Goal: Information Seeking & Learning: Learn about a topic

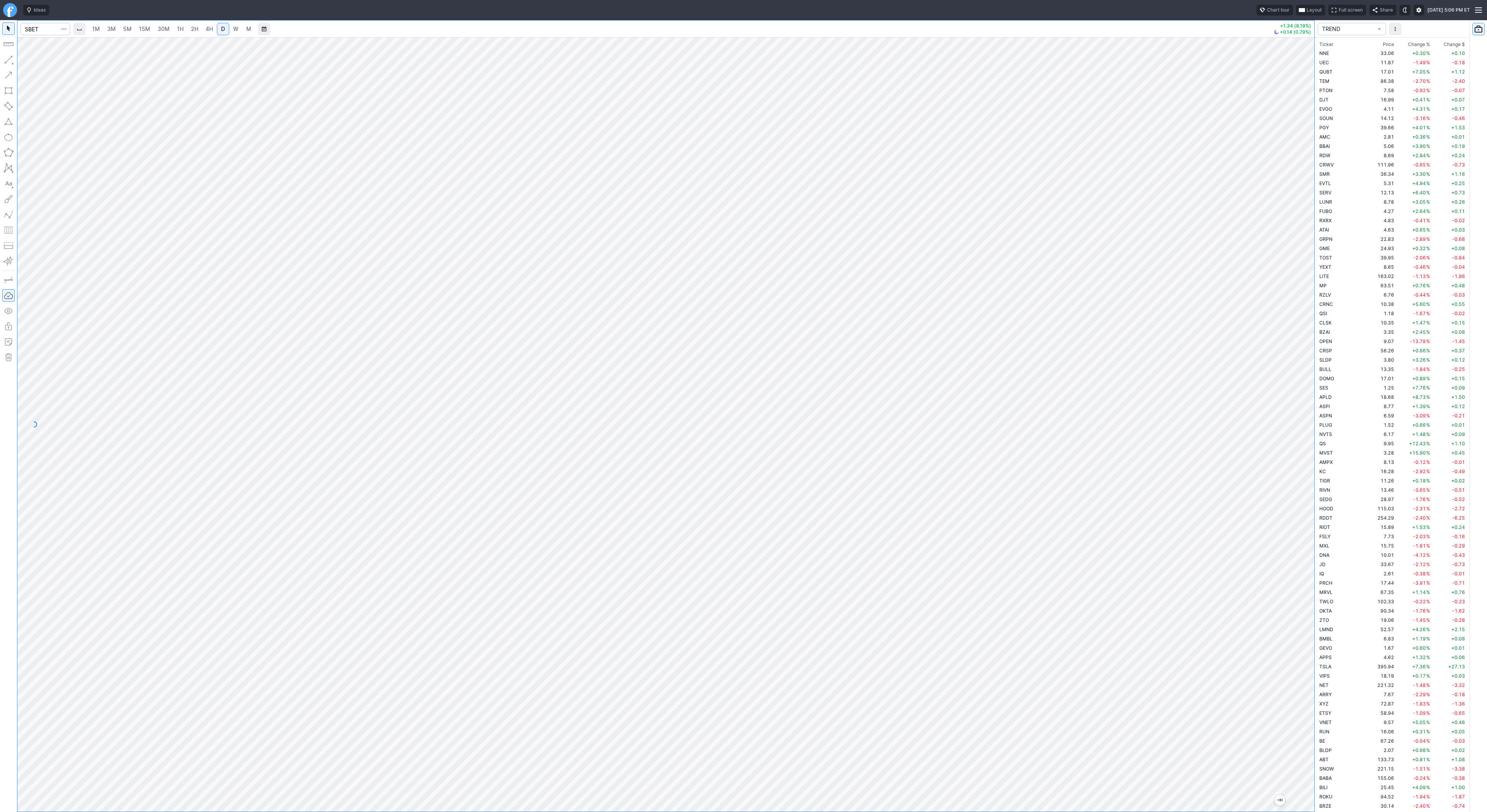
scroll to position [1459, 0]
click at [33, 29] on input "Search" at bounding box center [46, 29] width 50 height 12
type input "eth"
click at [85, 141] on span "ereum / USD" at bounding box center [73, 143] width 28 height 6
click at [1291, 237] on div at bounding box center [666, 424] width 1297 height 774
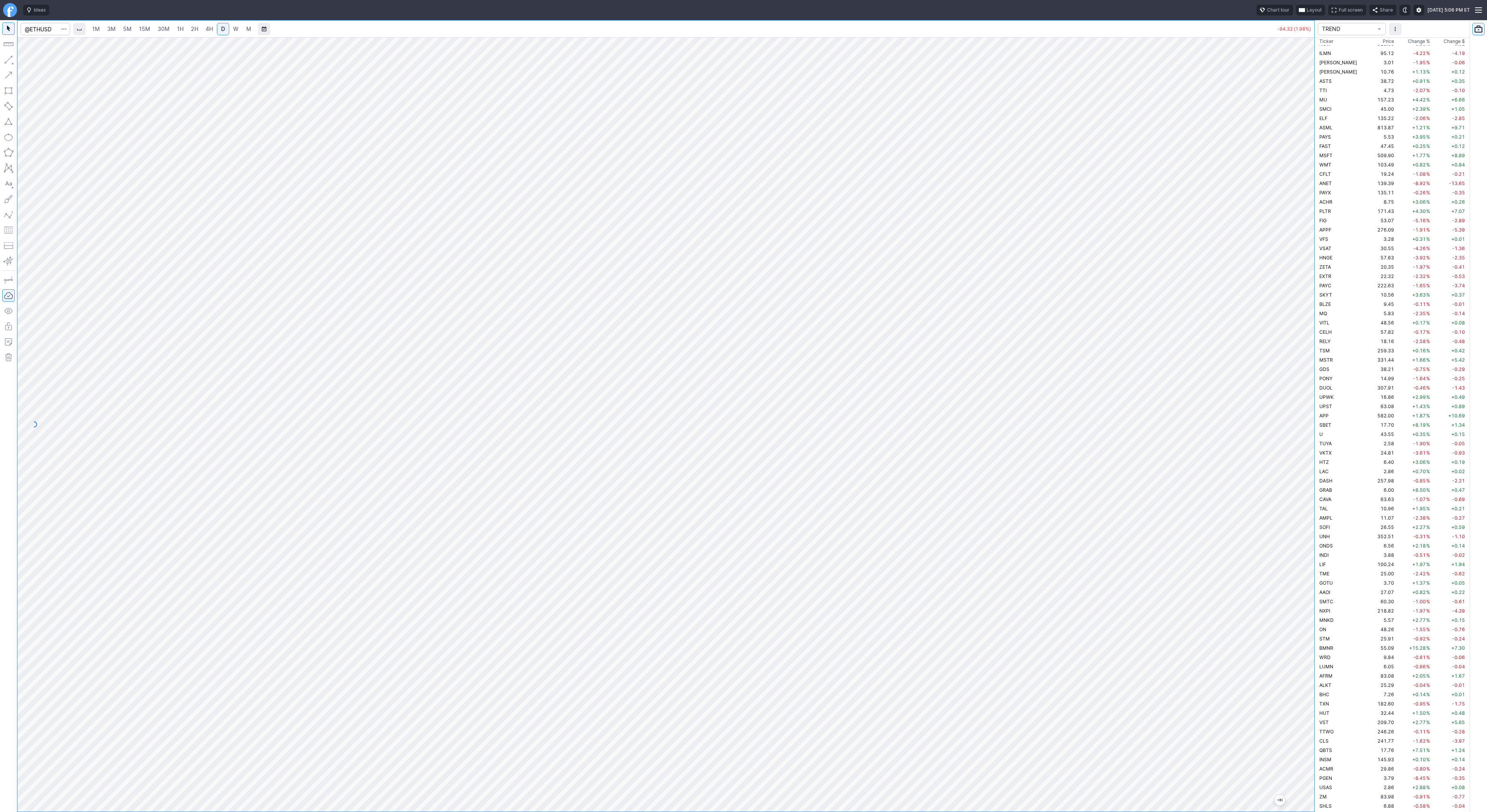
click at [109, 26] on span "3M" at bounding box center [111, 28] width 9 height 6
click at [158, 27] on span "30M" at bounding box center [163, 28] width 12 height 6
click at [221, 30] on span "D" at bounding box center [223, 28] width 4 height 6
drag, startPoint x: 1313, startPoint y: 177, endPoint x: 1311, endPoint y: 274, distance: 97.0
click at [1321, 294] on div "1M 3M 5M 15M 30M 1H 2H 4H D W M -94.32 (1.98%) TREND Ticker Price Chg.% Change …" at bounding box center [744, 416] width 1487 height 792
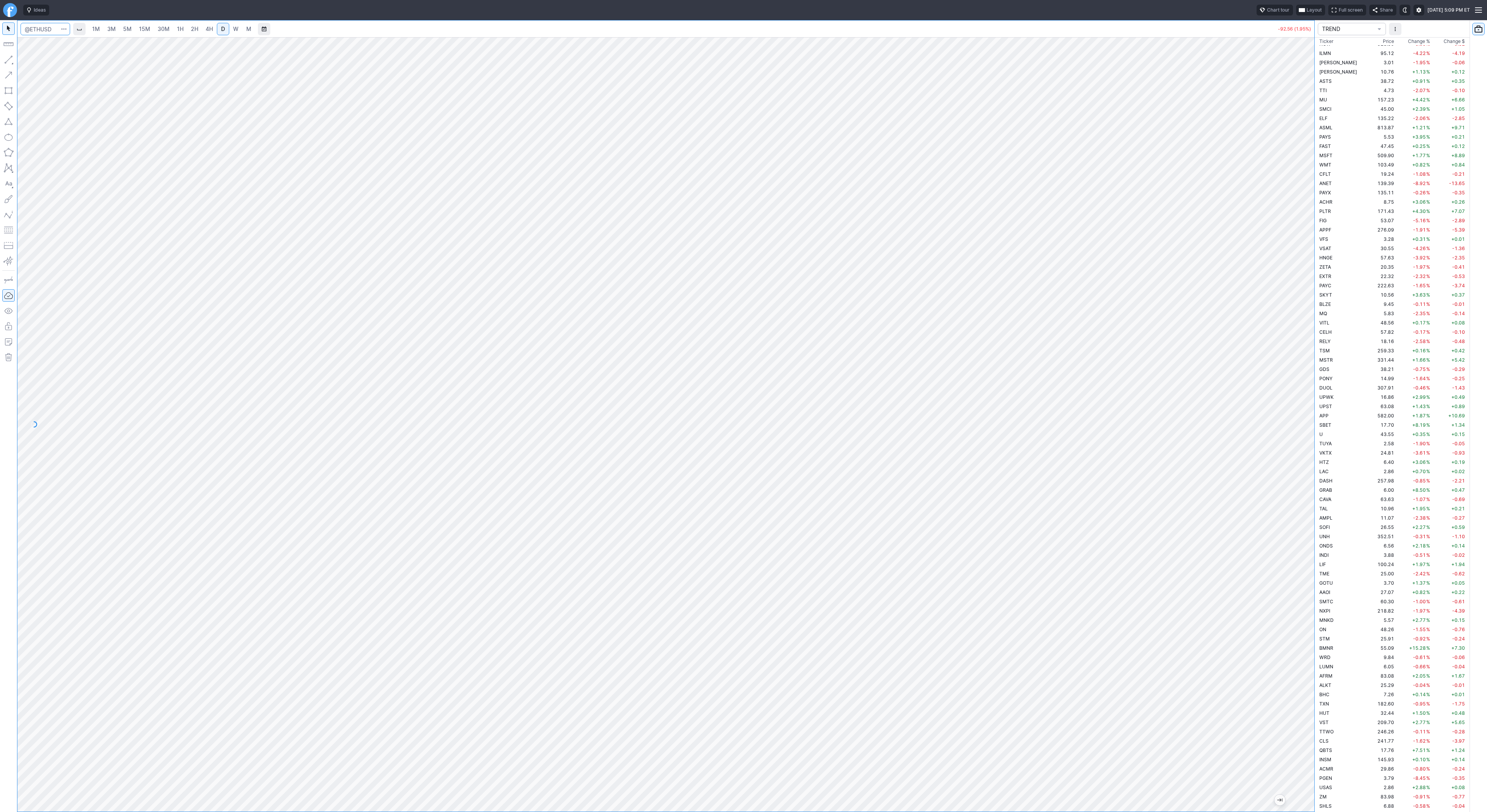
click at [43, 28] on input "Search" at bounding box center [46, 29] width 50 height 12
click at [211, 25] on span "4H" at bounding box center [209, 28] width 8 height 6
click at [223, 25] on span "D" at bounding box center [223, 28] width 4 height 6
drag, startPoint x: 1310, startPoint y: 352, endPoint x: 1324, endPoint y: 514, distance: 162.6
click at [1324, 514] on div "1M 3M 5M 15M 30M 1H 2H 4H D W M -96.93 (2.04%) TREND Ticker Price Chg.% Change …" at bounding box center [744, 416] width 1487 height 792
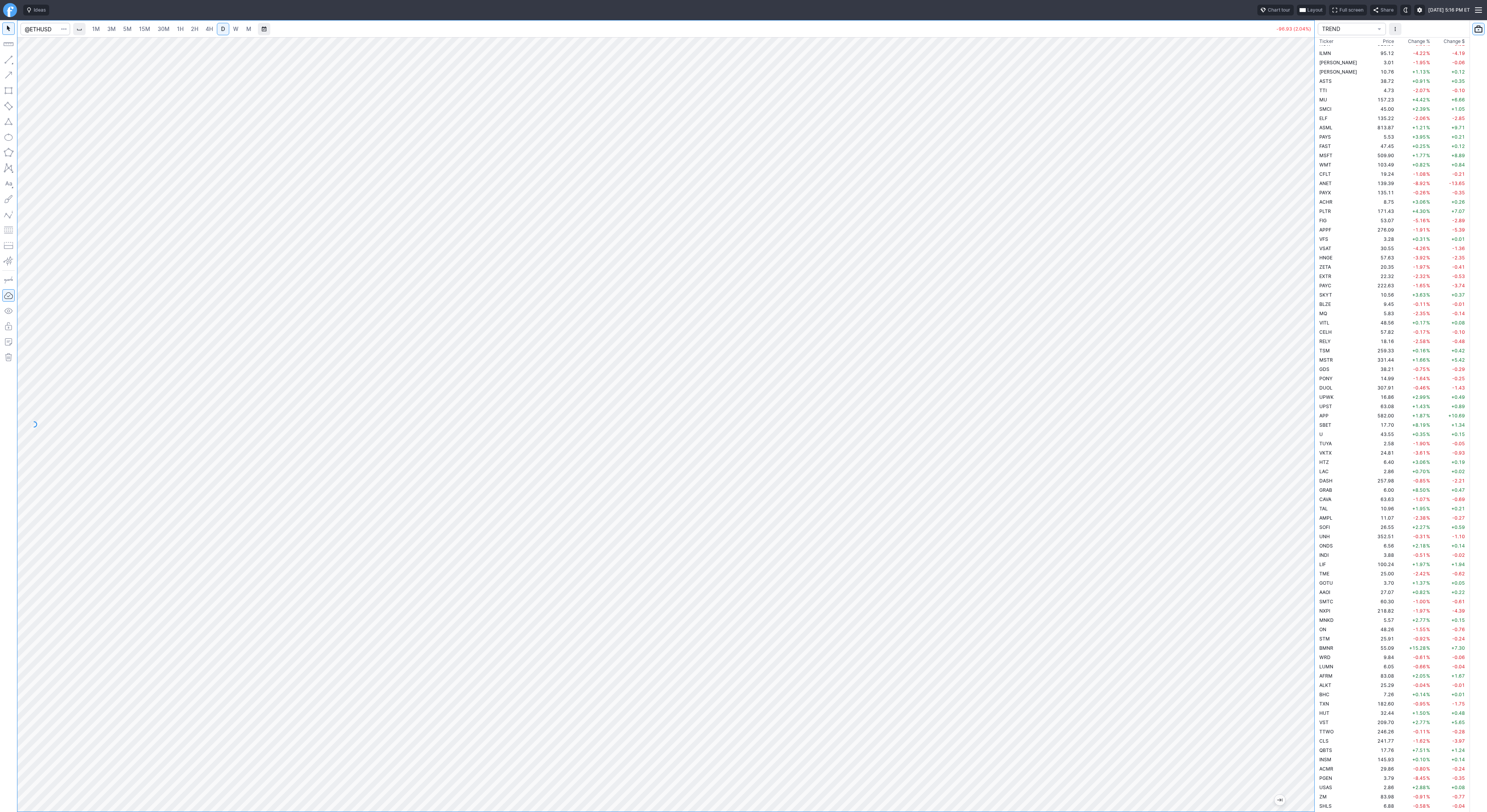
click at [234, 25] on span "W" at bounding box center [236, 28] width 5 height 6
click at [1281, 536] on div at bounding box center [666, 424] width 1297 height 774
click at [50, 31] on input "Search" at bounding box center [46, 29] width 50 height 12
type input "coin"
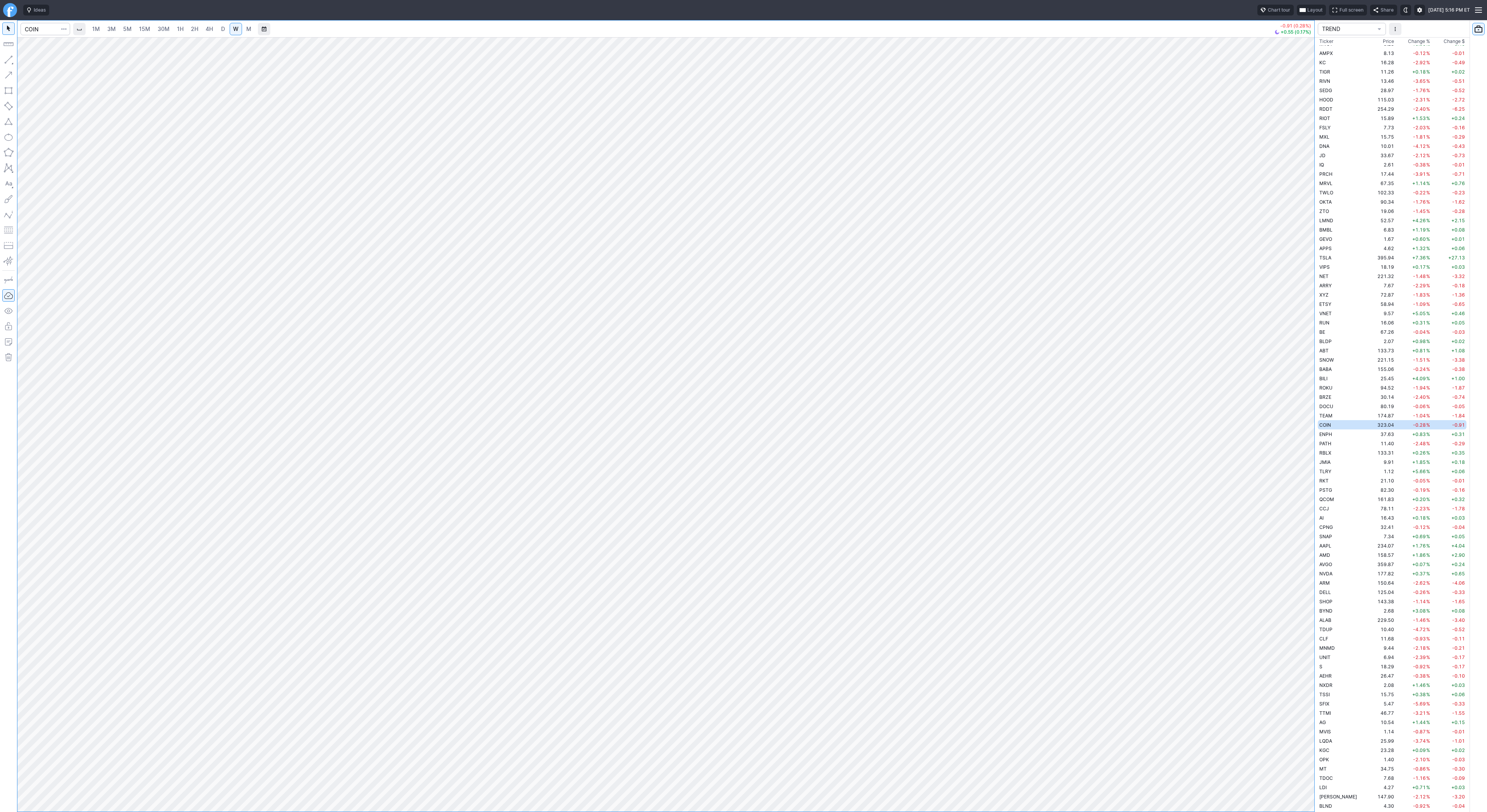
click at [1481, 28] on button "Portfolio watchlist" at bounding box center [1478, 29] width 12 height 12
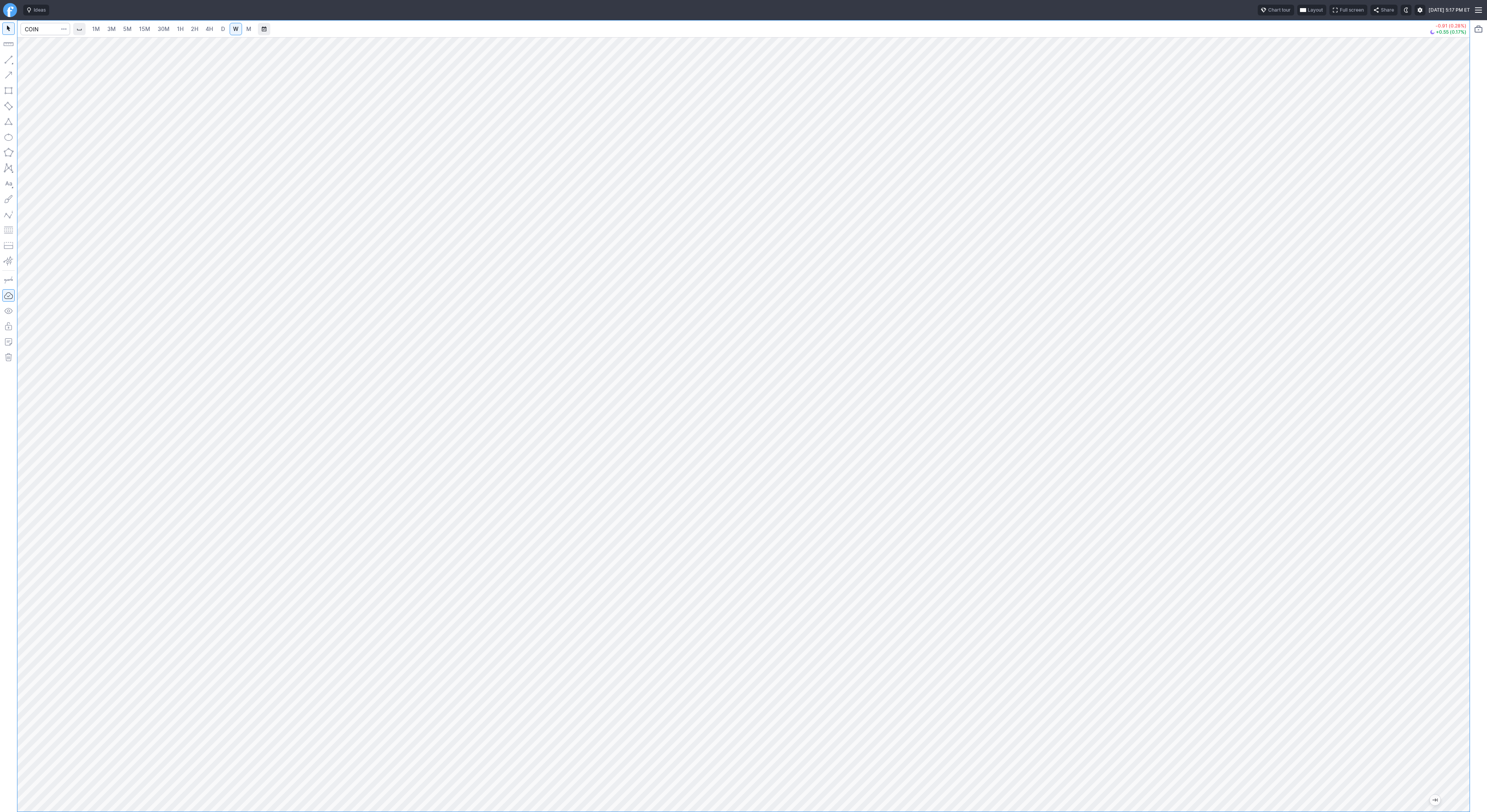
click at [1437, 380] on div at bounding box center [744, 424] width 1452 height 774
drag, startPoint x: 1455, startPoint y: 473, endPoint x: 1454, endPoint y: 416, distance: 57.0
click at [1454, 416] on div at bounding box center [1462, 422] width 16 height 755
click at [26, 63] on span "button" at bounding box center [25, 61] width 5 height 11
click at [30, 59] on span "Line" at bounding box center [45, 61] width 31 height 8
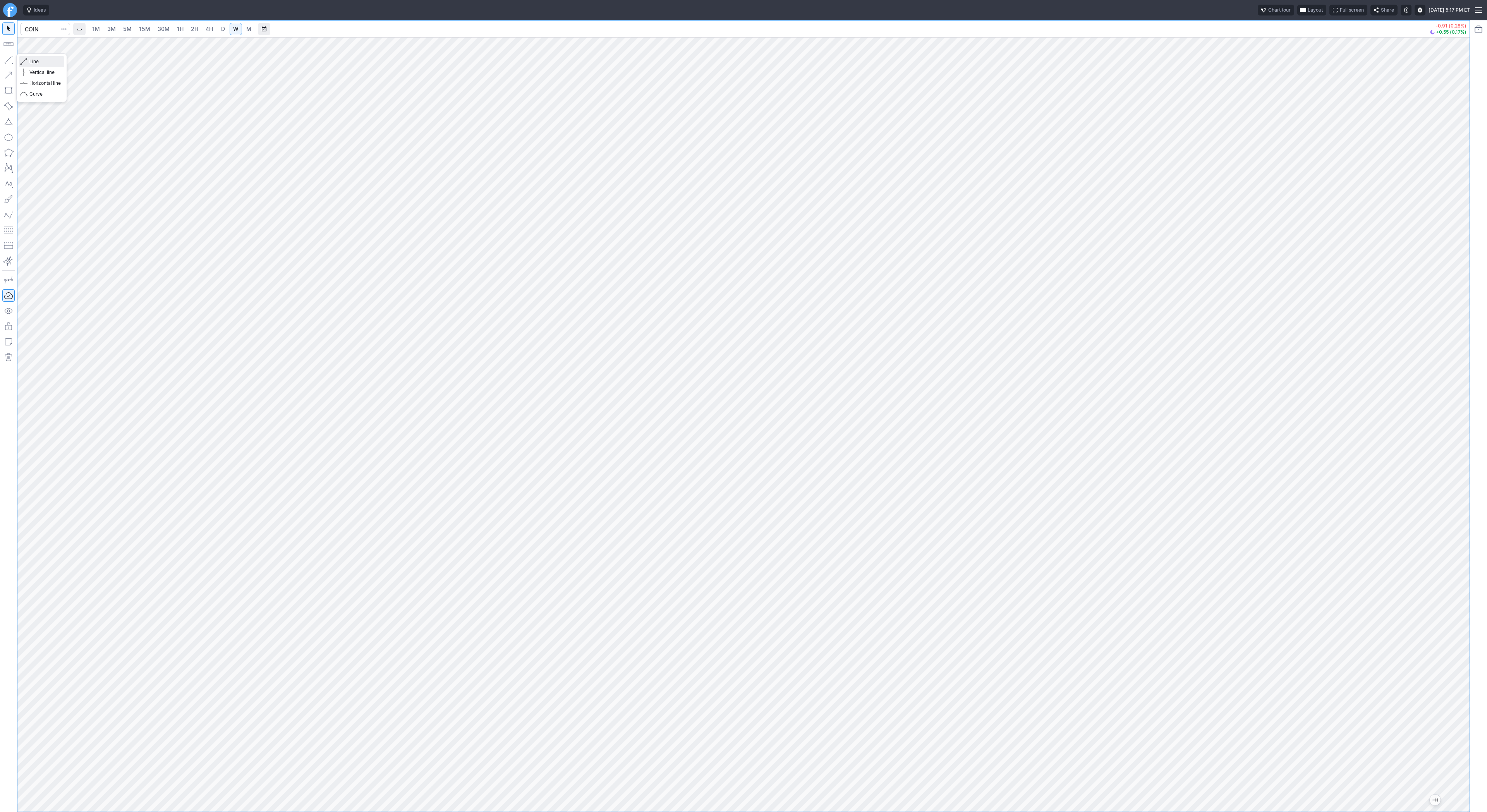
click at [39, 65] on button "Line" at bounding box center [42, 61] width 45 height 11
click at [3, 57] on button "button" at bounding box center [8, 59] width 12 height 12
drag, startPoint x: 1478, startPoint y: 616, endPoint x: 1475, endPoint y: 568, distance: 48.1
click at [1477, 566] on div at bounding box center [1478, 416] width 17 height 792
drag, startPoint x: 1459, startPoint y: 607, endPoint x: 1474, endPoint y: 489, distance: 118.9
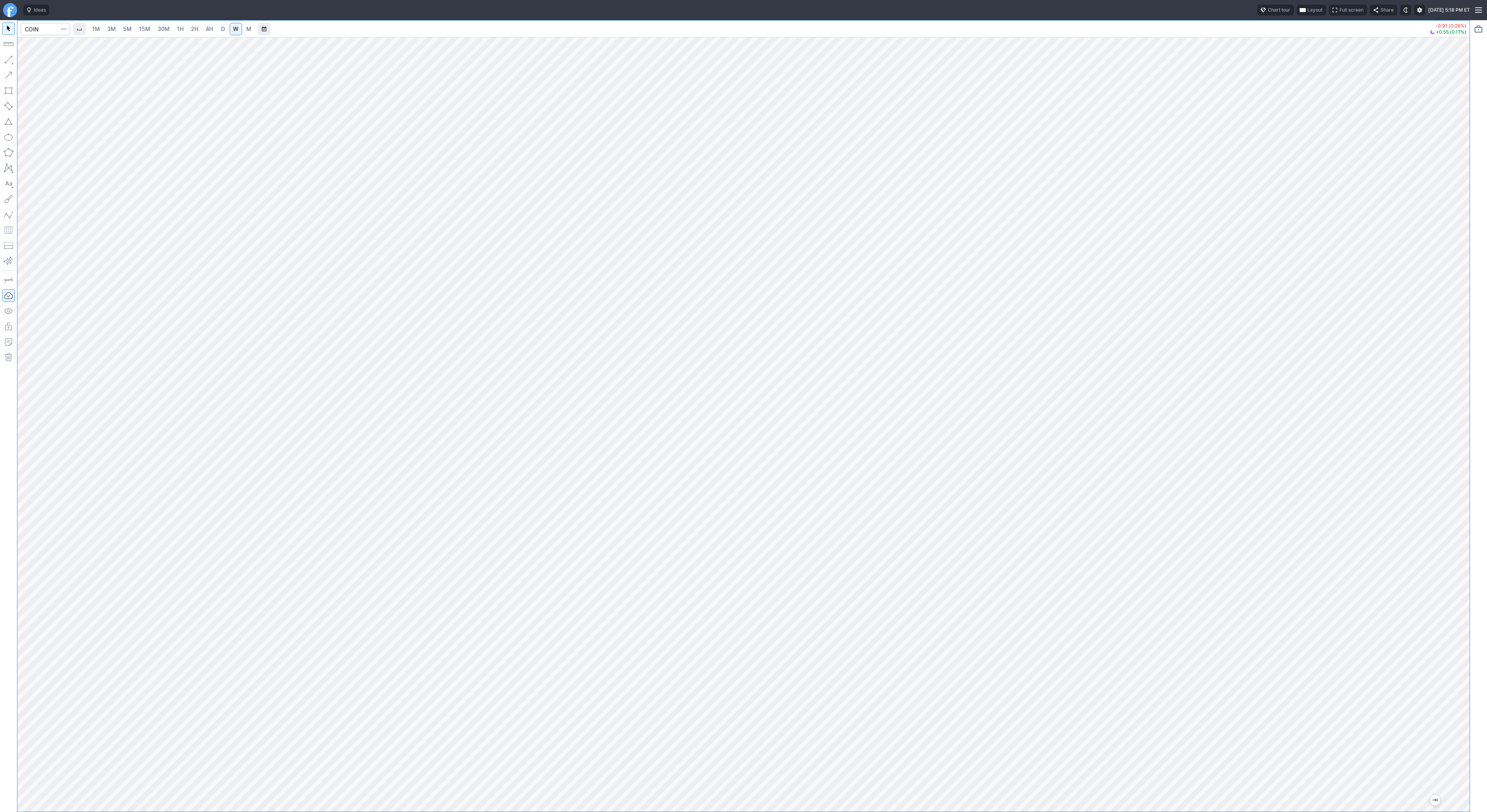
click at [1474, 489] on div "1M 3M 5M 15M 30M 1H 2H 4H D W M -0.91 (0.28%) +0.55 (0.17%)" at bounding box center [744, 416] width 1487 height 792
click at [25, 58] on span "button" at bounding box center [25, 61] width 5 height 11
click at [10, 61] on button "button" at bounding box center [8, 59] width 12 height 12
drag, startPoint x: 8, startPoint y: 60, endPoint x: 16, endPoint y: 119, distance: 59.5
click at [8, 61] on button "button" at bounding box center [8, 59] width 12 height 12
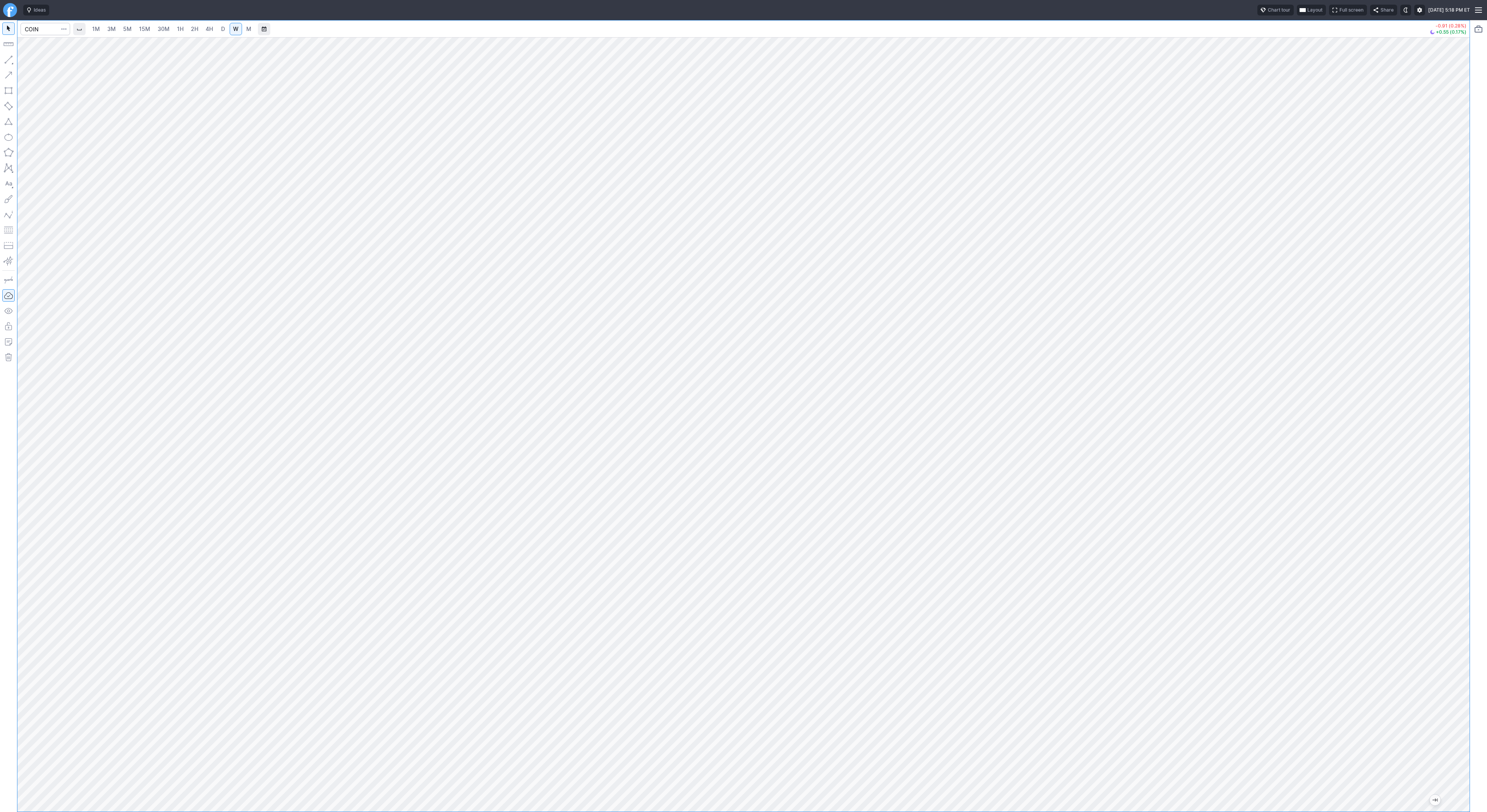
drag, startPoint x: 1466, startPoint y: 485, endPoint x: 1460, endPoint y: 540, distance: 55.3
click at [1463, 543] on div at bounding box center [1462, 422] width 16 height 755
drag, startPoint x: 6, startPoint y: 54, endPoint x: 9, endPoint y: 60, distance: 6.7
click at [6, 55] on button "button" at bounding box center [8, 59] width 12 height 12
click at [10, 59] on button "button" at bounding box center [8, 59] width 12 height 12
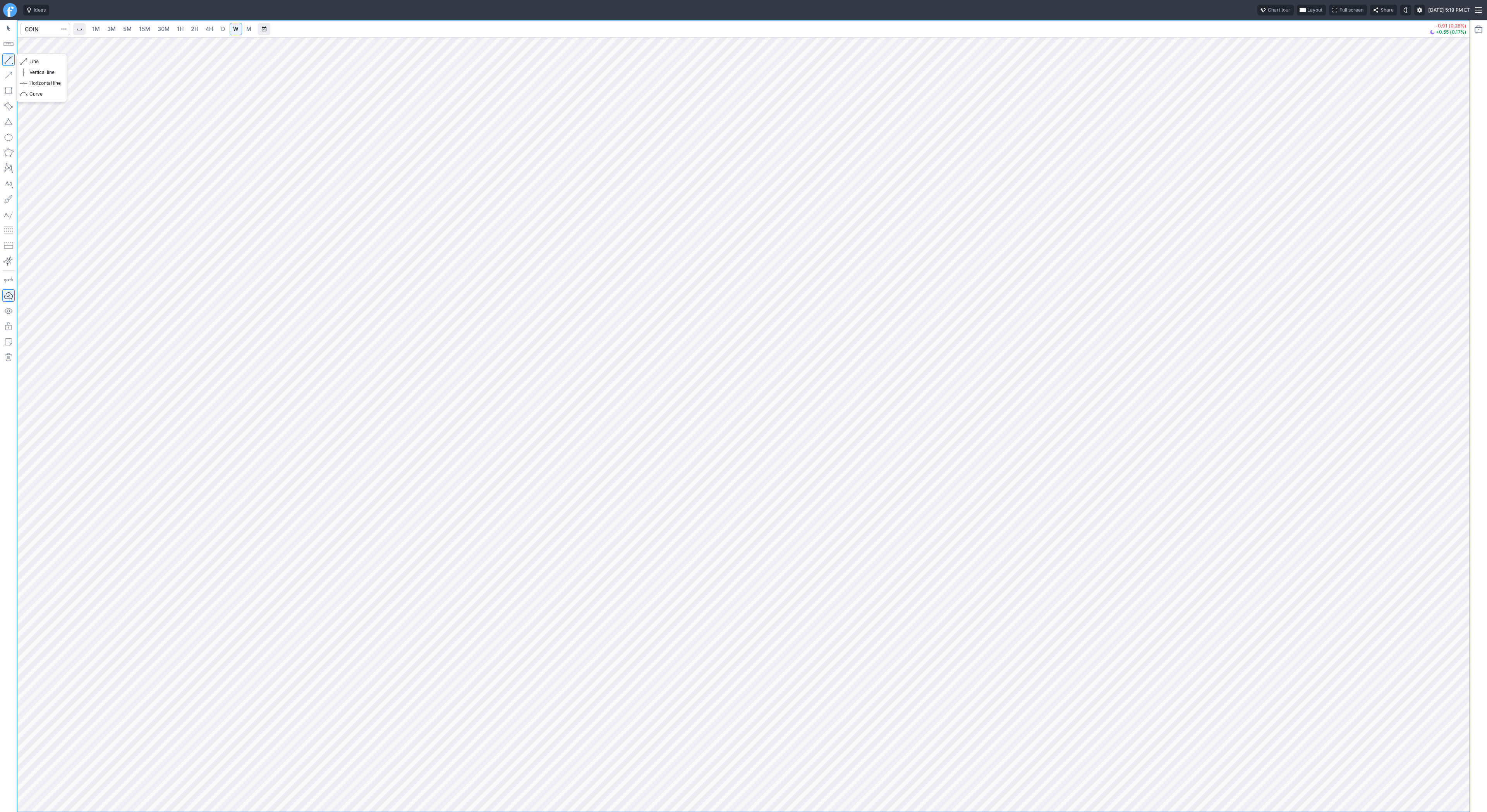
click at [10, 62] on button "button" at bounding box center [8, 59] width 12 height 12
click at [31, 58] on span "Line" at bounding box center [45, 61] width 31 height 8
click at [5, 59] on button "button" at bounding box center [8, 59] width 12 height 12
click at [5, 59] on button "button" at bounding box center [8, 59] width 12 height 12
drag, startPoint x: 1462, startPoint y: 233, endPoint x: 1462, endPoint y: 291, distance: 58.0
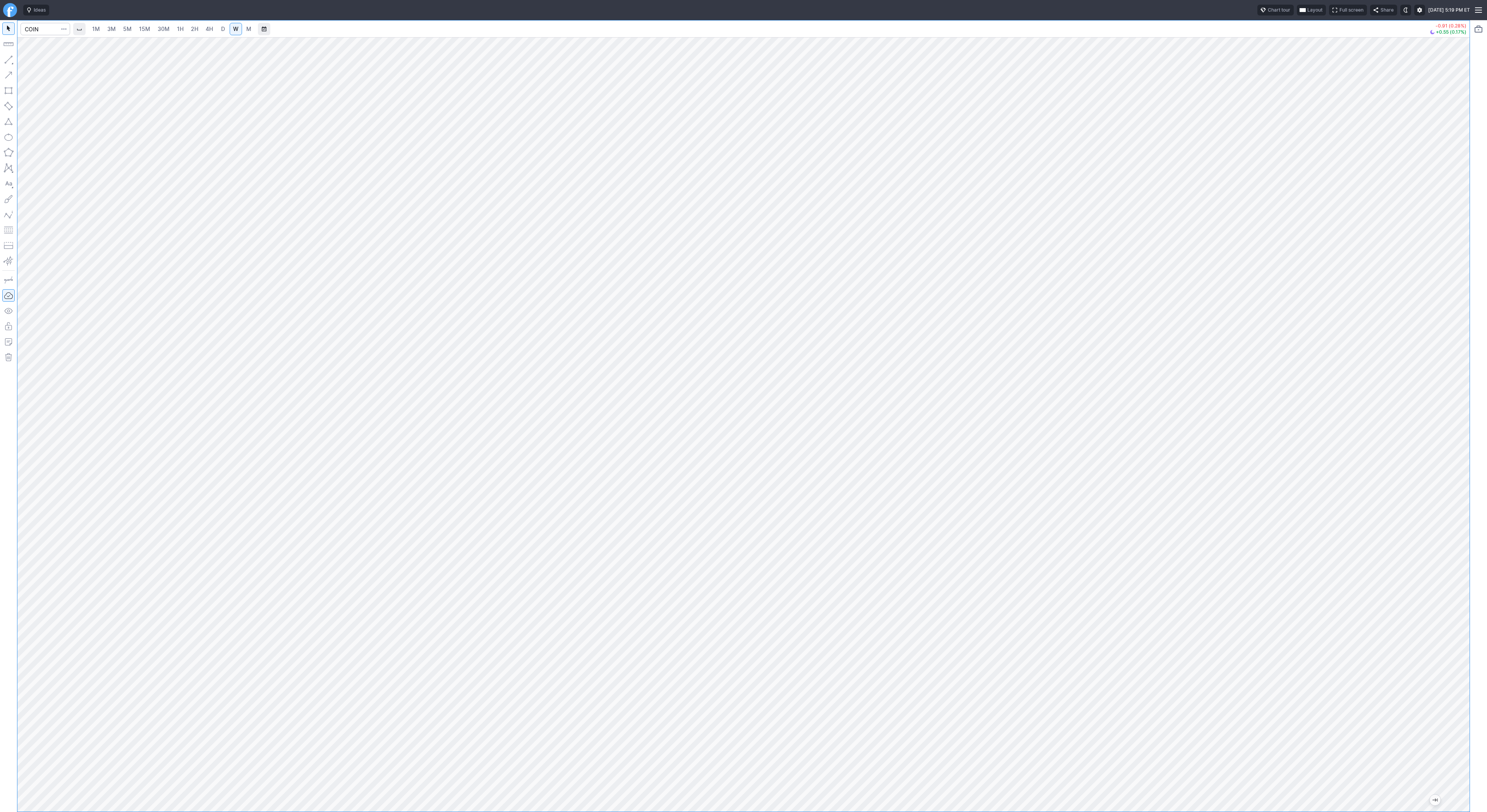
click at [1462, 291] on div at bounding box center [1462, 422] width 16 height 755
click at [33, 60] on span "Line" at bounding box center [45, 61] width 31 height 8
click at [221, 29] on span "D" at bounding box center [223, 28] width 4 height 6
drag, startPoint x: 1459, startPoint y: 332, endPoint x: 1463, endPoint y: 402, distance: 70.1
click at [1464, 403] on div at bounding box center [1462, 422] width 16 height 755
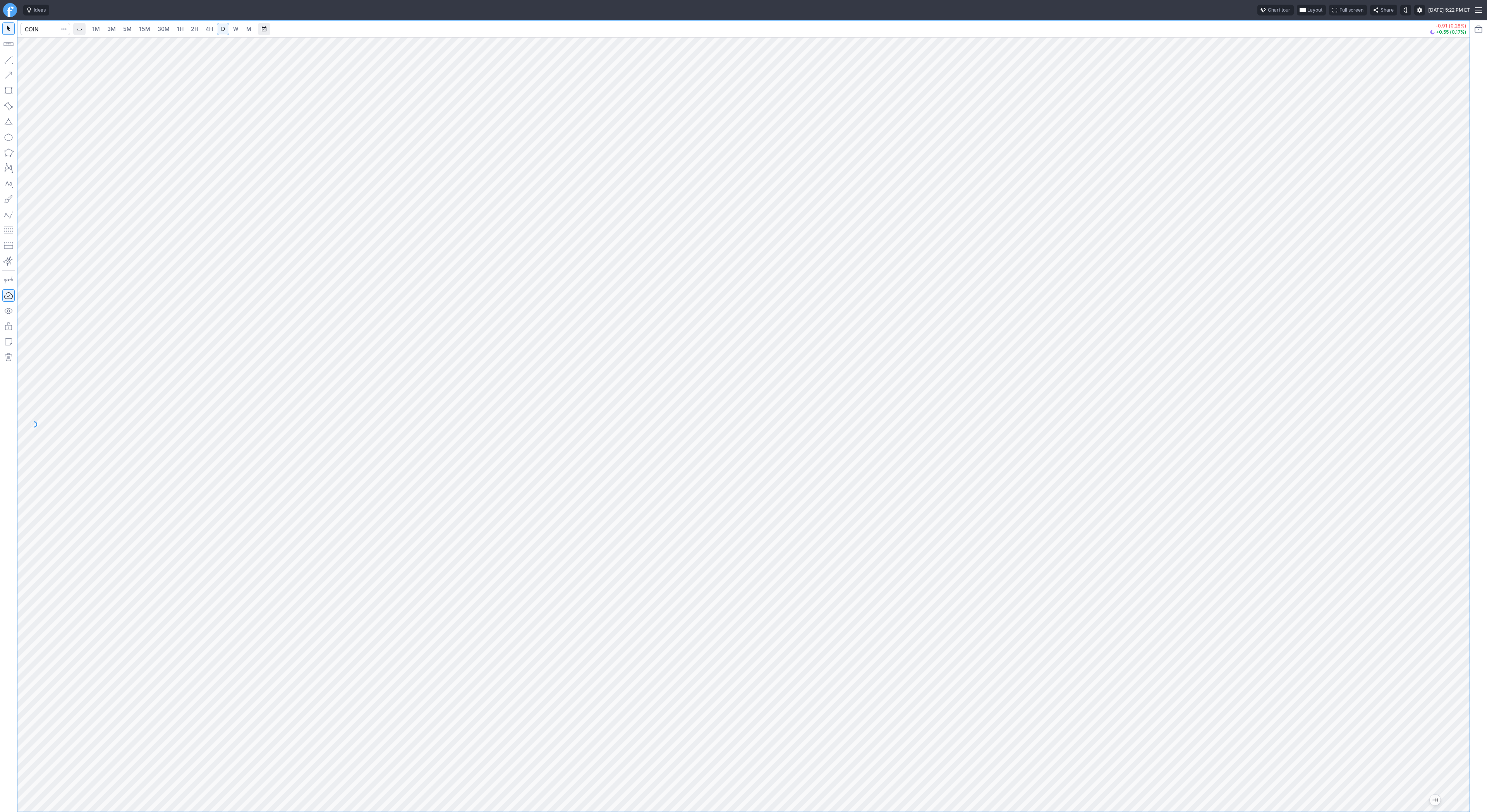
click at [123, 31] on span "5M" at bounding box center [127, 28] width 9 height 6
click at [181, 29] on span "1H" at bounding box center [180, 28] width 6 height 6
click at [222, 31] on span "D" at bounding box center [223, 28] width 4 height 6
drag, startPoint x: 1466, startPoint y: 311, endPoint x: 1462, endPoint y: 450, distance: 139.1
click at [1478, 493] on div "1M 3M 5M 15M 30M 1H 2H 4H D W M -0.91 (0.28%) +0.55 (0.17%)" at bounding box center [744, 416] width 1487 height 792
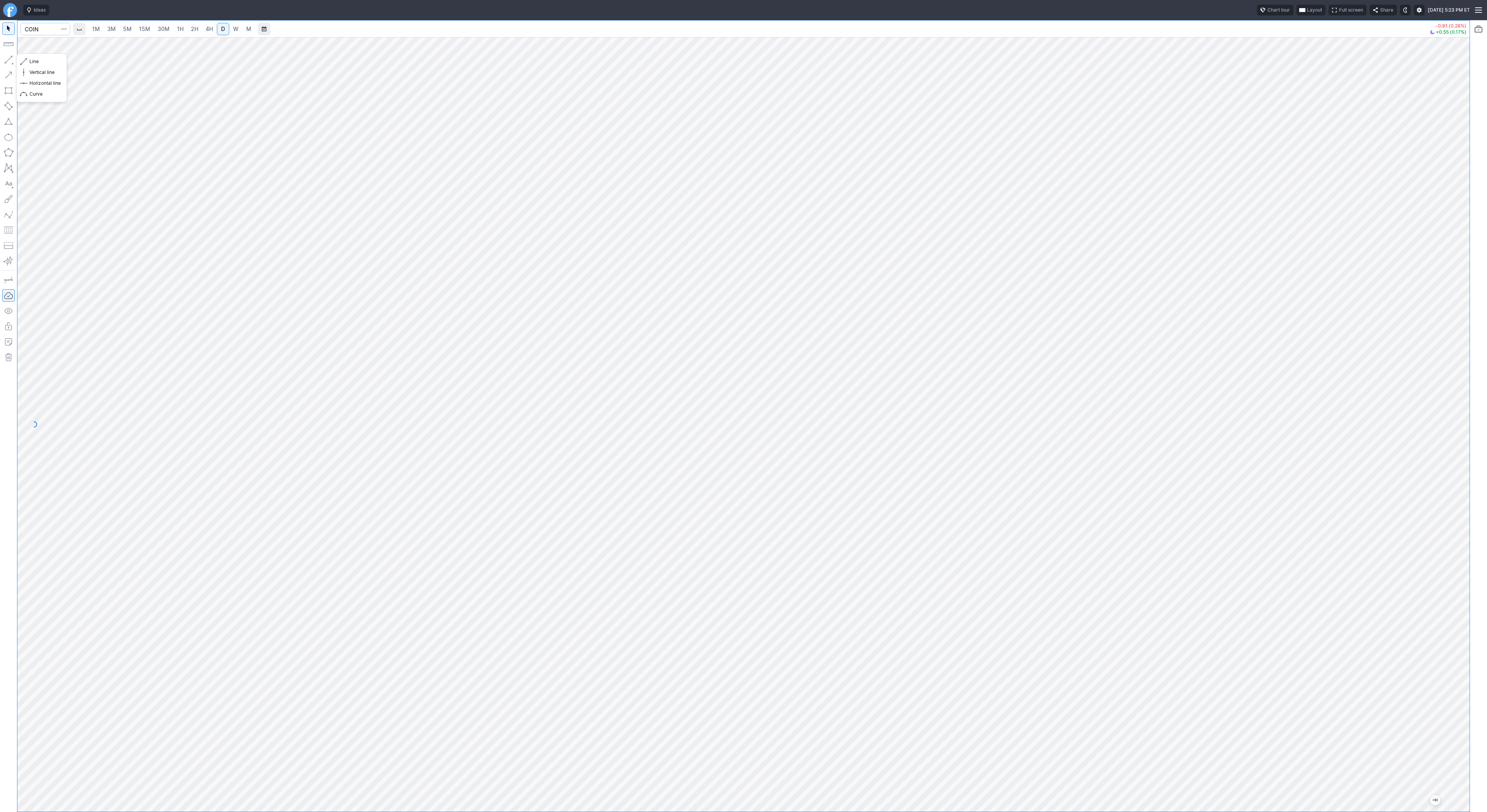
click at [4, 58] on button "button" at bounding box center [8, 59] width 12 height 12
click at [11, 62] on button "button" at bounding box center [8, 59] width 12 height 12
click at [12, 59] on button "button" at bounding box center [8, 59] width 12 height 12
click at [41, 62] on span "Line" at bounding box center [45, 61] width 31 height 8
click at [8, 60] on button "button" at bounding box center [8, 59] width 12 height 12
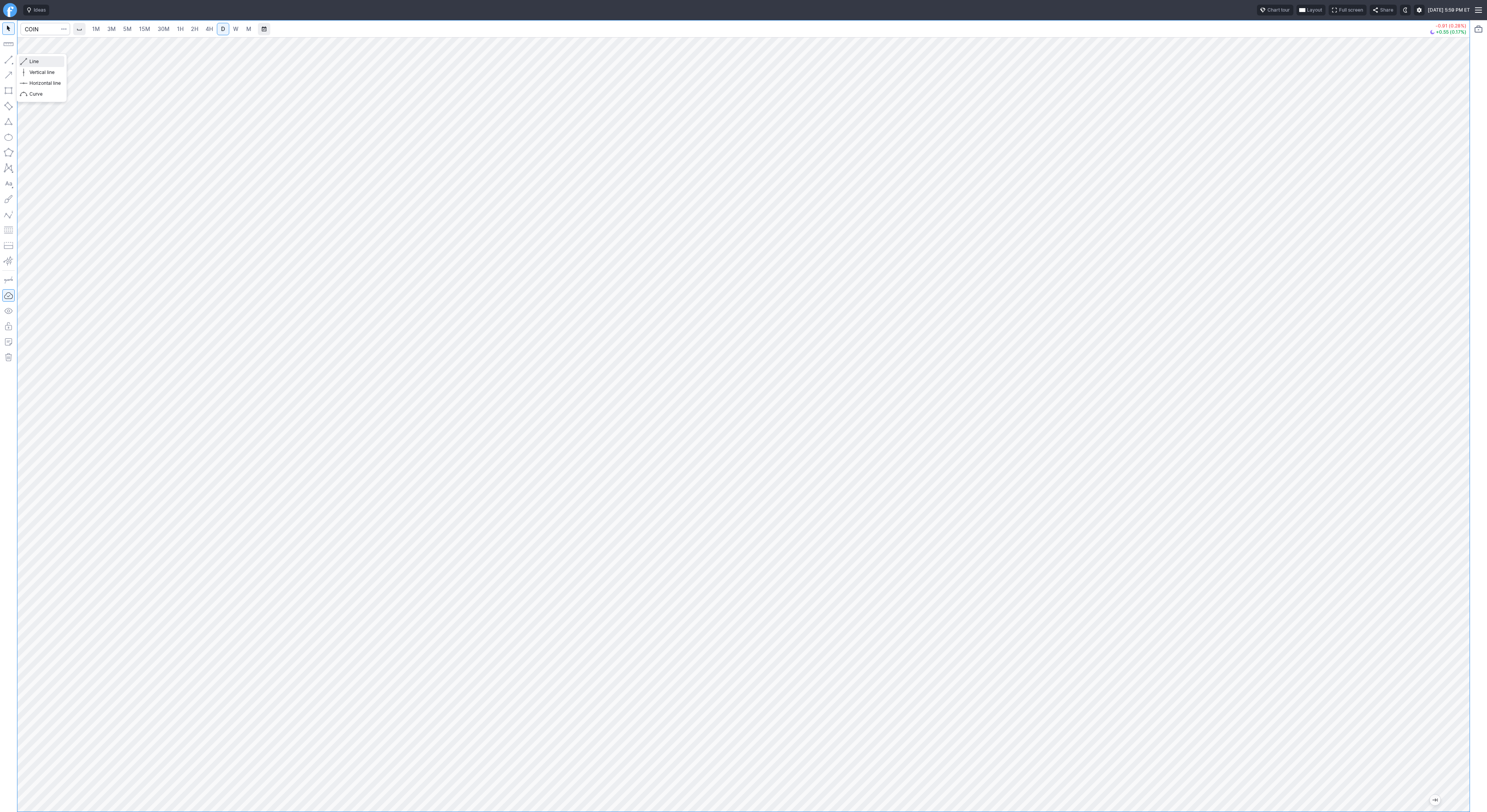
click at [43, 59] on span "Line" at bounding box center [45, 61] width 31 height 8
click at [9, 59] on button "button" at bounding box center [8, 59] width 12 height 12
click at [11, 54] on button "button" at bounding box center [8, 59] width 12 height 12
click at [2, 61] on button "button" at bounding box center [8, 59] width 12 height 12
click at [8, 57] on button "button" at bounding box center [8, 59] width 12 height 12
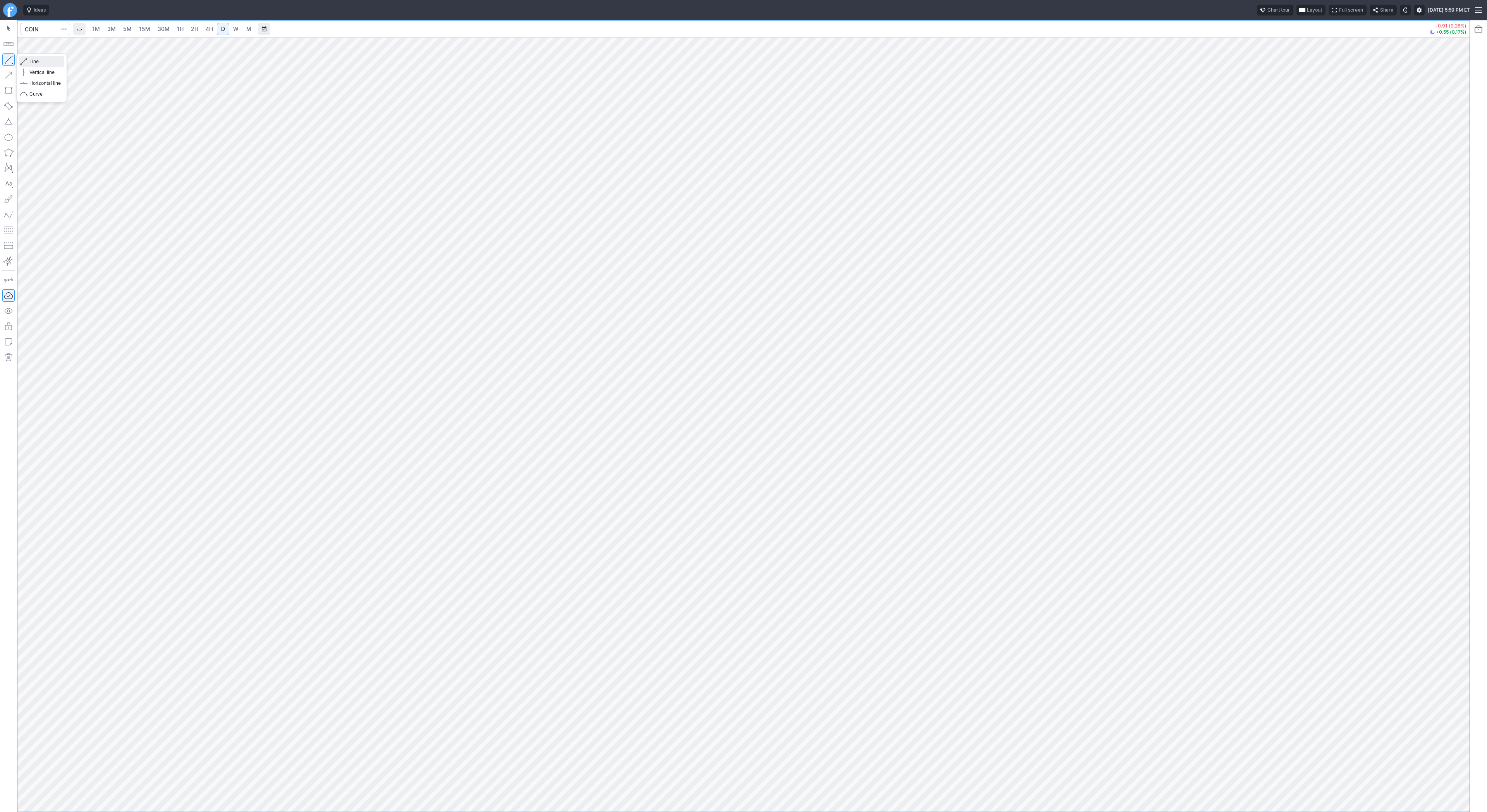
drag, startPoint x: 40, startPoint y: 61, endPoint x: 46, endPoint y: 71, distance: 11.7
click at [40, 61] on span "Line" at bounding box center [45, 61] width 31 height 8
click at [31, 33] on input "Search" at bounding box center [46, 29] width 50 height 12
type input "eth"
click at [55, 143] on span "Eth" at bounding box center [56, 143] width 7 height 6
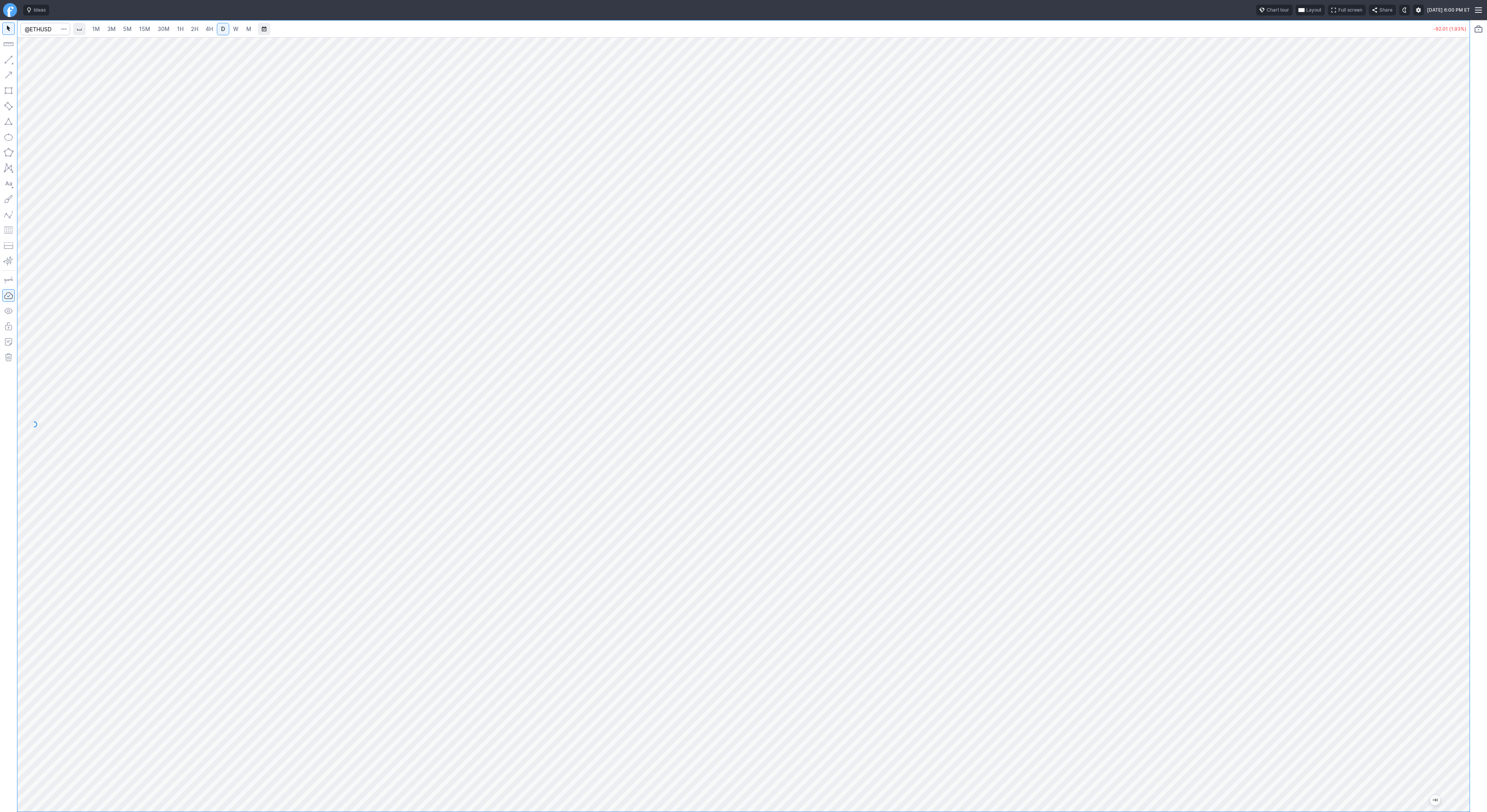
click at [114, 33] on link "3M" at bounding box center [111, 29] width 16 height 12
click at [162, 31] on span "30M" at bounding box center [163, 28] width 12 height 6
click at [142, 27] on span "15M" at bounding box center [144, 28] width 11 height 6
click at [8, 61] on button "button" at bounding box center [8, 59] width 12 height 12
click at [10, 57] on button "button" at bounding box center [8, 59] width 12 height 12
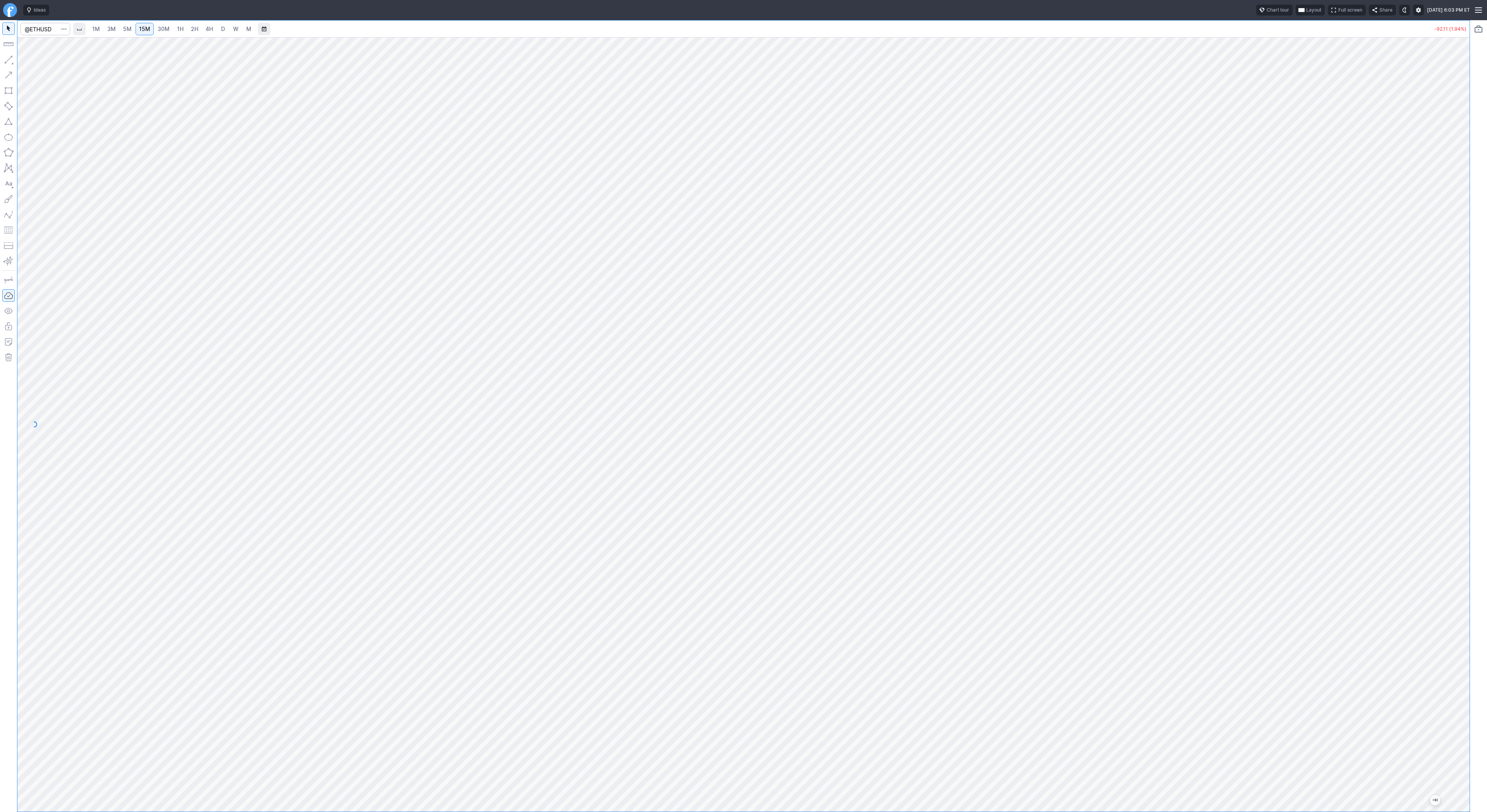
click at [221, 25] on span "D" at bounding box center [223, 29] width 5 height 8
click at [48, 29] on input "Search" at bounding box center [46, 29] width 50 height 12
type input "soun"
click at [12, 59] on button "button" at bounding box center [8, 59] width 12 height 12
click at [10, 61] on button "button" at bounding box center [8, 59] width 12 height 12
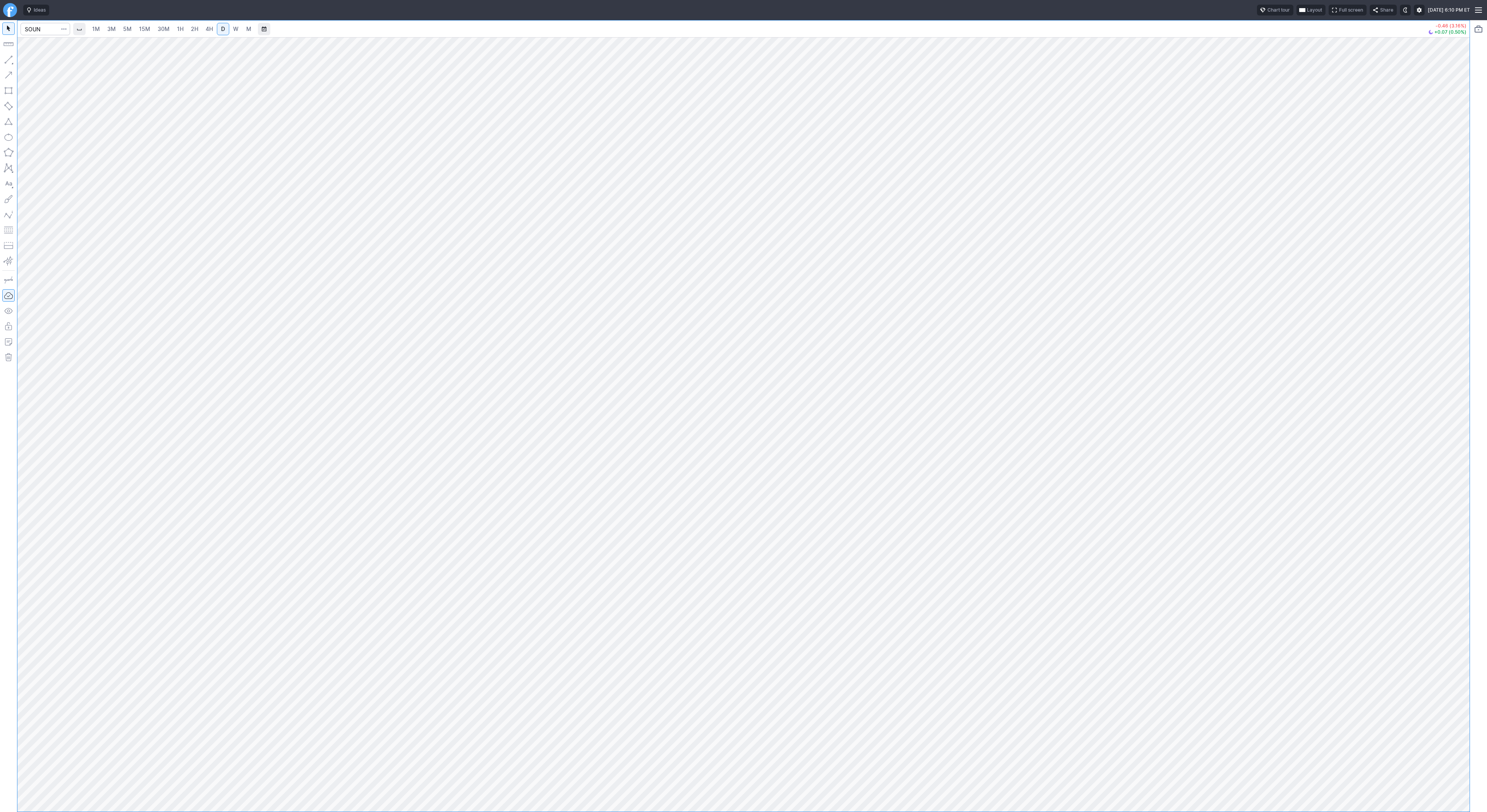
click at [8, 64] on button "button" at bounding box center [8, 59] width 12 height 12
click at [9, 62] on button "button" at bounding box center [8, 59] width 12 height 12
click at [38, 61] on span "Line" at bounding box center [45, 61] width 31 height 8
click at [10, 63] on button "button" at bounding box center [8, 59] width 12 height 12
click at [10, 60] on button "button" at bounding box center [8, 59] width 12 height 12
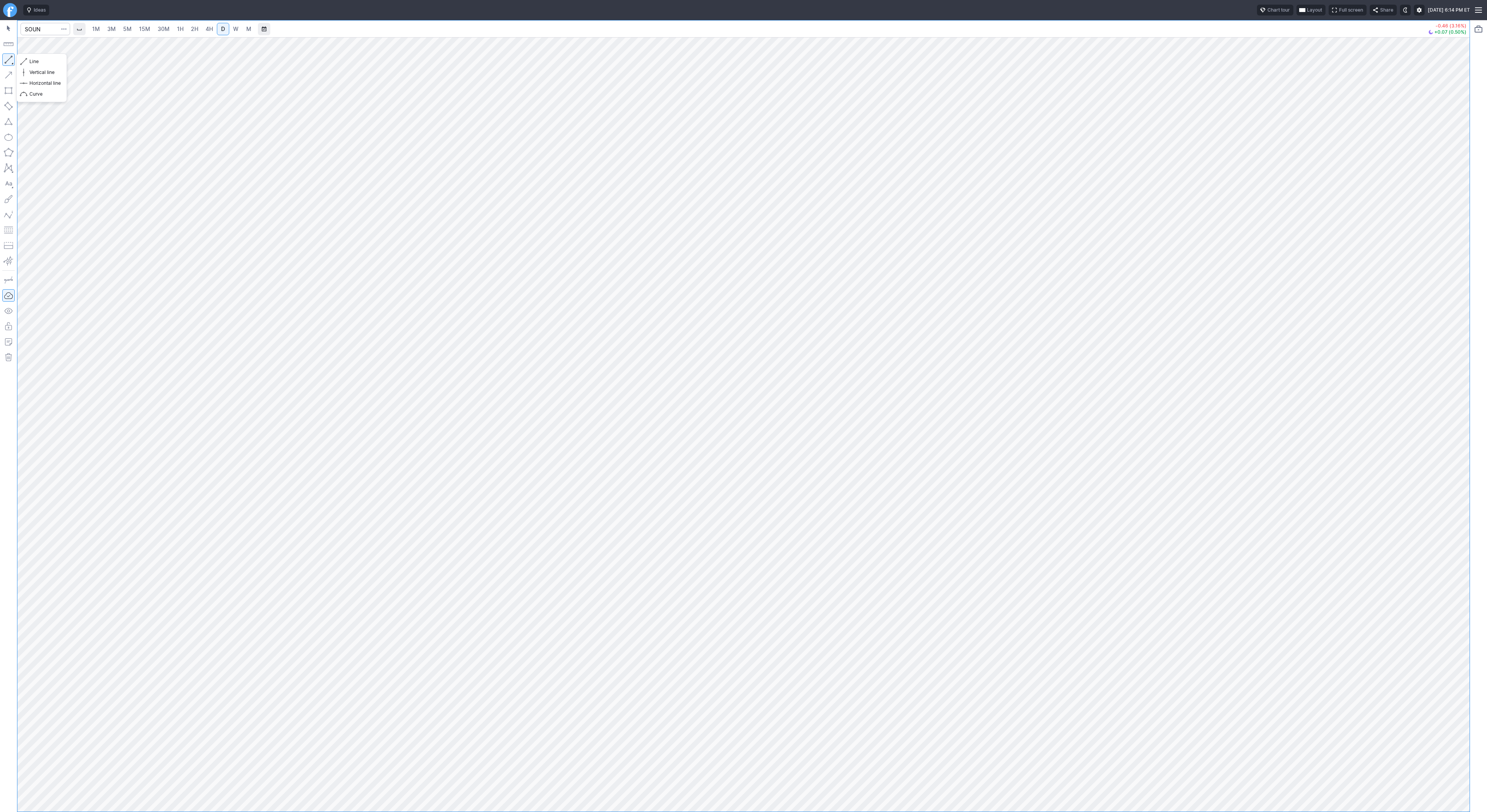
click at [8, 59] on button "button" at bounding box center [8, 59] width 12 height 12
click at [51, 56] on button "Line" at bounding box center [42, 61] width 45 height 11
click at [28, 63] on button "Line" at bounding box center [42, 61] width 45 height 11
click at [28, 64] on button "Line" at bounding box center [42, 61] width 45 height 11
click at [41, 27] on input "Search" at bounding box center [46, 29] width 50 height 12
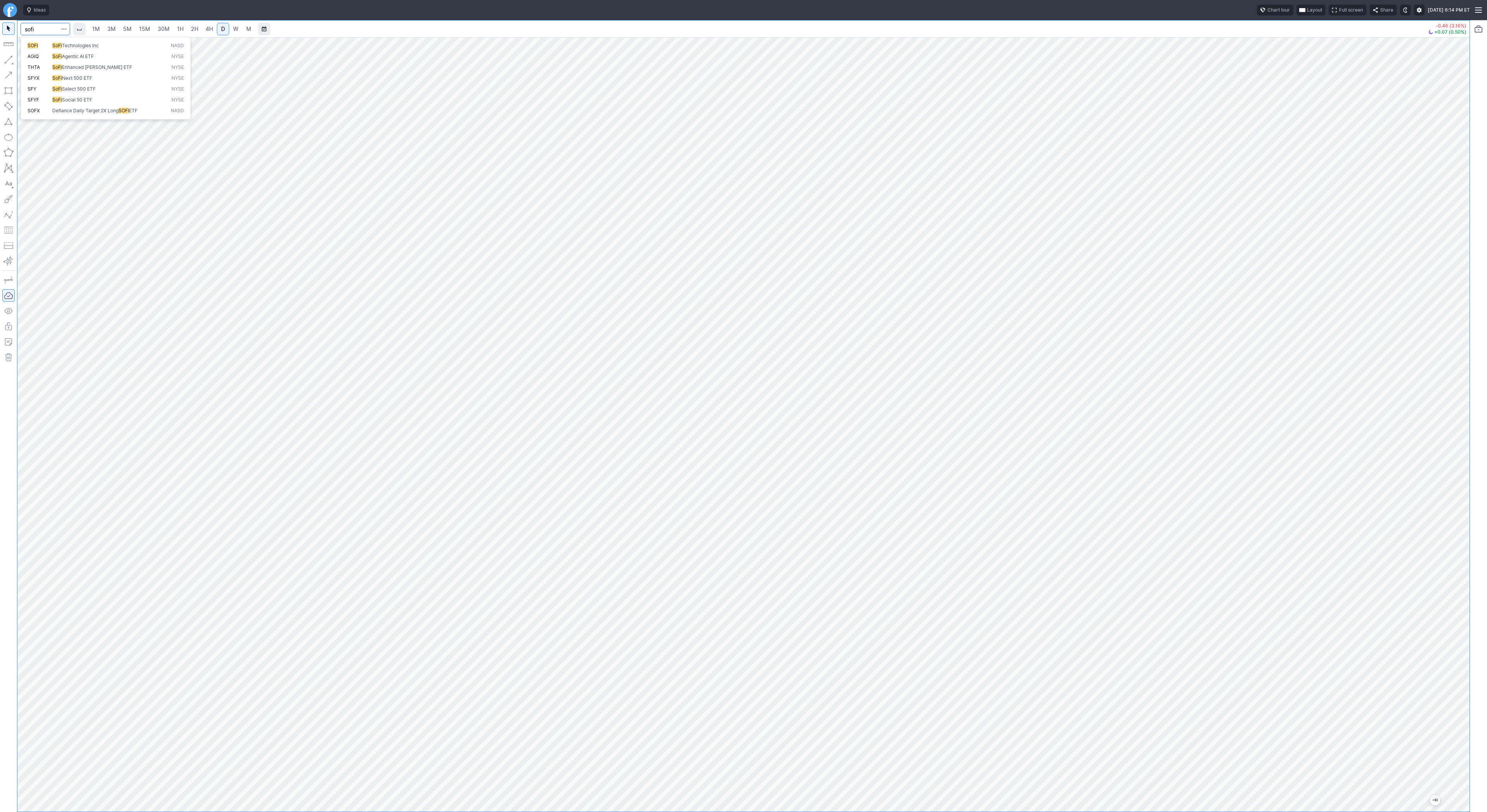
type input "sofi"
click at [231, 26] on link "W" at bounding box center [236, 29] width 12 height 12
click at [1477, 699] on div "1M 3M 5M 15M 30M 1H 2H 4H D W M +0.59 (2.27%) -0.06 (0.24%)" at bounding box center [744, 416] width 1487 height 792
click at [1486, 750] on div "1M 3M 5M 15M 30M 1H 2H 4H D W M +0.59 (2.27%) -0.06 (0.24%)" at bounding box center [744, 416] width 1487 height 792
click at [1479, 780] on div "1M 3M 5M 15M 30M 1H 2H 4H D W M +0.59 (2.27%) -0.06 (0.24%)" at bounding box center [744, 416] width 1487 height 792
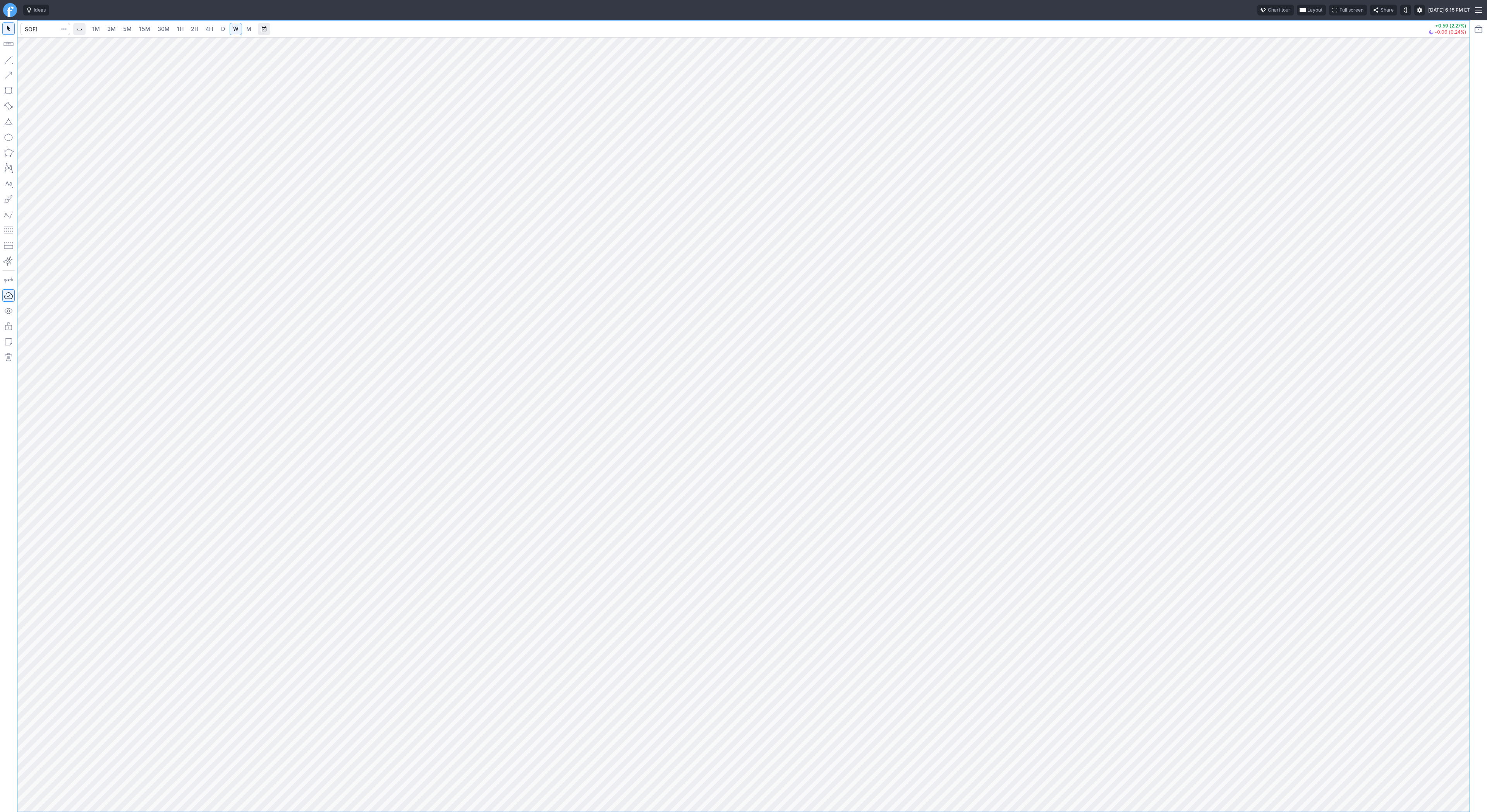
click at [1483, 745] on div "1M 3M 5M 15M 30M 1H 2H 4H D W M +0.59 (2.27%) -0.06 (0.24%)" at bounding box center [744, 416] width 1487 height 792
click at [30, 63] on span "Line" at bounding box center [45, 61] width 31 height 8
click at [2, 59] on div at bounding box center [9, 416] width 17 height 792
click at [6, 60] on button "button" at bounding box center [8, 59] width 12 height 12
click at [11, 55] on button "button" at bounding box center [8, 59] width 12 height 12
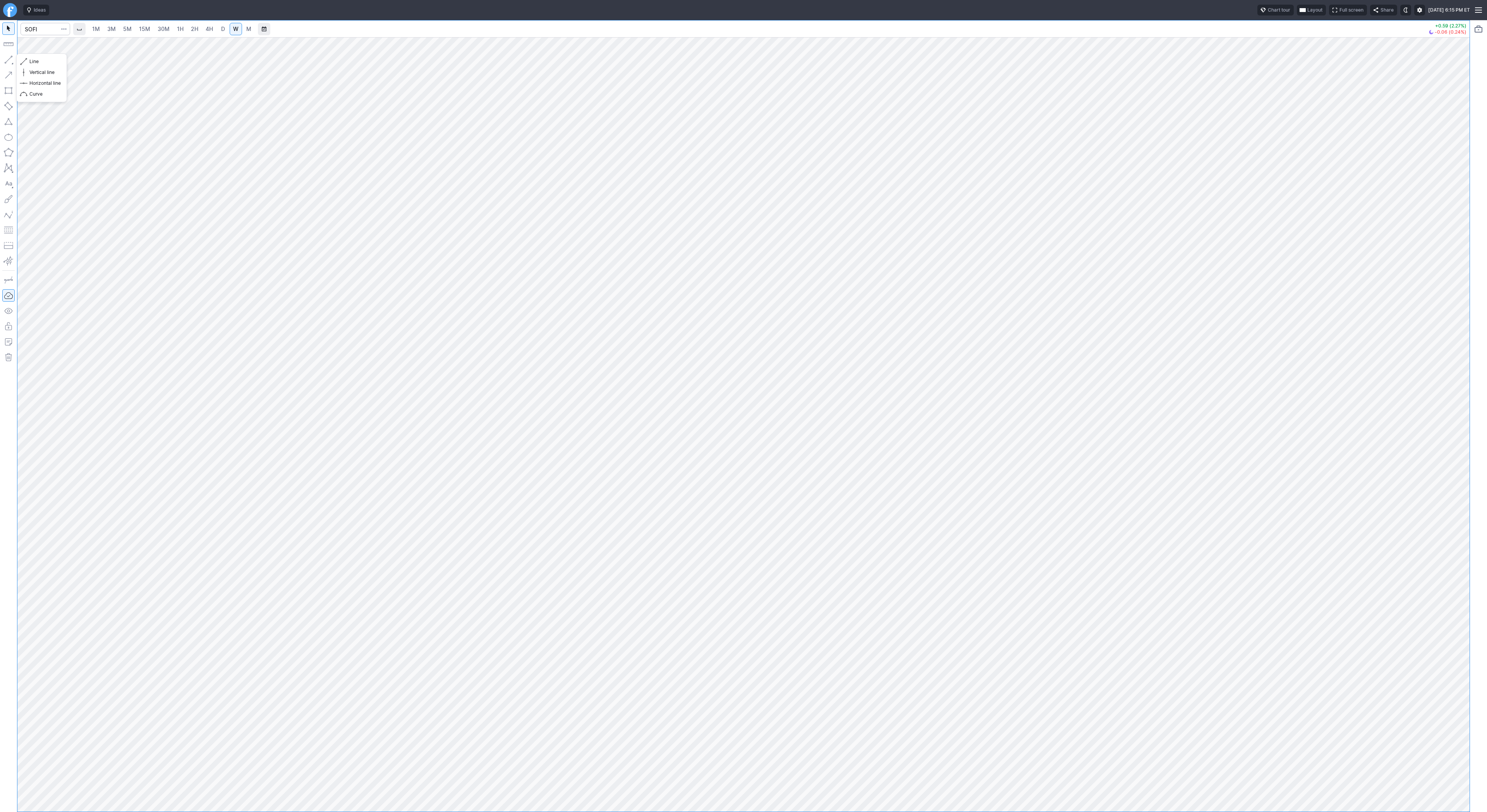
click at [6, 58] on button "button" at bounding box center [8, 59] width 12 height 12
click at [10, 59] on button "button" at bounding box center [8, 59] width 12 height 12
drag, startPoint x: 1469, startPoint y: 386, endPoint x: 1458, endPoint y: 418, distance: 33.8
click at [1459, 421] on div "1M 3M 5M 15M 30M 1H 2H 4H D W M +0.59 (2.27%) -0.06 (0.24%)" at bounding box center [744, 416] width 1487 height 792
drag, startPoint x: 1458, startPoint y: 418, endPoint x: 1460, endPoint y: 473, distance: 55.0
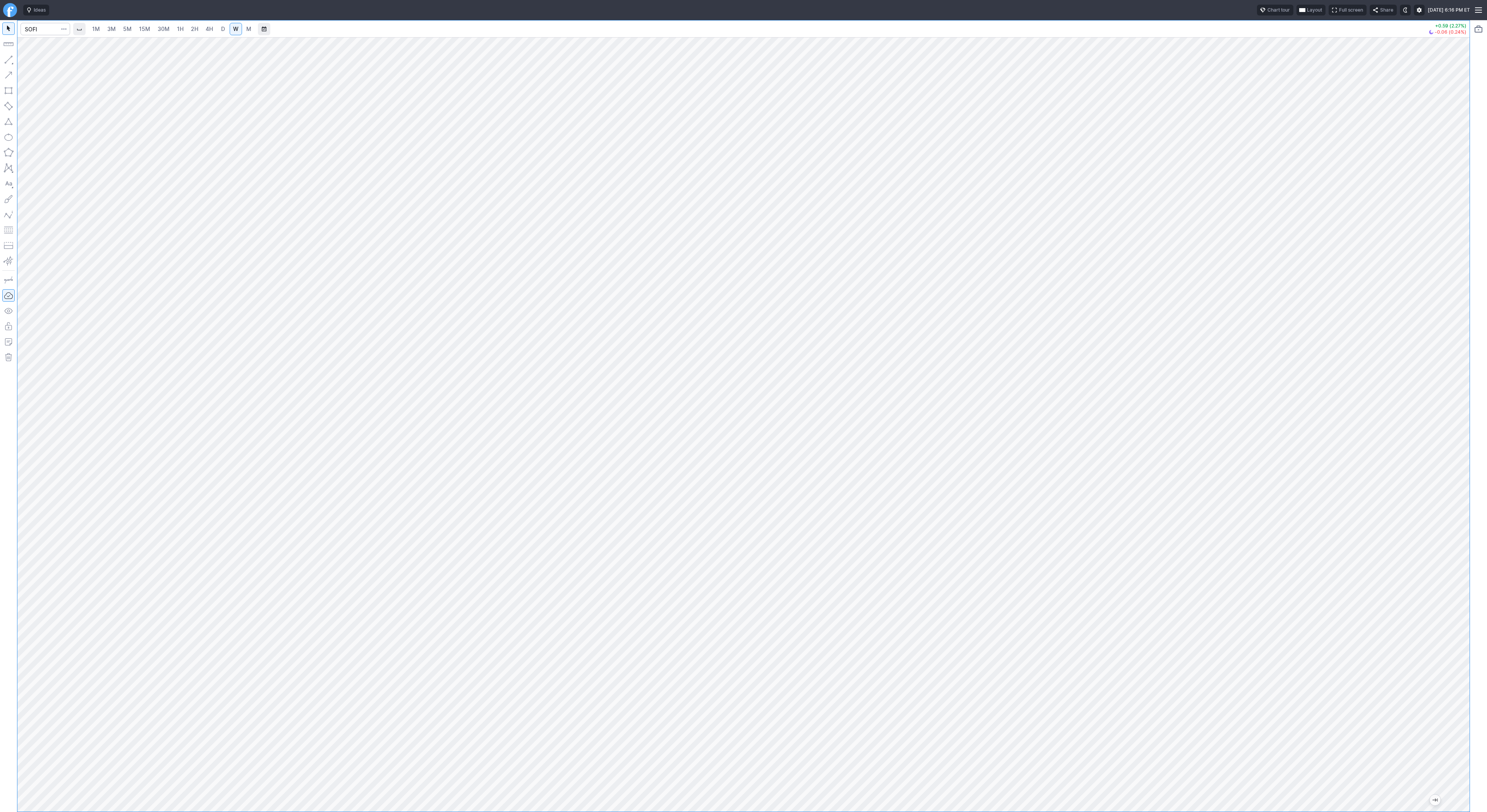
click at [1460, 473] on div at bounding box center [1462, 422] width 16 height 755
drag, startPoint x: 1462, startPoint y: 320, endPoint x: 1463, endPoint y: 338, distance: 18.0
click at [1463, 338] on div at bounding box center [1462, 422] width 16 height 755
drag, startPoint x: 42, startPoint y: 61, endPoint x: 53, endPoint y: 74, distance: 17.0
click at [42, 61] on span "Line" at bounding box center [45, 61] width 31 height 8
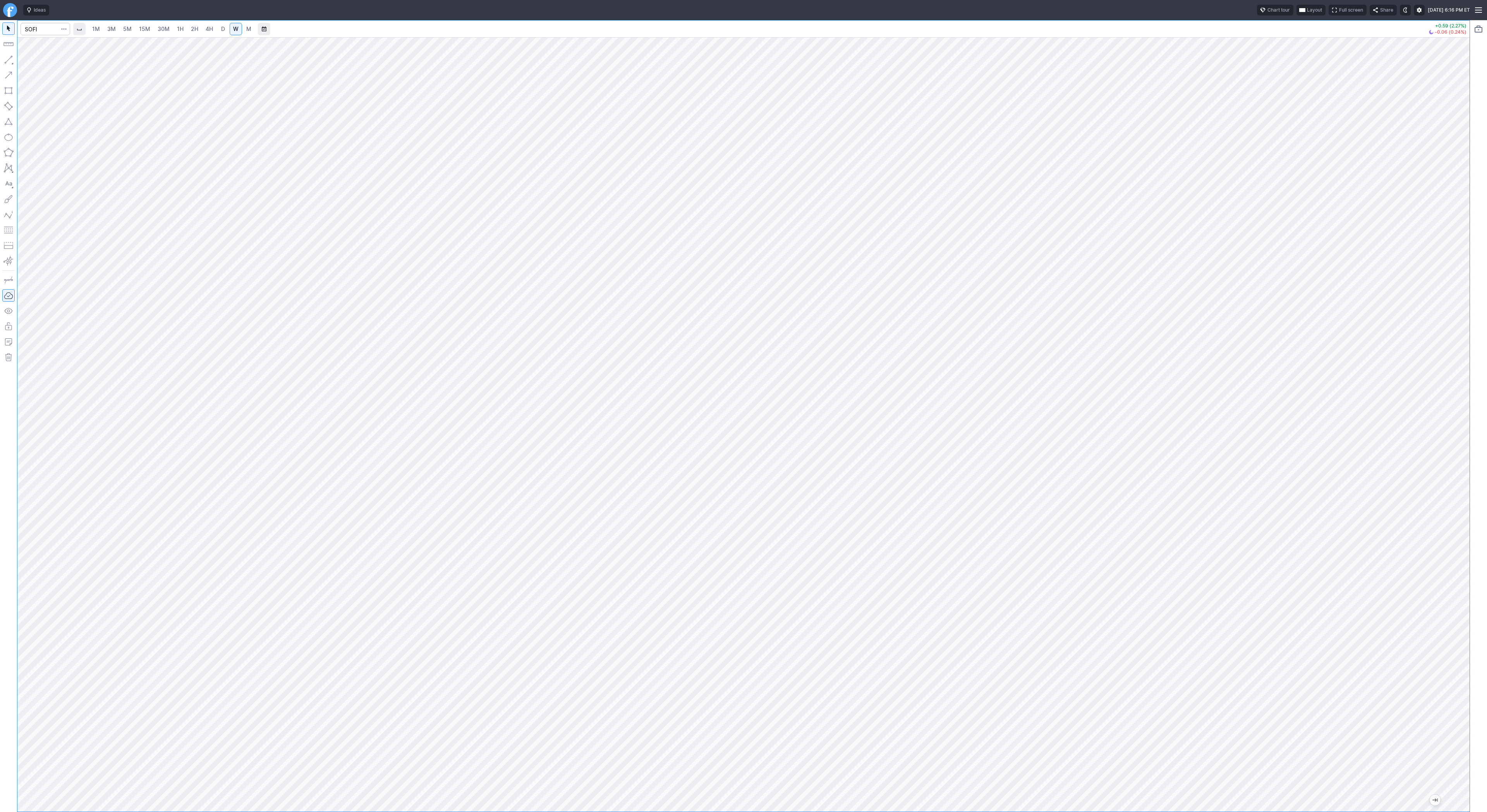
click at [10, 59] on button "button" at bounding box center [8, 59] width 12 height 12
click at [24, 60] on span "button" at bounding box center [25, 61] width 5 height 11
click at [31, 29] on input "Search" at bounding box center [46, 29] width 50 height 12
type input "bbai"
click at [0, 160] on html "Ideas Chart tour Layout Full screen Share Sat SEP 13 2025 6:21 PM ET 1M 3M 5M 1…" at bounding box center [744, 406] width 1487 height 812
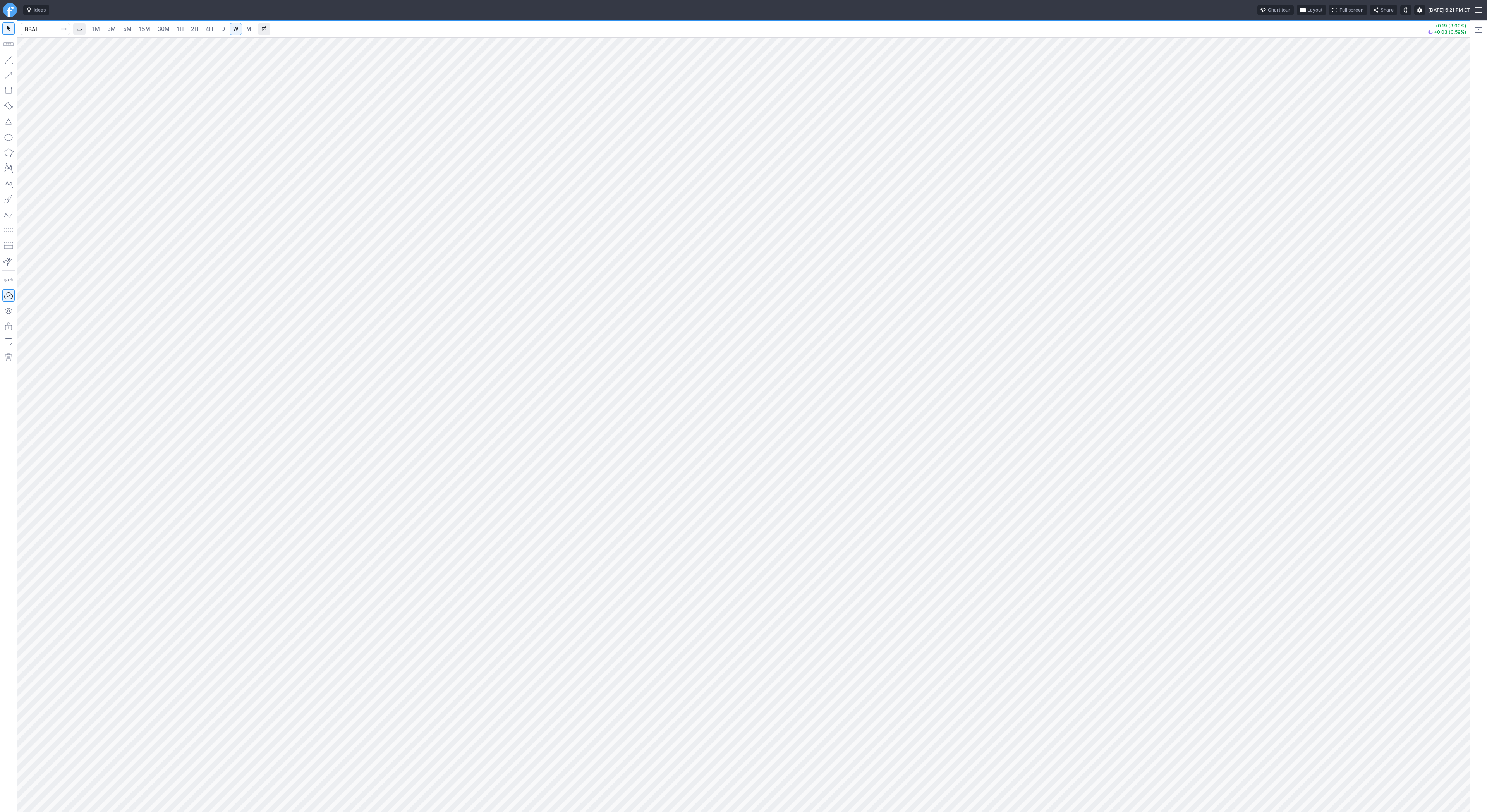
click at [0, 245] on html "Ideas Chart tour Layout Full screen Share Sat SEP 13 2025 6:21 PM ET 1M 3M 5M 1…" at bounding box center [744, 406] width 1487 height 812
click at [0, 233] on html "Ideas Chart tour Layout Full screen Share Sat SEP 13 2025 6:21 PM ET 1M 3M 5M 1…" at bounding box center [744, 406] width 1487 height 812
click at [0, 226] on html "Ideas Chart tour Layout Full screen Share Sat SEP 13 2025 6:21 PM ET 1M 3M 5M 1…" at bounding box center [744, 406] width 1487 height 812
click at [0, 365] on html "Ideas Chart tour Layout Full screen Share Sat SEP 13 2025 6:21 PM ET 1M 3M 5M 1…" at bounding box center [744, 406] width 1487 height 812
click at [0, 338] on html "Ideas Chart tour Layout Full screen Share Sat SEP 13 2025 6:21 PM ET 1M 3M 5M 1…" at bounding box center [744, 406] width 1487 height 812
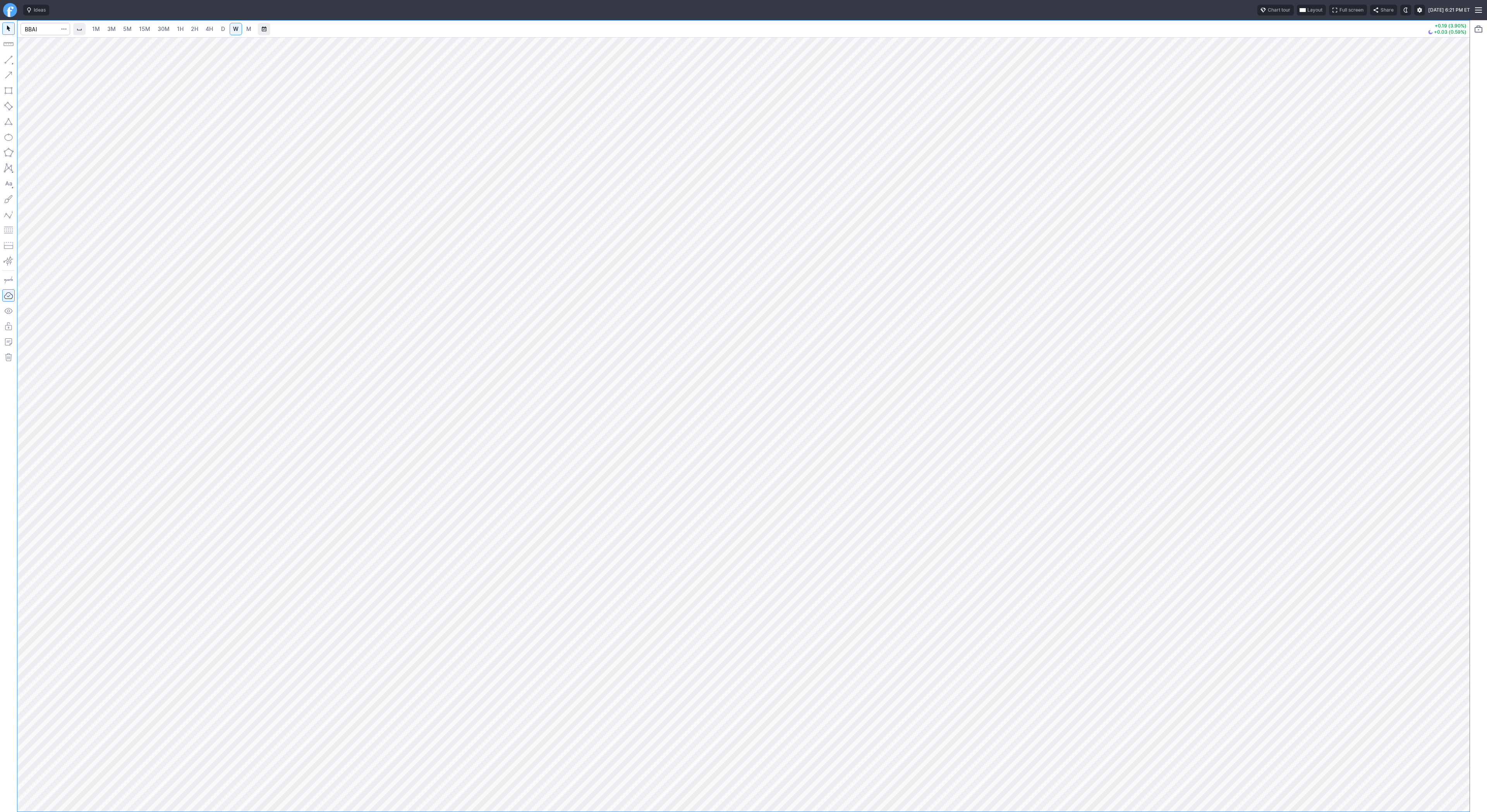
click at [0, 356] on html "Ideas Chart tour Layout Full screen Share Sat SEP 13 2025 6:21 PM ET 1M 3M 5M 1…" at bounding box center [744, 406] width 1487 height 812
click at [9, 59] on button "button" at bounding box center [8, 59] width 12 height 12
click at [12, 58] on button "button" at bounding box center [8, 59] width 12 height 12
drag, startPoint x: 12, startPoint y: 58, endPoint x: 12, endPoint y: 64, distance: 6.0
click at [12, 59] on button "button" at bounding box center [8, 59] width 12 height 12
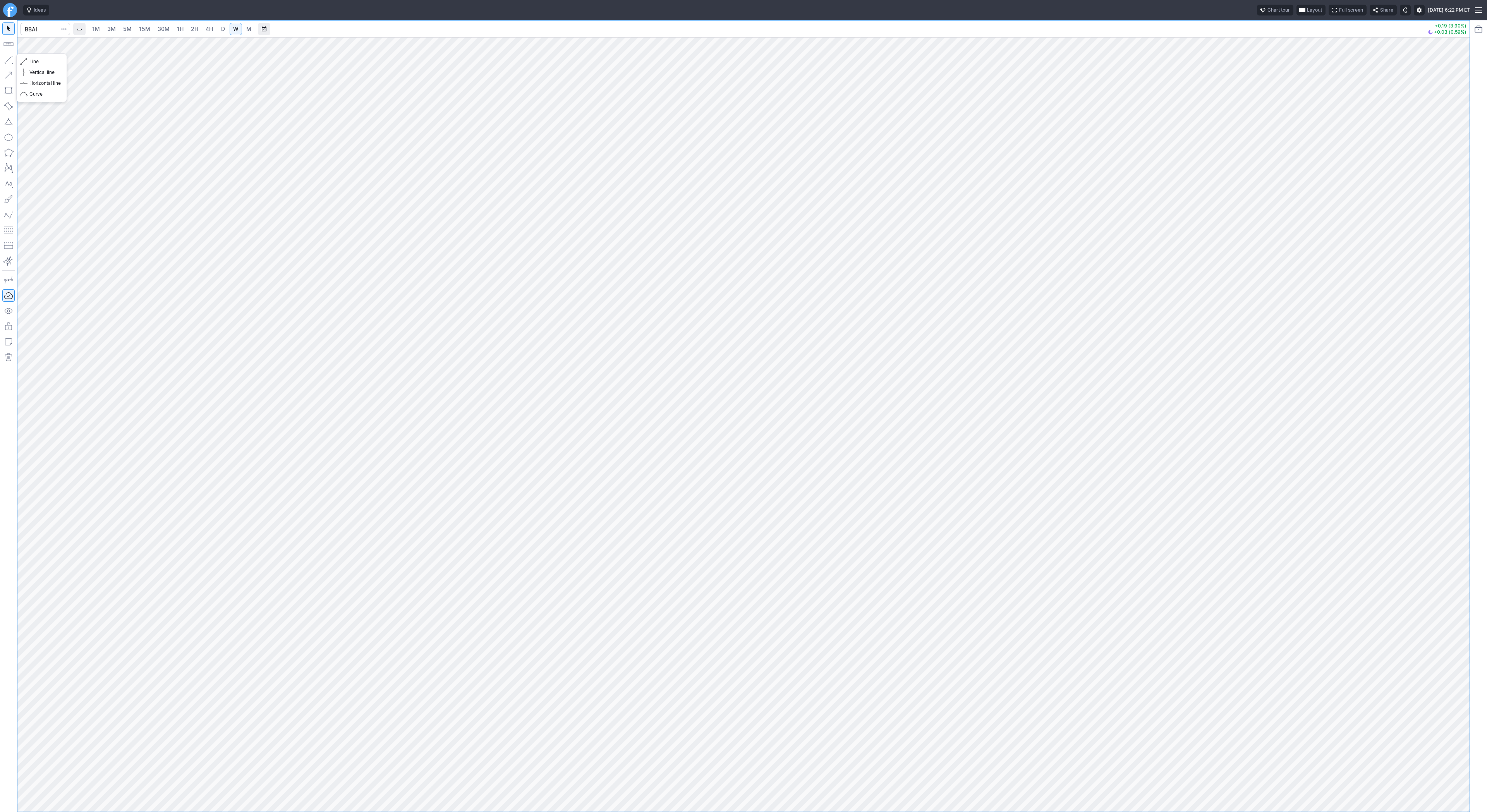
click at [8, 58] on button "button" at bounding box center [8, 59] width 12 height 12
click at [225, 32] on link "D" at bounding box center [223, 29] width 12 height 12
click at [9, 59] on button "button" at bounding box center [8, 59] width 12 height 12
click at [58, 64] on span "Line" at bounding box center [45, 61] width 31 height 8
click at [9, 61] on button "button" at bounding box center [8, 59] width 12 height 12
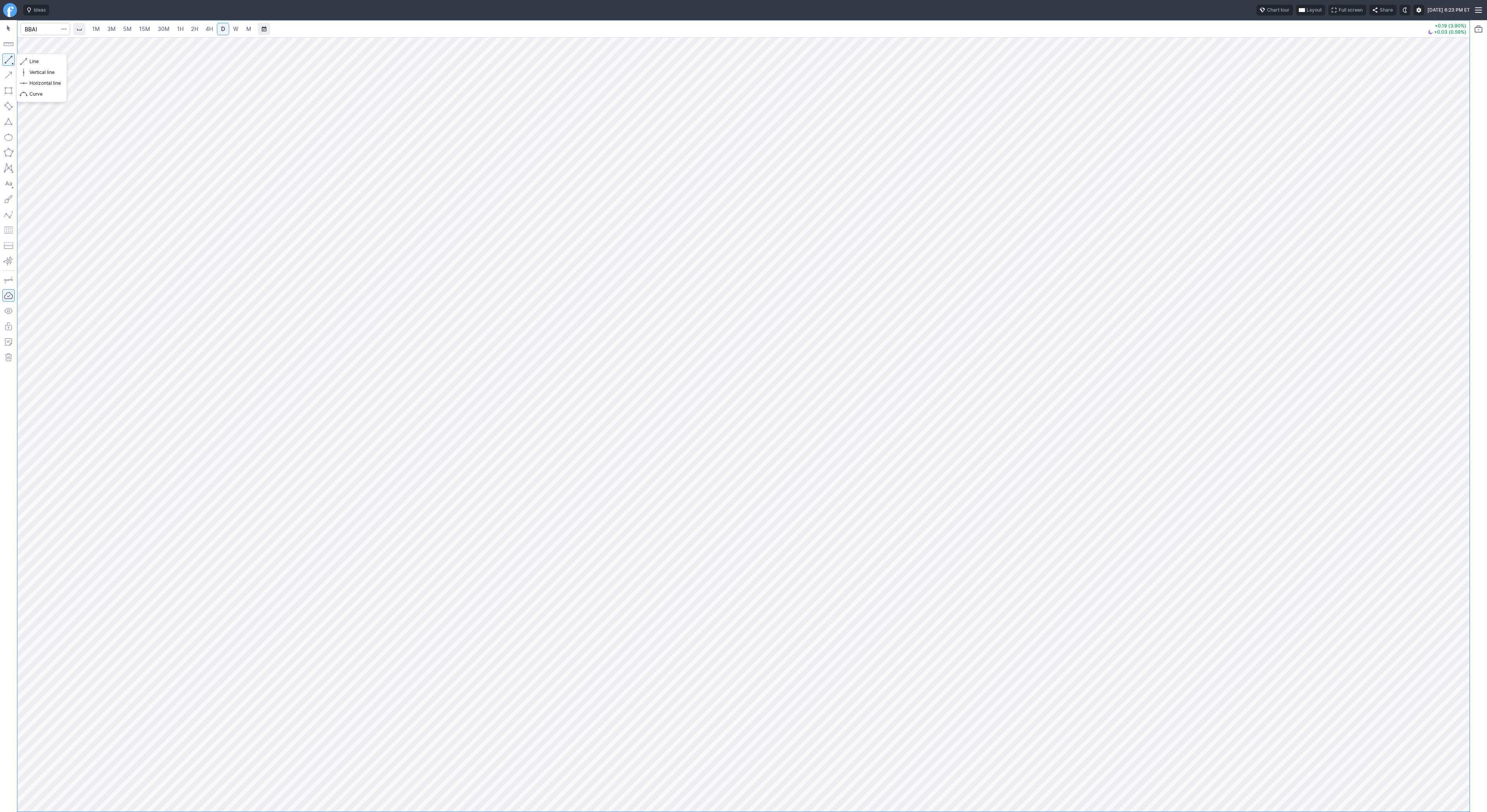
click at [14, 62] on button "button" at bounding box center [8, 59] width 12 height 12
click at [50, 35] on input "Search" at bounding box center [46, 29] width 50 height 12
type input "coin"
drag, startPoint x: 1466, startPoint y: 417, endPoint x: 1459, endPoint y: 481, distance: 64.4
click at [1459, 481] on div at bounding box center [1462, 422] width 16 height 755
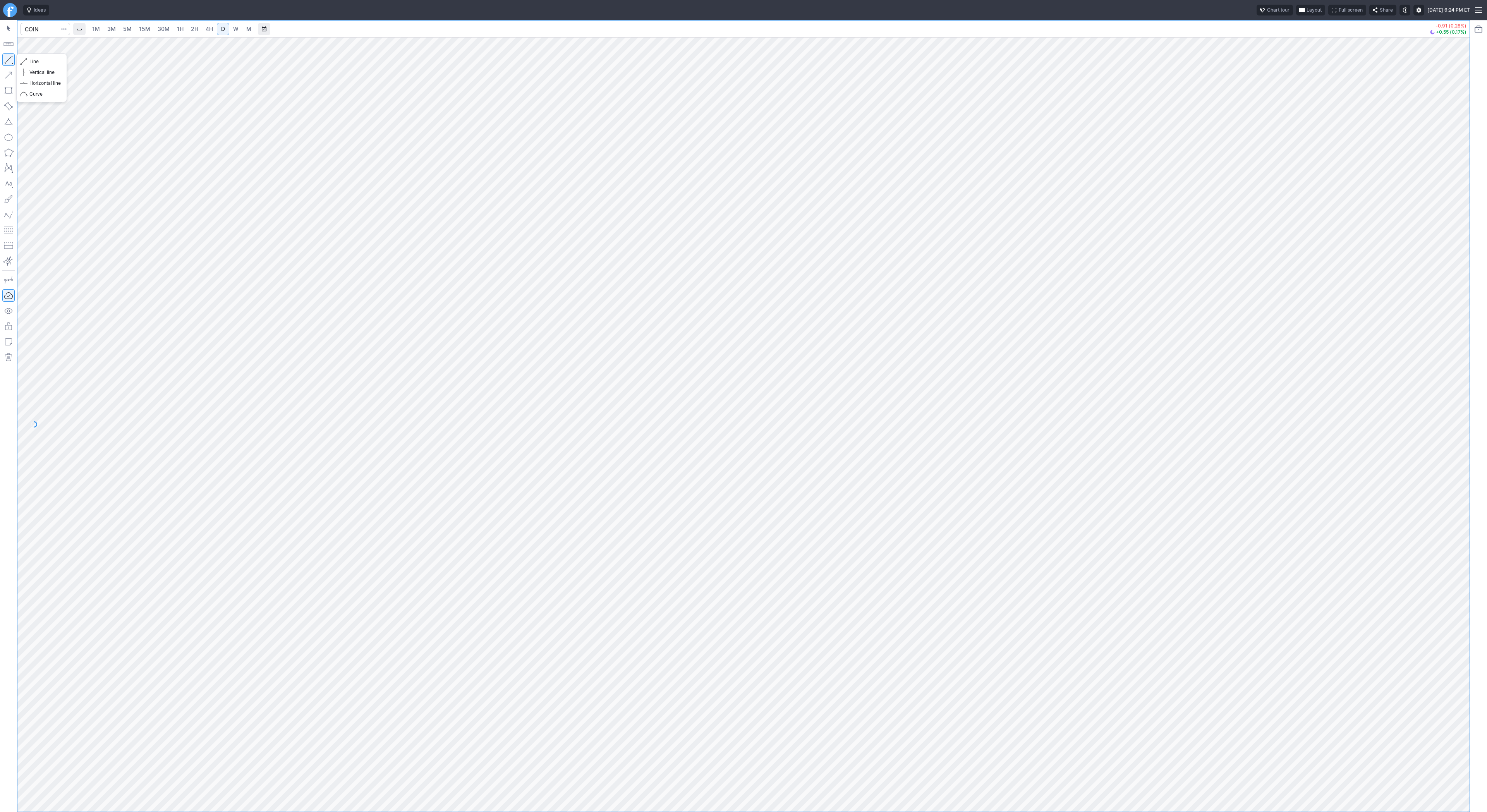
click at [4, 58] on button "button" at bounding box center [8, 59] width 12 height 12
drag, startPoint x: 6, startPoint y: 58, endPoint x: 32, endPoint y: 91, distance: 42.0
click at [6, 59] on button "button" at bounding box center [8, 59] width 12 height 12
click at [4, 61] on button "button" at bounding box center [8, 59] width 12 height 12
click at [6, 57] on button "button" at bounding box center [8, 59] width 12 height 12
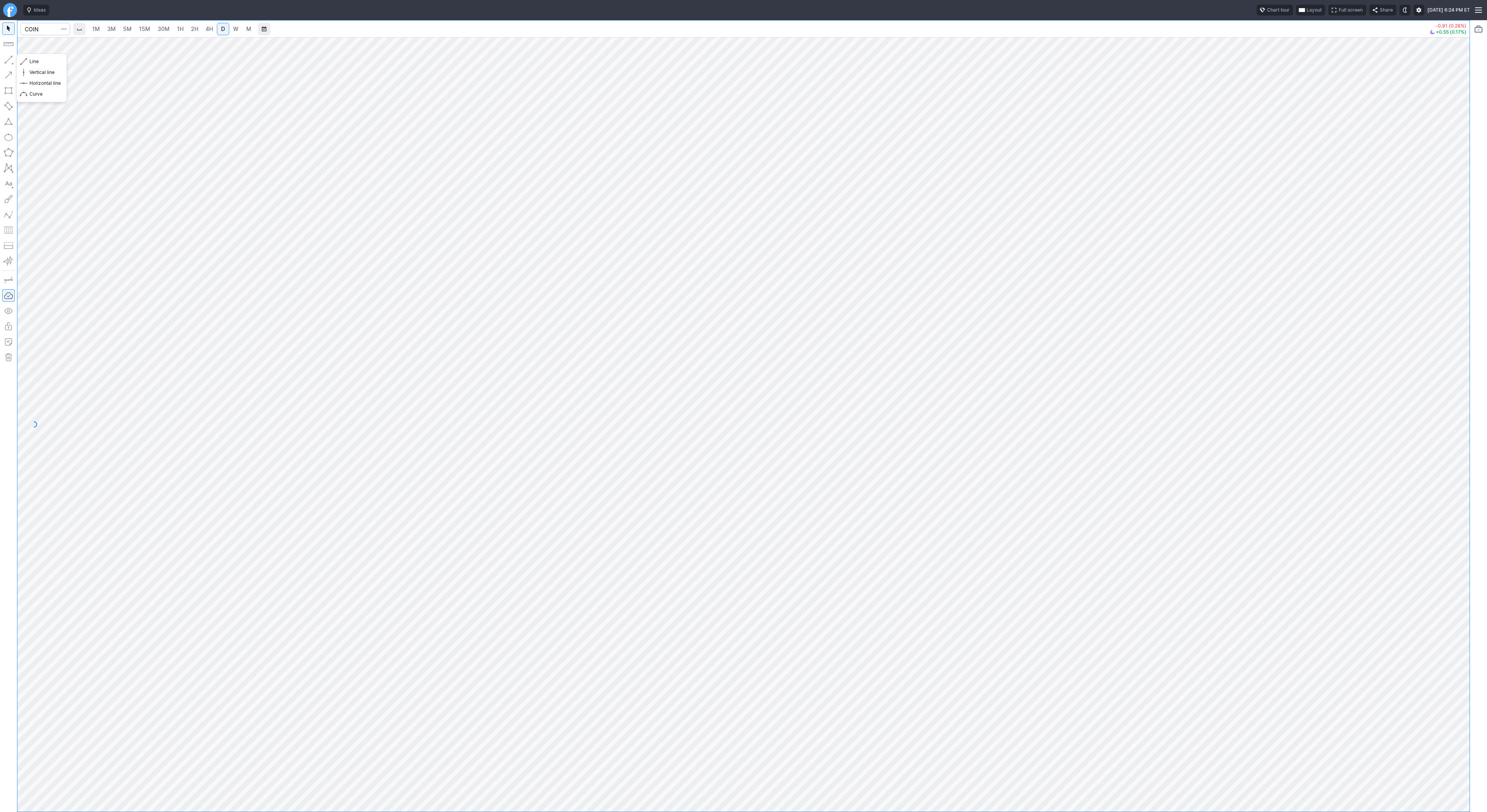
click at [7, 58] on button "button" at bounding box center [8, 59] width 12 height 12
click at [5, 62] on button "button" at bounding box center [8, 59] width 12 height 12
click at [7, 63] on button "button" at bounding box center [8, 59] width 12 height 12
click at [6, 58] on button "button" at bounding box center [8, 59] width 12 height 12
click at [44, 63] on span "Line" at bounding box center [45, 61] width 31 height 8
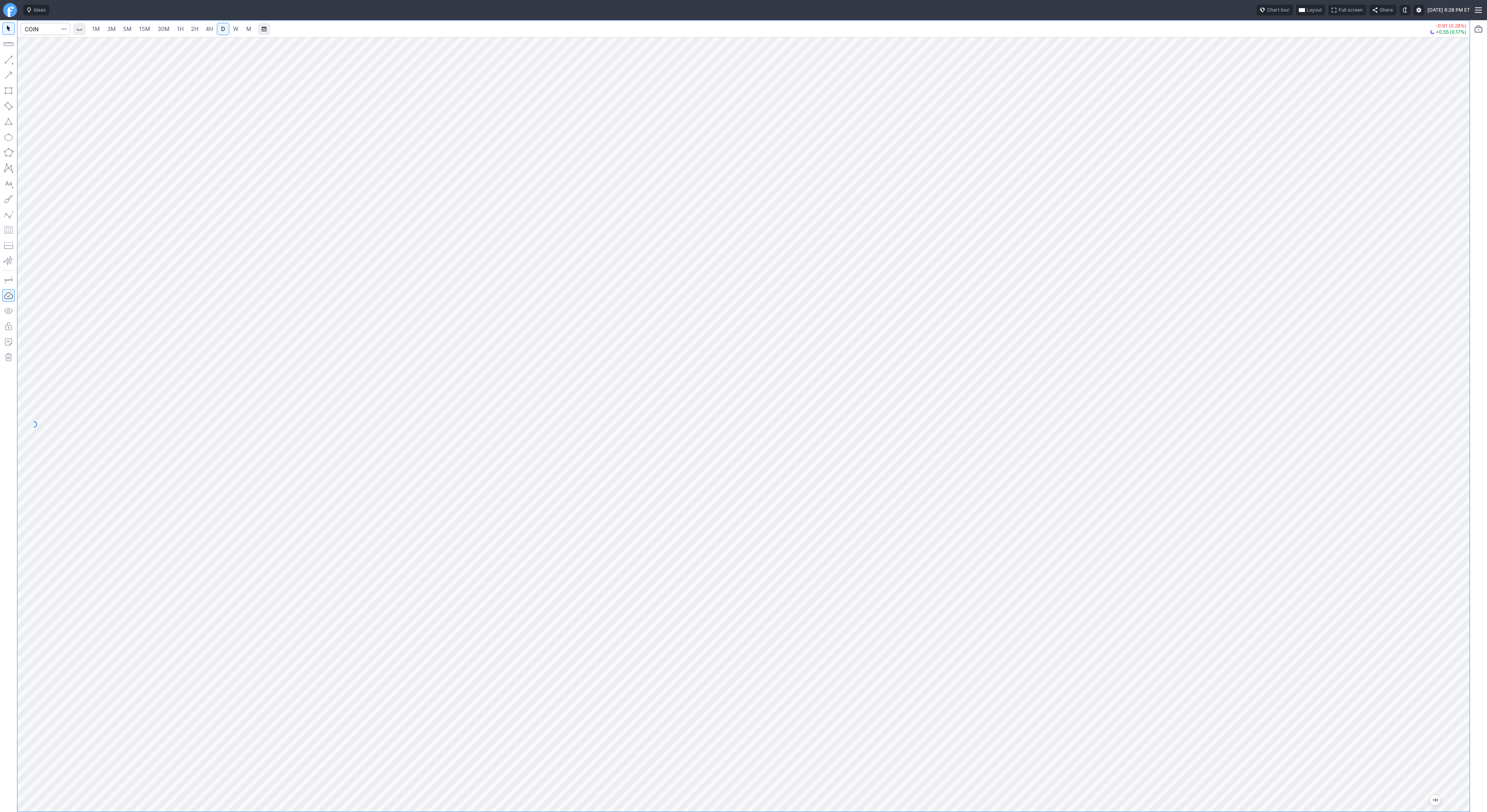
click at [1482, 29] on button "Portfolio watchlist" at bounding box center [1478, 29] width 12 height 12
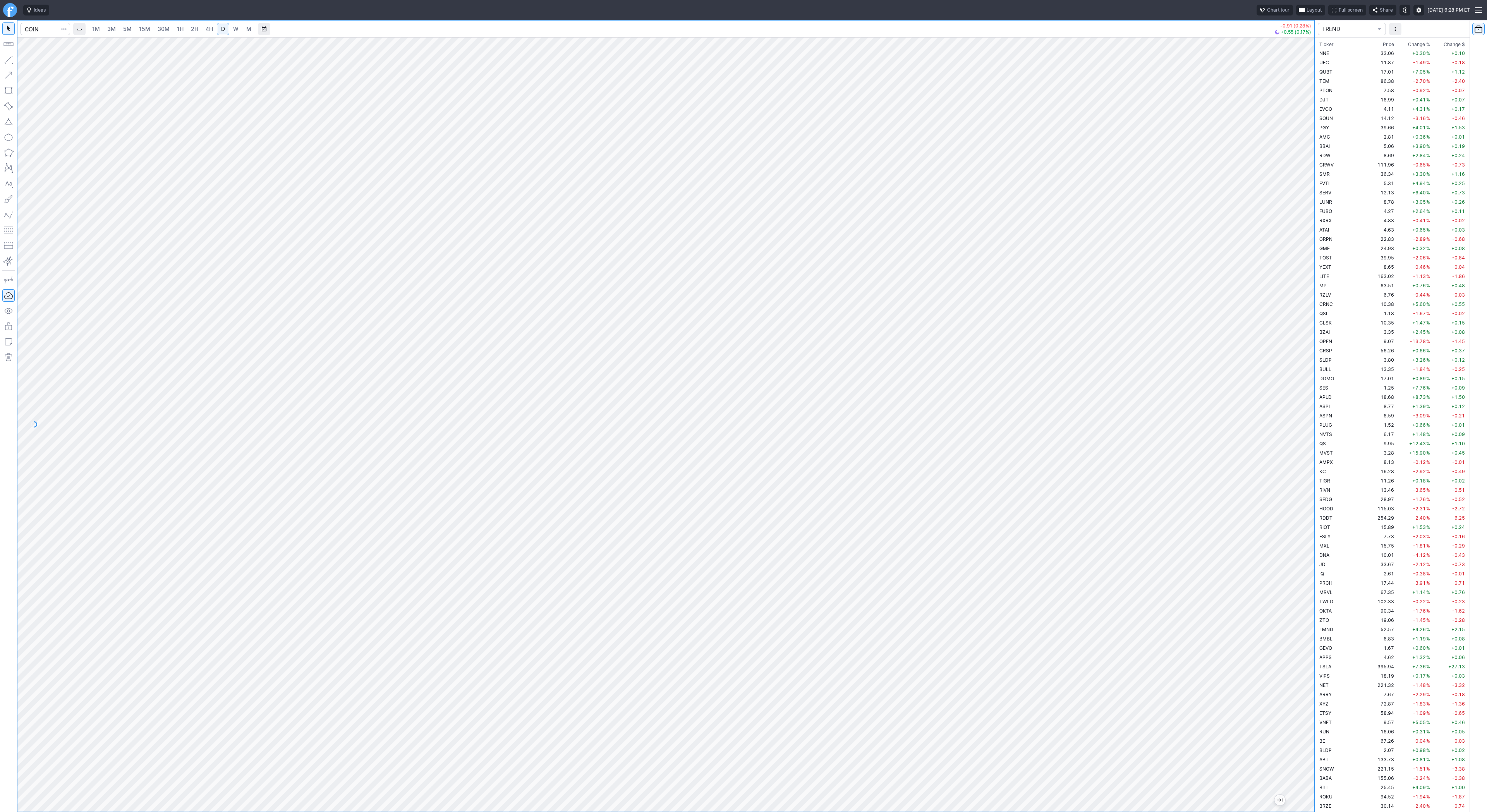
click at [1410, 45] on span "Change %" at bounding box center [1419, 44] width 22 height 8
click at [35, 29] on input "Search" at bounding box center [46, 29] width 50 height 12
type input "open"
click at [0, 173] on html "Ideas Chart tour Layout Full screen Share Sat SEP 13 2025 6:29 PM ET 1M 3M 5M 1…" at bounding box center [744, 406] width 1487 height 812
click at [0, 150] on html "Ideas Chart tour Layout Full screen Share Sat SEP 13 2025 6:29 PM ET 1M 3M 5M 1…" at bounding box center [744, 406] width 1487 height 812
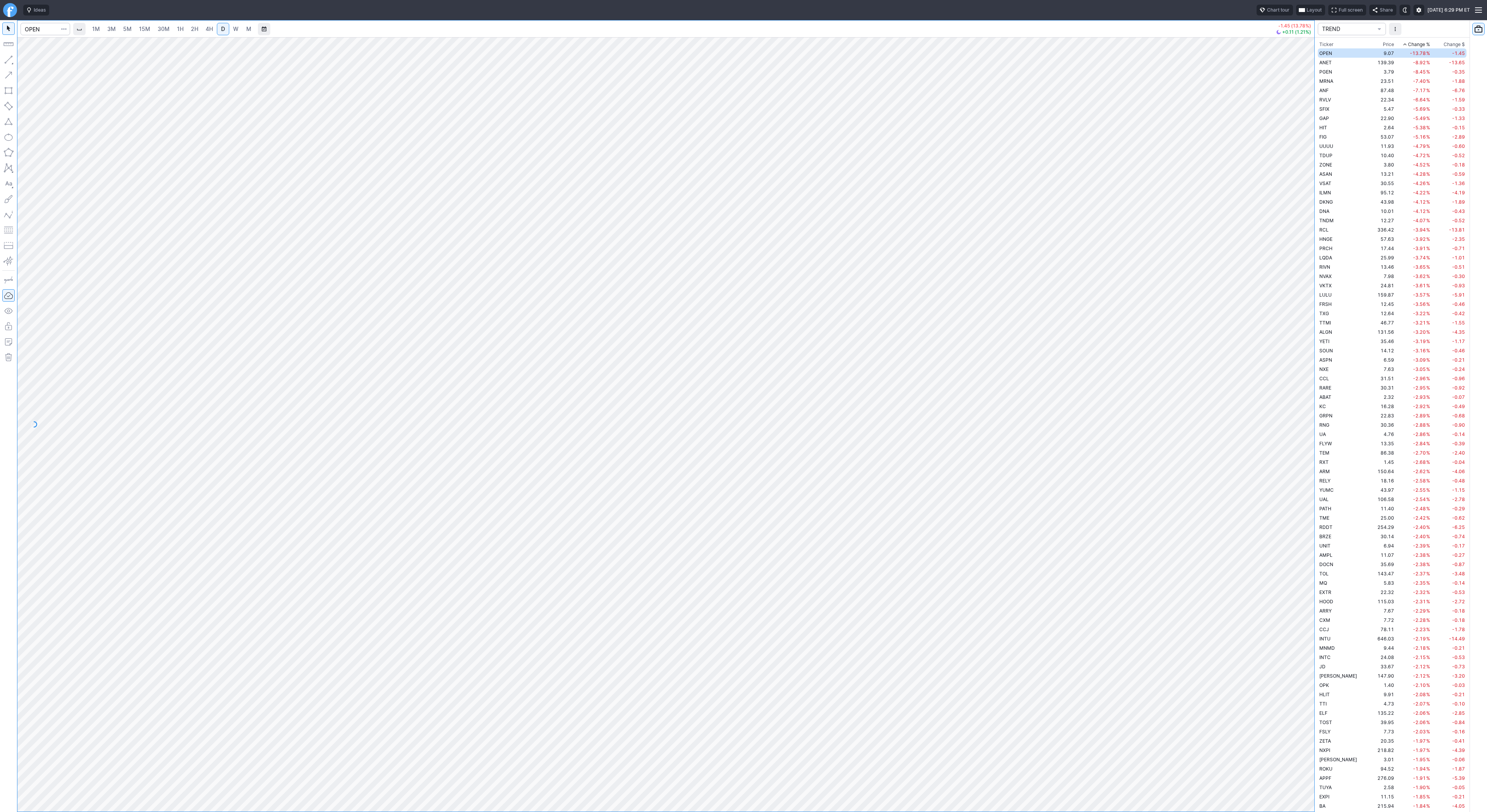
click at [0, 189] on html "Ideas Chart tour Layout Full screen Share Sat SEP 13 2025 6:29 PM ET 1M 3M 5M 1…" at bounding box center [744, 406] width 1487 height 812
click at [58, 62] on span "Line" at bounding box center [45, 61] width 31 height 8
click at [1298, 171] on div at bounding box center [1306, 422] width 16 height 755
click at [10, 59] on button "button" at bounding box center [8, 59] width 12 height 12
click at [6, 59] on button "button" at bounding box center [8, 59] width 12 height 12
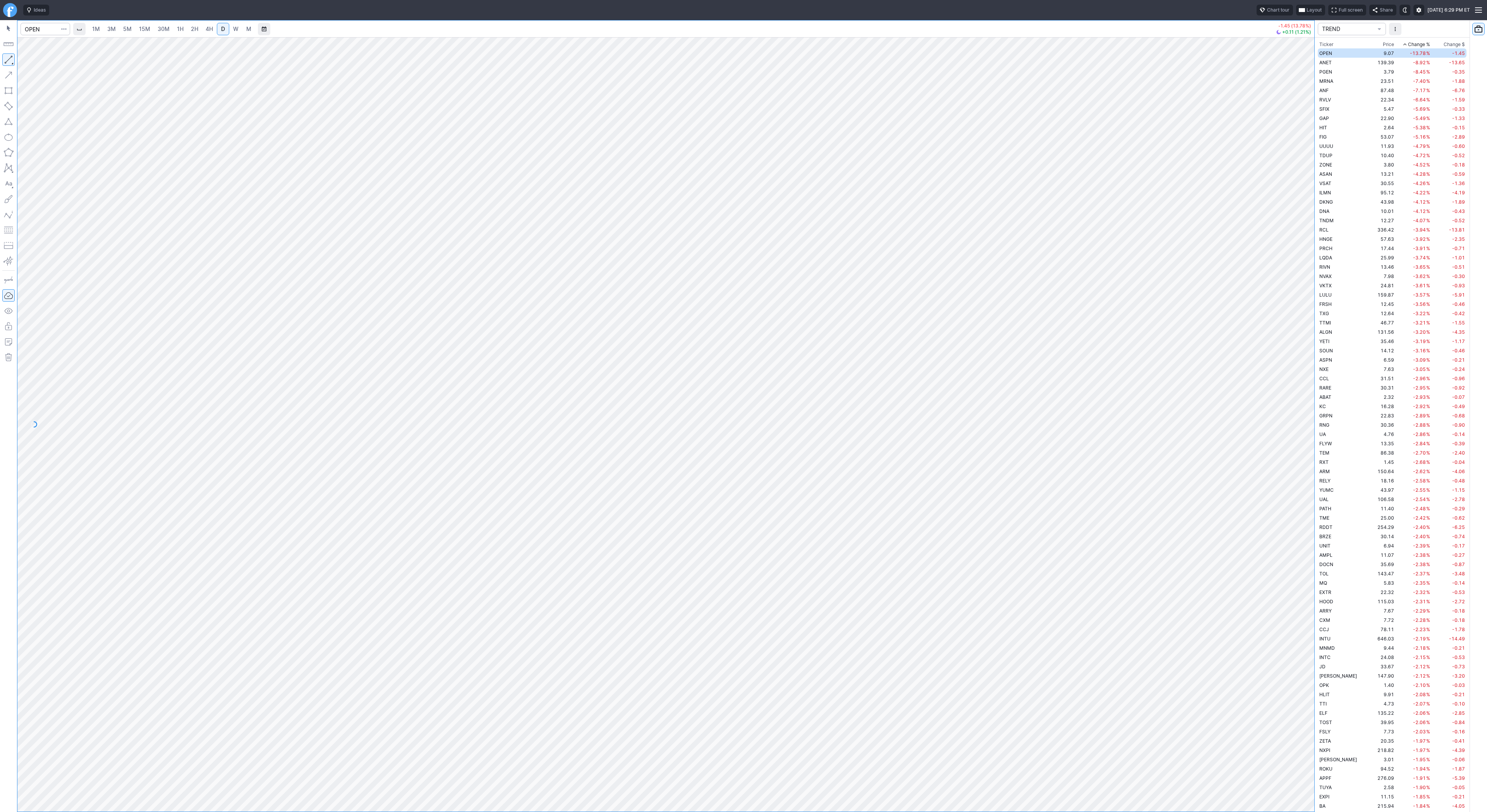
click at [210, 29] on span "4H" at bounding box center [209, 28] width 8 height 6
click at [125, 30] on span "5M" at bounding box center [127, 28] width 9 height 6
click at [107, 34] on link "3M" at bounding box center [111, 29] width 16 height 12
click at [222, 33] on link "D" at bounding box center [223, 29] width 12 height 12
click at [1322, 64] on span "ANET" at bounding box center [1325, 62] width 12 height 6
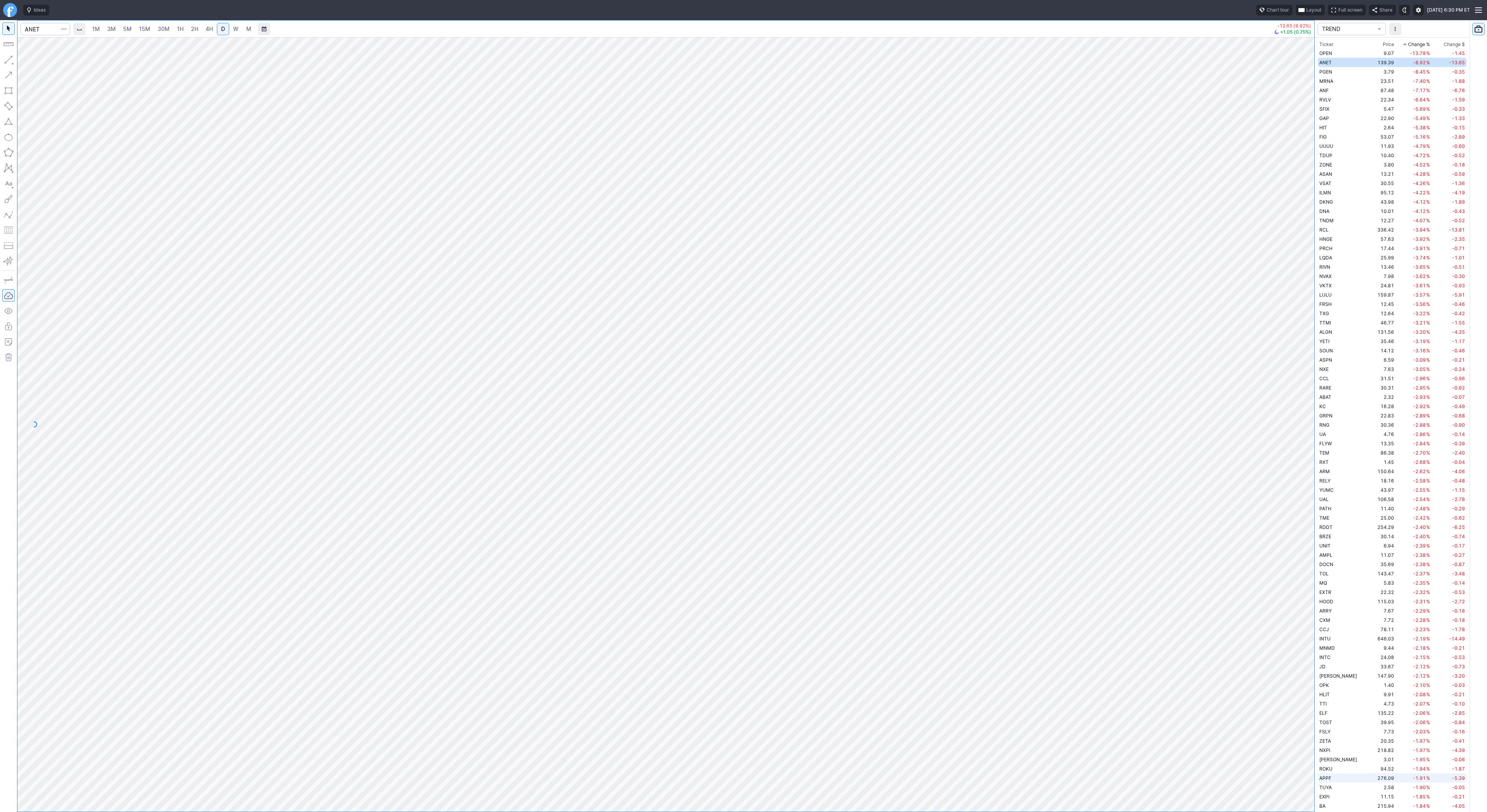
click at [1353, 796] on div "1M 3M 5M 15M 30M 1H 2H 4H D W M -13.65 (8.92%) +1.05 (0.75%) TREND Ticker Price…" at bounding box center [744, 416] width 1487 height 792
click at [1437, 789] on div "1M 3M 5M 15M 30M 1H 2H 4H D W M -13.65 (8.92%) +1.05 (0.75%) TREND Ticker Price…" at bounding box center [744, 416] width 1487 height 792
drag, startPoint x: 28, startPoint y: 58, endPoint x: 62, endPoint y: 88, distance: 45.3
click at [28, 60] on button "Line" at bounding box center [42, 61] width 45 height 11
click at [49, 60] on span "Line" at bounding box center [45, 61] width 31 height 8
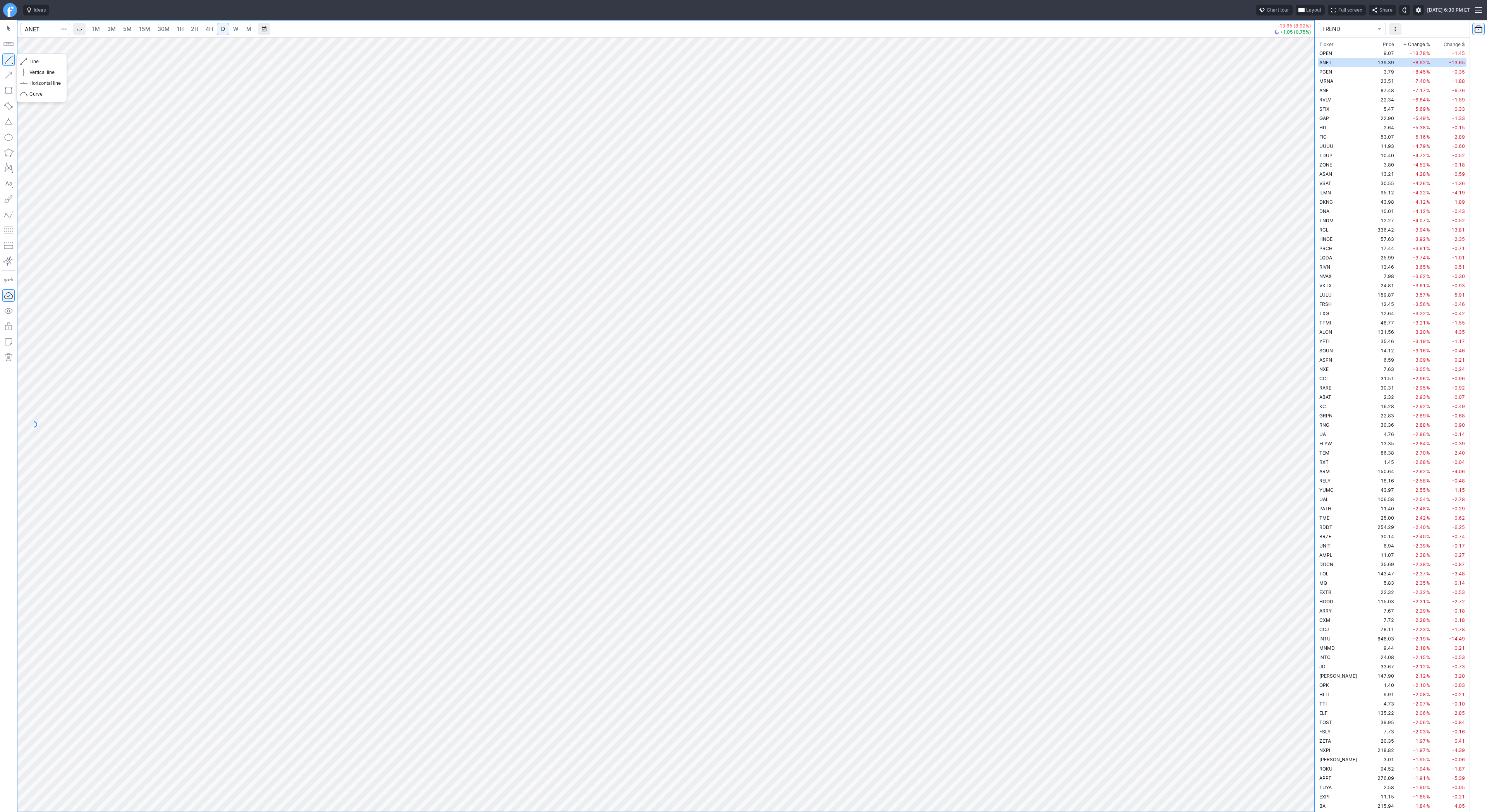
drag, startPoint x: 5, startPoint y: 58, endPoint x: 62, endPoint y: 90, distance: 65.4
click at [5, 59] on button "button" at bounding box center [8, 59] width 12 height 12
click at [10, 62] on button "button" at bounding box center [8, 59] width 12 height 12
drag, startPoint x: 13, startPoint y: 62, endPoint x: 31, endPoint y: 85, distance: 29.2
click at [13, 62] on button "button" at bounding box center [8, 59] width 12 height 12
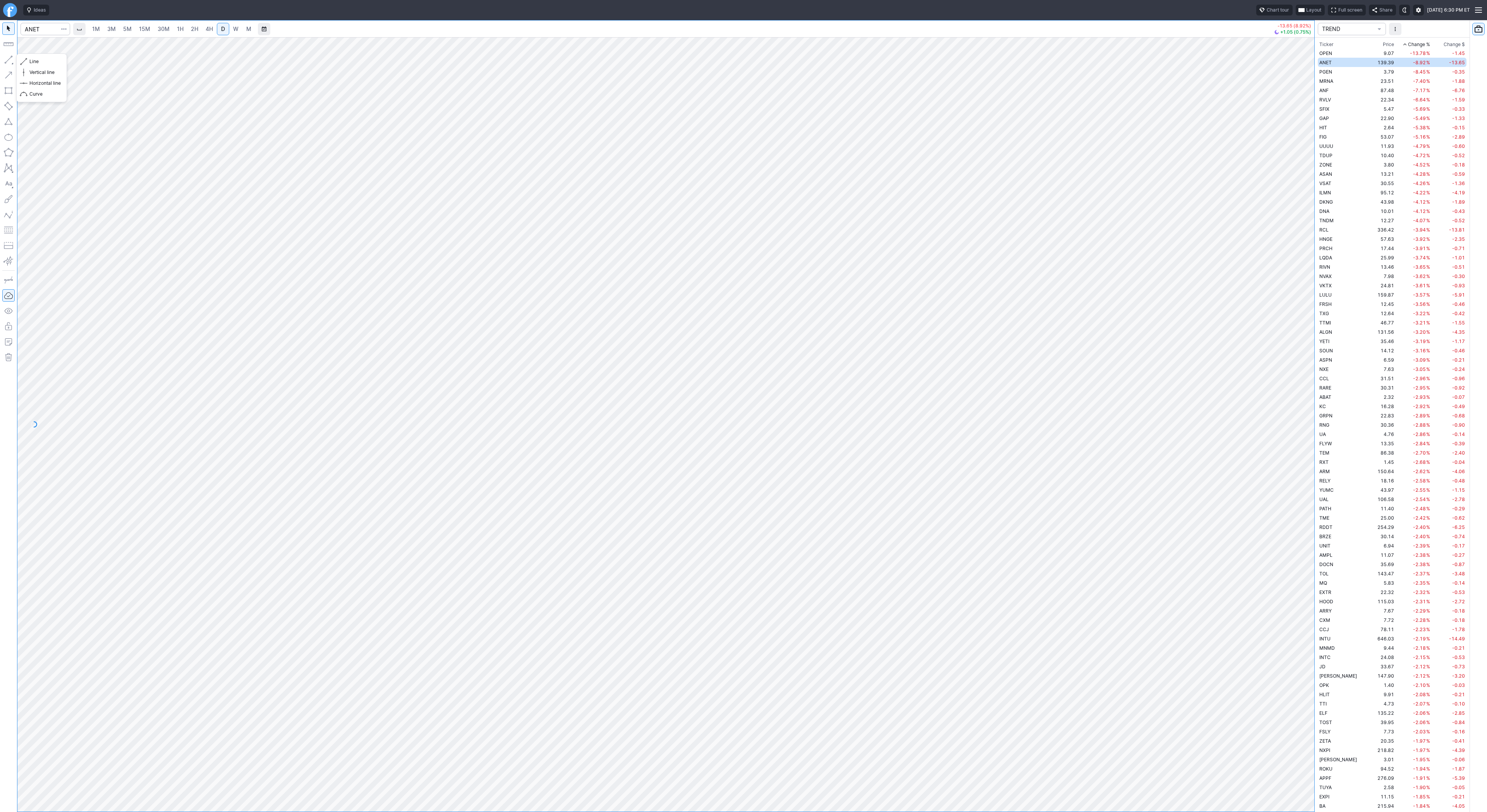
drag, startPoint x: 6, startPoint y: 63, endPoint x: 25, endPoint y: 102, distance: 43.4
click at [6, 65] on button "button" at bounding box center [8, 59] width 12 height 12
click at [5, 62] on button "button" at bounding box center [8, 59] width 12 height 12
click at [12, 65] on button "button" at bounding box center [8, 59] width 12 height 12
click at [11, 65] on button "button" at bounding box center [8, 59] width 12 height 12
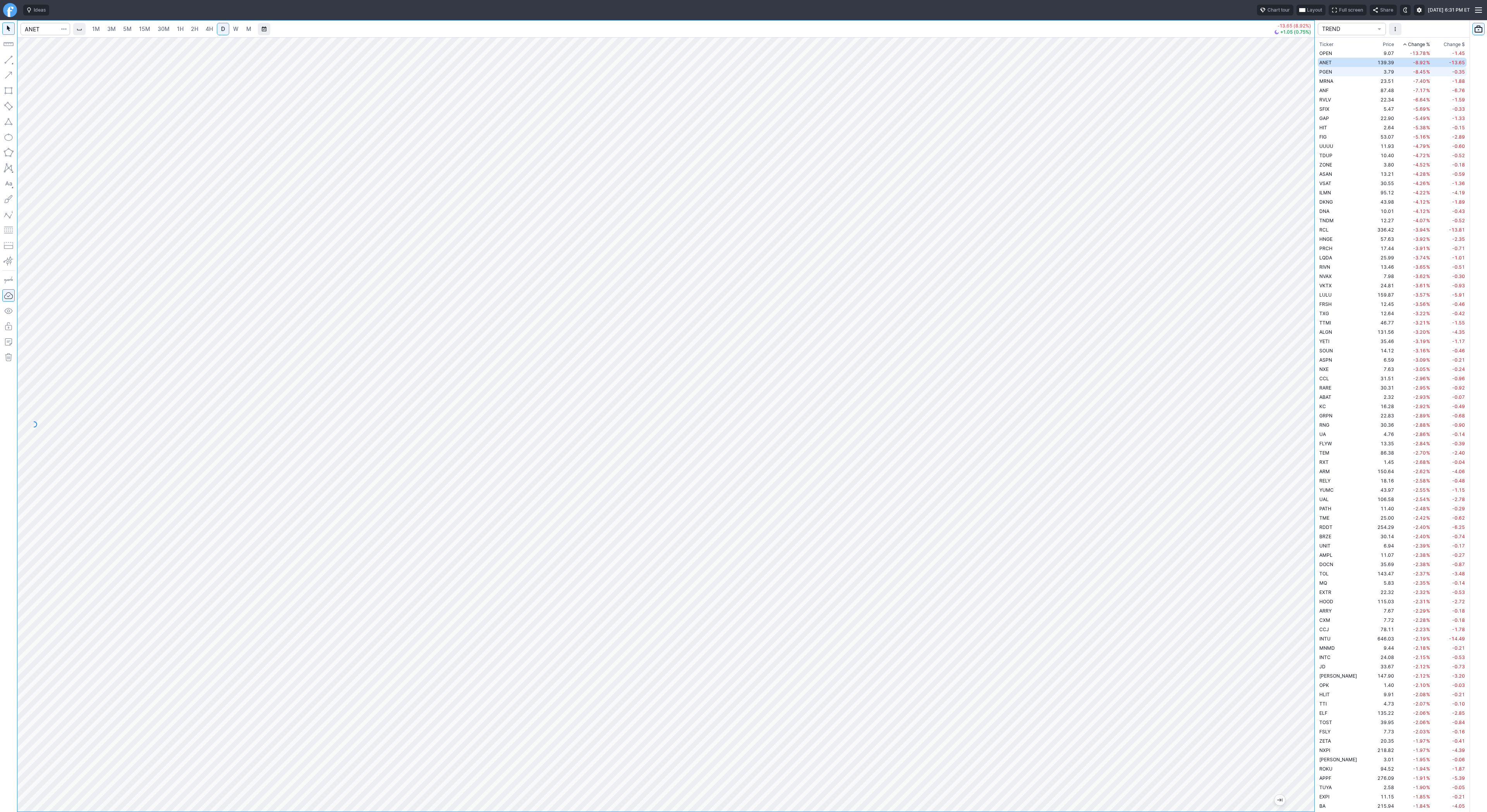
click at [1324, 72] on span "PGEN" at bounding box center [1326, 72] width 13 height 6
click at [917, 804] on div at bounding box center [666, 424] width 1297 height 774
click at [798, 802] on div at bounding box center [666, 424] width 1297 height 774
click at [851, 800] on div at bounding box center [666, 424] width 1297 height 774
click at [33, 61] on span "Line" at bounding box center [45, 61] width 31 height 8
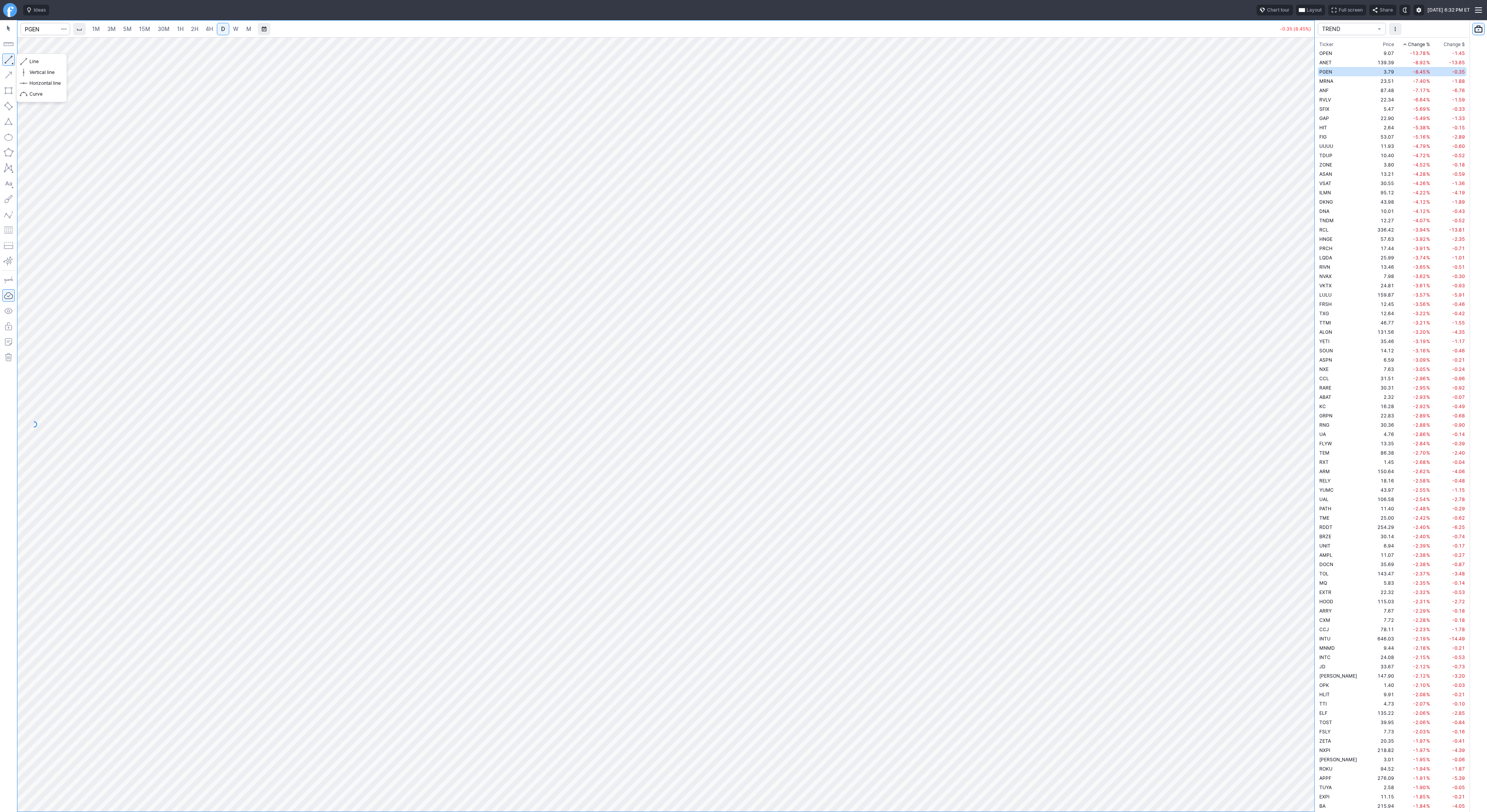
drag, startPoint x: 9, startPoint y: 58, endPoint x: 10, endPoint y: 67, distance: 9.1
click at [9, 58] on button "button" at bounding box center [8, 59] width 12 height 12
click at [57, 64] on span "Line" at bounding box center [45, 61] width 31 height 8
click at [7, 57] on button "button" at bounding box center [8, 59] width 12 height 12
click at [10, 58] on button "button" at bounding box center [8, 59] width 12 height 12
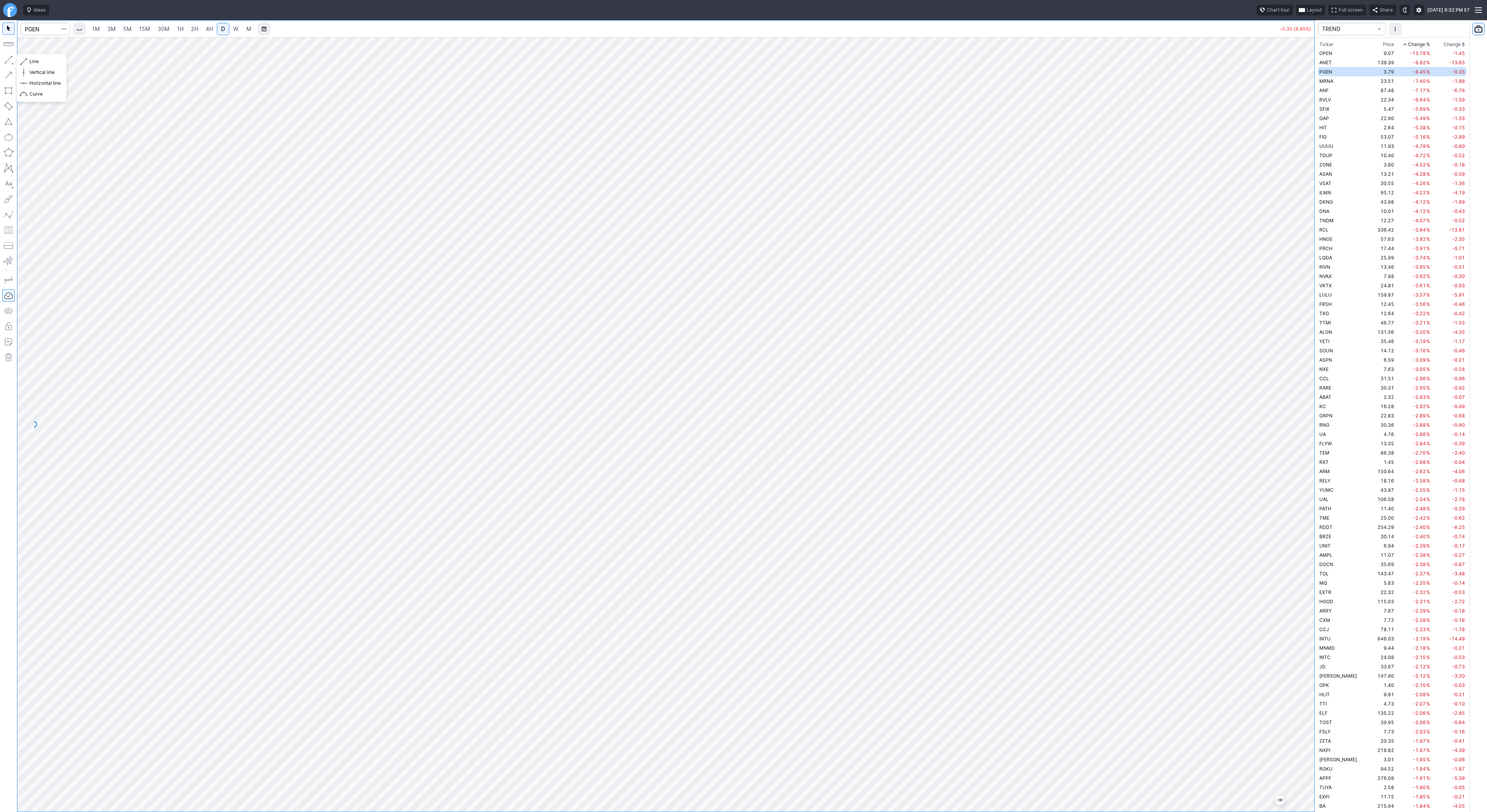
click at [9, 59] on button "button" at bounding box center [8, 59] width 12 height 12
click at [1366, 83] on td "23.51" at bounding box center [1381, 81] width 29 height 9
click at [199, 26] on link "2H" at bounding box center [195, 29] width 14 height 12
click at [222, 30] on span "D" at bounding box center [223, 28] width 4 height 6
click at [1406, 492] on div "1M 3M 5M 15M 30M 1H 2H 4H D W M -1.88 (7.40%) +0.14 (0.59%) TREND Ticker Price …" at bounding box center [744, 416] width 1487 height 792
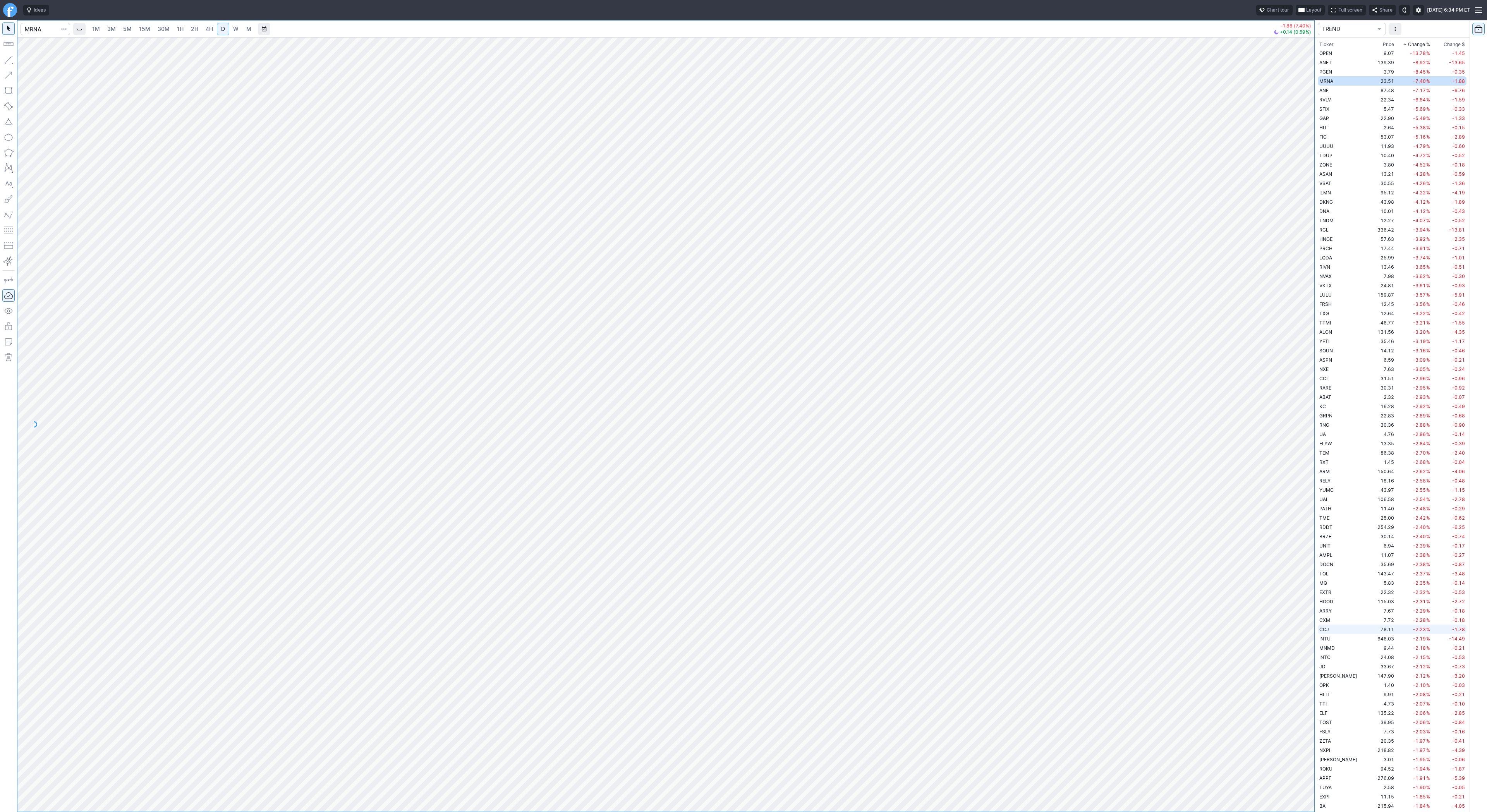
click at [1436, 633] on div "1M 3M 5M 15M 30M 1H 2H 4H D W M -1.88 (7.40%) +0.14 (0.59%) TREND Ticker Price …" at bounding box center [744, 416] width 1487 height 792
click at [1366, 91] on td "87.48" at bounding box center [1381, 90] width 29 height 9
click at [1339, 98] on td "RVLV" at bounding box center [1342, 99] width 49 height 9
click at [1332, 110] on td "SFIX" at bounding box center [1342, 108] width 49 height 9
click at [1366, 120] on td "22.90" at bounding box center [1381, 118] width 29 height 9
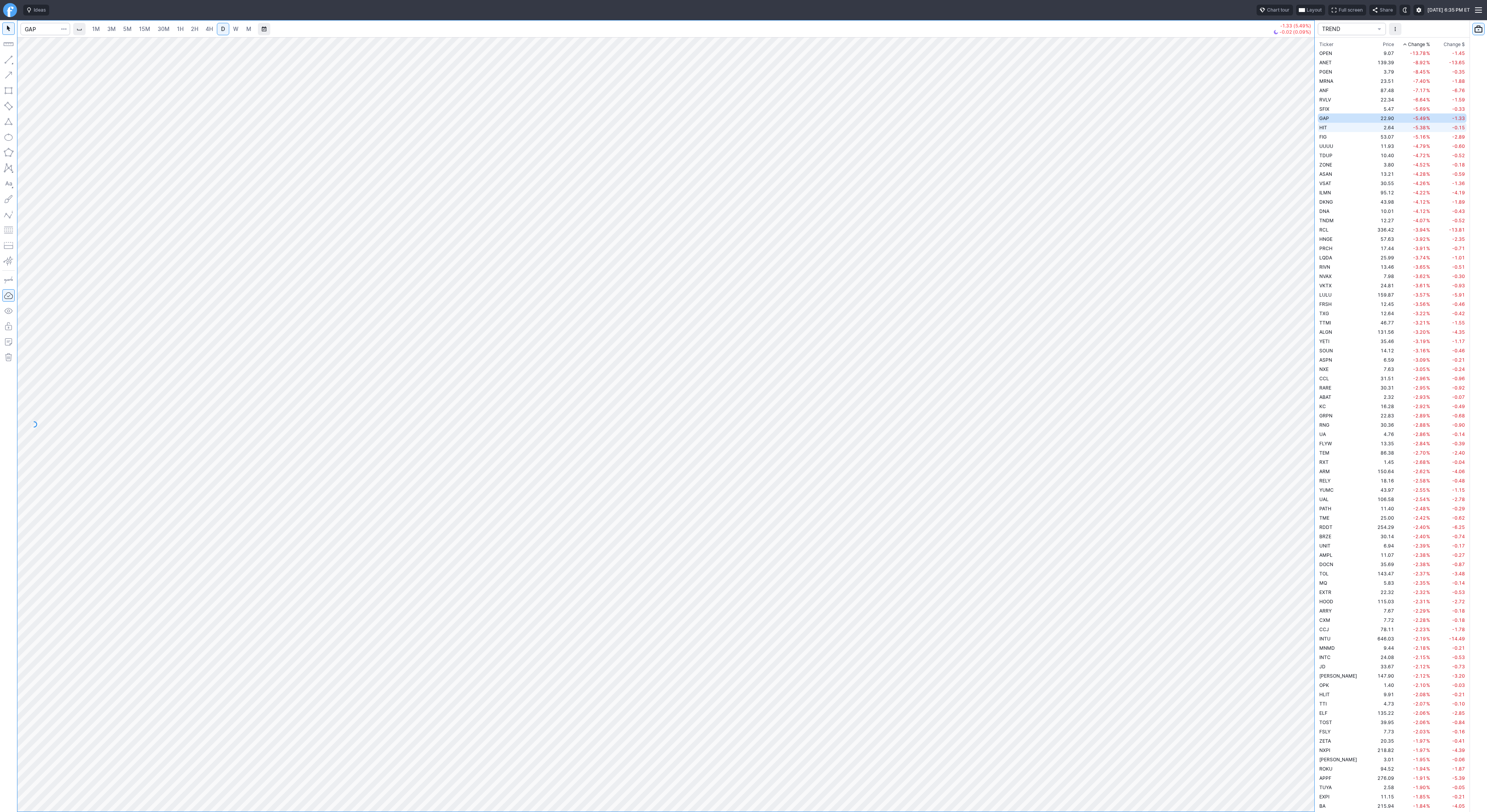
click at [1344, 126] on td "HIT" at bounding box center [1342, 128] width 49 height 9
click at [1339, 136] on td "FIG" at bounding box center [1342, 137] width 49 height 9
click at [1332, 126] on td "HIT" at bounding box center [1342, 128] width 49 height 9
click at [1335, 144] on td "UUUU" at bounding box center [1342, 146] width 49 height 9
click at [0, 160] on html "Ideas Chart tour Layout Full screen Share Sat SEP 13 2025 6:35 PM ET 1M 3M 5M 1…" at bounding box center [744, 406] width 1487 height 812
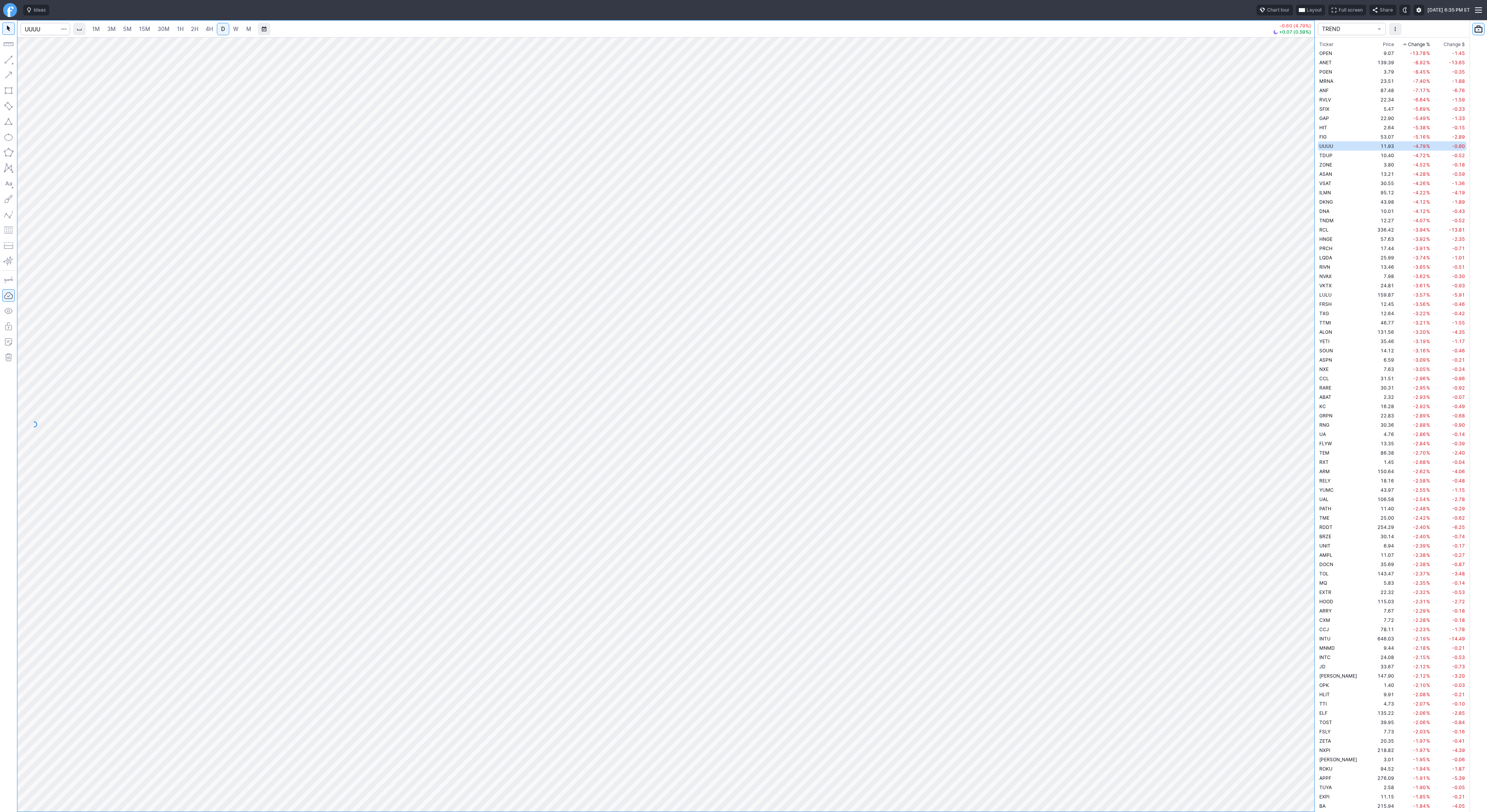
click at [0, 47] on html "Ideas Chart tour Layout Full screen Share Sat SEP 13 2025 6:35 PM ET 1M 3M 5M 1…" at bounding box center [744, 406] width 1487 height 812
click at [0, 0] on html "Ideas Chart tour Layout Full screen Share Sat SEP 13 2025 6:35 PM ET 1M 3M 5M 1…" at bounding box center [744, 406] width 1487 height 812
click at [0, 27] on html "Ideas Chart tour Layout Full screen Share Sat SEP 13 2025 6:35 PM ET 1M 3M 5M 1…" at bounding box center [744, 406] width 1487 height 812
click at [11, 60] on button "button" at bounding box center [8, 59] width 12 height 12
click at [10, 61] on button "button" at bounding box center [8, 59] width 12 height 12
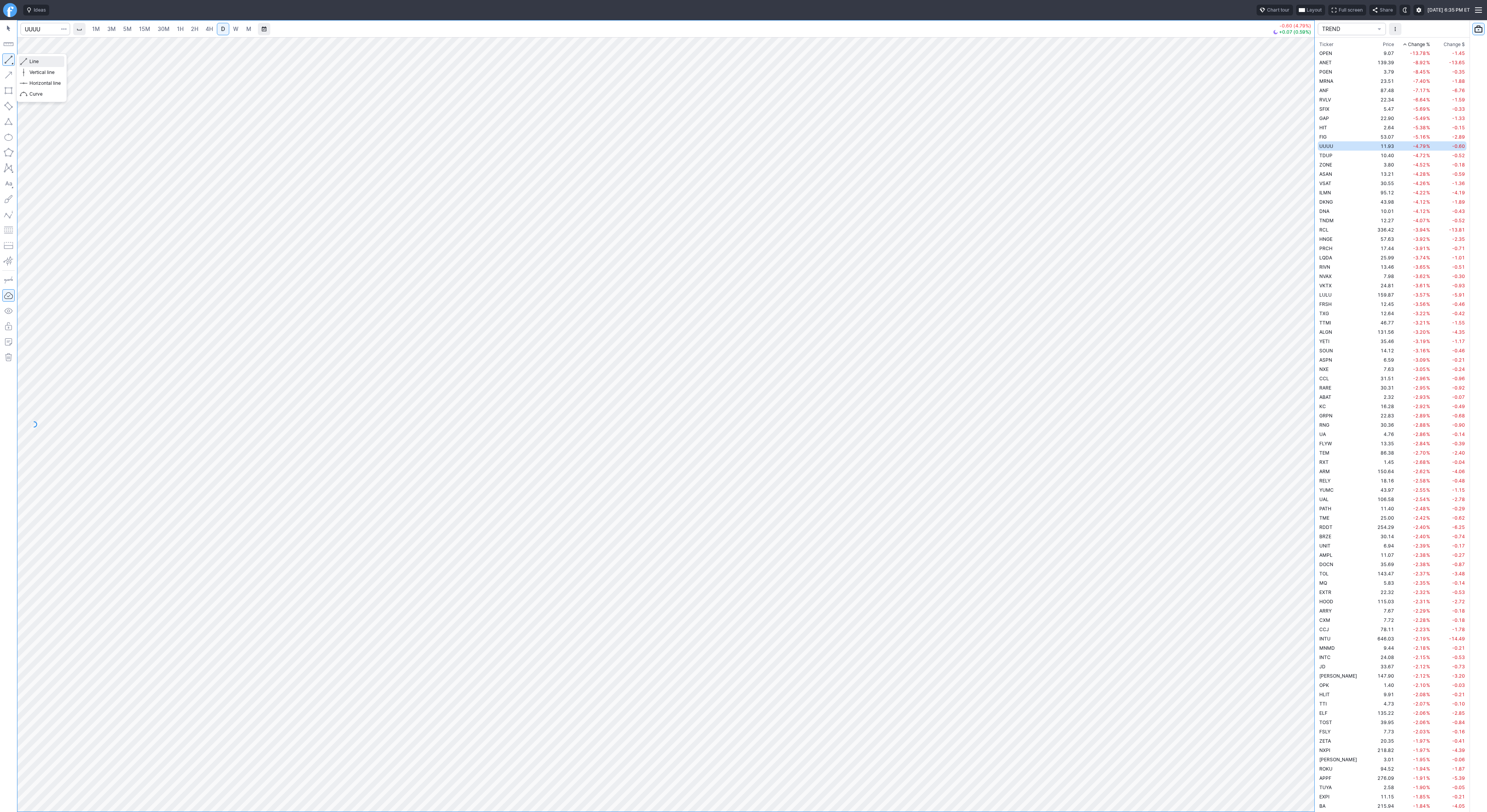
click at [28, 65] on button "Line" at bounding box center [42, 61] width 45 height 11
click at [13, 60] on button "button" at bounding box center [8, 59] width 12 height 12
click at [32, 61] on span "Line" at bounding box center [45, 61] width 31 height 8
click at [9, 61] on button "button" at bounding box center [8, 59] width 12 height 12
click at [45, 27] on input "Search" at bounding box center [46, 29] width 50 height 12
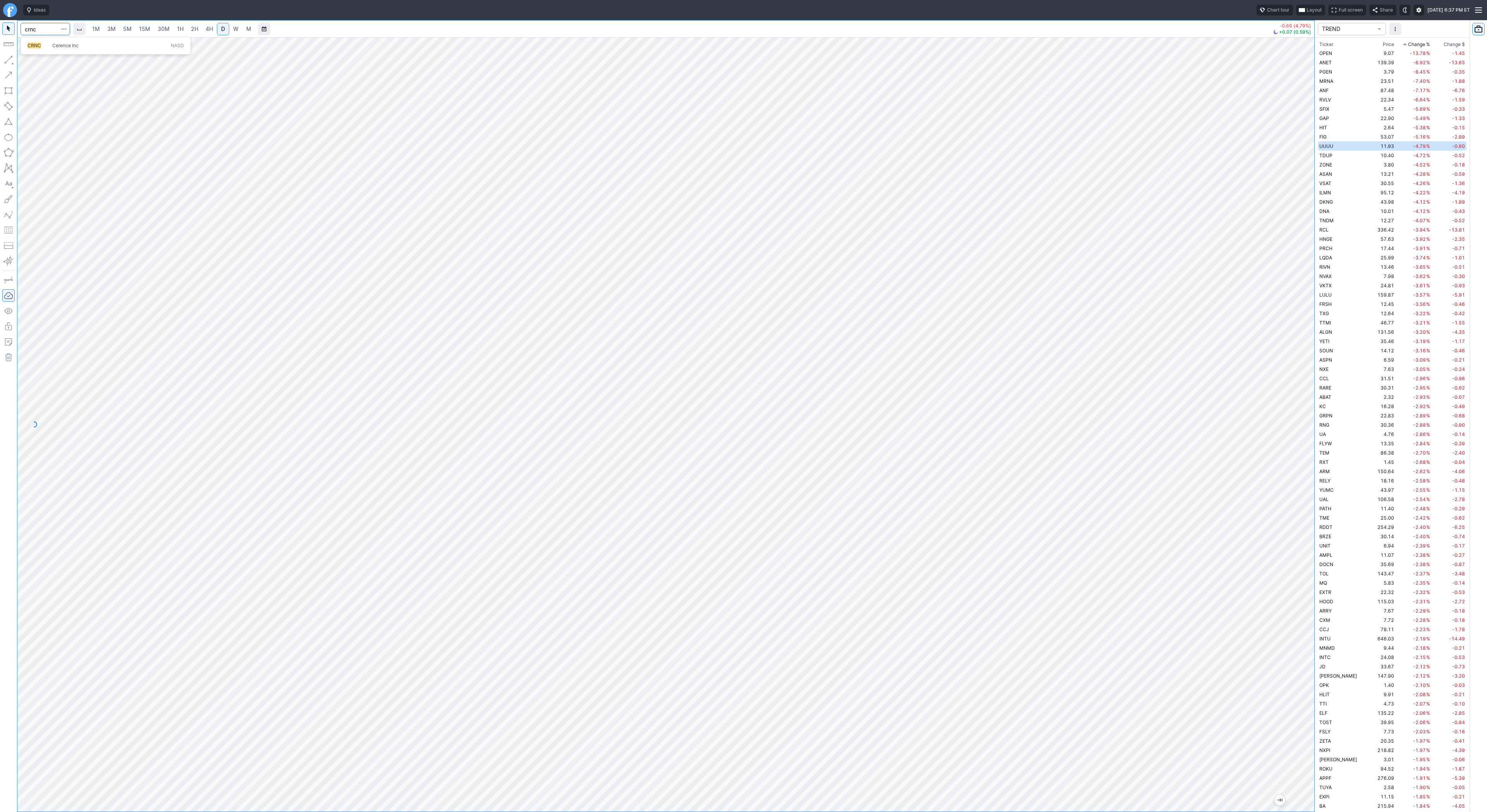
type input "crnc"
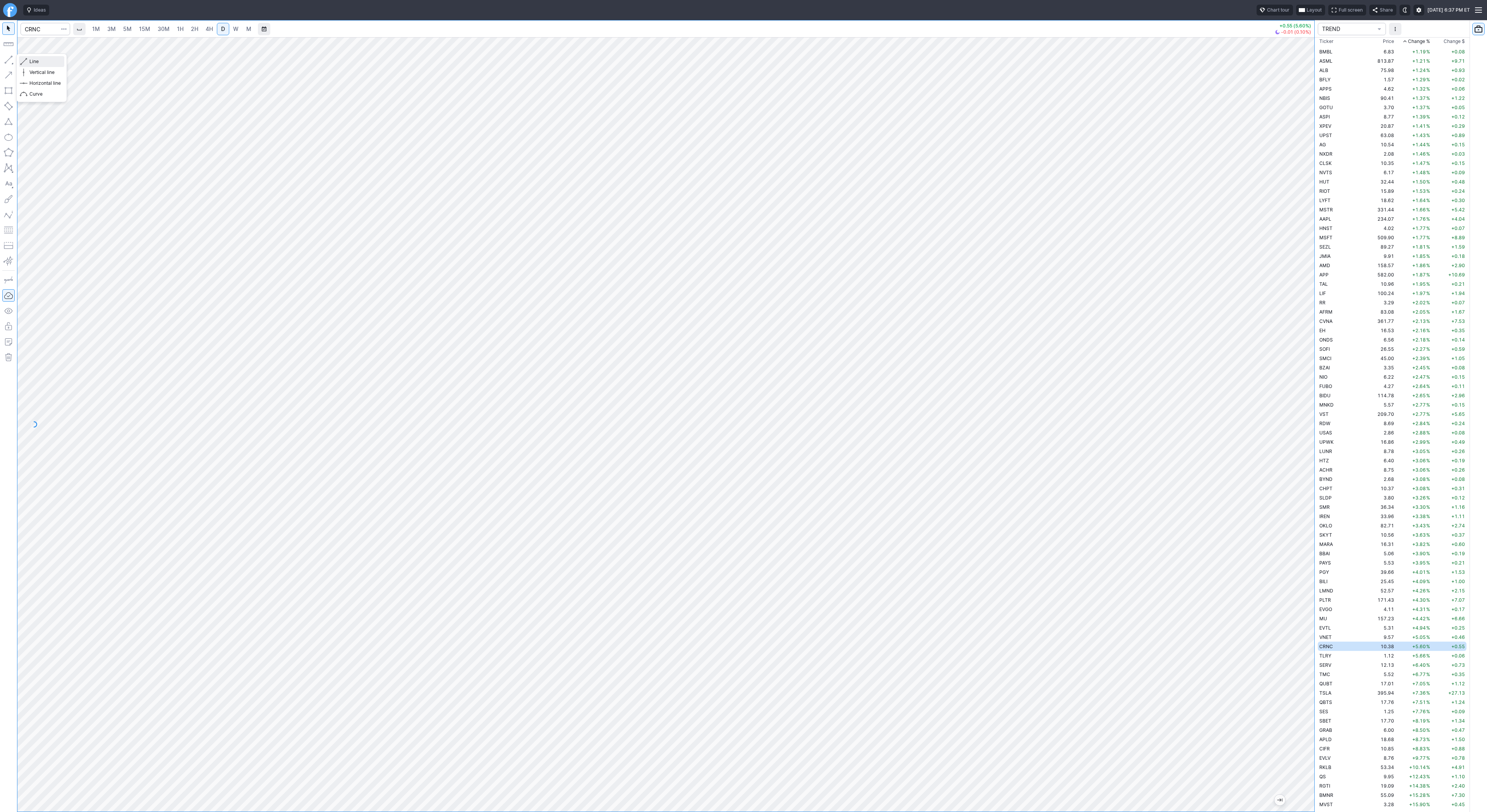
click at [44, 64] on span "Line" at bounding box center [45, 61] width 31 height 8
drag, startPoint x: 3, startPoint y: 54, endPoint x: 36, endPoint y: 73, distance: 38.1
click at [3, 55] on button "button" at bounding box center [8, 59] width 12 height 12
click at [6, 58] on button "button" at bounding box center [8, 59] width 12 height 12
click at [6, 61] on button "button" at bounding box center [8, 59] width 12 height 12
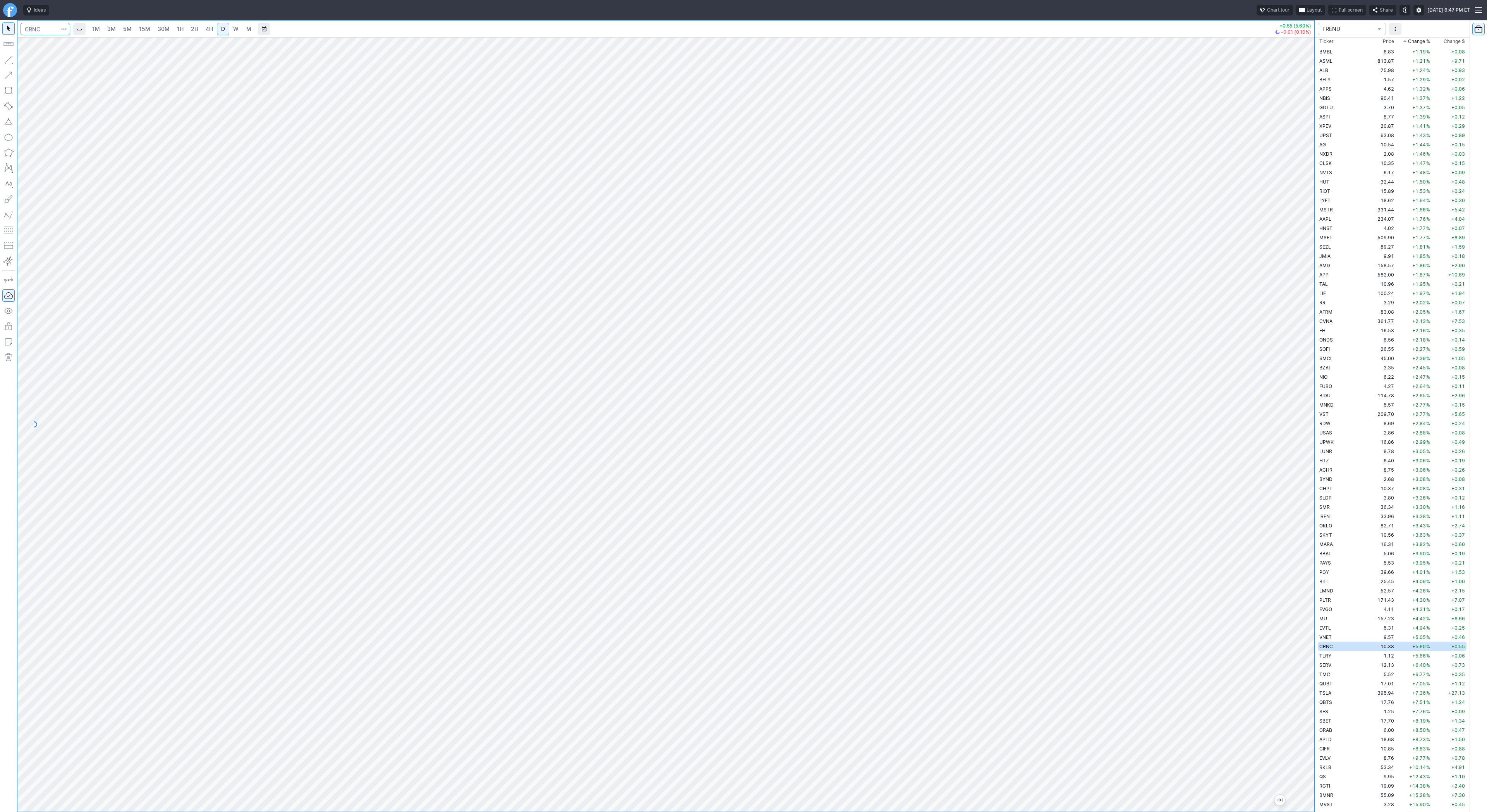
click at [28, 32] on input "Search" at bounding box center [46, 29] width 50 height 12
type input "djt"
click at [8, 59] on button "button" at bounding box center [8, 59] width 12 height 12
click at [48, 65] on span "Line" at bounding box center [45, 61] width 31 height 8
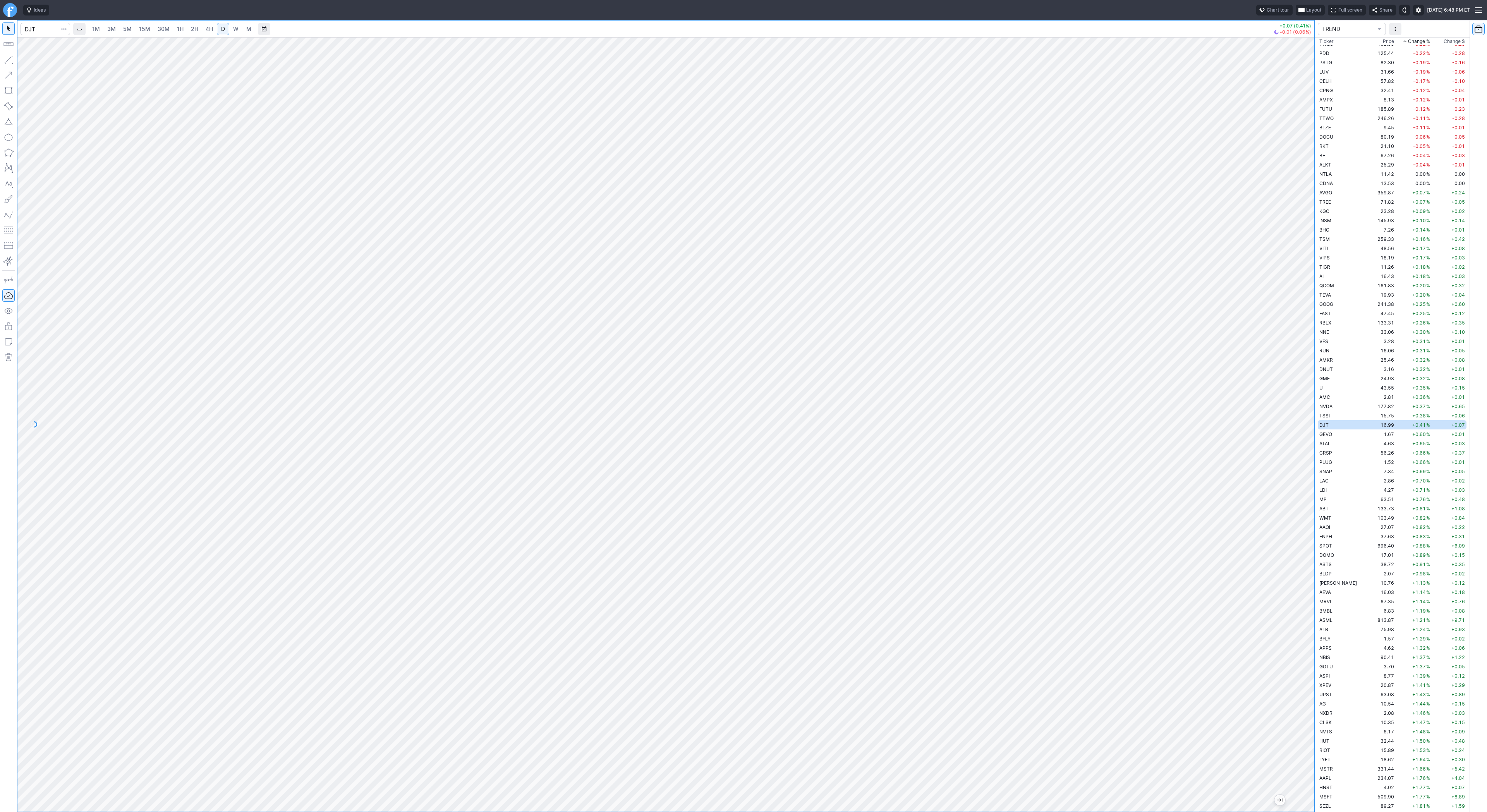
click at [237, 32] on span "W" at bounding box center [236, 29] width 5 height 8
click at [223, 27] on span "D" at bounding box center [223, 28] width 4 height 6
click at [37, 63] on span "Line" at bounding box center [45, 61] width 31 height 8
click at [42, 62] on span "Line" at bounding box center [45, 61] width 31 height 8
click at [27, 64] on span "button" at bounding box center [25, 61] width 5 height 11
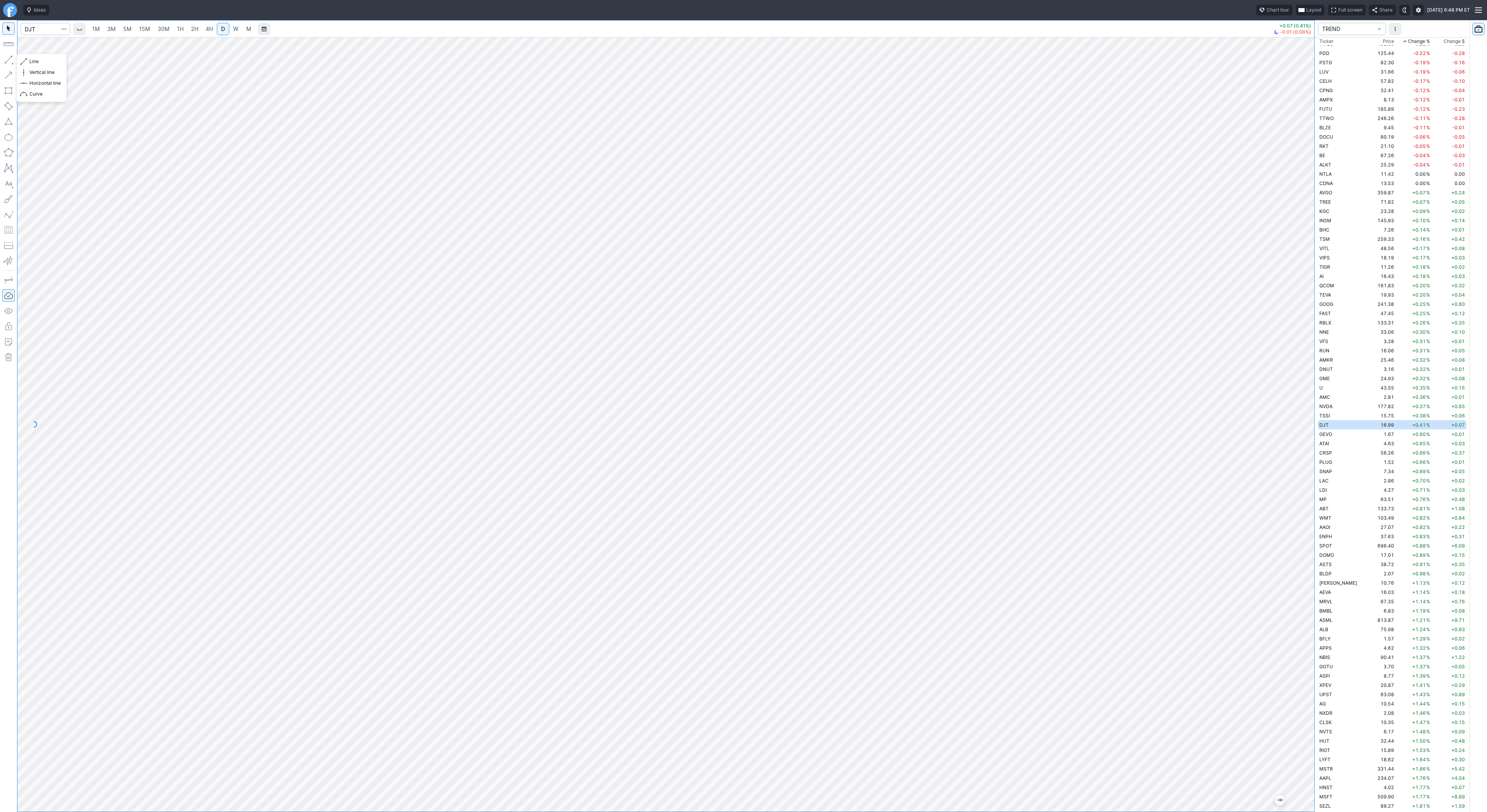
drag, startPoint x: 11, startPoint y: 62, endPoint x: 18, endPoint y: 83, distance: 22.1
click at [11, 62] on button "button" at bounding box center [8, 59] width 12 height 12
click at [32, 63] on span "Line" at bounding box center [45, 61] width 31 height 8
click at [39, 66] on button "Line" at bounding box center [42, 61] width 45 height 11
click at [55, 66] on button "Line" at bounding box center [42, 61] width 45 height 11
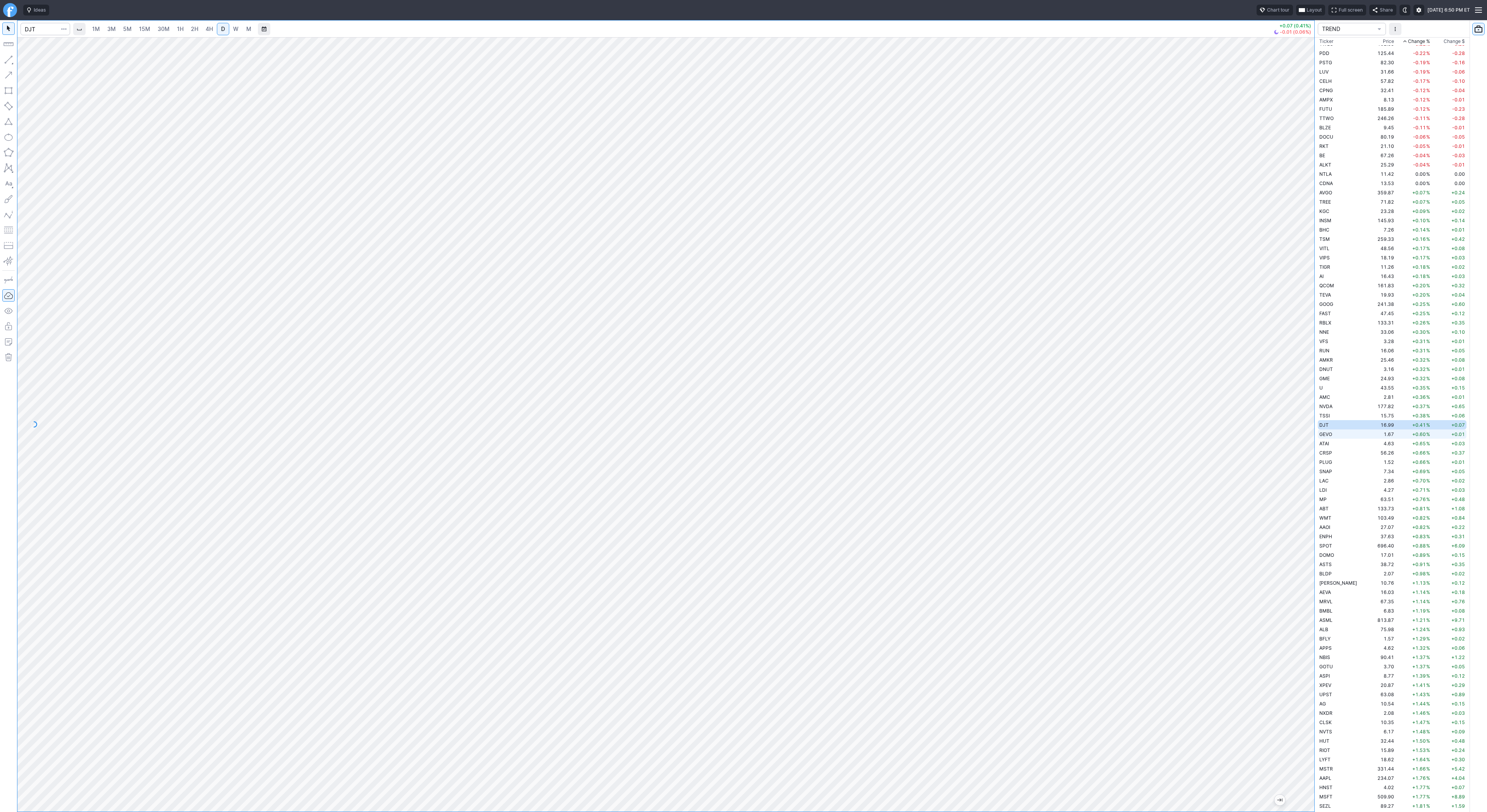
click at [1321, 436] on span "GEVO" at bounding box center [1326, 434] width 13 height 6
click at [12, 60] on button "button" at bounding box center [8, 59] width 12 height 12
drag, startPoint x: 42, startPoint y: 65, endPoint x: 40, endPoint y: 88, distance: 23.1
click at [42, 66] on button "Line" at bounding box center [42, 61] width 45 height 11
click at [11, 59] on button "button" at bounding box center [8, 59] width 12 height 12
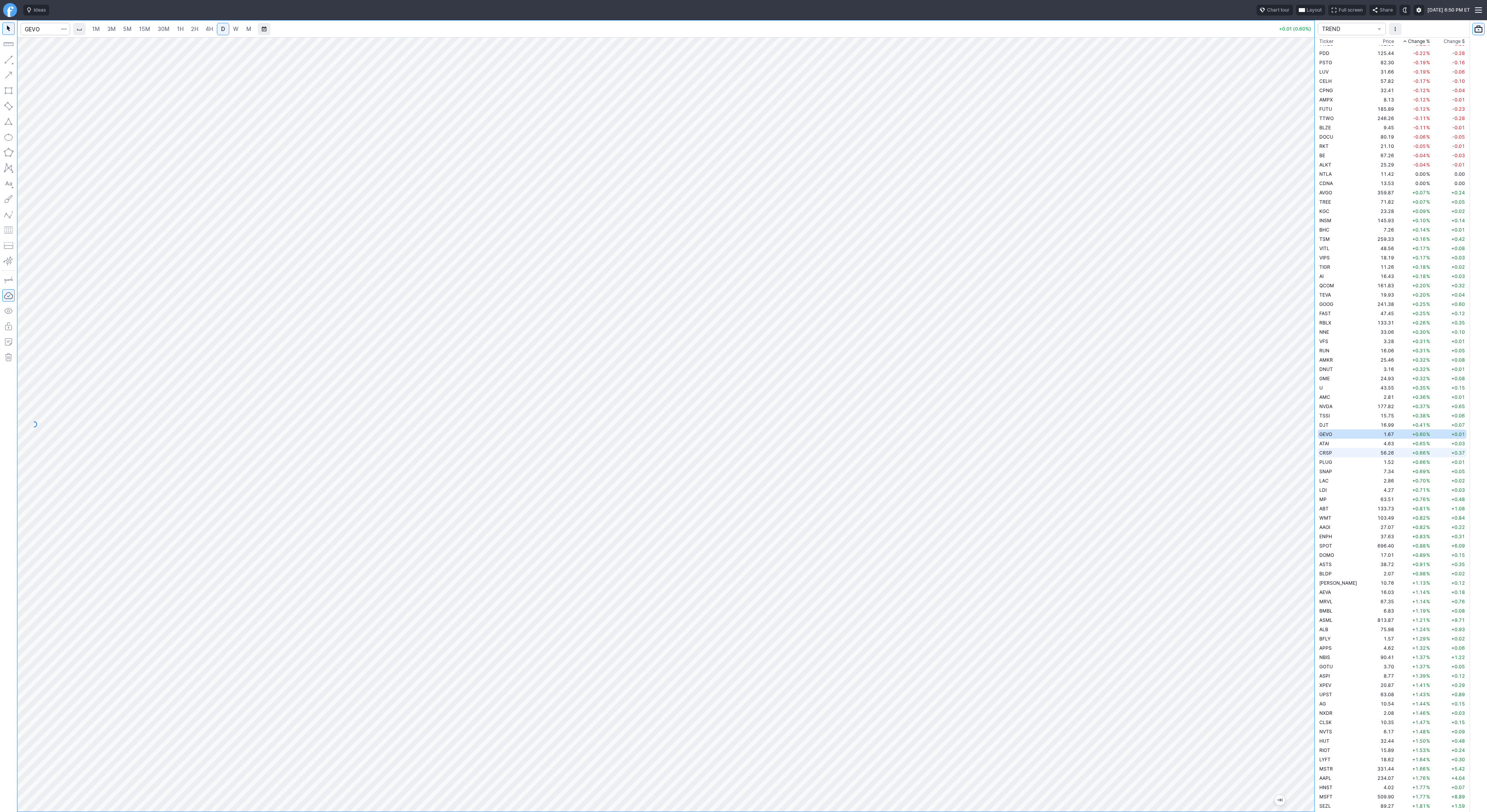
drag, startPoint x: 1309, startPoint y: 685, endPoint x: 1349, endPoint y: 450, distance: 238.4
click at [1349, 450] on div "1M 3M 5M 15M 30M 1H 2H 4H D W M +0.01 (0.60%) TREND Ticker Price Chg.% Change %…" at bounding box center [744, 416] width 1487 height 792
drag, startPoint x: 7, startPoint y: 59, endPoint x: 23, endPoint y: 85, distance: 30.5
click at [7, 60] on button "button" at bounding box center [8, 59] width 12 height 12
click at [9, 61] on button "button" at bounding box center [8, 59] width 12 height 12
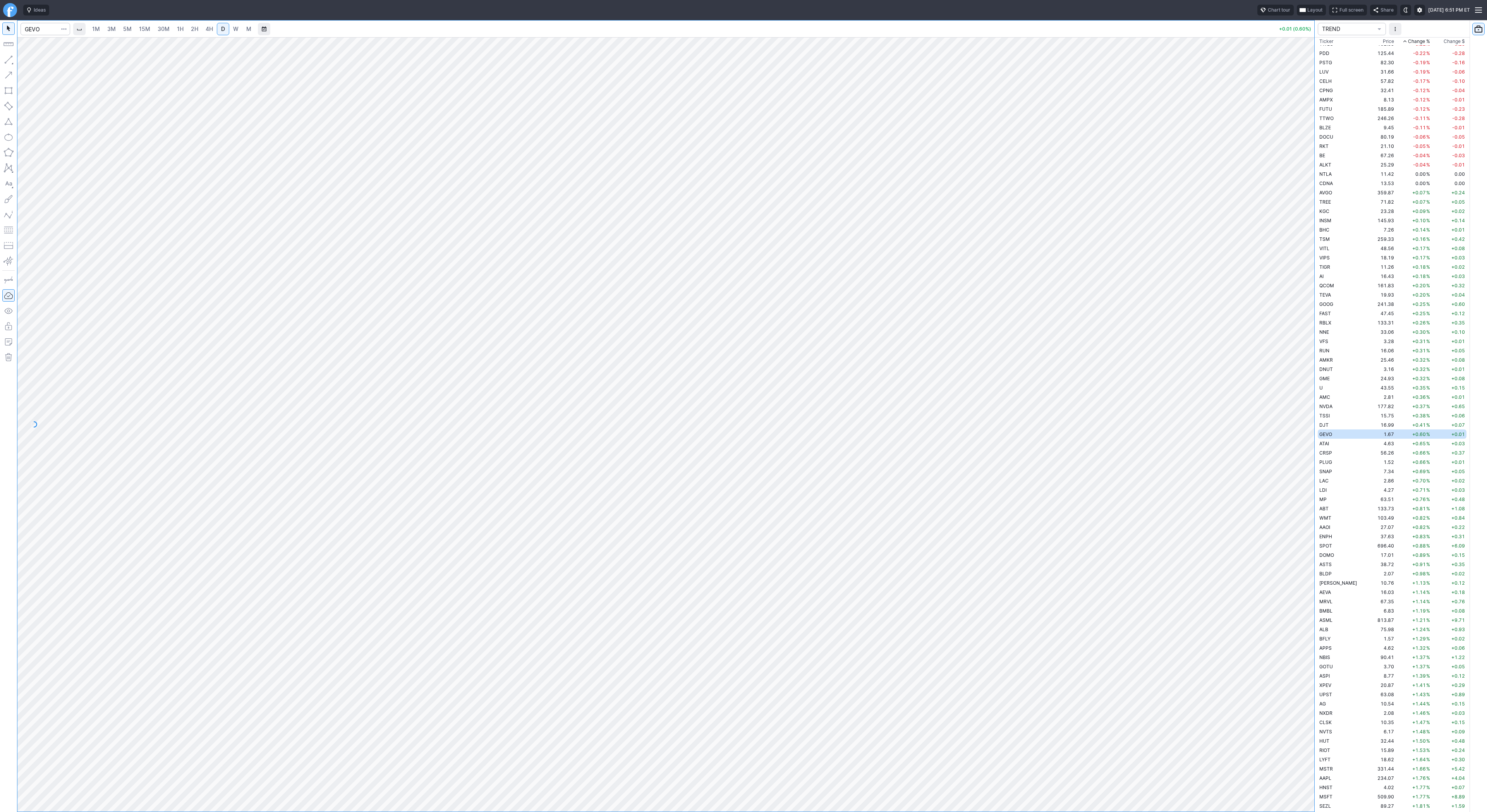
click at [8, 61] on button "button" at bounding box center [8, 59] width 12 height 12
click at [8, 59] on button "button" at bounding box center [8, 59] width 12 height 12
drag, startPoint x: 27, startPoint y: 63, endPoint x: 46, endPoint y: 73, distance: 21.5
click at [28, 63] on button "Line" at bounding box center [42, 61] width 45 height 11
click at [7, 62] on button "button" at bounding box center [8, 59] width 12 height 12
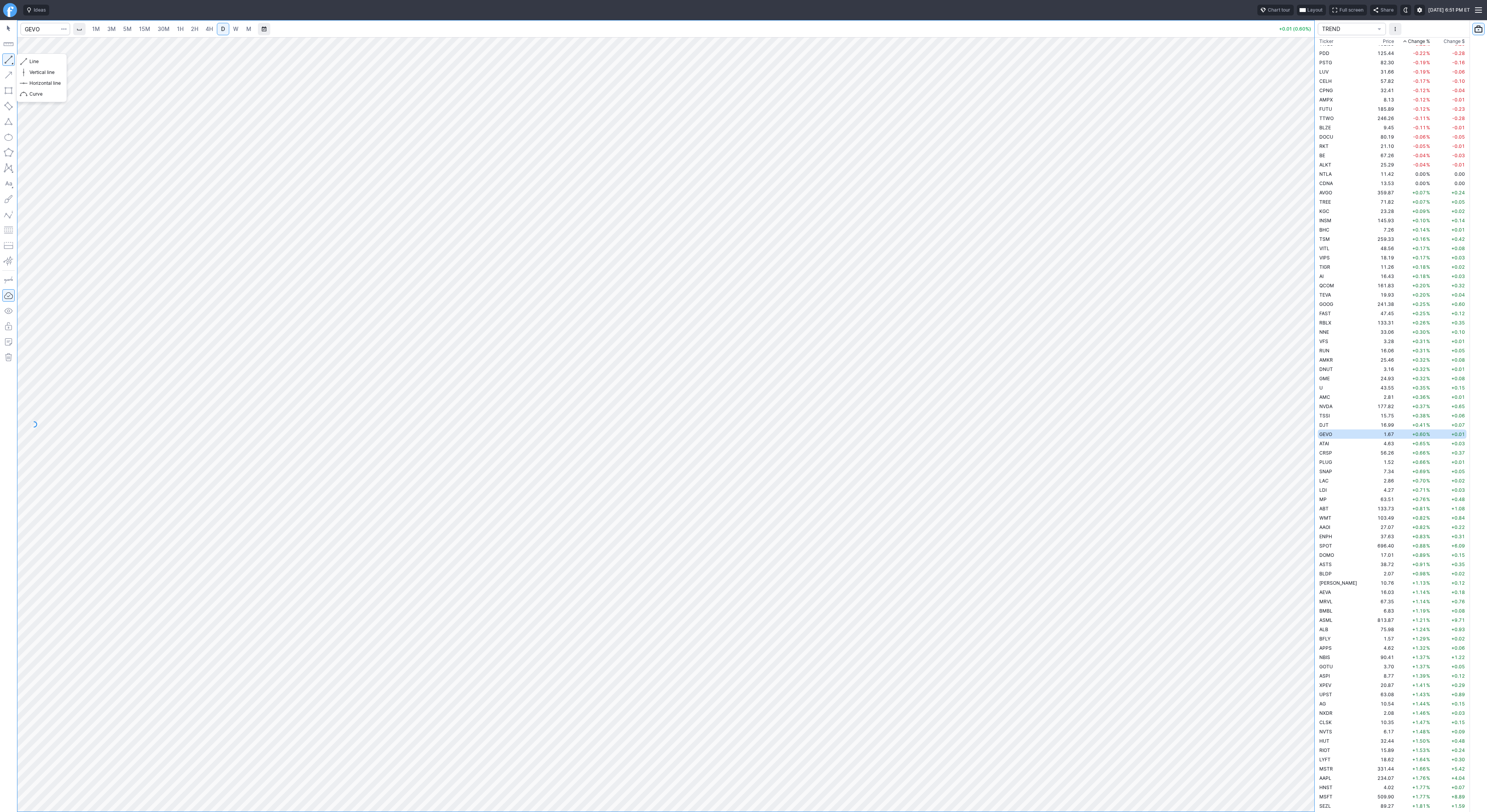
click at [10, 55] on button "button" at bounding box center [8, 59] width 12 height 12
click at [44, 31] on input "Search" at bounding box center [46, 29] width 50 height 12
type input "d"
type input "sbet"
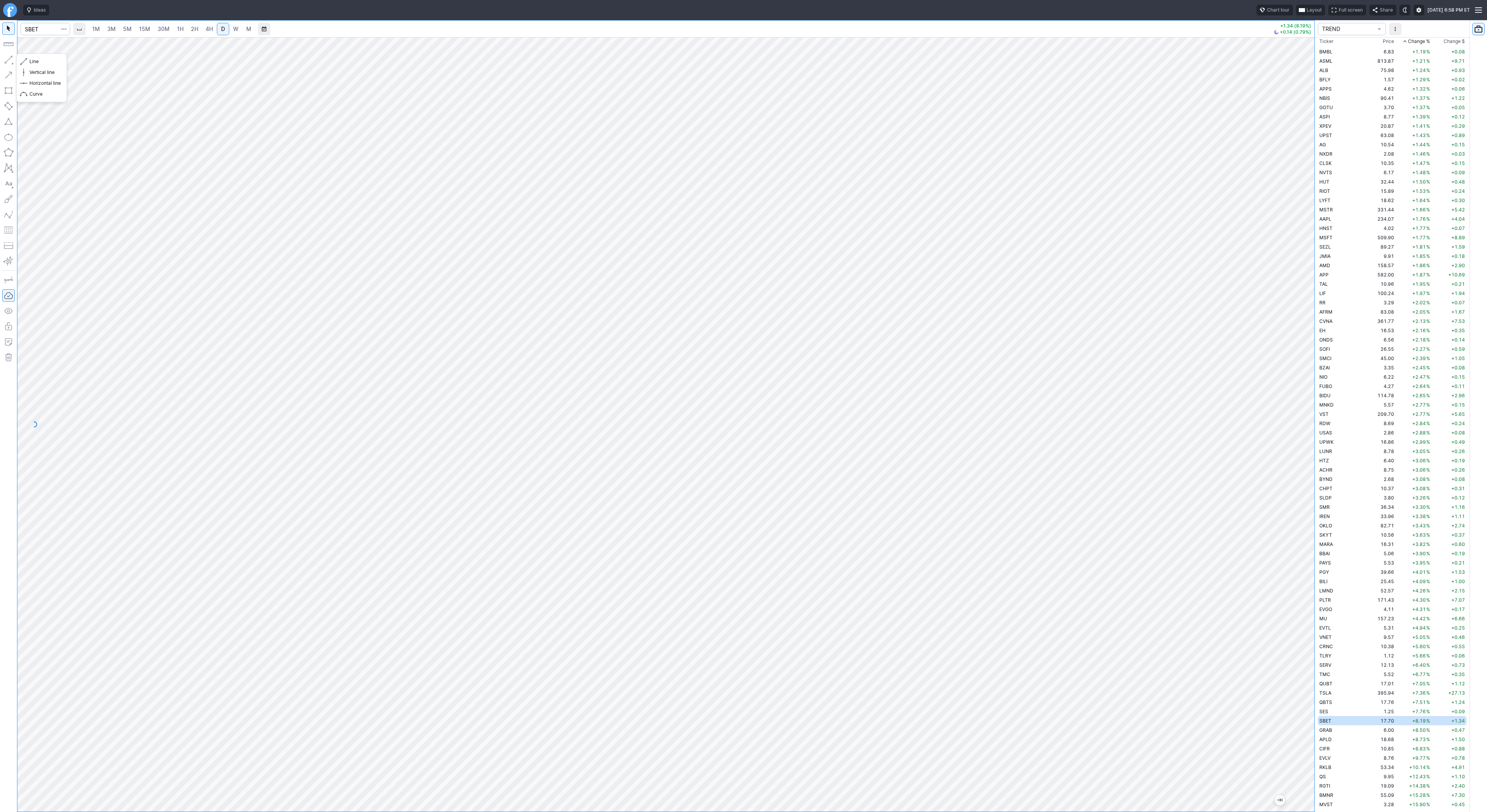
click at [12, 58] on button "button" at bounding box center [8, 59] width 12 height 12
drag, startPoint x: 6, startPoint y: 57, endPoint x: 6, endPoint y: 64, distance: 7.0
click at [6, 62] on button "button" at bounding box center [8, 59] width 12 height 12
drag, startPoint x: 1311, startPoint y: 627, endPoint x: 1313, endPoint y: 624, distance: 3.6
click at [1313, 624] on div at bounding box center [1306, 422] width 16 height 755
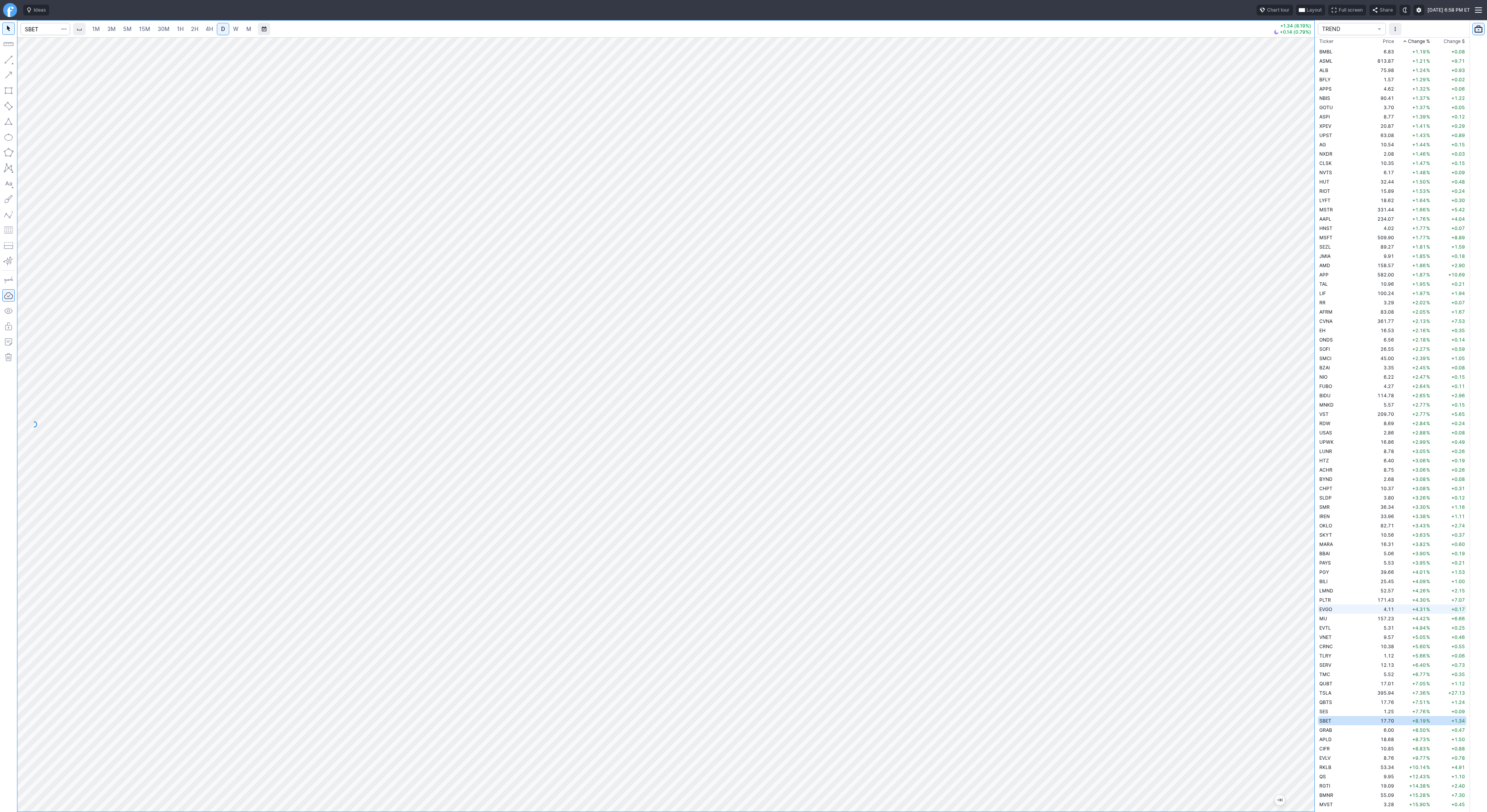
click at [1336, 613] on div "1M 3M 5M 15M 30M 1H 2H 4H D W M +1.34 (8.19%) +0.14 (0.79%) TREND Ticker Price …" at bounding box center [744, 416] width 1487 height 792
click at [28, 59] on button "Line" at bounding box center [42, 61] width 45 height 11
click at [6, 58] on button "button" at bounding box center [8, 59] width 12 height 12
drag, startPoint x: 1299, startPoint y: 638, endPoint x: 1302, endPoint y: 589, distance: 49.1
click at [1302, 589] on div at bounding box center [1306, 422] width 16 height 755
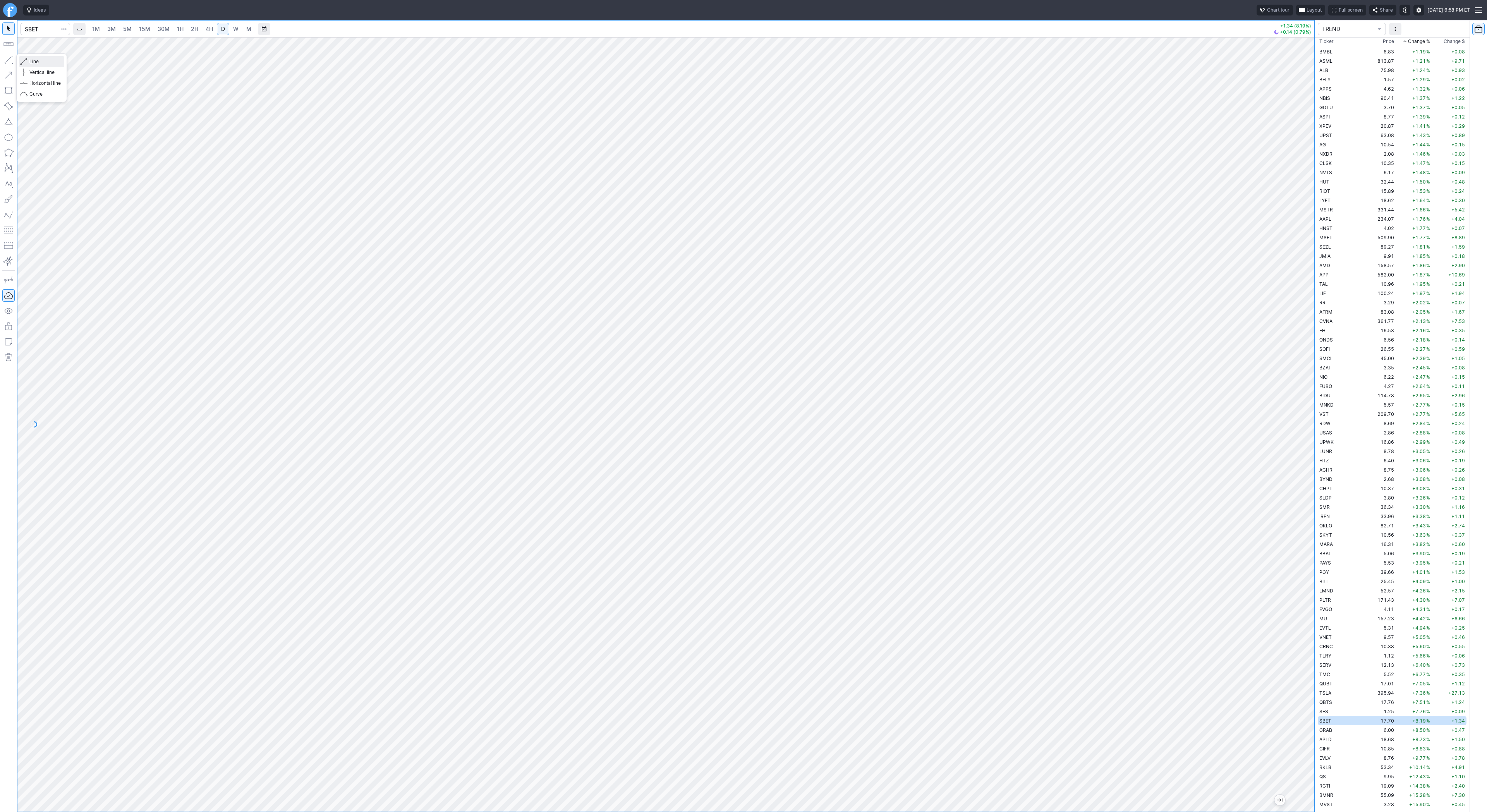
click at [42, 58] on span "Line" at bounding box center [45, 61] width 31 height 8
click at [9, 59] on button "button" at bounding box center [8, 59] width 12 height 12
click at [9, 62] on button "button" at bounding box center [8, 59] width 12 height 12
click at [9, 59] on button "button" at bounding box center [8, 59] width 12 height 12
click at [50, 30] on input "Search" at bounding box center [46, 29] width 50 height 12
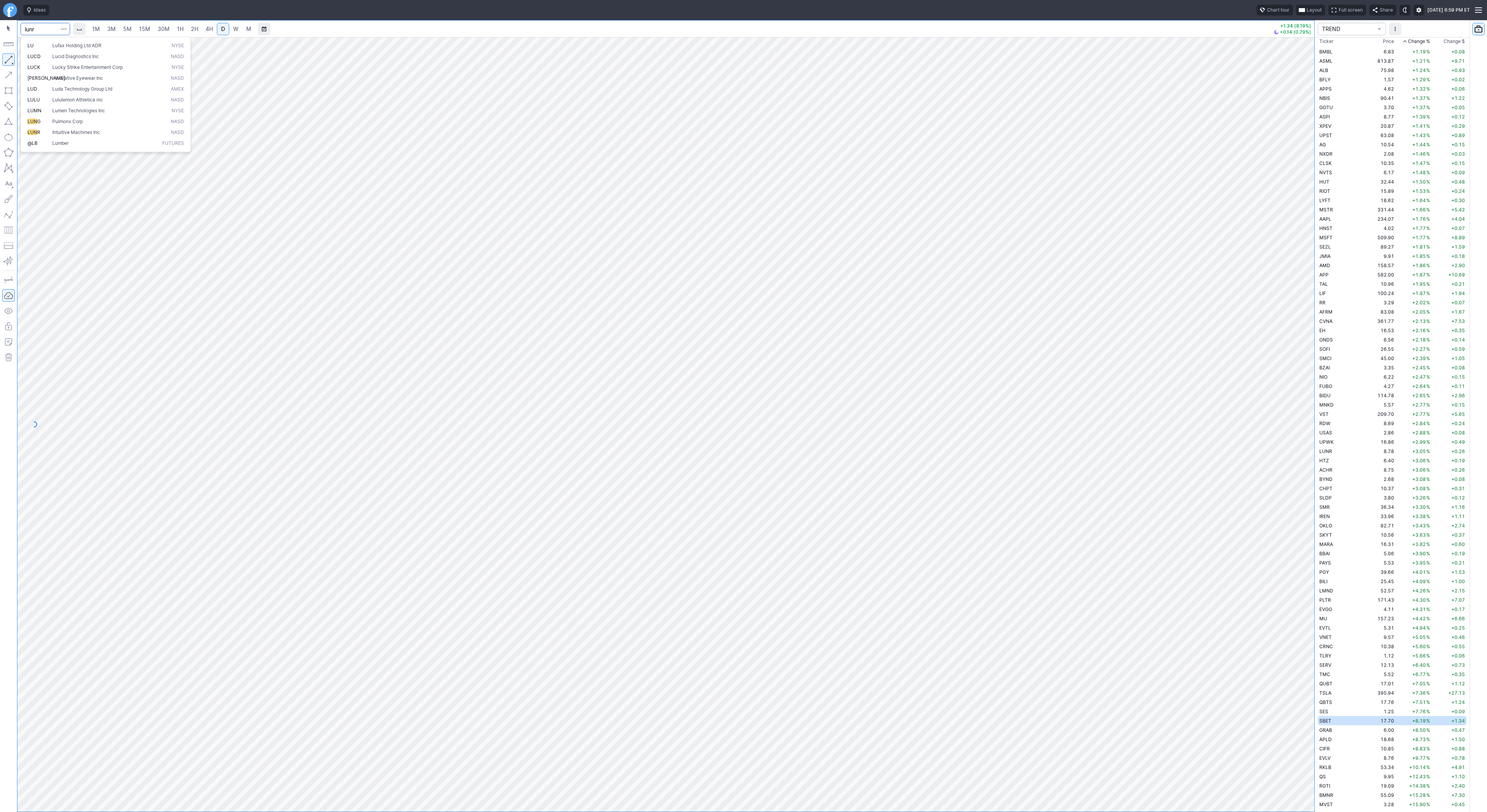
type input "lunr"
click at [11, 60] on button "button" at bounding box center [8, 59] width 12 height 12
drag, startPoint x: 3, startPoint y: 54, endPoint x: 10, endPoint y: 68, distance: 15.7
click at [5, 56] on button "button" at bounding box center [8, 59] width 12 height 12
click at [5, 59] on button "button" at bounding box center [8, 59] width 12 height 12
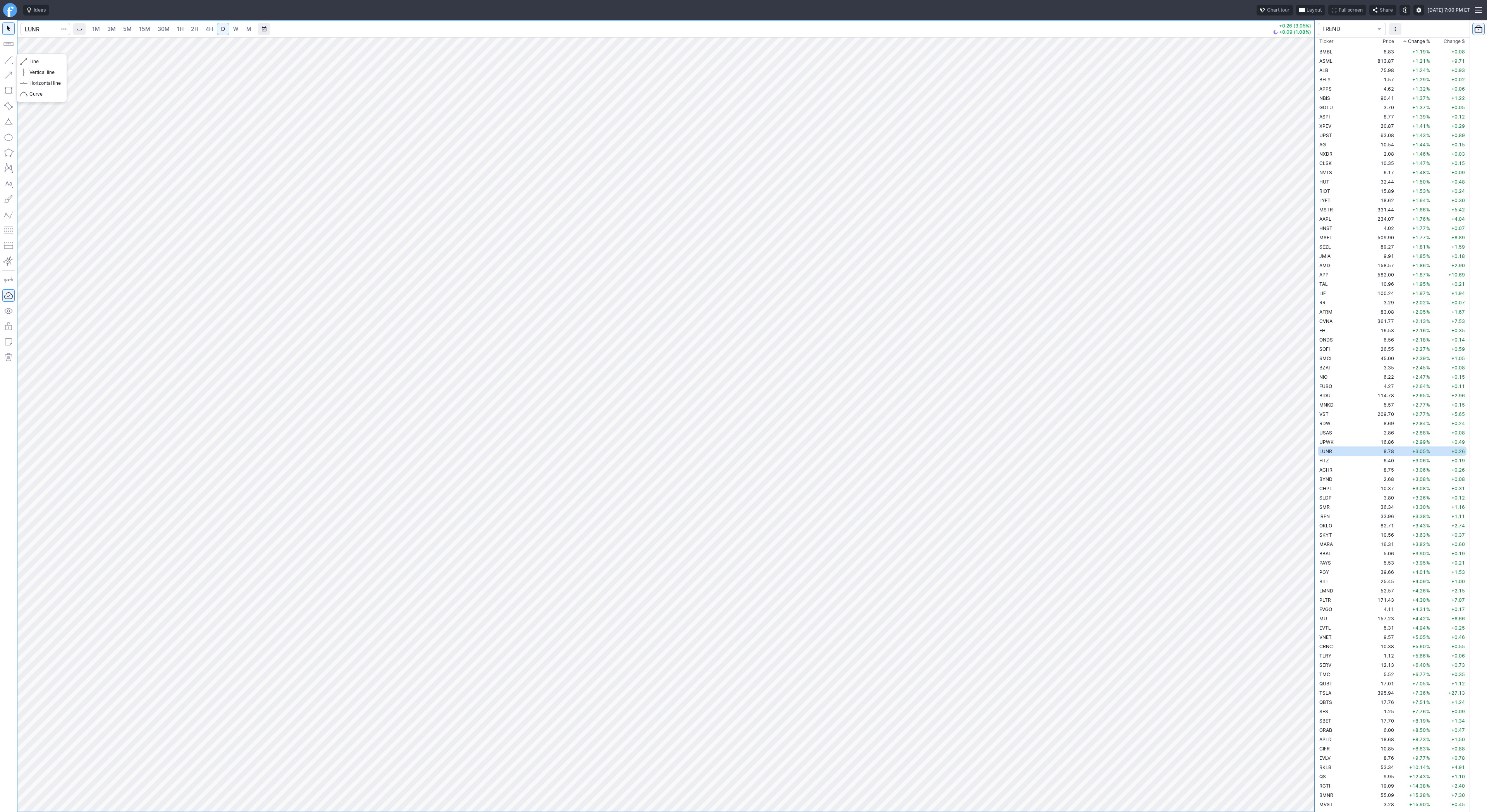
click at [24, 64] on span "button" at bounding box center [25, 61] width 5 height 11
drag, startPoint x: 7, startPoint y: 59, endPoint x: 11, endPoint y: 81, distance: 22.4
click at [8, 61] on button "button" at bounding box center [8, 59] width 12 height 12
click at [32, 62] on span "Line" at bounding box center [45, 61] width 31 height 8
click at [42, 61] on span "Line" at bounding box center [45, 61] width 31 height 8
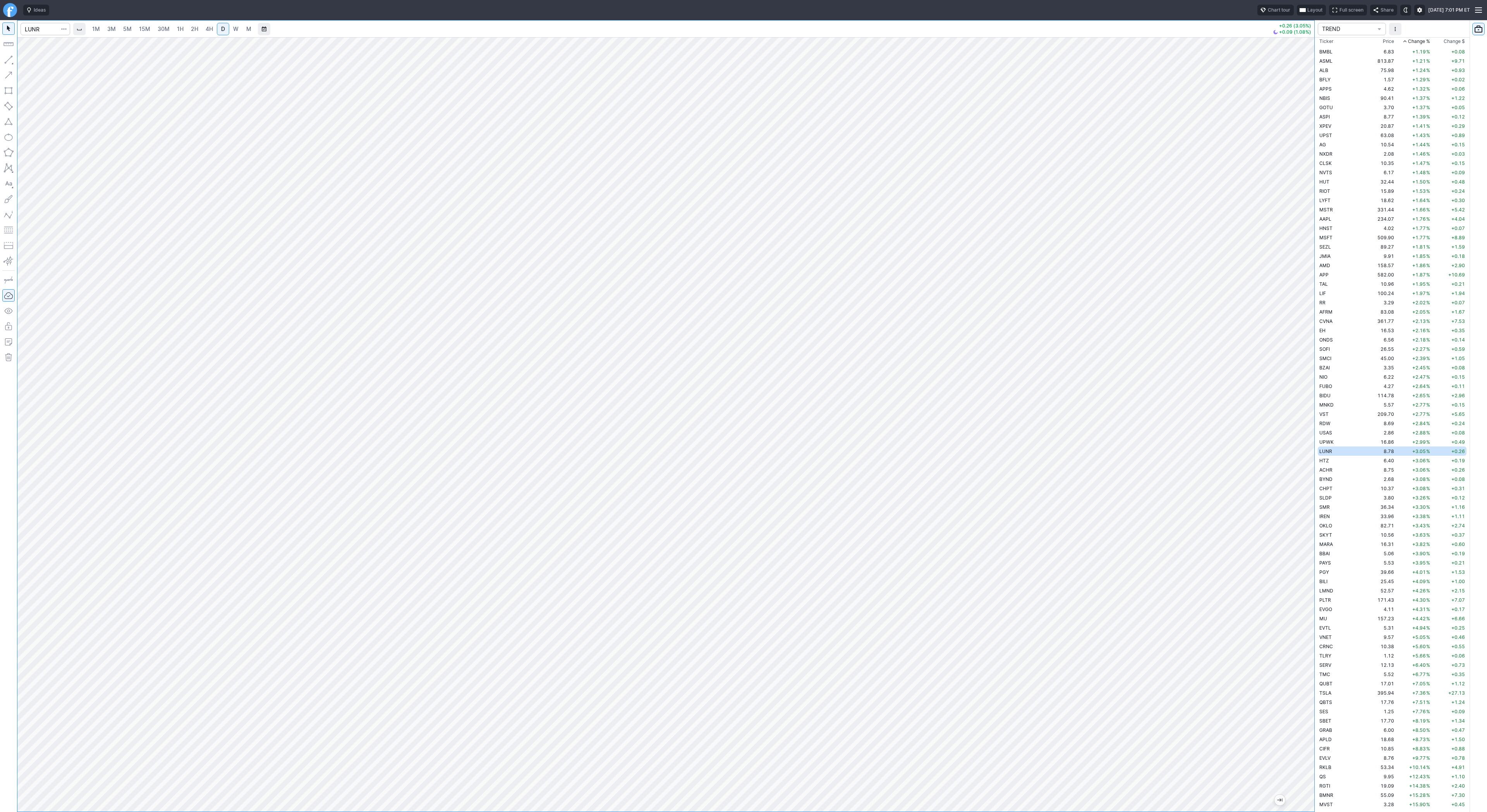
click at [1295, 309] on div at bounding box center [666, 424] width 1297 height 774
click at [28, 61] on button "Line" at bounding box center [42, 61] width 45 height 11
drag, startPoint x: 25, startPoint y: 58, endPoint x: 45, endPoint y: 82, distance: 31.2
click at [26, 58] on span "button" at bounding box center [25, 61] width 5 height 11
drag, startPoint x: 11, startPoint y: 62, endPoint x: 9, endPoint y: 91, distance: 29.1
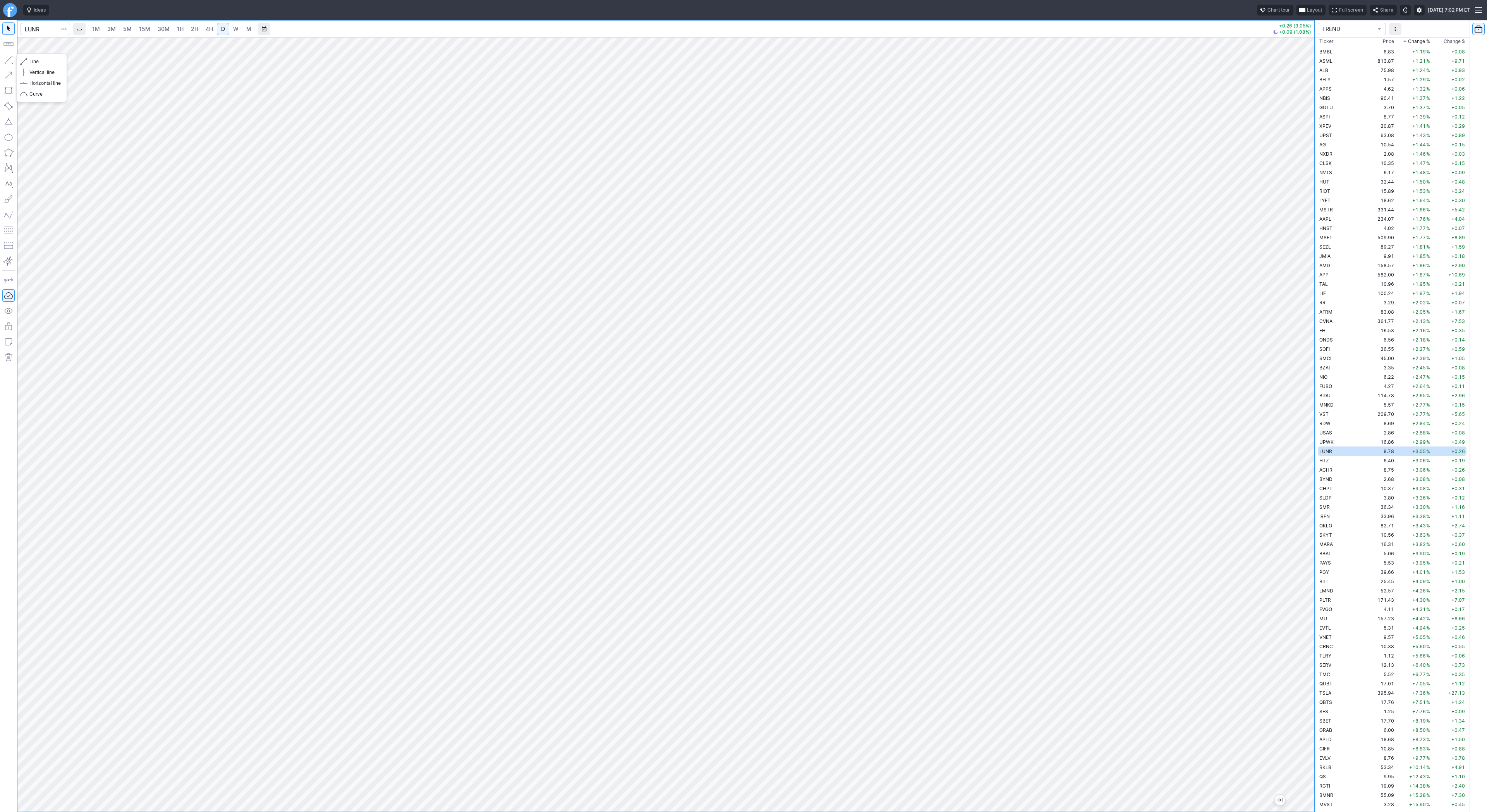
click at [10, 62] on button "button" at bounding box center [8, 59] width 12 height 12
click at [48, 59] on span "Line" at bounding box center [45, 61] width 31 height 8
drag, startPoint x: 6, startPoint y: 59, endPoint x: 24, endPoint y: 83, distance: 30.0
click at [6, 62] on button "button" at bounding box center [8, 59] width 12 height 12
click at [9, 61] on button "button" at bounding box center [8, 59] width 12 height 12
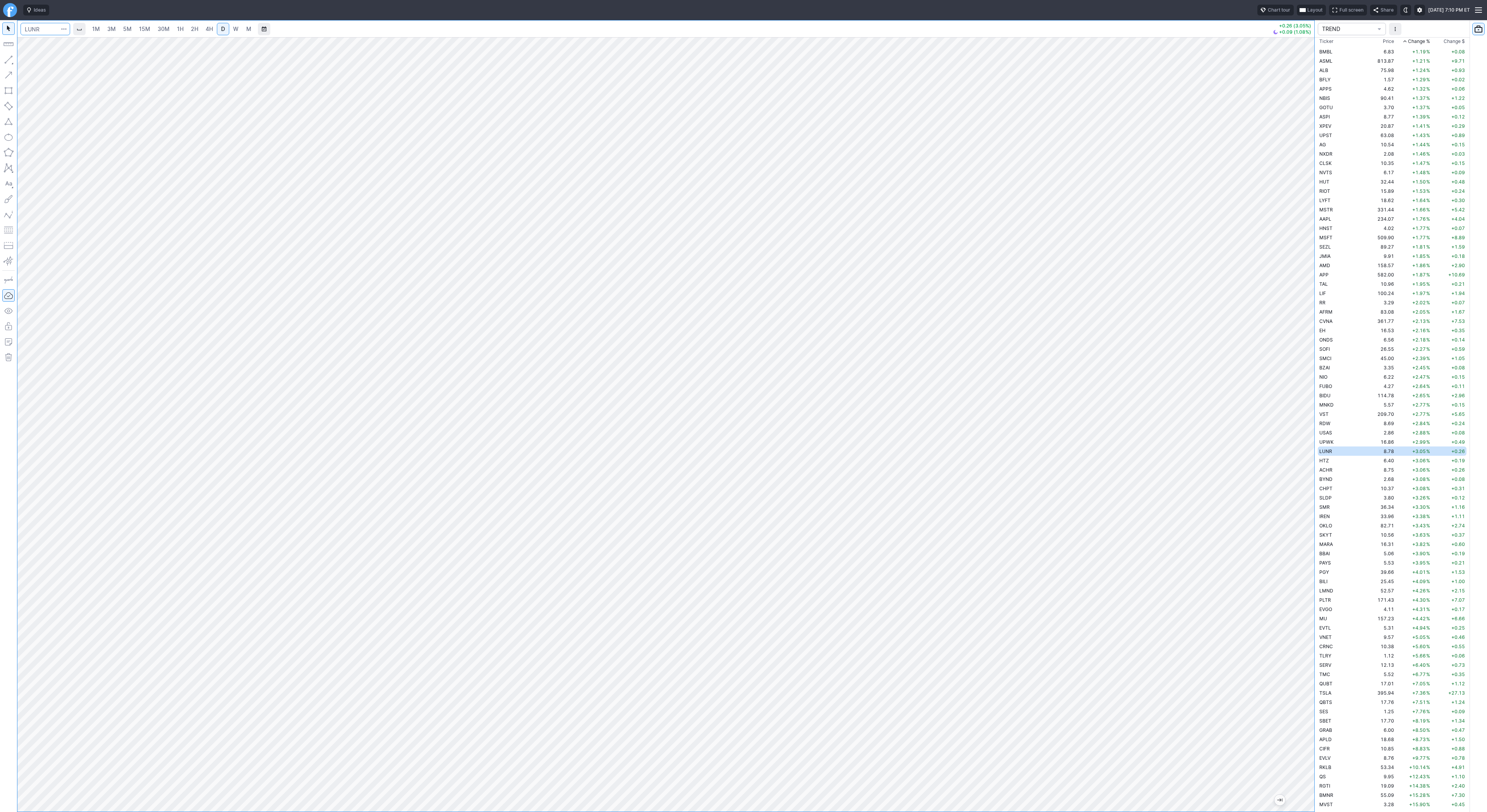
click at [32, 32] on input "Search" at bounding box center [46, 29] width 50 height 12
type input "iwm"
click at [43, 63] on span "Line" at bounding box center [45, 61] width 31 height 8
click at [53, 33] on input "iwm" at bounding box center [46, 29] width 50 height 12
click at [51, 45] on span "iShares Russell 2000 ETF" at bounding box center [110, 46] width 119 height 6
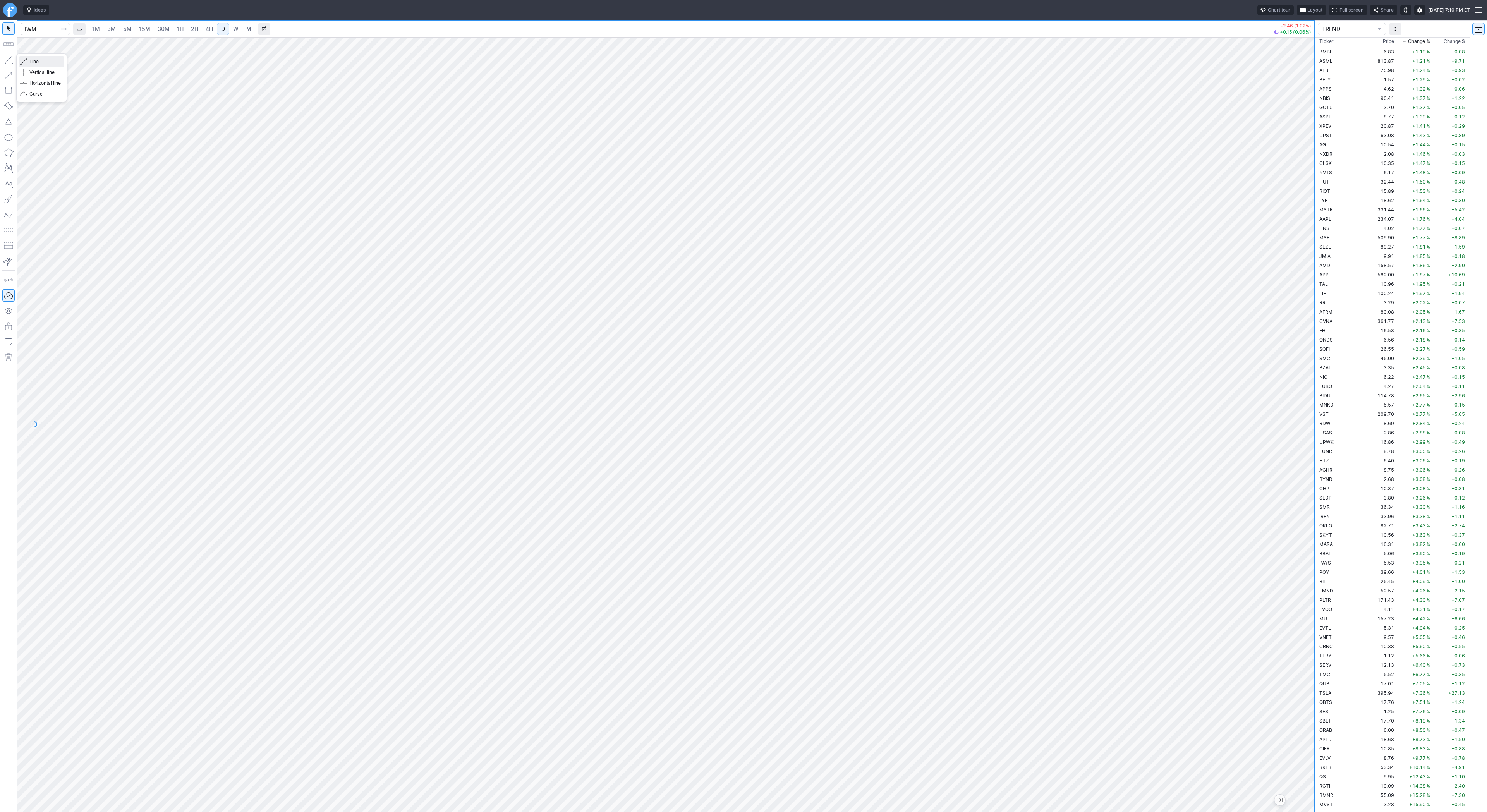
click at [28, 62] on button "Line" at bounding box center [42, 61] width 45 height 11
click at [44, 63] on span "Line" at bounding box center [45, 61] width 31 height 8
click at [8, 57] on button "button" at bounding box center [8, 59] width 12 height 12
click at [7, 55] on button "button" at bounding box center [8, 59] width 12 height 12
click at [8, 59] on button "button" at bounding box center [8, 59] width 12 height 12
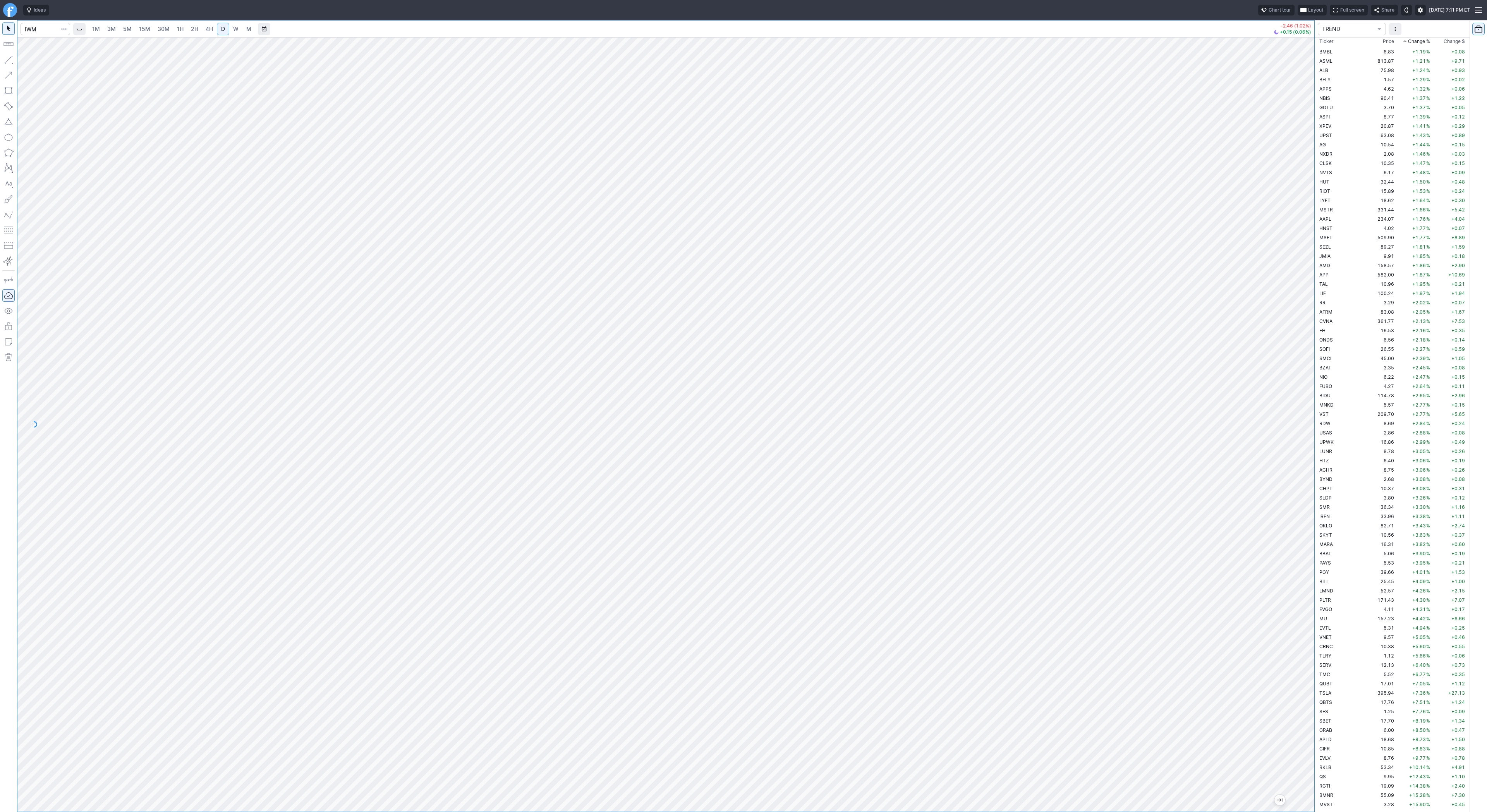
click at [1307, 223] on div at bounding box center [1306, 422] width 16 height 755
drag, startPoint x: 6, startPoint y: 62, endPoint x: 42, endPoint y: 102, distance: 53.8
click at [6, 62] on button "button" at bounding box center [8, 59] width 12 height 12
click at [35, 25] on input "Search" at bounding box center [46, 29] width 50 height 12
type input "orcl"
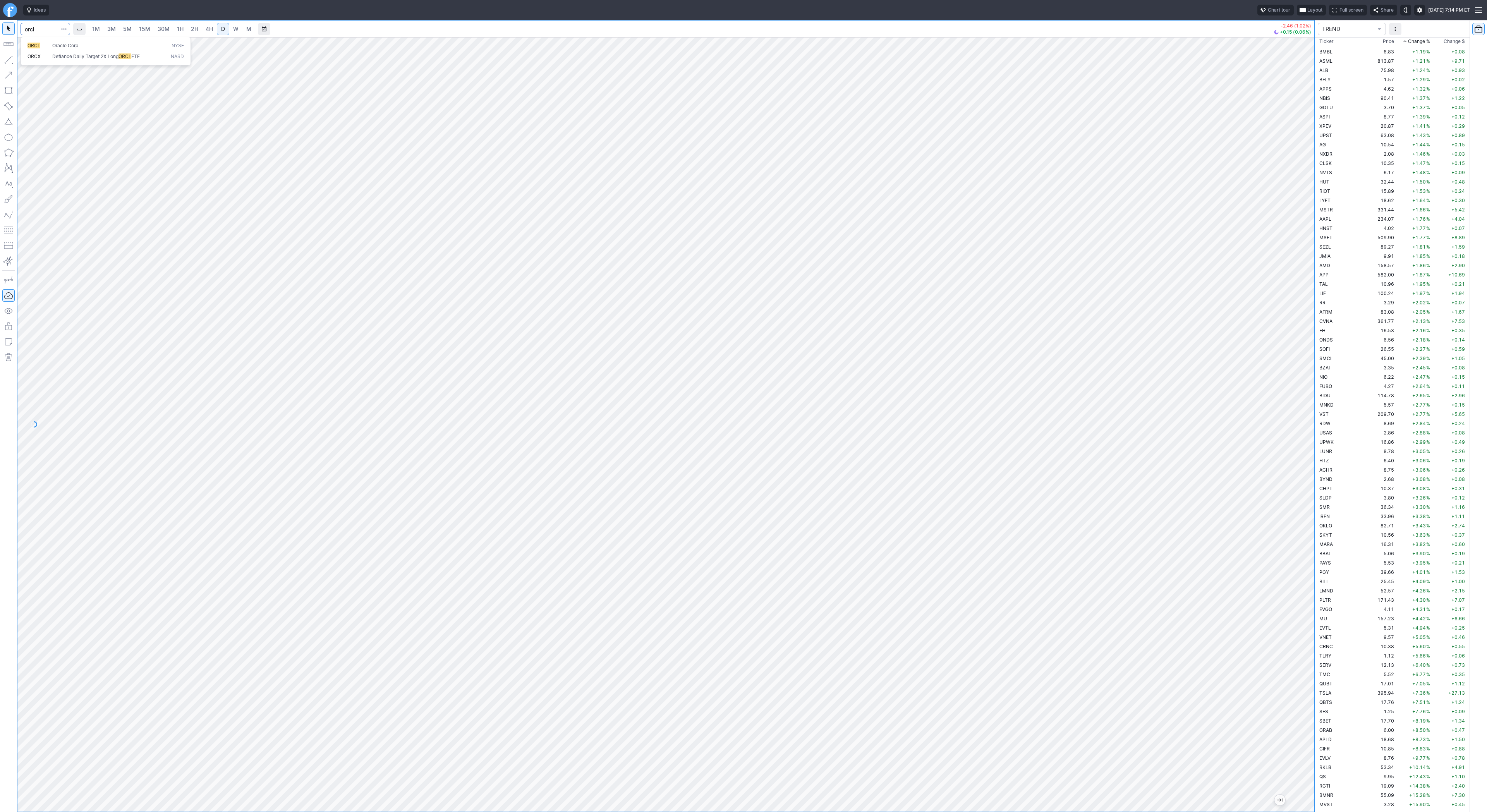
click at [61, 46] on span "Oracle Corp" at bounding box center [65, 46] width 26 height 6
click at [5, 57] on button "button" at bounding box center [8, 59] width 12 height 12
click at [7, 62] on button "button" at bounding box center [8, 59] width 12 height 12
drag, startPoint x: 8, startPoint y: 59, endPoint x: 43, endPoint y: 91, distance: 47.4
click at [8, 59] on button "button" at bounding box center [8, 59] width 12 height 12
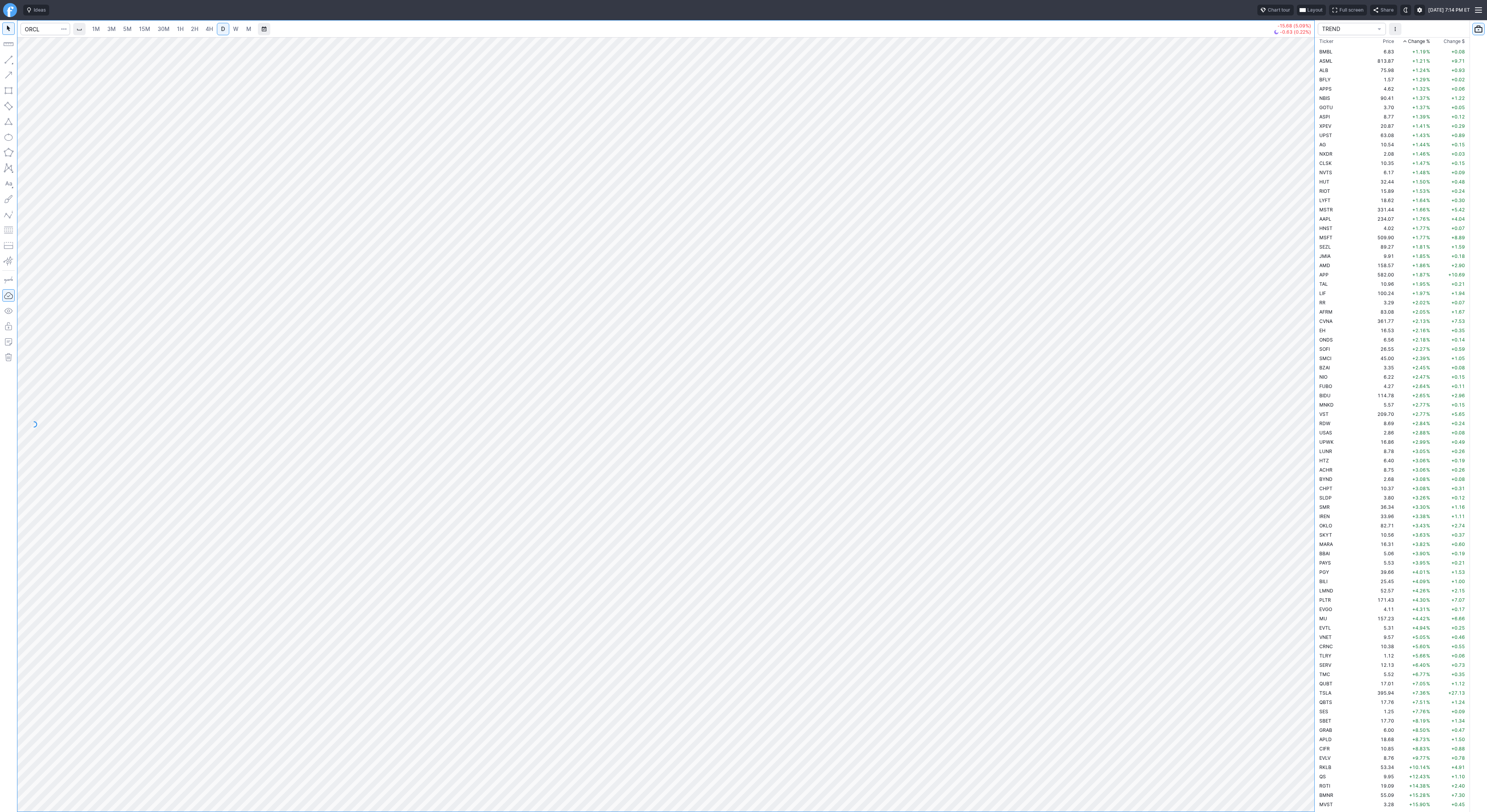
click at [10, 58] on button "button" at bounding box center [8, 59] width 12 height 12
click at [11, 59] on button "button" at bounding box center [8, 59] width 12 height 12
click at [9, 56] on button "button" at bounding box center [8, 59] width 12 height 12
click at [28, 27] on input "Search" at bounding box center [46, 29] width 50 height 12
type input "sbet"
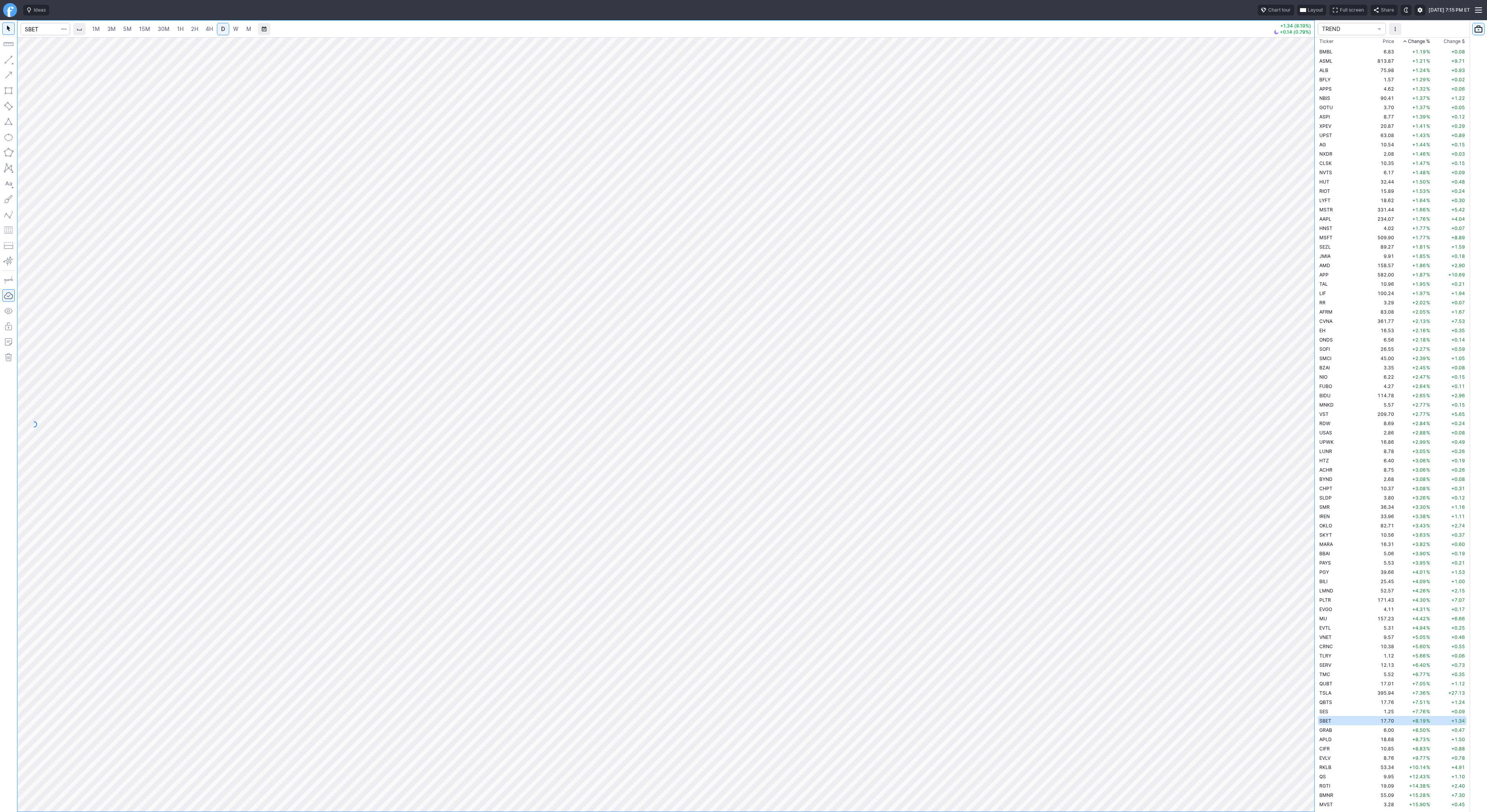
click at [197, 26] on link "2H" at bounding box center [195, 29] width 14 height 12
click at [8, 57] on button "button" at bounding box center [8, 59] width 12 height 12
click at [7, 58] on button "button" at bounding box center [8, 59] width 12 height 12
click at [182, 31] on span "1H" at bounding box center [180, 28] width 6 height 6
drag, startPoint x: 32, startPoint y: 62, endPoint x: 62, endPoint y: 92, distance: 42.4
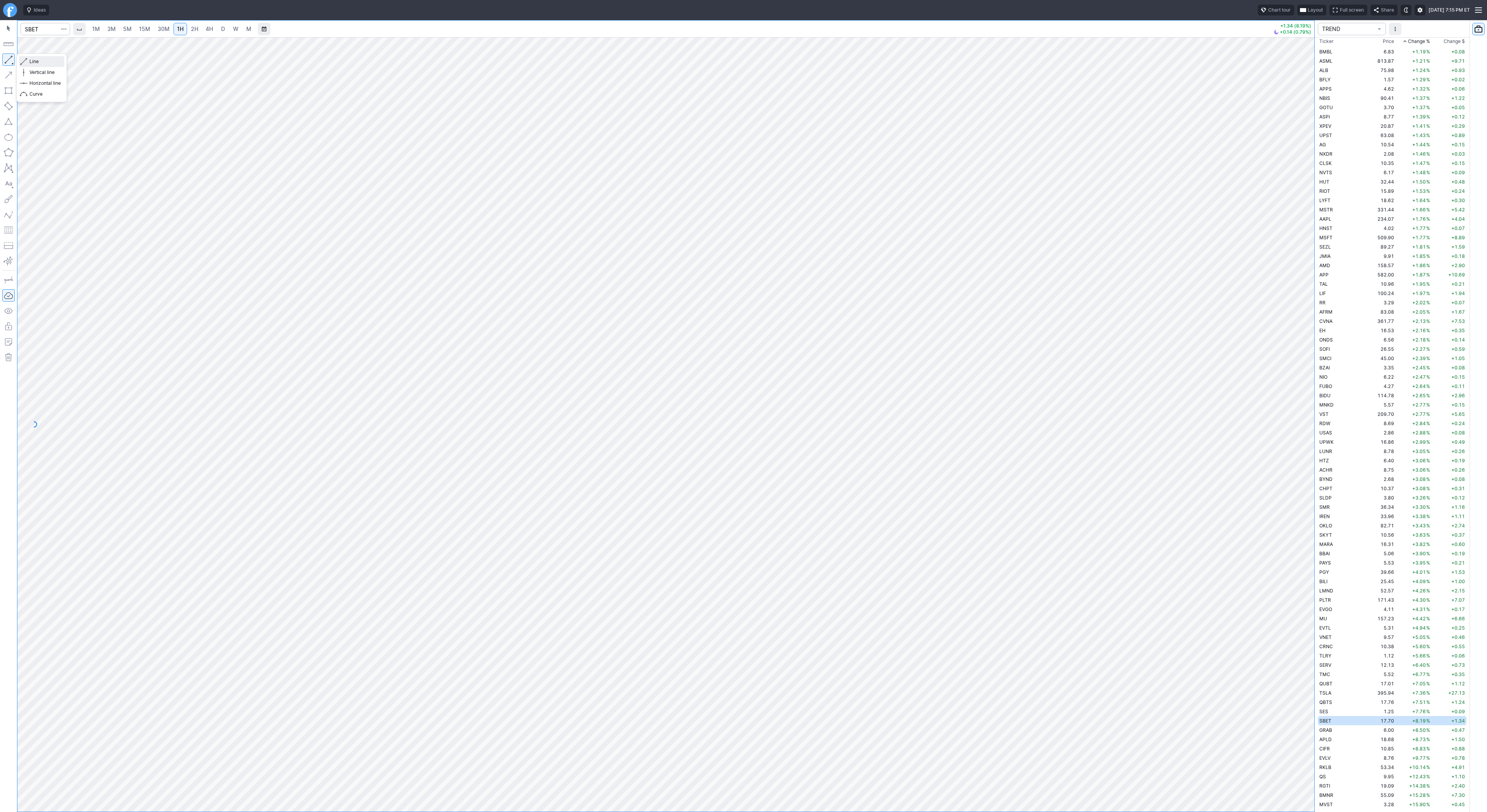
click at [33, 62] on span "Line" at bounding box center [45, 61] width 31 height 8
click at [9, 60] on button "button" at bounding box center [8, 59] width 12 height 12
click at [1294, 502] on div at bounding box center [666, 424] width 1297 height 774
click at [33, 60] on span "Line" at bounding box center [45, 61] width 31 height 8
click at [1287, 515] on div at bounding box center [666, 424] width 1297 height 774
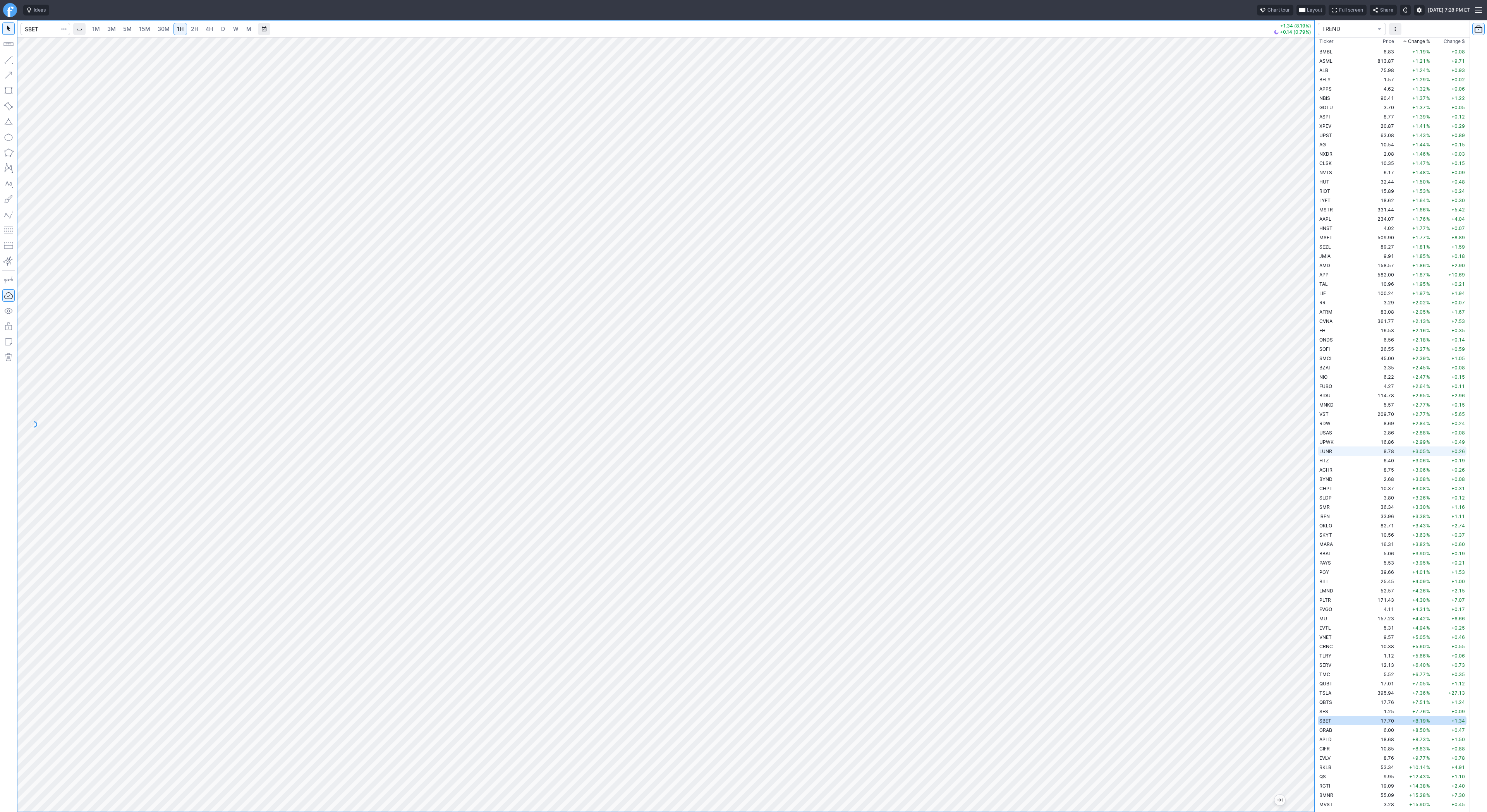
click at [1321, 450] on span "LUNR" at bounding box center [1326, 451] width 13 height 6
click at [1331, 362] on td "SMCI" at bounding box center [1342, 358] width 49 height 9
click at [222, 28] on span "D" at bounding box center [223, 28] width 4 height 6
click at [31, 58] on span "Line" at bounding box center [45, 61] width 31 height 8
click at [28, 60] on button "Line" at bounding box center [42, 61] width 45 height 11
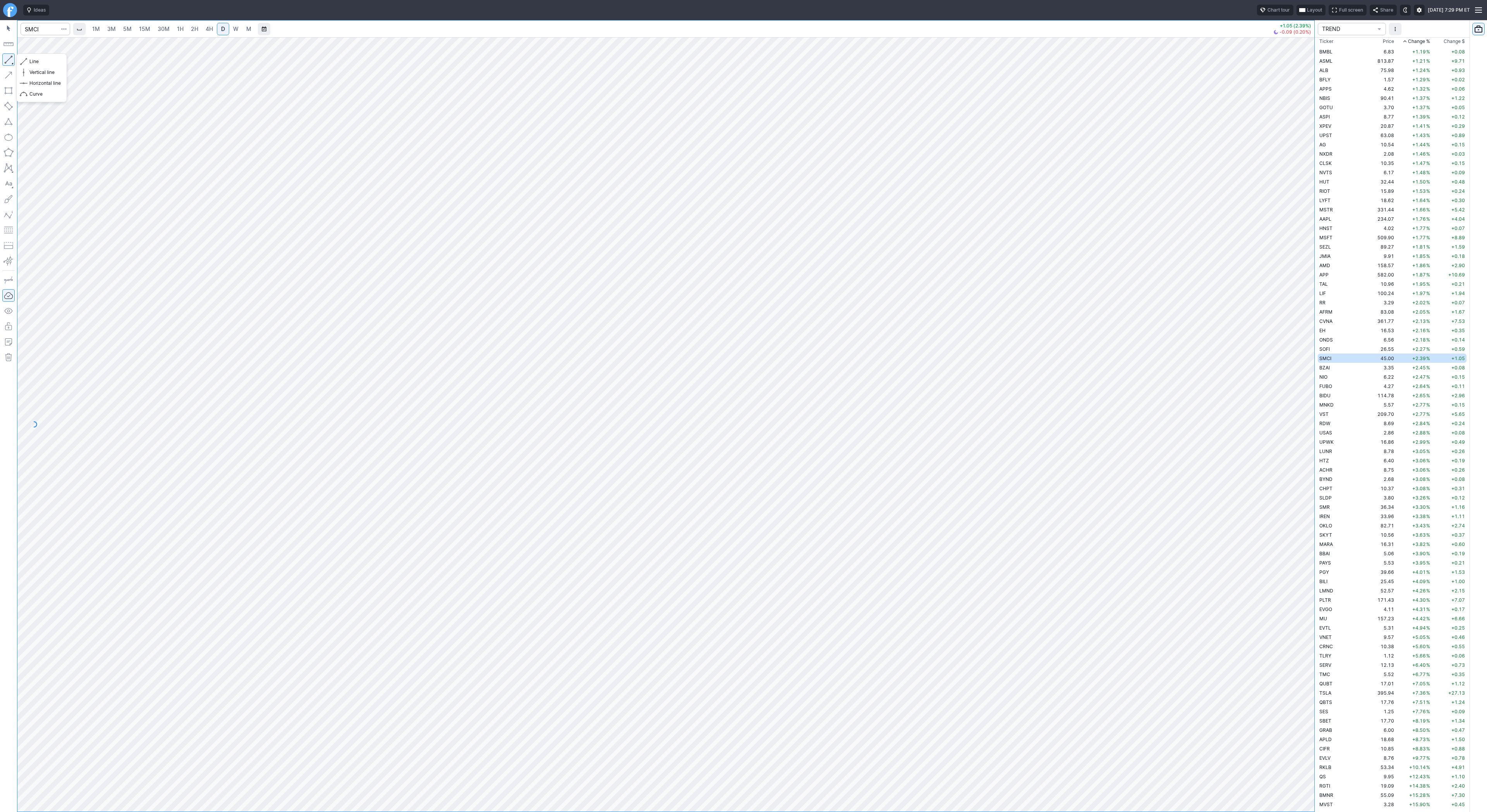
click at [3, 59] on button "button" at bounding box center [8, 59] width 12 height 12
click at [33, 59] on span "Line" at bounding box center [45, 61] width 31 height 8
click at [12, 61] on button "button" at bounding box center [8, 59] width 12 height 12
drag, startPoint x: 8, startPoint y: 62, endPoint x: 12, endPoint y: 86, distance: 24.3
click at [6, 64] on button "button" at bounding box center [8, 59] width 12 height 12
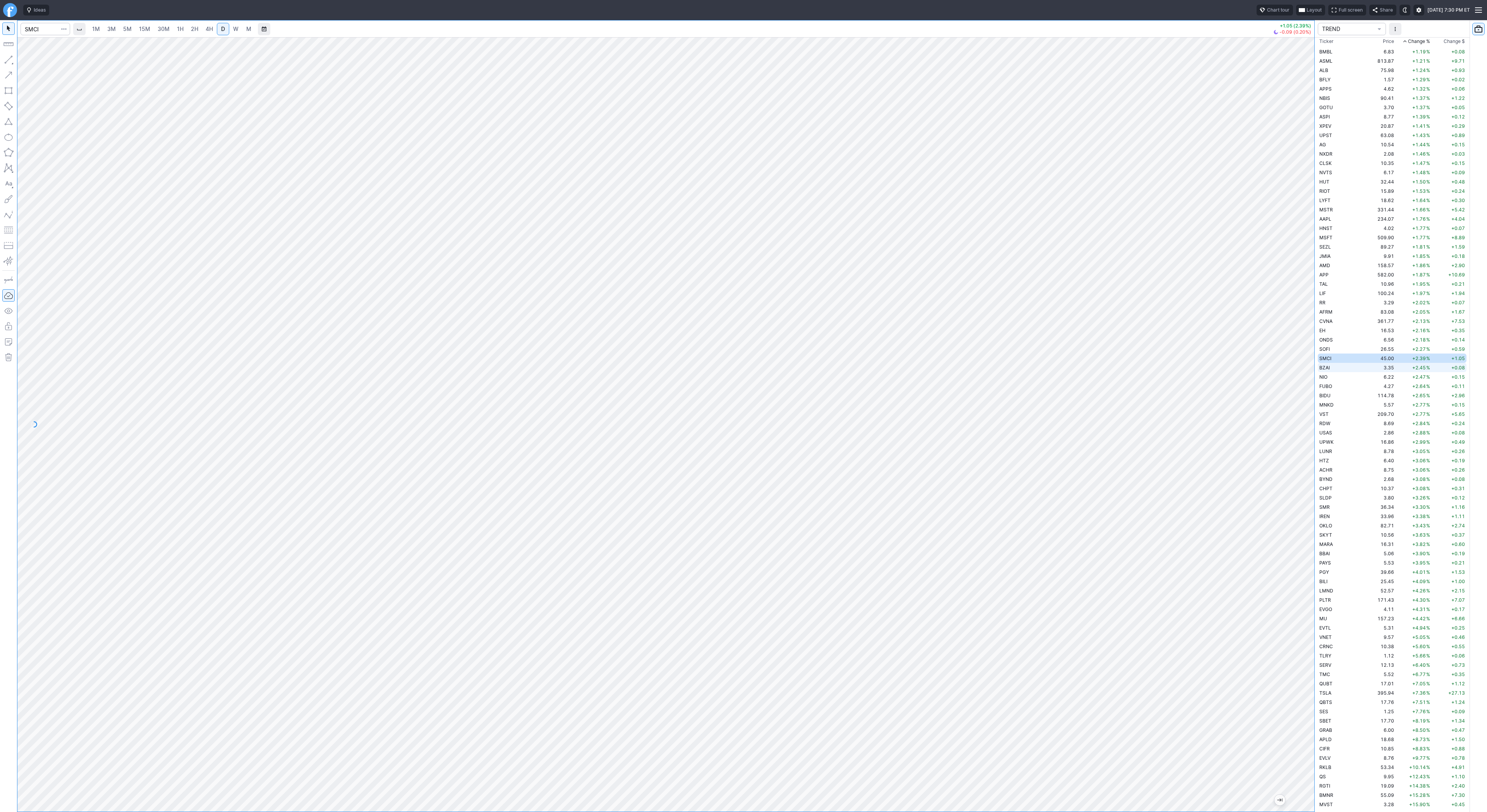
click at [1329, 365] on span "BZAI" at bounding box center [1325, 368] width 10 height 6
click at [1336, 375] on td "NIO" at bounding box center [1342, 377] width 49 height 9
click at [1343, 388] on td "FUBO" at bounding box center [1342, 386] width 49 height 9
drag, startPoint x: 29, startPoint y: 60, endPoint x: 56, endPoint y: 93, distance: 42.6
click at [29, 61] on span "Line" at bounding box center [45, 61] width 31 height 8
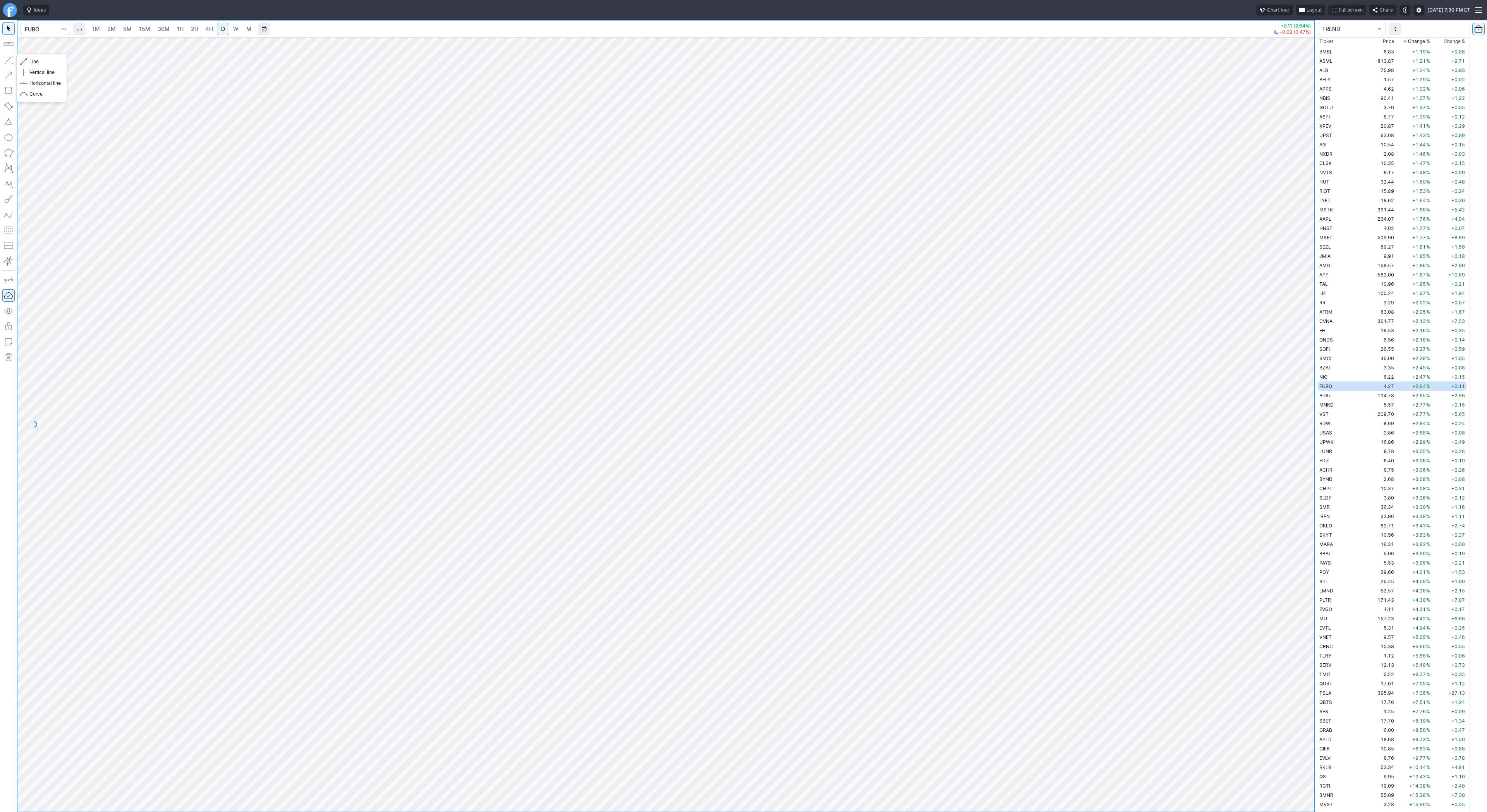
click at [2, 62] on button "button" at bounding box center [8, 59] width 12 height 12
click at [43, 62] on span "Line" at bounding box center [45, 61] width 31 height 8
drag, startPoint x: 3, startPoint y: 58, endPoint x: 8, endPoint y: 82, distance: 24.5
click at [2, 62] on button "button" at bounding box center [8, 59] width 12 height 12
drag, startPoint x: 5, startPoint y: 58, endPoint x: 14, endPoint y: 74, distance: 18.4
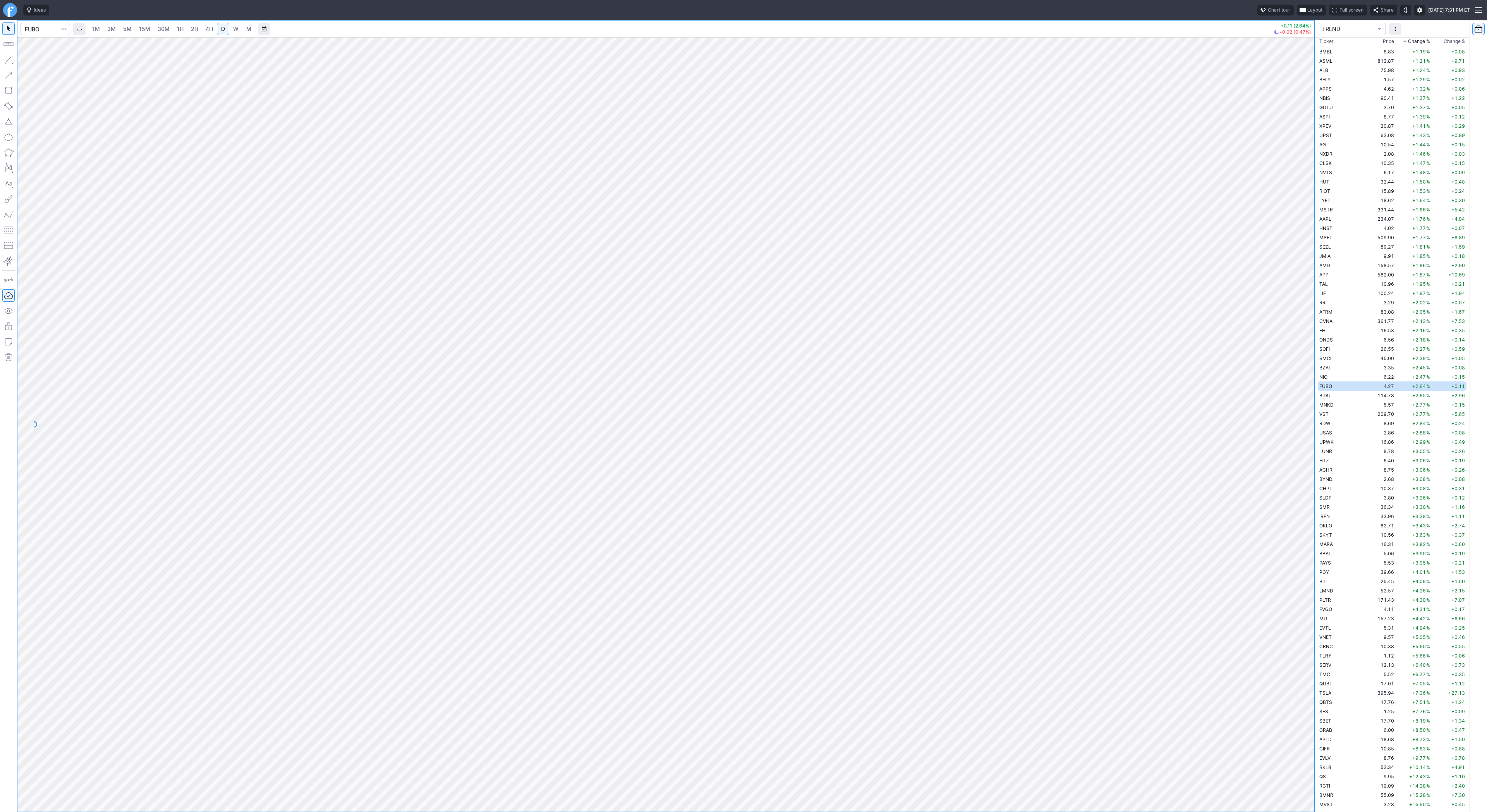
click at [7, 64] on button "button" at bounding box center [8, 59] width 12 height 12
click at [38, 62] on span "Line" at bounding box center [45, 61] width 31 height 8
click at [6, 59] on button "button" at bounding box center [8, 59] width 12 height 12
click at [239, 32] on link "W" at bounding box center [236, 29] width 12 height 12
click at [222, 32] on span "D" at bounding box center [223, 28] width 4 height 6
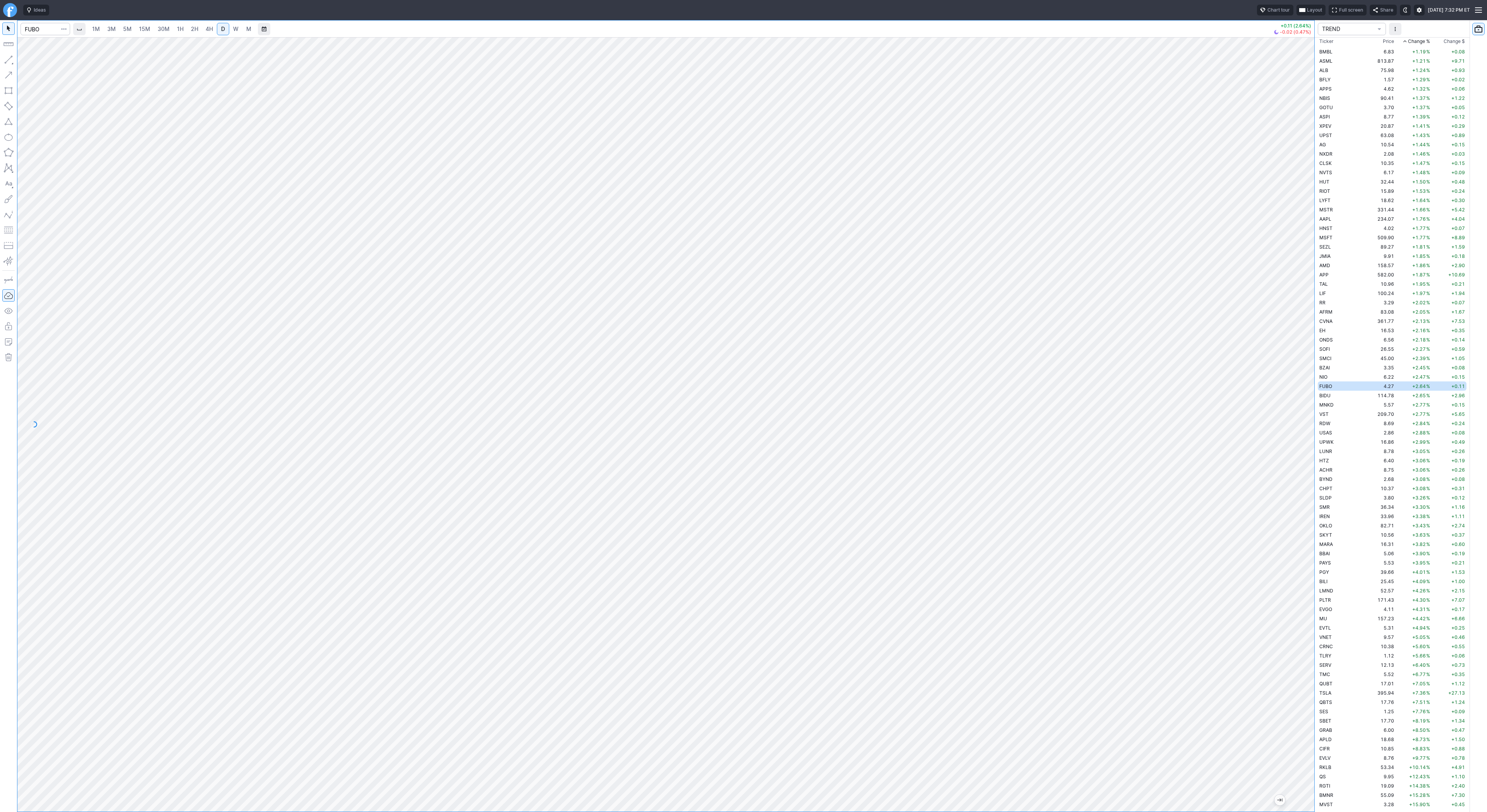
click at [6, 58] on button "button" at bounding box center [8, 59] width 12 height 12
click at [33, 60] on span "Line" at bounding box center [45, 61] width 31 height 8
drag, startPoint x: 1308, startPoint y: 358, endPoint x: 1303, endPoint y: 392, distance: 34.4
click at [1303, 392] on div at bounding box center [1306, 422] width 16 height 755
drag, startPoint x: 7, startPoint y: 59, endPoint x: 17, endPoint y: 80, distance: 23.3
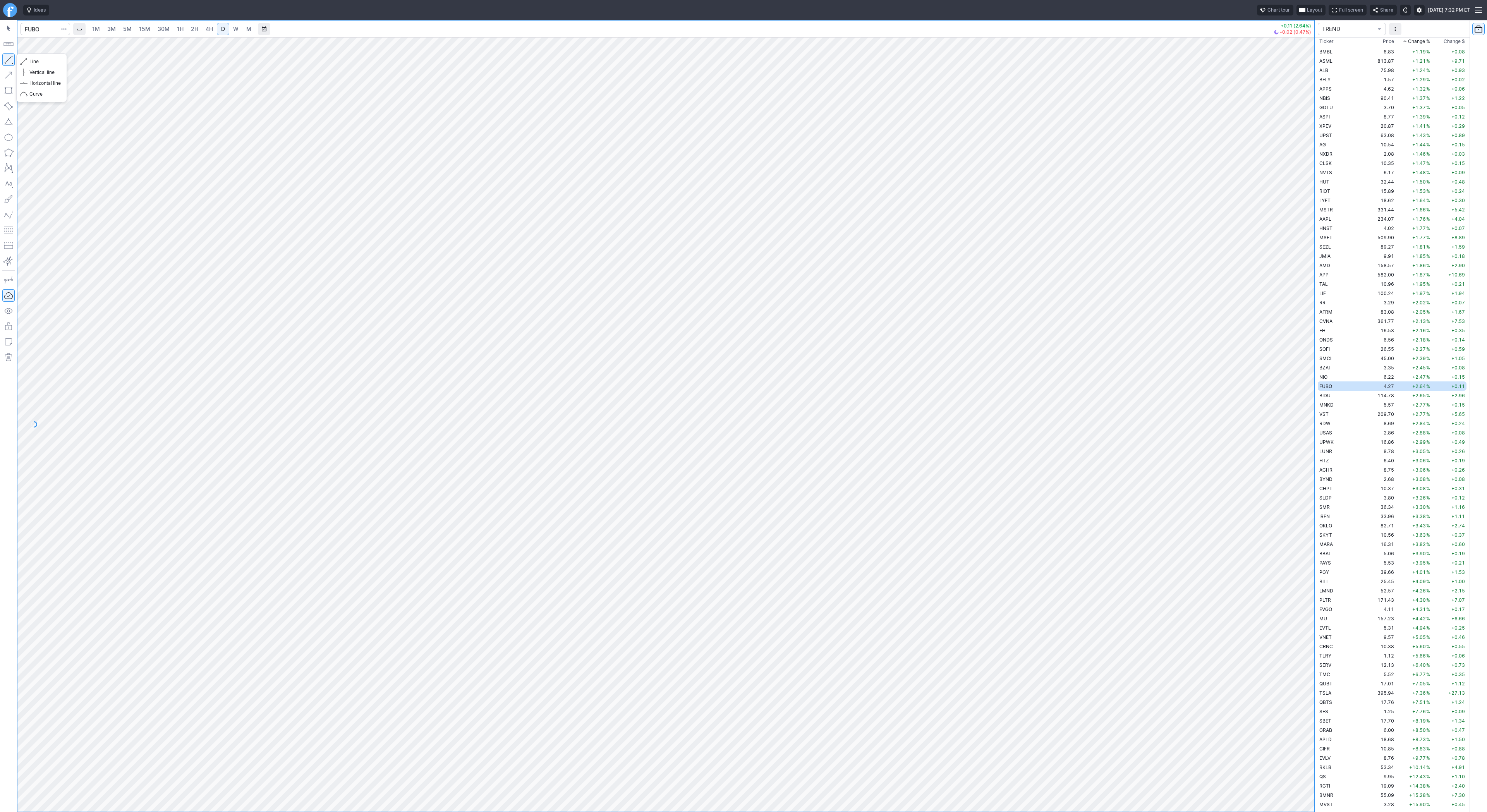
click at [8, 65] on button "button" at bounding box center [8, 59] width 12 height 12
click at [8, 59] on button "button" at bounding box center [8, 59] width 12 height 12
click at [38, 61] on span "Line" at bounding box center [45, 61] width 31 height 8
click at [1335, 485] on td "CHPT" at bounding box center [1342, 488] width 49 height 9
click at [1366, 581] on td "25.45" at bounding box center [1381, 581] width 29 height 9
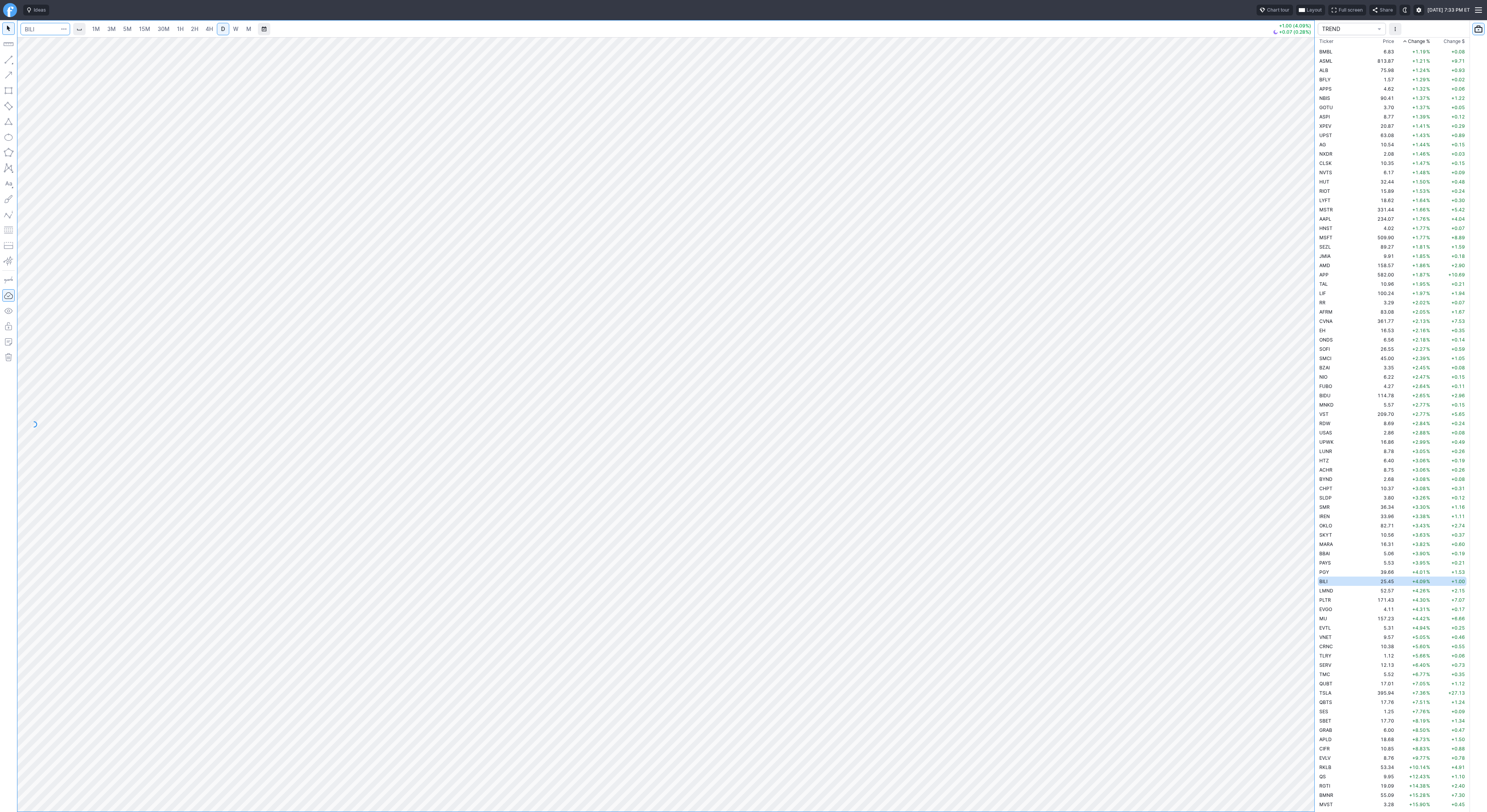
click at [42, 27] on input "Search" at bounding box center [46, 29] width 50 height 12
type input "baba"
click at [47, 43] on span "BABA" at bounding box center [40, 46] width 25 height 6
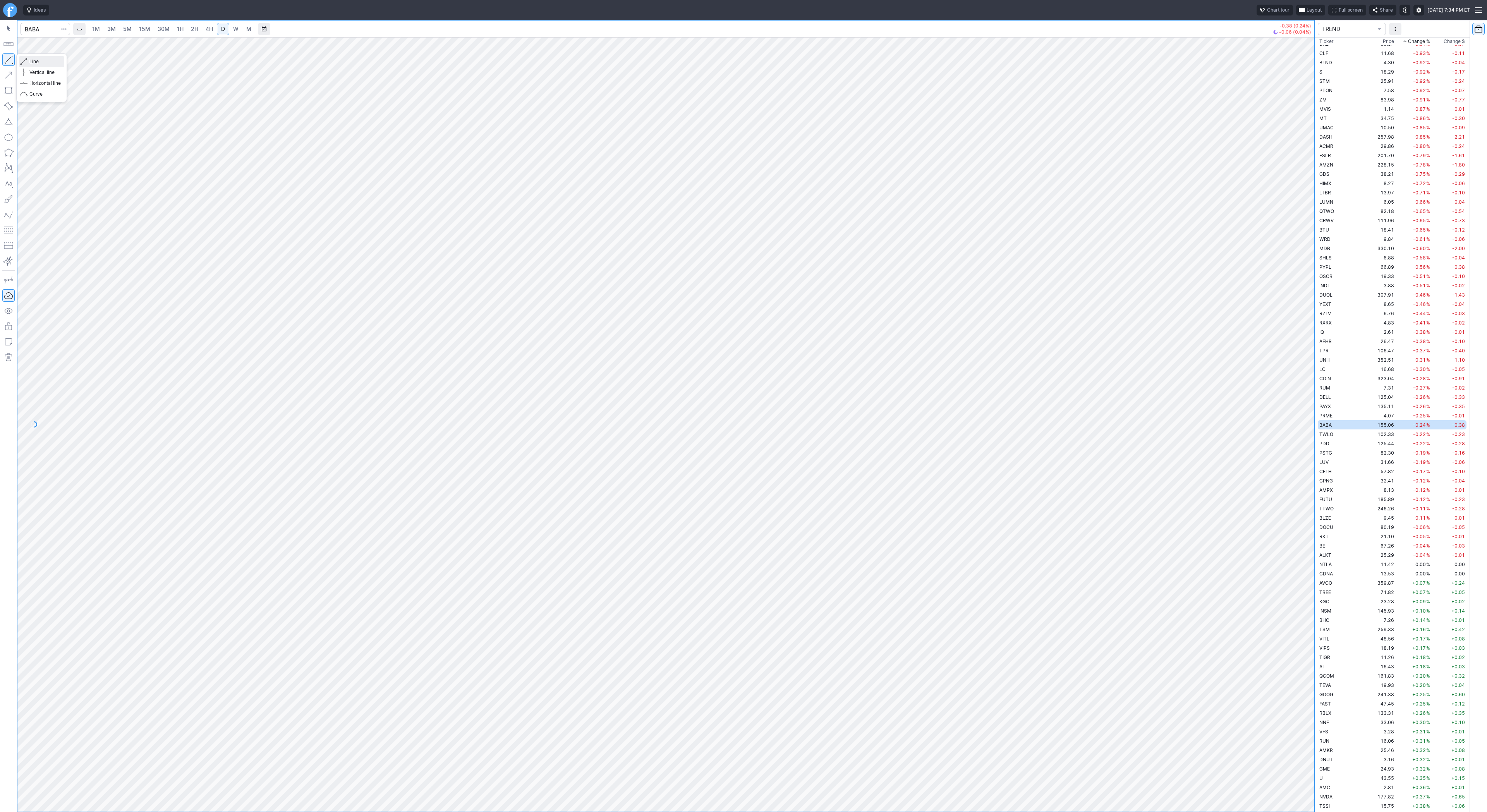
click at [27, 57] on span "button" at bounding box center [25, 61] width 5 height 11
click at [10, 59] on button "button" at bounding box center [8, 59] width 12 height 12
drag, startPoint x: 9, startPoint y: 60, endPoint x: 18, endPoint y: 83, distance: 24.7
click at [9, 62] on button "button" at bounding box center [8, 59] width 12 height 12
drag, startPoint x: 5, startPoint y: 61, endPoint x: 46, endPoint y: 93, distance: 52.0
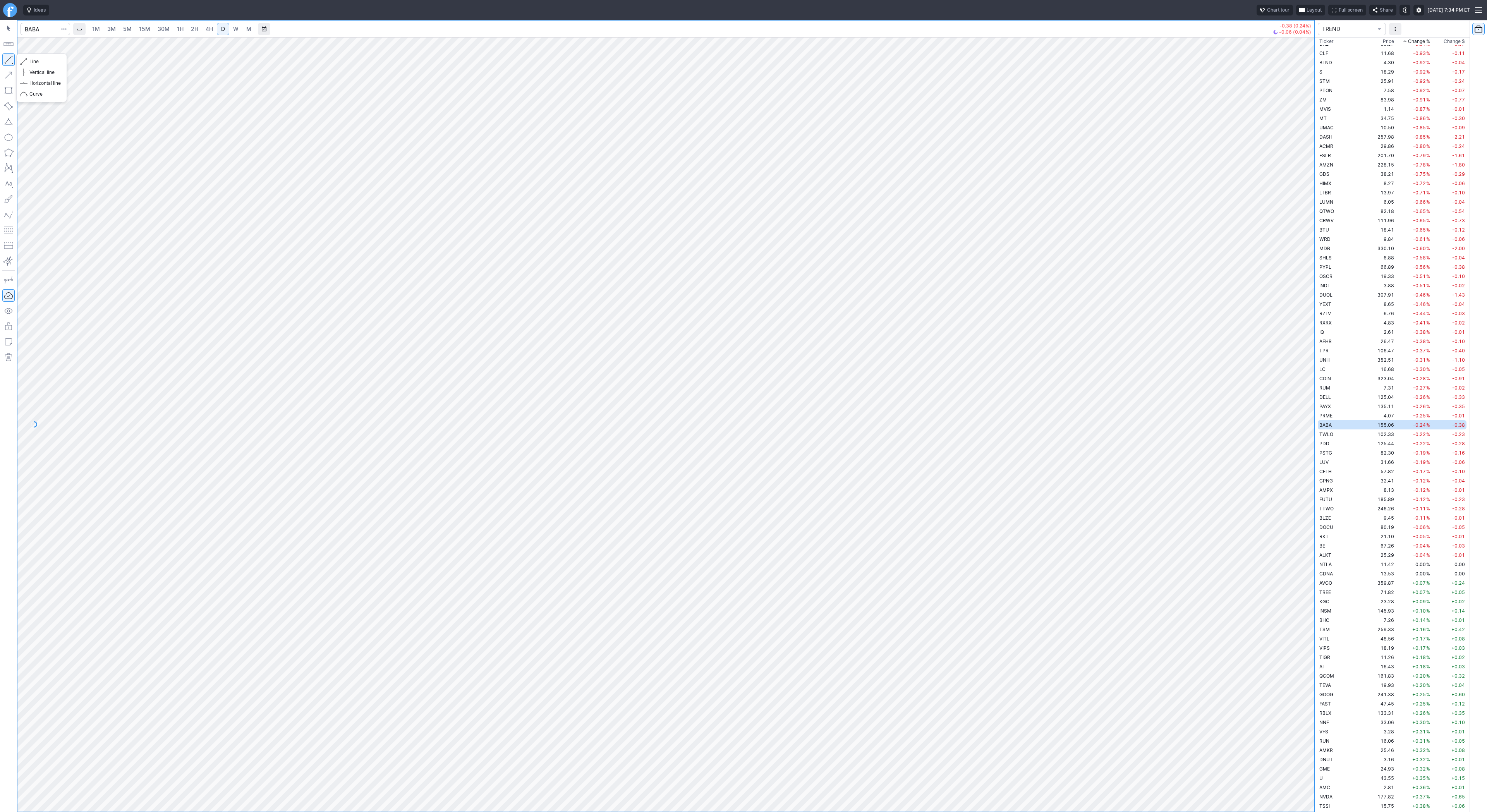
click at [5, 62] on button "button" at bounding box center [8, 59] width 12 height 12
drag, startPoint x: 1310, startPoint y: 532, endPoint x: 1313, endPoint y: 550, distance: 18.2
click at [1313, 550] on div at bounding box center [1306, 422] width 16 height 755
drag, startPoint x: 8, startPoint y: 58, endPoint x: 42, endPoint y: 92, distance: 48.1
click at [8, 58] on button "button" at bounding box center [8, 59] width 12 height 12
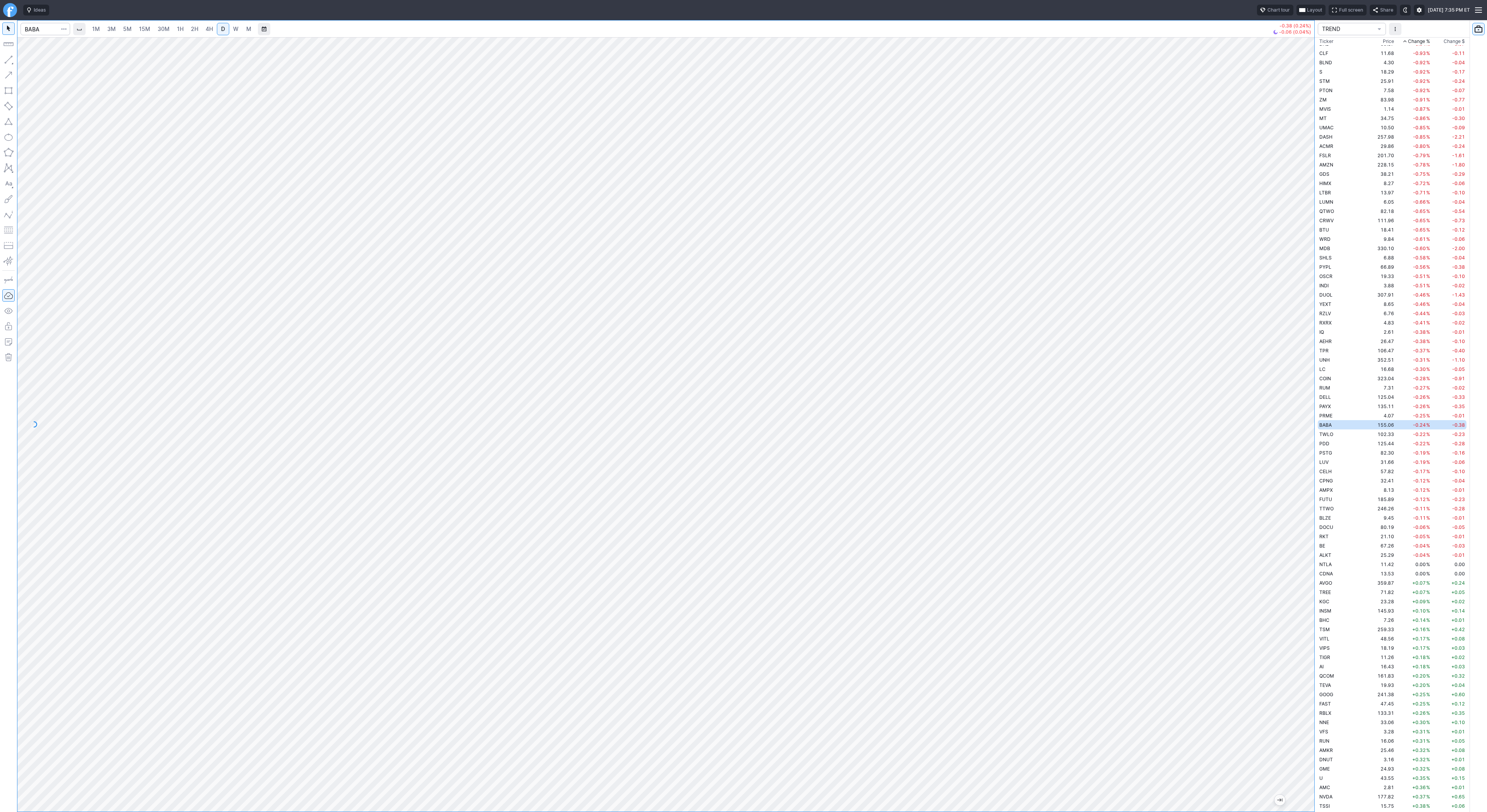
drag, startPoint x: 1304, startPoint y: 430, endPoint x: 1303, endPoint y: 488, distance: 58.0
click at [1312, 497] on div at bounding box center [1306, 422] width 16 height 755
click at [9, 58] on button "button" at bounding box center [8, 59] width 12 height 12
click at [1299, 267] on div at bounding box center [666, 424] width 1297 height 774
drag, startPoint x: 1305, startPoint y: 291, endPoint x: 1302, endPoint y: 306, distance: 15.3
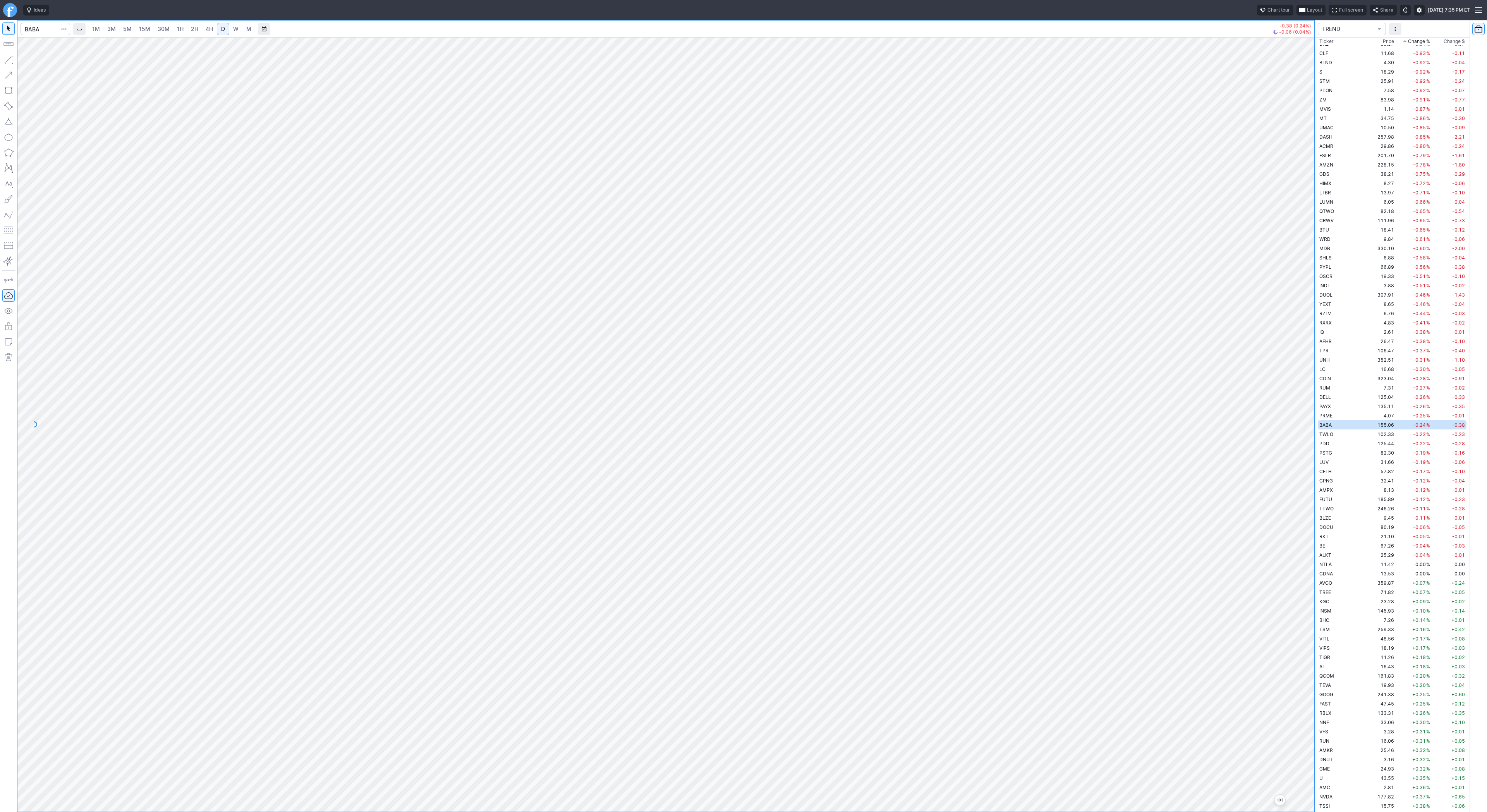
click at [1303, 307] on div at bounding box center [1306, 422] width 16 height 755
click at [233, 30] on span "W" at bounding box center [236, 28] width 5 height 6
click at [1367, 548] on td "67.26" at bounding box center [1381, 545] width 29 height 9
drag, startPoint x: 1309, startPoint y: 523, endPoint x: 1298, endPoint y: 558, distance: 36.7
click at [1301, 560] on div at bounding box center [1306, 422] width 16 height 755
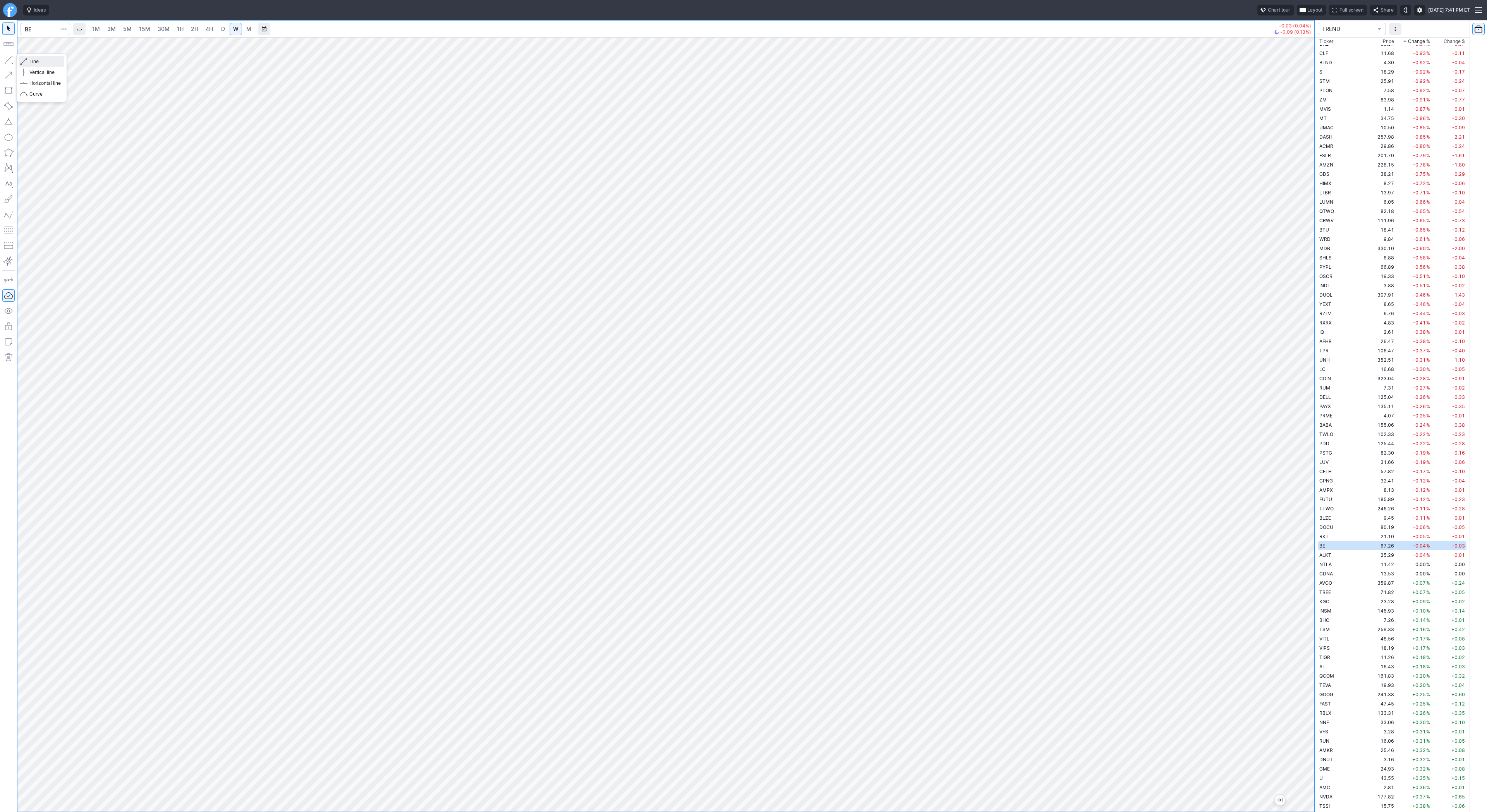
click at [33, 58] on span "Line" at bounding box center [45, 61] width 31 height 8
click at [9, 62] on button "button" at bounding box center [8, 59] width 12 height 12
click at [10, 59] on button "button" at bounding box center [8, 59] width 12 height 12
drag, startPoint x: 1313, startPoint y: 516, endPoint x: 1309, endPoint y: 459, distance: 57.1
click at [1309, 459] on div at bounding box center [1306, 422] width 16 height 755
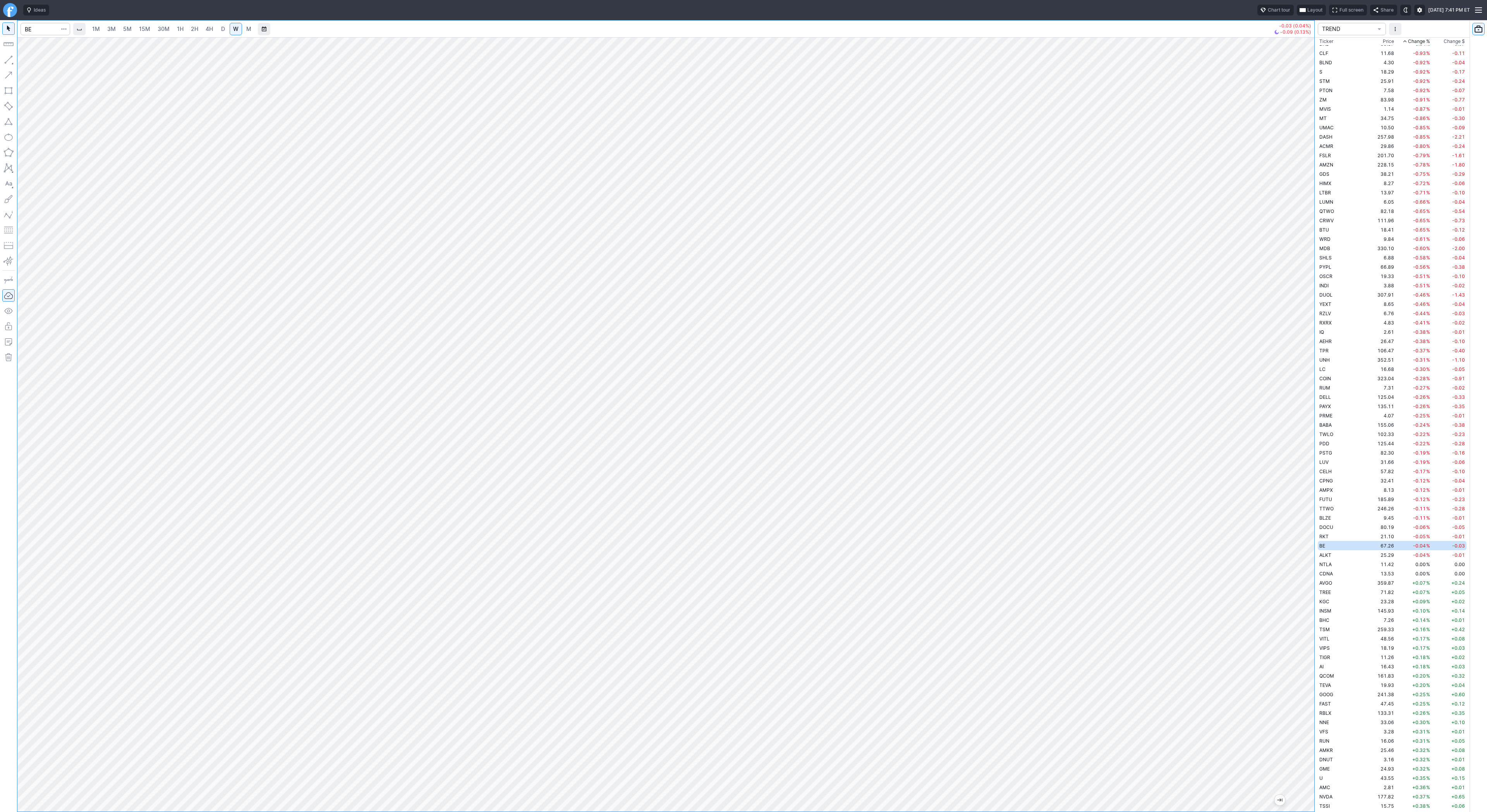
click at [5, 61] on button "button" at bounding box center [8, 59] width 12 height 12
drag, startPoint x: 1309, startPoint y: 509, endPoint x: 1318, endPoint y: 593, distance: 84.5
click at [1319, 594] on div "1M 3M 5M 15M 30M 1H 2H 4H D W M -0.03 (0.04%) -0.09 (0.13%) TREND Ticker Price …" at bounding box center [744, 416] width 1487 height 792
drag, startPoint x: 9, startPoint y: 59, endPoint x: 26, endPoint y: 90, distance: 35.4
click at [9, 59] on button "button" at bounding box center [8, 59] width 12 height 12
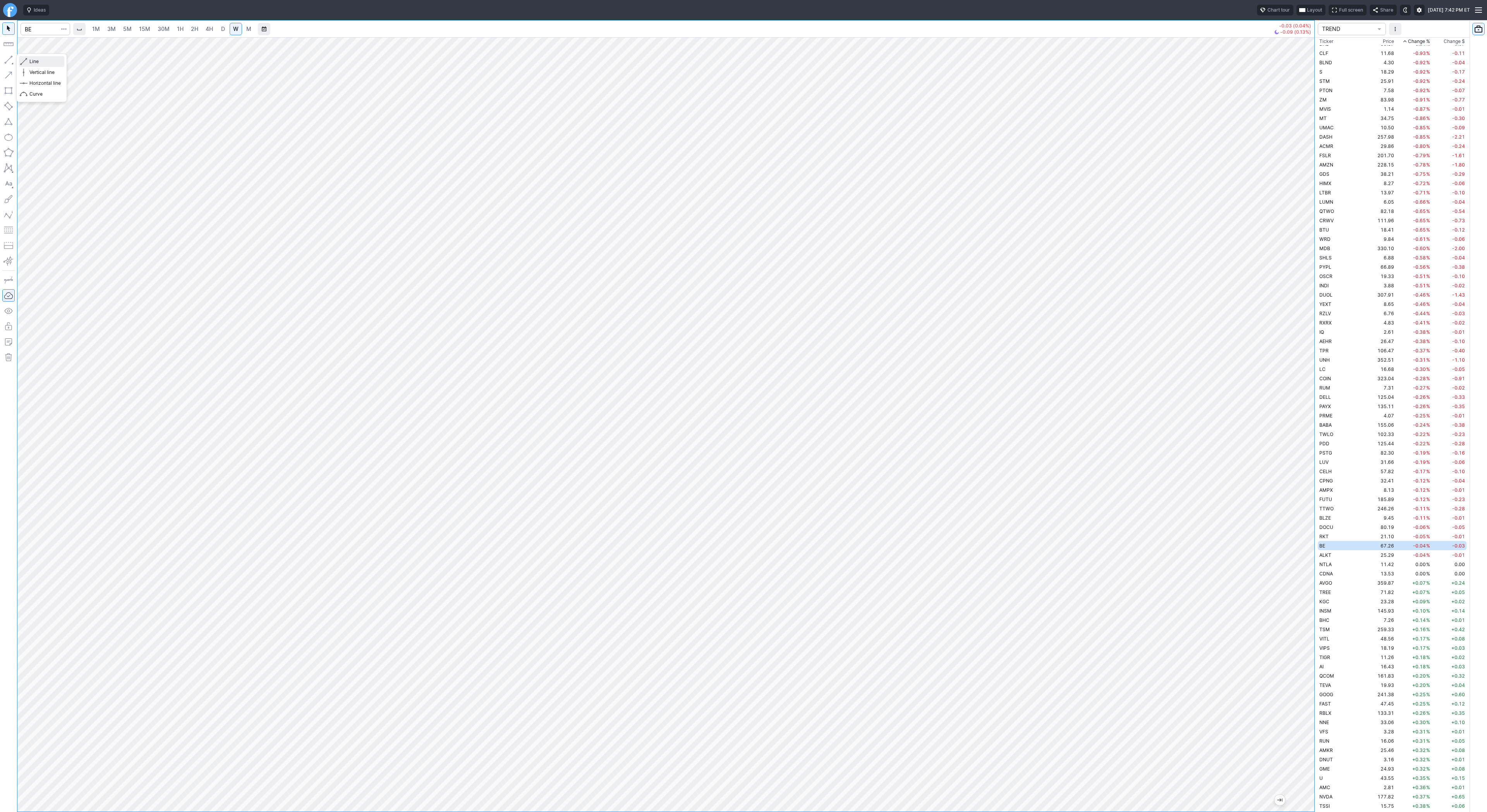
click at [31, 61] on span "Line" at bounding box center [45, 61] width 31 height 8
click at [1346, 444] on td "PDD" at bounding box center [1342, 443] width 49 height 9
click at [1346, 738] on td "RUN" at bounding box center [1342, 740] width 49 height 9
click at [10, 62] on button "button" at bounding box center [8, 59] width 12 height 12
click at [27, 60] on span "button" at bounding box center [25, 61] width 5 height 11
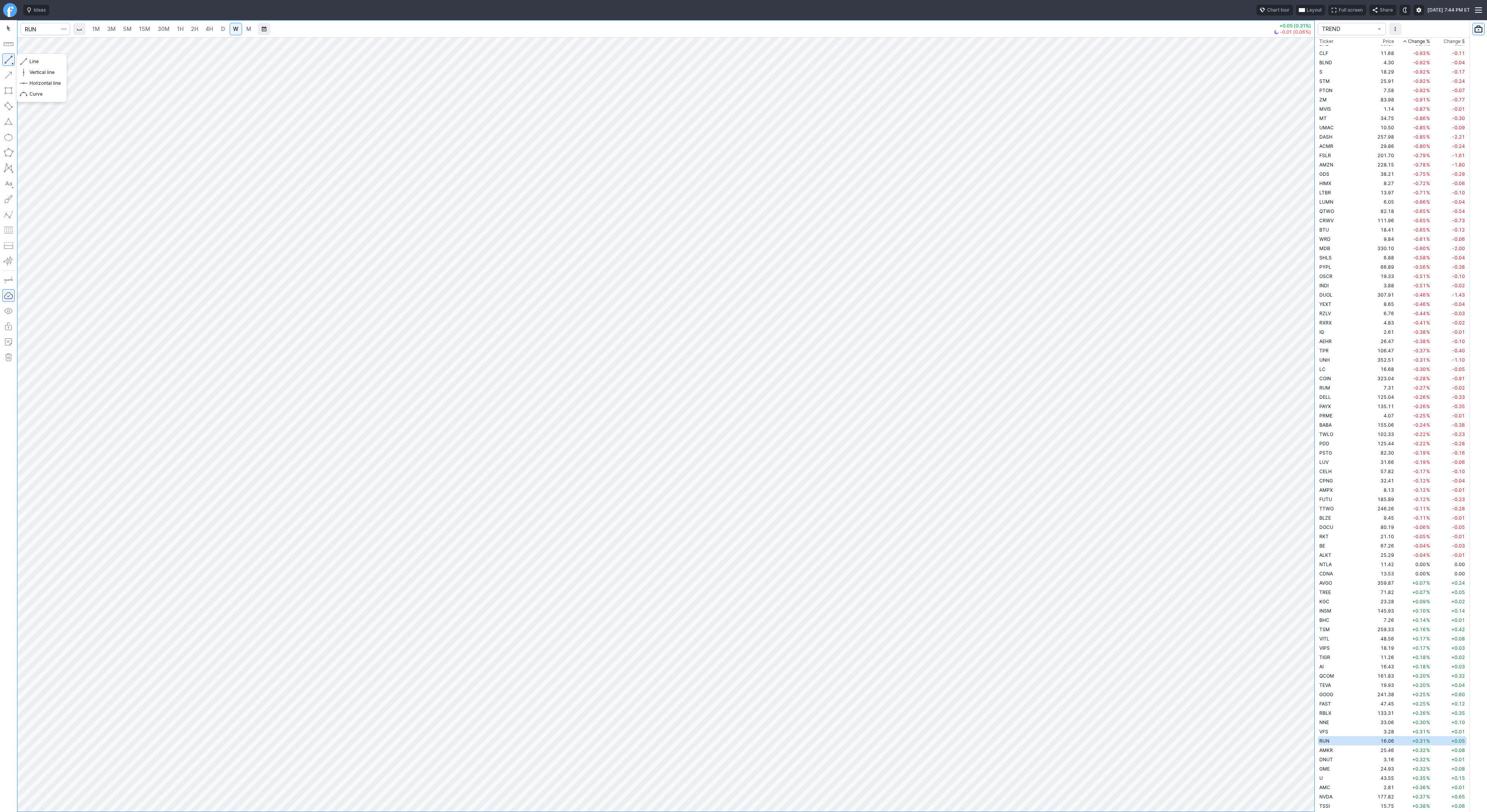
drag, startPoint x: 8, startPoint y: 59, endPoint x: 14, endPoint y: 81, distance: 22.8
click at [7, 60] on button "button" at bounding box center [8, 59] width 12 height 12
click at [36, 63] on span "Line" at bounding box center [45, 61] width 31 height 8
click at [51, 31] on input "Search" at bounding box center [46, 29] width 50 height 12
type input "crnc"
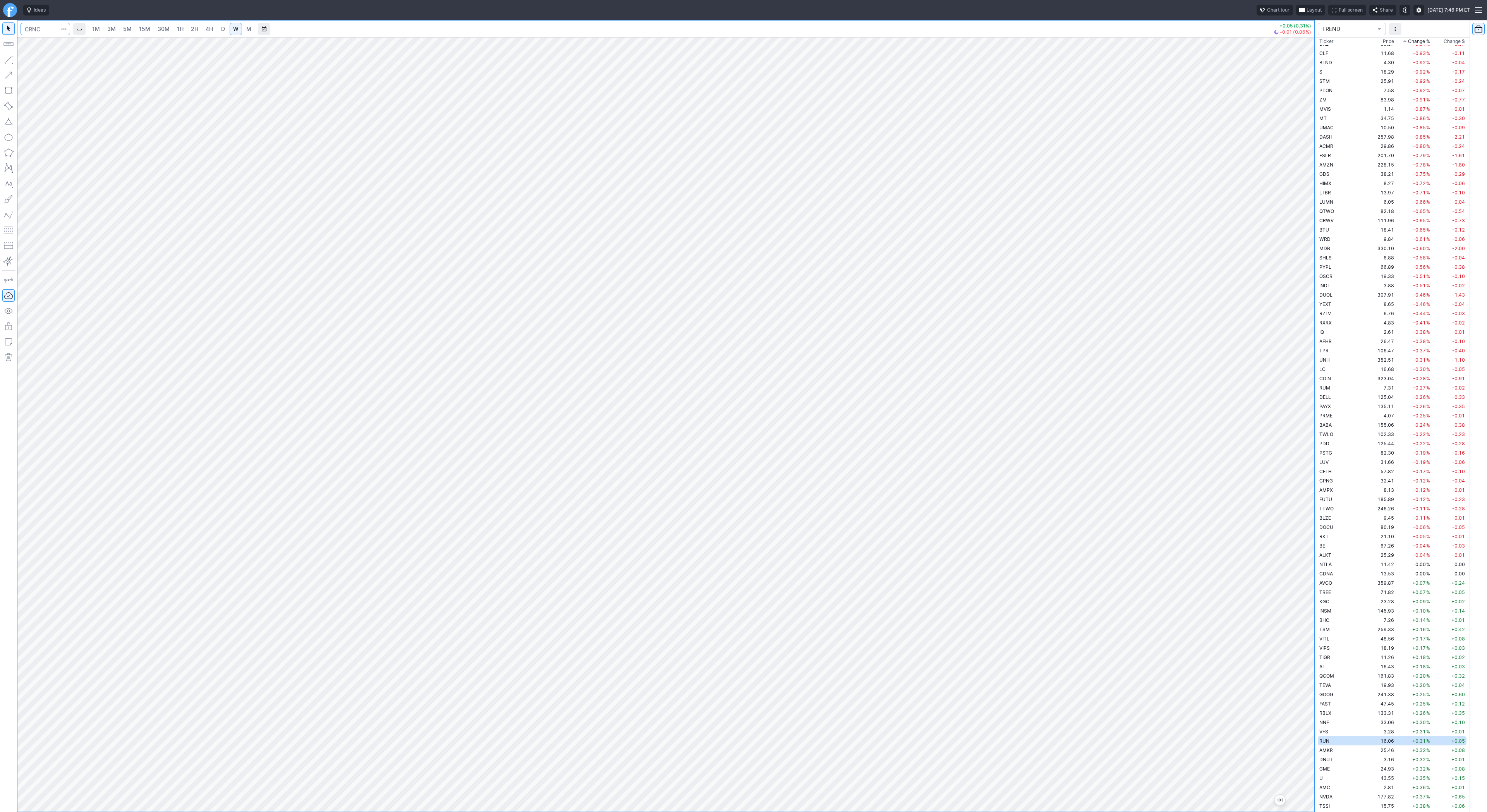
scroll to position [2027, 0]
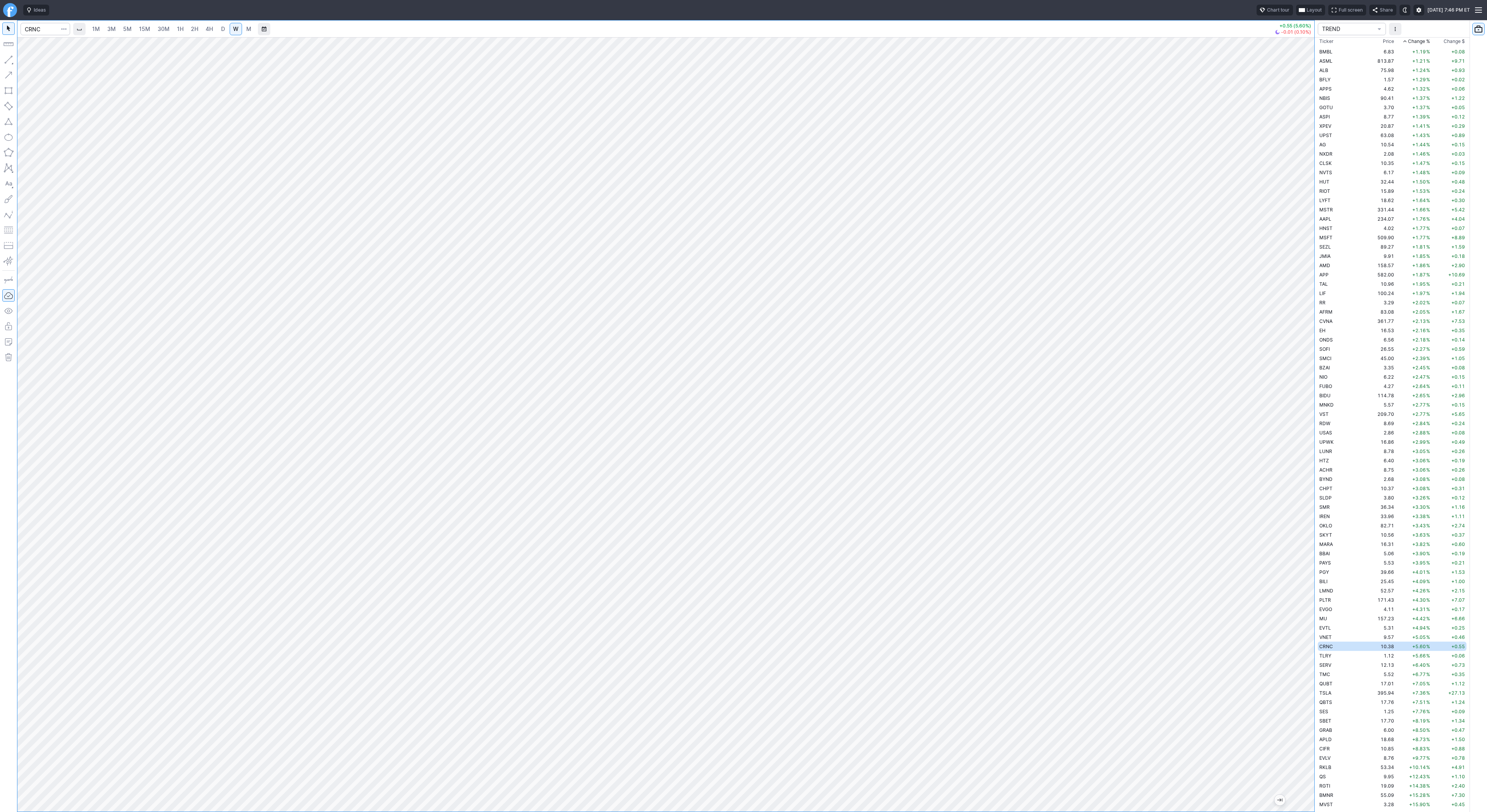
click at [225, 29] on link "D" at bounding box center [223, 29] width 12 height 12
click at [40, 32] on input "Search" at bounding box center [46, 29] width 50 height 12
type input "hut"
drag, startPoint x: 1306, startPoint y: 392, endPoint x: 1308, endPoint y: 428, distance: 36.1
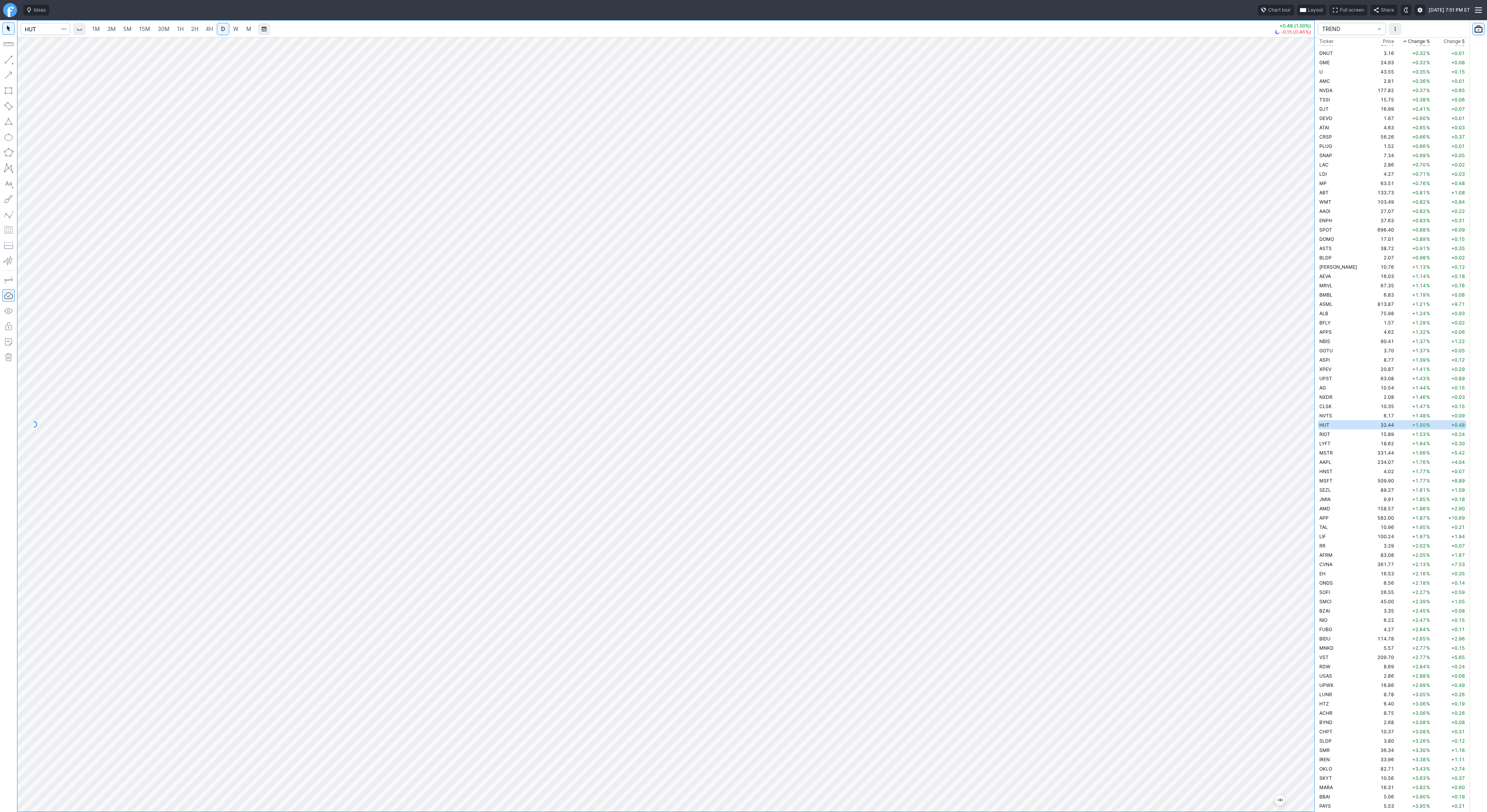
click at [1308, 428] on div at bounding box center [1306, 422] width 16 height 755
drag, startPoint x: 20, startPoint y: 59, endPoint x: 39, endPoint y: 76, distance: 25.5
click at [20, 60] on button "Line" at bounding box center [42, 61] width 45 height 11
click at [1283, 641] on div at bounding box center [666, 424] width 1297 height 774
drag, startPoint x: 31, startPoint y: 59, endPoint x: 48, endPoint y: 74, distance: 22.7
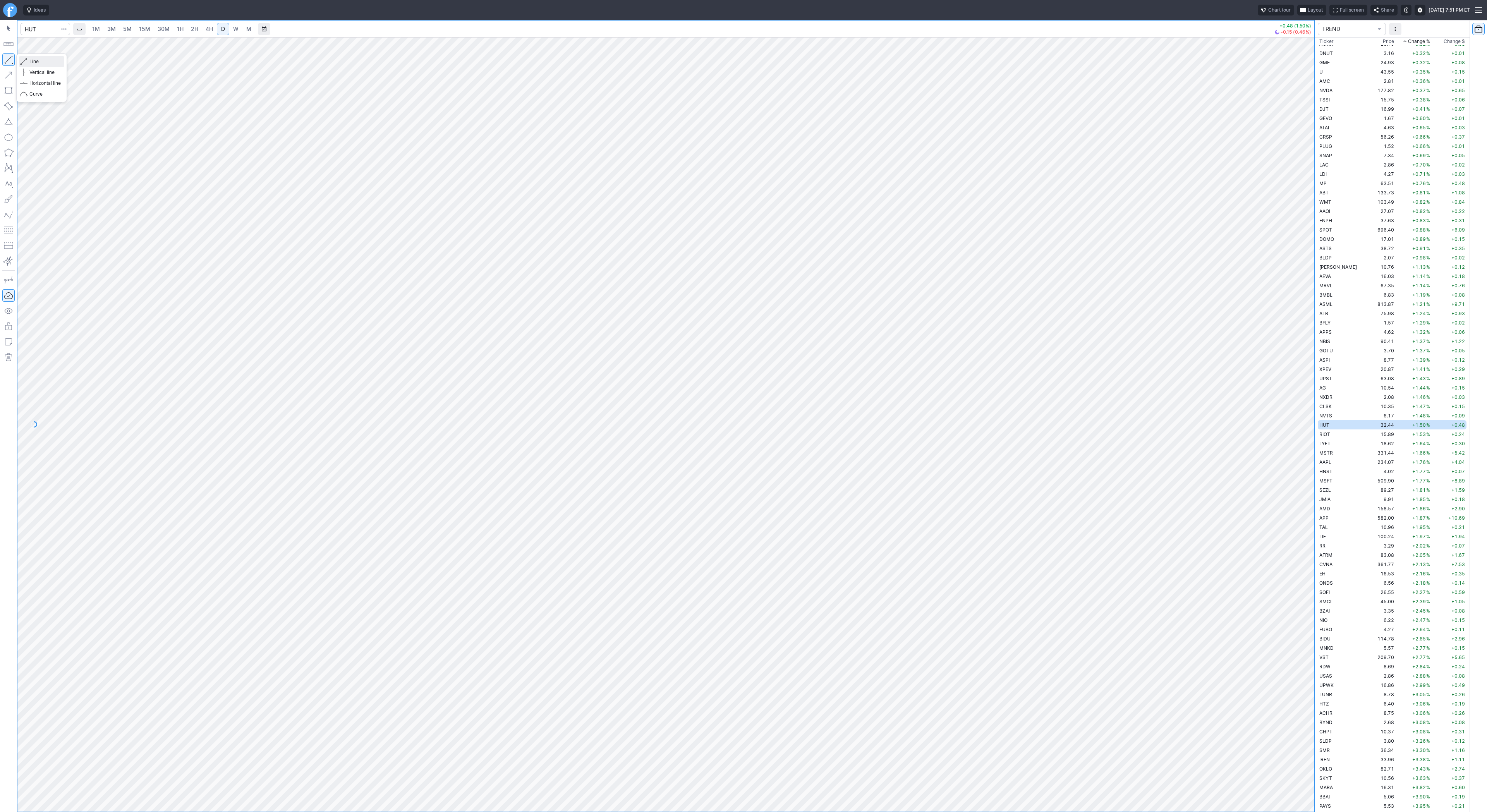
click at [31, 59] on span "Line" at bounding box center [45, 61] width 31 height 8
click at [8, 58] on button "button" at bounding box center [8, 59] width 12 height 12
drag, startPoint x: 27, startPoint y: 61, endPoint x: 56, endPoint y: 83, distance: 36.4
click at [28, 62] on button "Line" at bounding box center [42, 61] width 45 height 11
drag, startPoint x: 36, startPoint y: 62, endPoint x: 50, endPoint y: 91, distance: 32.2
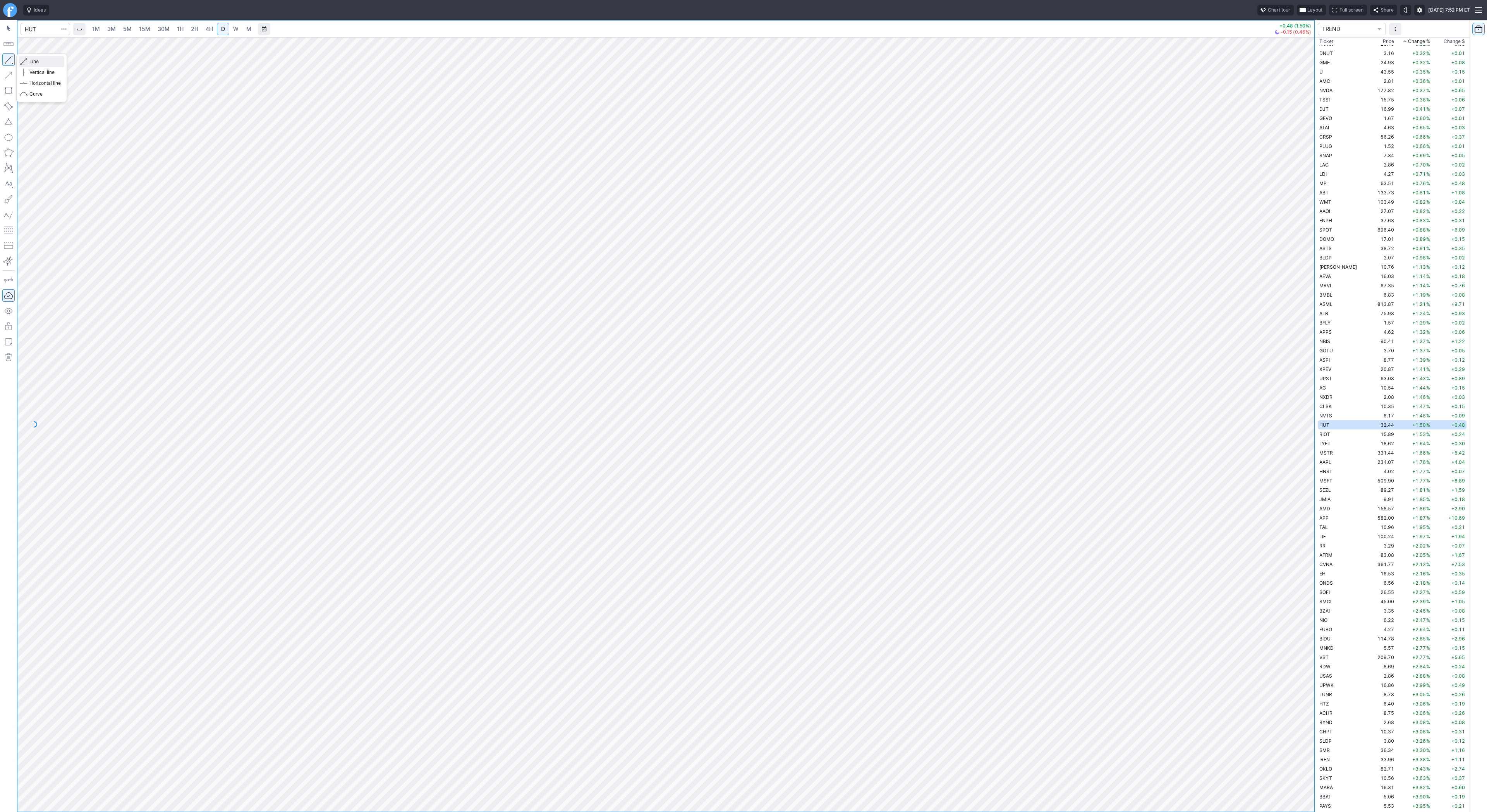
click at [36, 63] on span "Line" at bounding box center [45, 61] width 31 height 8
click at [48, 31] on input "Search" at bounding box center [46, 29] width 50 height 12
type input "lunr"
click at [105, 51] on button "LUNR Intuitive Machines Inc NASD" at bounding box center [106, 46] width 163 height 11
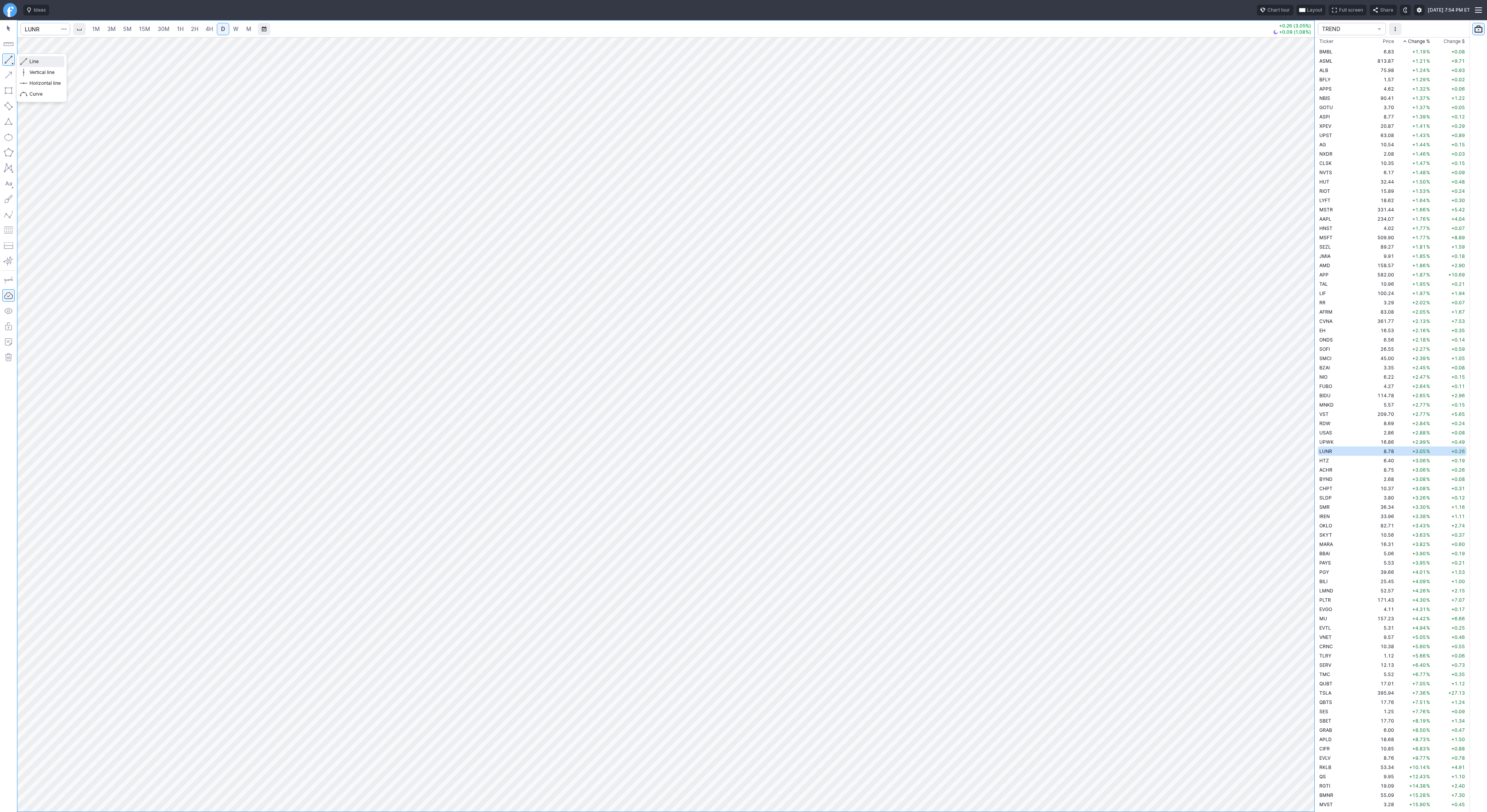
click at [21, 58] on button "Line" at bounding box center [42, 61] width 45 height 11
click at [38, 59] on span "Line" at bounding box center [45, 61] width 31 height 8
click at [1366, 458] on td "6.40" at bounding box center [1381, 461] width 29 height 9
click at [33, 61] on span "Line" at bounding box center [45, 61] width 31 height 8
click at [32, 63] on span "Line" at bounding box center [45, 61] width 31 height 8
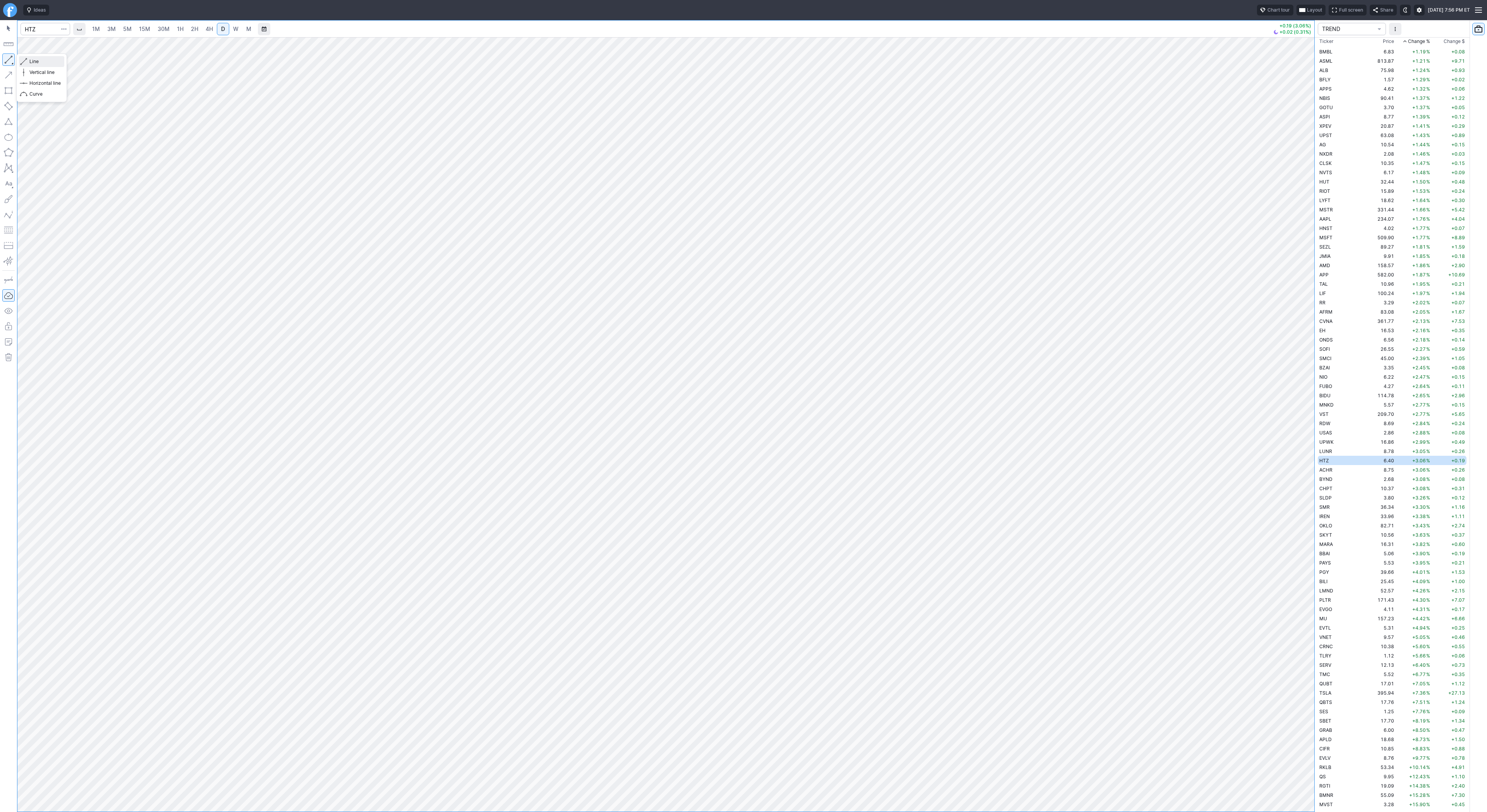
click at [31, 59] on span "Line" at bounding box center [45, 61] width 31 height 8
click at [33, 64] on span "Line" at bounding box center [45, 61] width 31 height 8
click at [28, 61] on button "Line" at bounding box center [42, 61] width 45 height 11
click at [40, 61] on span "Line" at bounding box center [45, 61] width 31 height 8
click at [1366, 472] on td "8.75" at bounding box center [1381, 470] width 29 height 9
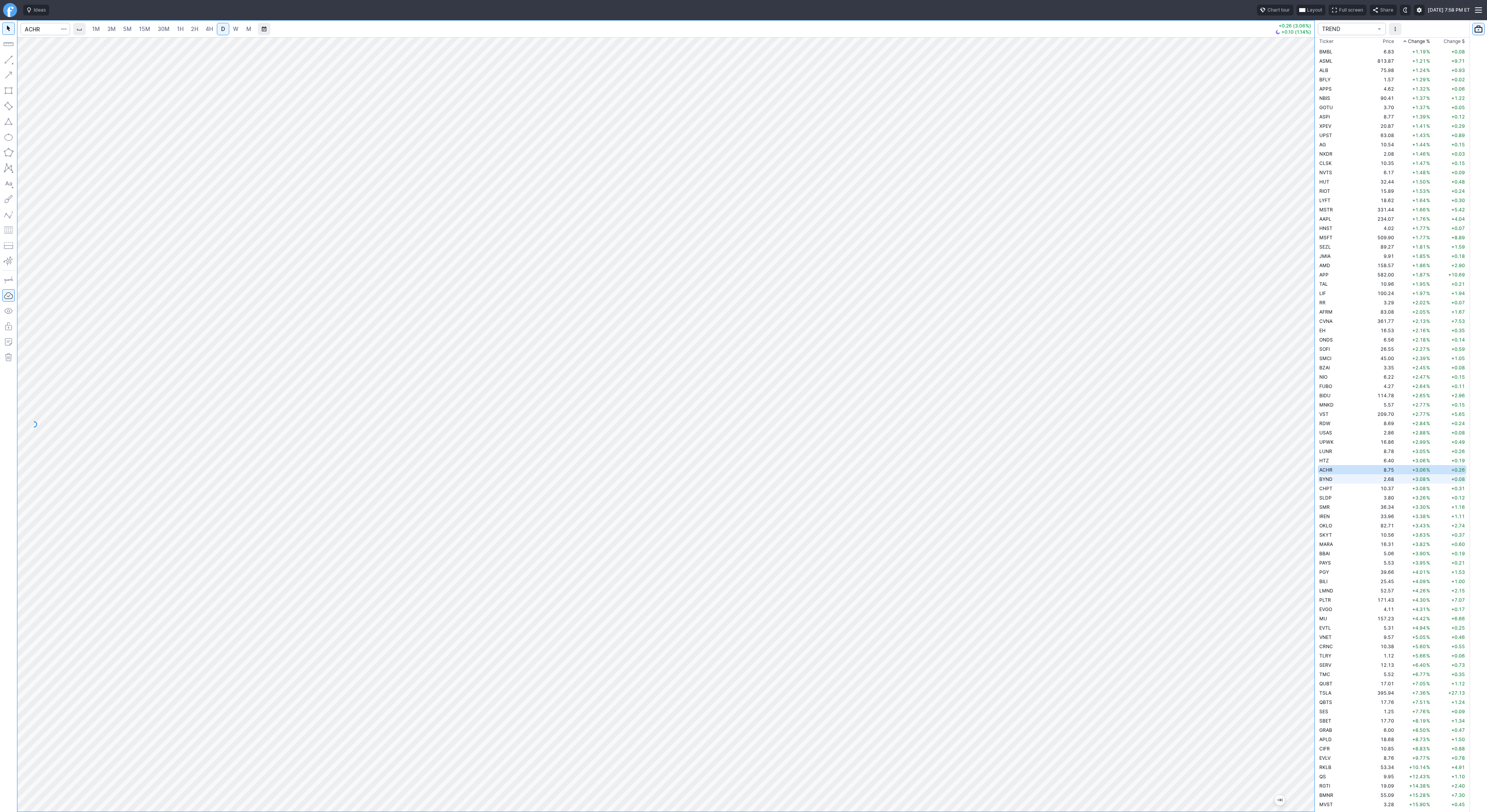
click at [1325, 479] on span "BYND" at bounding box center [1326, 479] width 13 height 6
click at [1345, 488] on td "CHPT" at bounding box center [1342, 488] width 49 height 9
click at [1369, 500] on td "3.80" at bounding box center [1381, 497] width 29 height 9
click at [1385, 779] on div "1M 3M 5M 15M 30M 1H 2H 4H D W M +0.12 (3.26%) -0.02 (0.53%) TREND Ticker Price …" at bounding box center [744, 416] width 1487 height 792
click at [1256, 811] on div "1M 3M 5M 15M 30M 1H 2H 4H D W M +0.12 (3.26%) -0.02 (0.53%)" at bounding box center [666, 416] width 1298 height 792
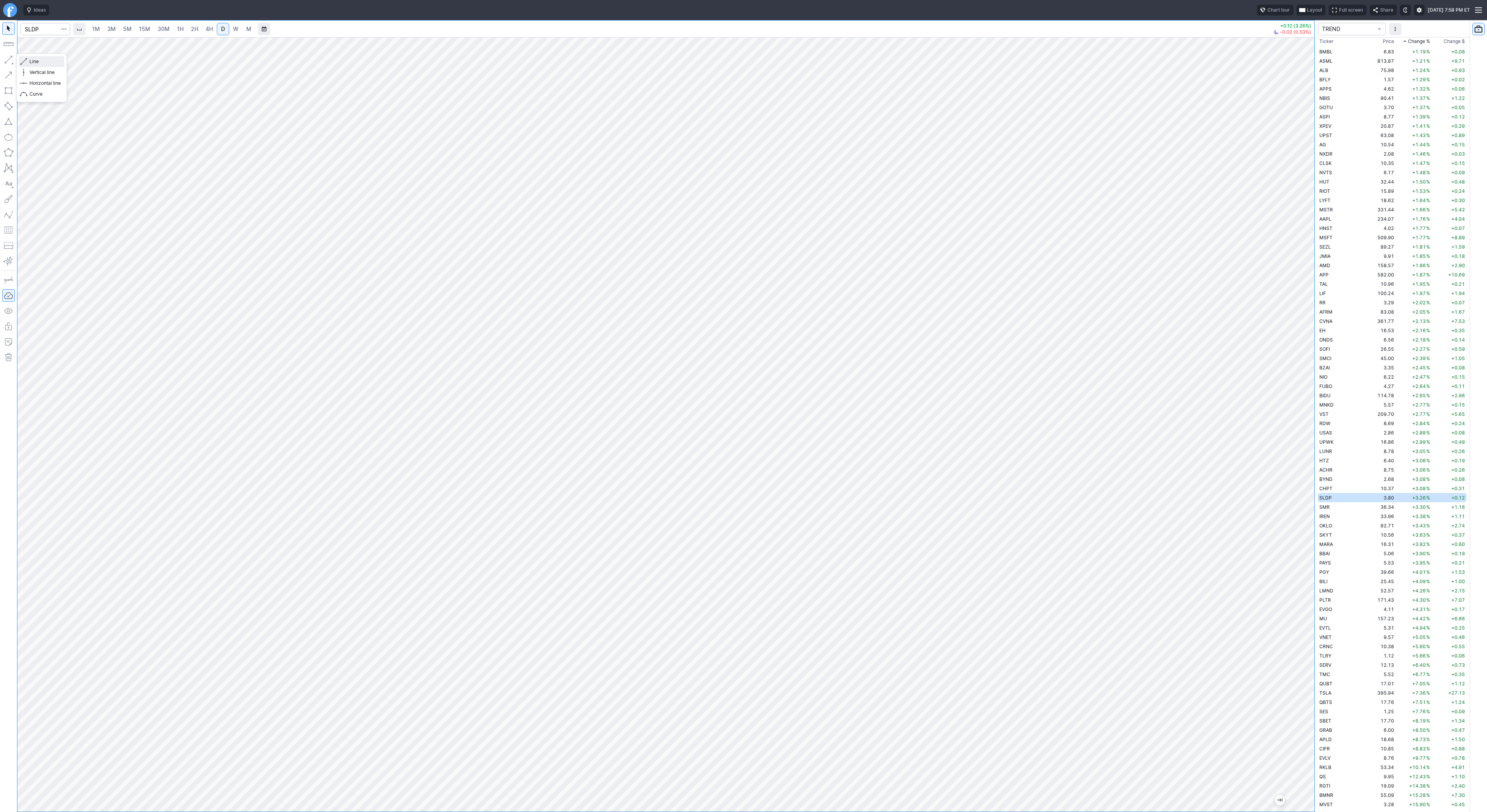
click at [55, 64] on span "Line" at bounding box center [45, 61] width 31 height 8
drag, startPoint x: 10, startPoint y: 57, endPoint x: 24, endPoint y: 84, distance: 30.4
click at [10, 57] on button "button" at bounding box center [8, 59] width 12 height 12
click at [29, 61] on span "Line" at bounding box center [45, 61] width 31 height 8
click at [31, 61] on span "Line" at bounding box center [45, 61] width 31 height 8
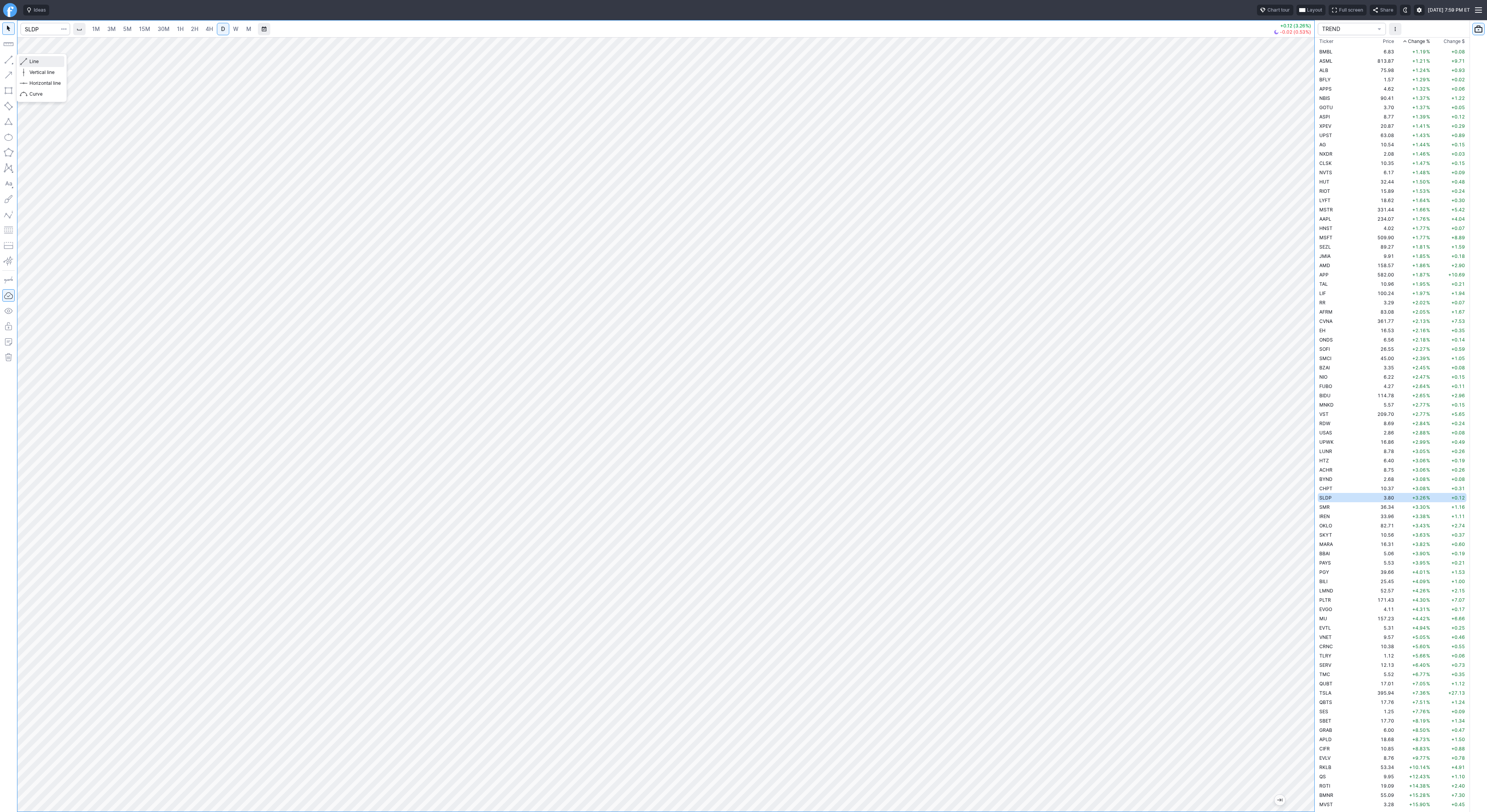
drag, startPoint x: 28, startPoint y: 60, endPoint x: 29, endPoint y: 64, distance: 4.1
click at [28, 62] on button "Line" at bounding box center [42, 61] width 45 height 11
click at [40, 64] on span "Line" at bounding box center [45, 61] width 31 height 8
click at [1332, 515] on td "IREN" at bounding box center [1342, 516] width 49 height 9
click at [36, 60] on span "Line" at bounding box center [45, 61] width 31 height 8
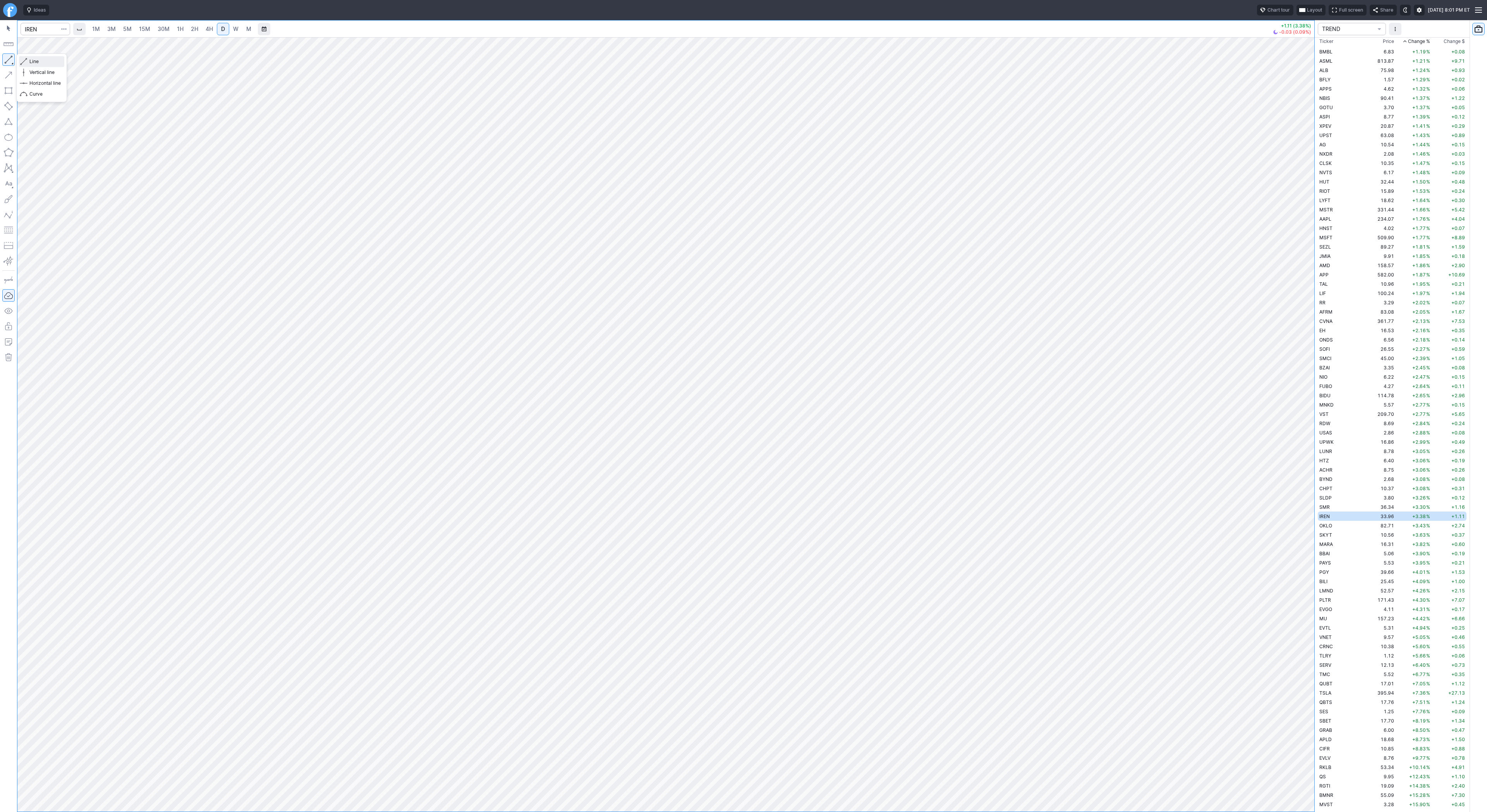
click at [25, 59] on span "button" at bounding box center [25, 61] width 5 height 11
click at [42, 62] on span "Line" at bounding box center [45, 61] width 31 height 8
click at [9, 58] on button "button" at bounding box center [8, 59] width 12 height 12
click at [28, 61] on button "Line" at bounding box center [42, 61] width 45 height 11
click at [1324, 555] on span "BBAI" at bounding box center [1325, 553] width 10 height 6
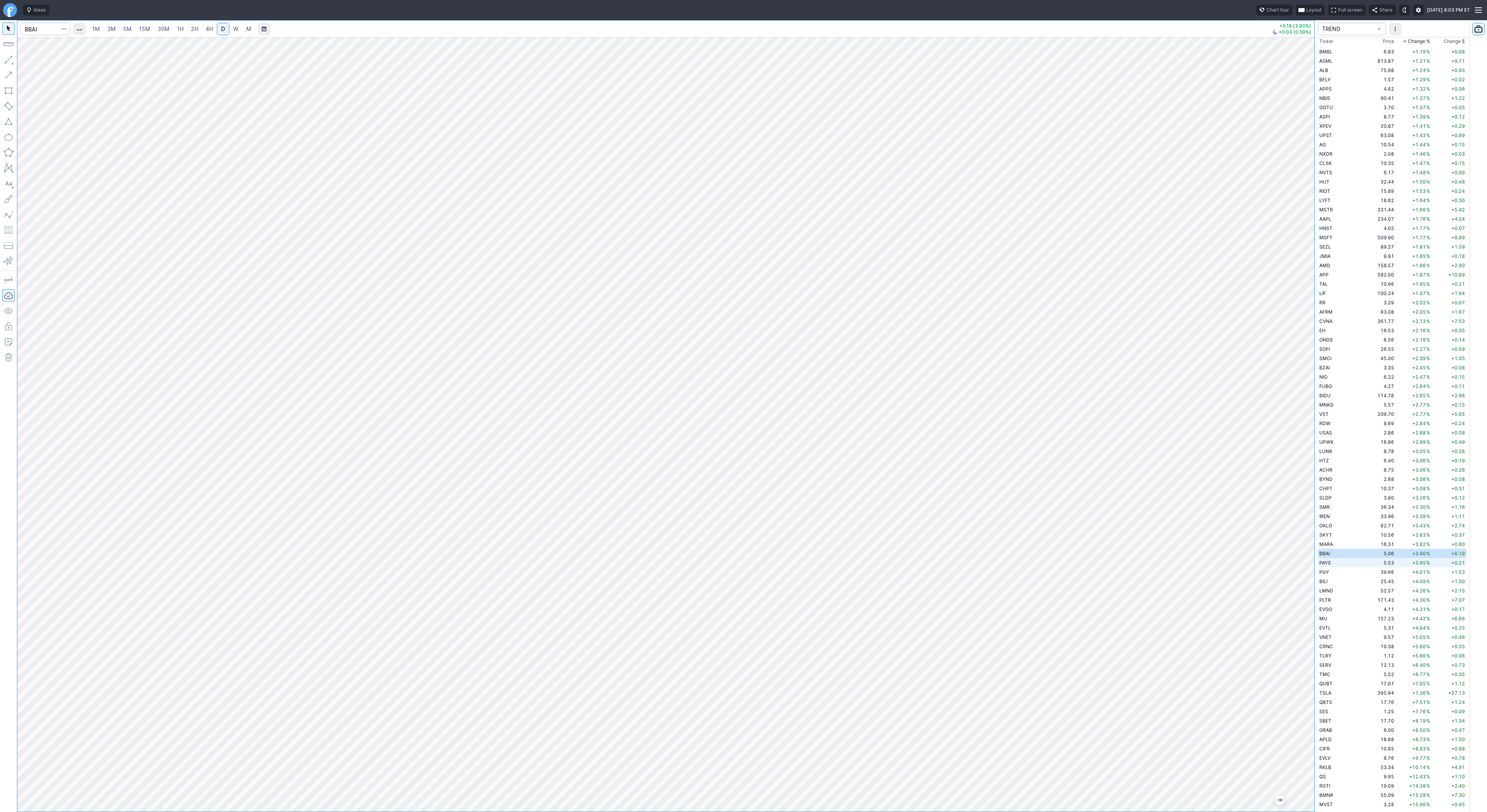
click at [1346, 561] on td "PAYS" at bounding box center [1342, 563] width 49 height 9
click at [1340, 571] on td "PGY" at bounding box center [1342, 572] width 49 height 9
click at [33, 63] on span "Line" at bounding box center [45, 61] width 31 height 8
click at [9, 60] on button "button" at bounding box center [8, 59] width 12 height 12
click at [10, 59] on button "button" at bounding box center [8, 59] width 12 height 12
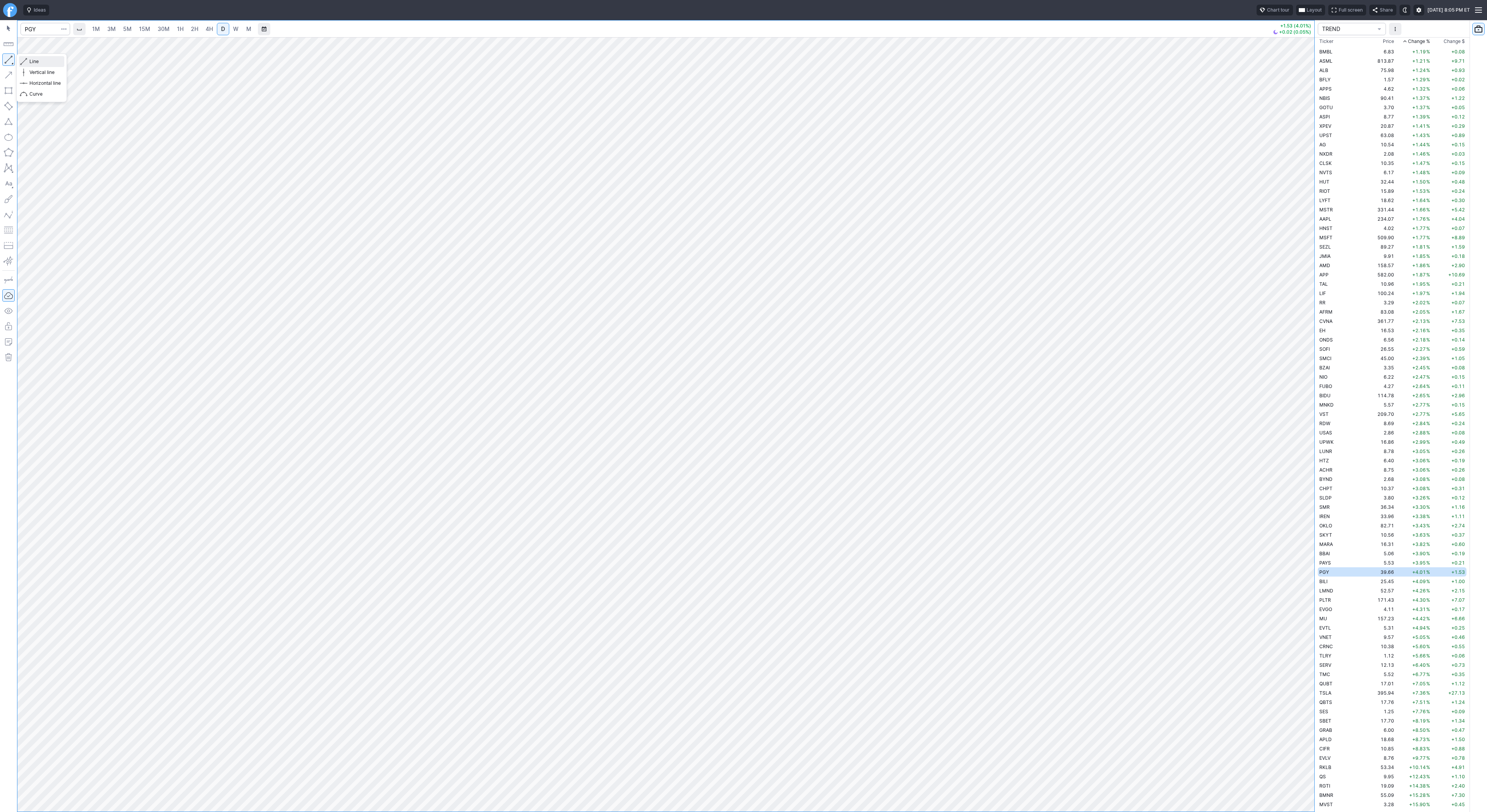
click at [36, 62] on span "Line" at bounding box center [45, 61] width 31 height 8
click at [10, 58] on button "button" at bounding box center [8, 59] width 12 height 12
click at [38, 61] on span "Line" at bounding box center [45, 61] width 31 height 8
click at [33, 58] on span "Line" at bounding box center [45, 61] width 31 height 8
click at [1334, 368] on td "BZAI" at bounding box center [1342, 368] width 49 height 9
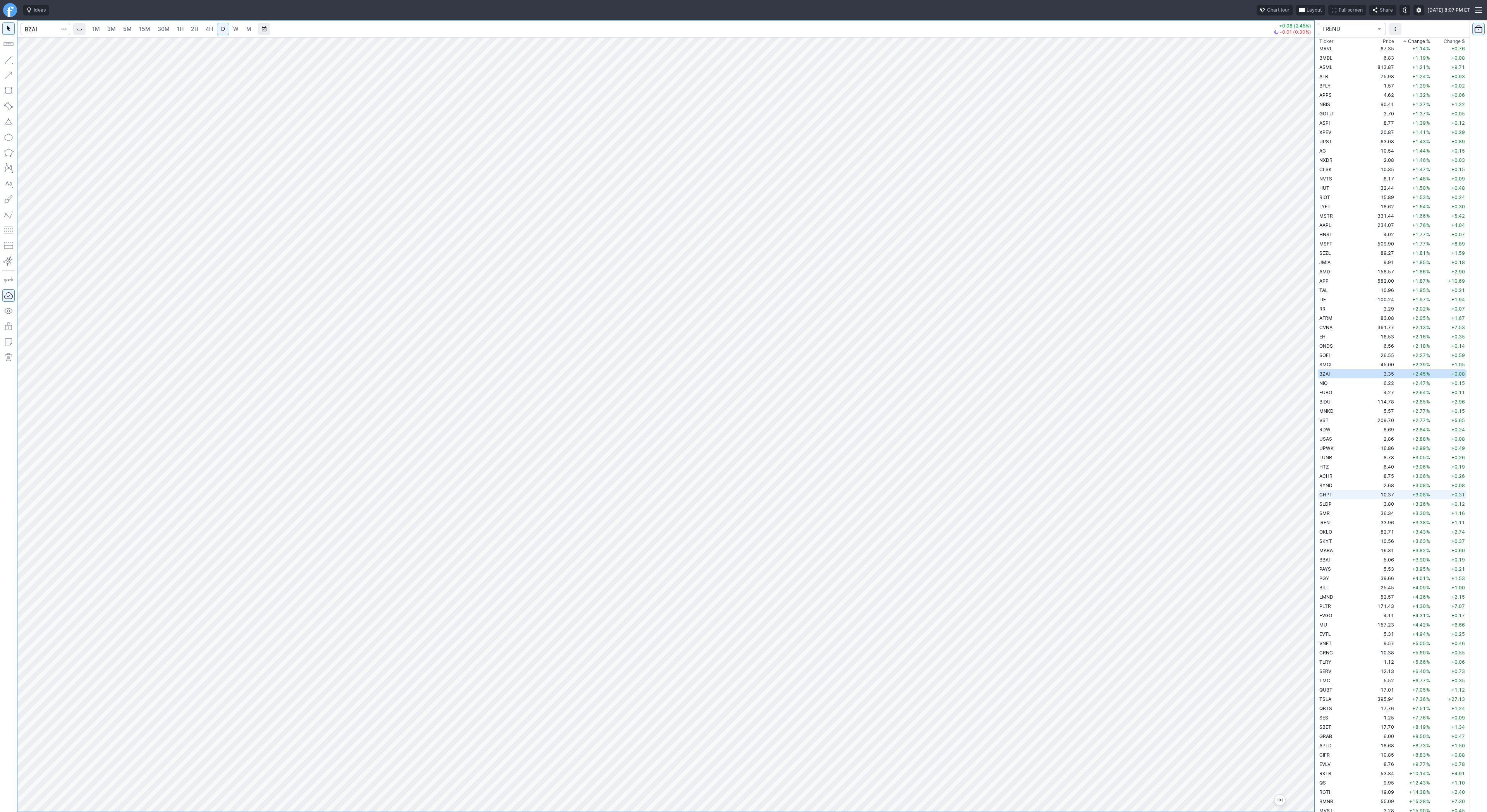
scroll to position [2027, 0]
click at [1333, 806] on td "MVST" at bounding box center [1342, 804] width 49 height 9
click at [1486, 697] on div "1M 3M 5M 15M 30M 1H 2H 4H D W M +0.45 (15.90%) +0.02 (0.61%) TREND Ticker Price…" at bounding box center [744, 416] width 1487 height 792
click at [343, 0] on html "Ideas Chart tour Layout Full screen Share Sat SEP 13 2025 8:07 PM ET 1M 3M 5M 1…" at bounding box center [744, 406] width 1487 height 812
click at [283, 27] on div "1M 3M 5M 15M 30M 1H 2H 4H D W M +0.45 (15.90%) +0.02 (0.61%)" at bounding box center [666, 416] width 1297 height 791
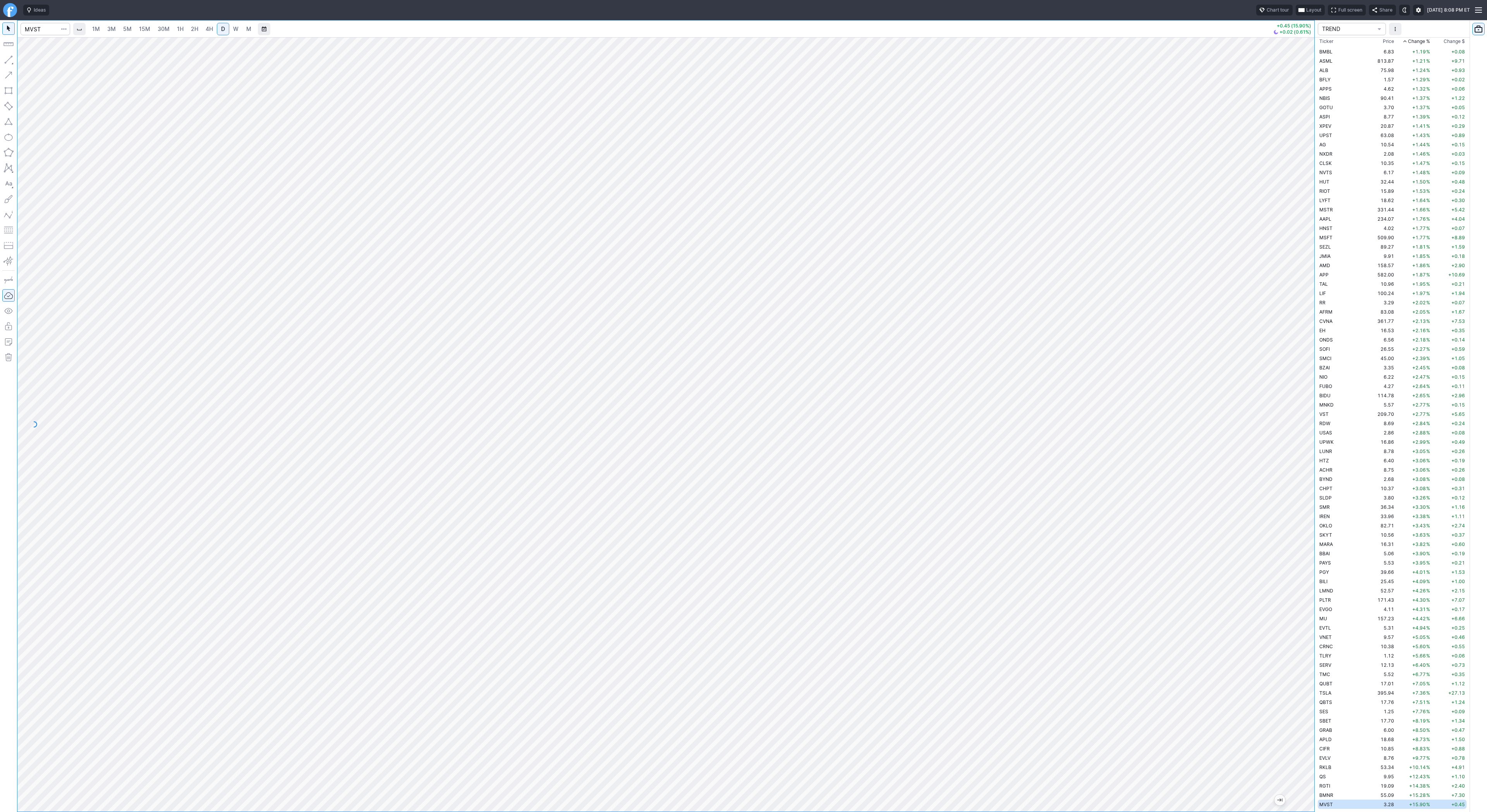
drag, startPoint x: 1307, startPoint y: 541, endPoint x: 1298, endPoint y: 570, distance: 30.4
click at [1301, 575] on div at bounding box center [1306, 422] width 16 height 755
click at [9, 61] on button "button" at bounding box center [8, 59] width 12 height 12
click at [32, 62] on span "Line" at bounding box center [45, 61] width 31 height 8
click at [50, 61] on span "Line" at bounding box center [45, 61] width 31 height 8
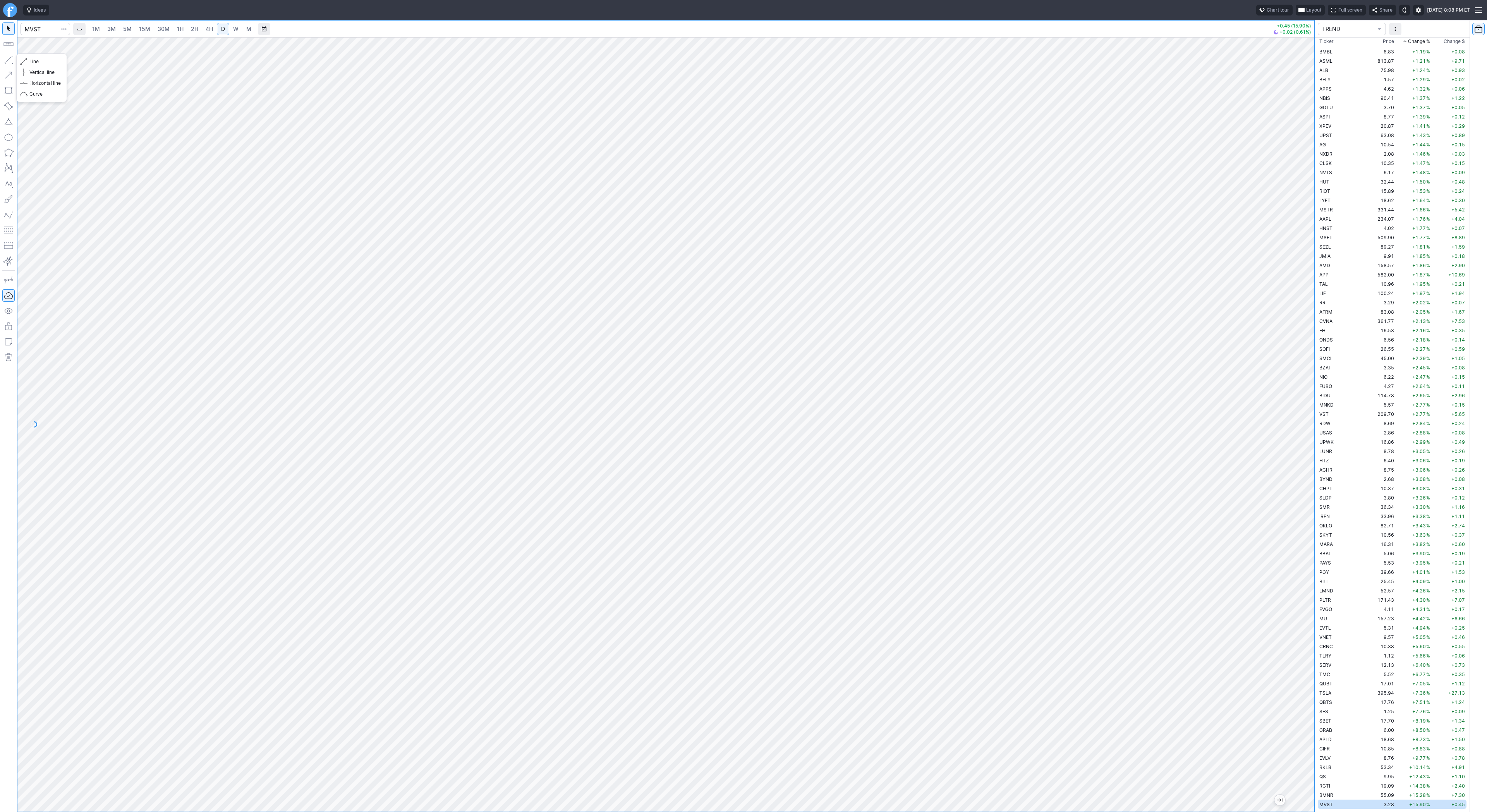
click at [10, 60] on button "button" at bounding box center [8, 59] width 12 height 12
click at [1342, 798] on td "BMNR" at bounding box center [1342, 795] width 49 height 9
drag, startPoint x: 35, startPoint y: 59, endPoint x: 39, endPoint y: 74, distance: 15.5
click at [35, 59] on span "Line" at bounding box center [45, 61] width 31 height 8
drag, startPoint x: 1308, startPoint y: 557, endPoint x: 1306, endPoint y: 625, distance: 68.0
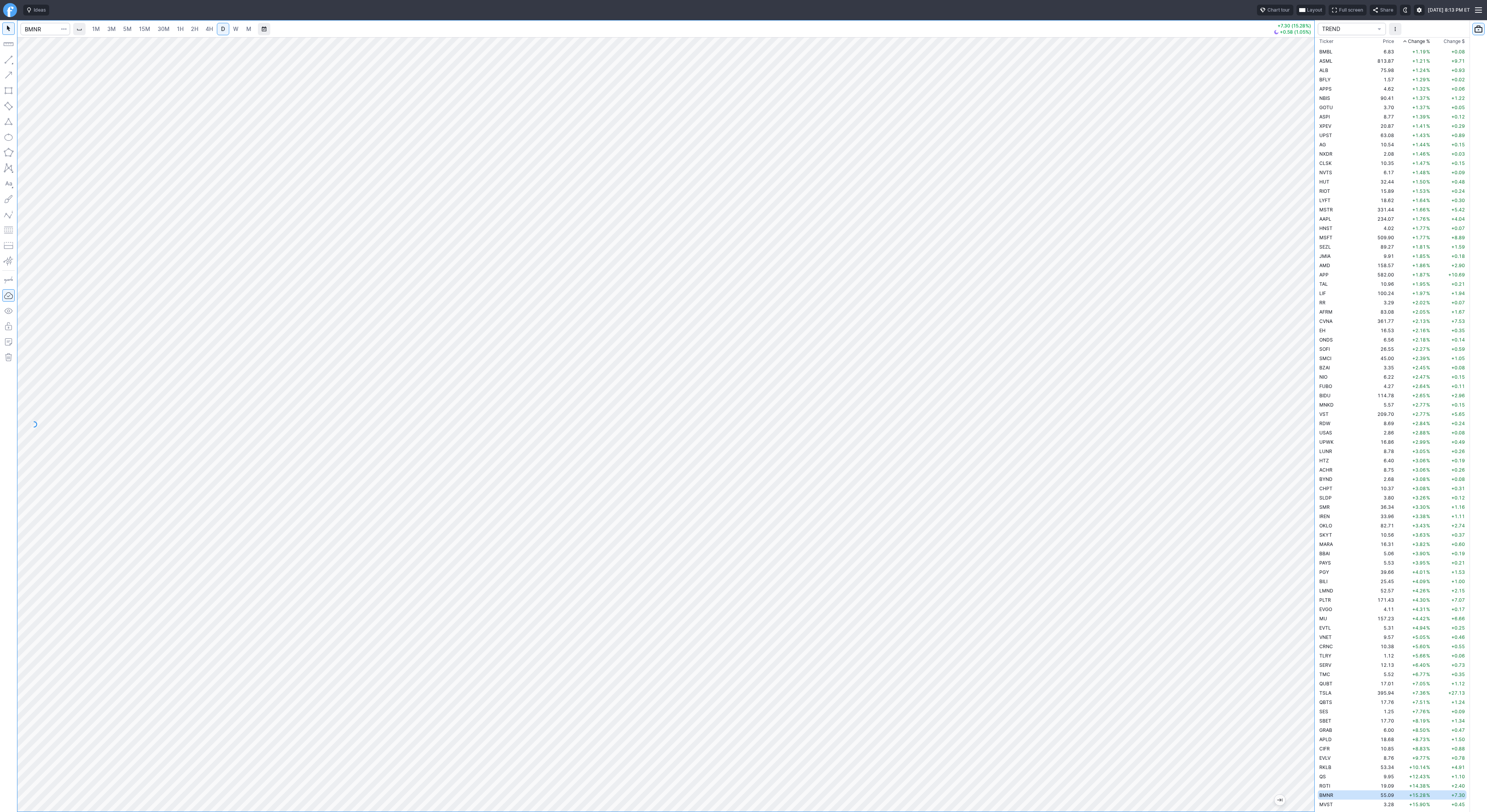
click at [1306, 625] on div at bounding box center [1306, 422] width 16 height 755
click at [30, 61] on span "Line" at bounding box center [45, 61] width 31 height 8
click at [1336, 721] on td "SBET" at bounding box center [1342, 720] width 49 height 9
click at [206, 28] on span "4H" at bounding box center [209, 28] width 8 height 6
click at [191, 30] on span "2H" at bounding box center [195, 28] width 8 height 6
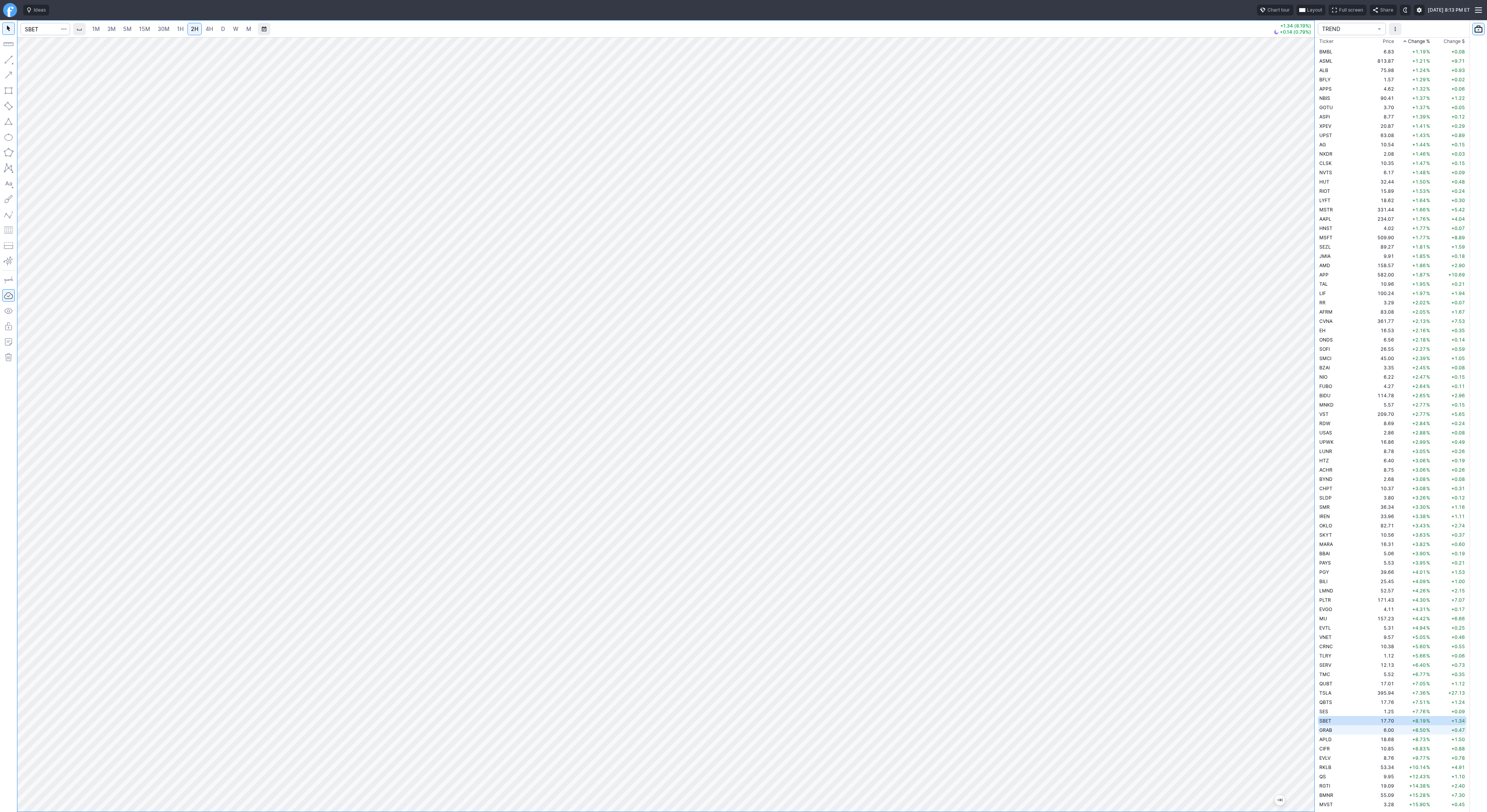
click at [1346, 731] on td "GRAB" at bounding box center [1342, 729] width 49 height 9
click at [1342, 737] on td "APLD" at bounding box center [1342, 739] width 49 height 9
click at [1340, 748] on td "CIFR" at bounding box center [1342, 749] width 49 height 9
click at [218, 30] on link "D" at bounding box center [223, 29] width 12 height 12
click at [31, 61] on span "Line" at bounding box center [45, 61] width 31 height 8
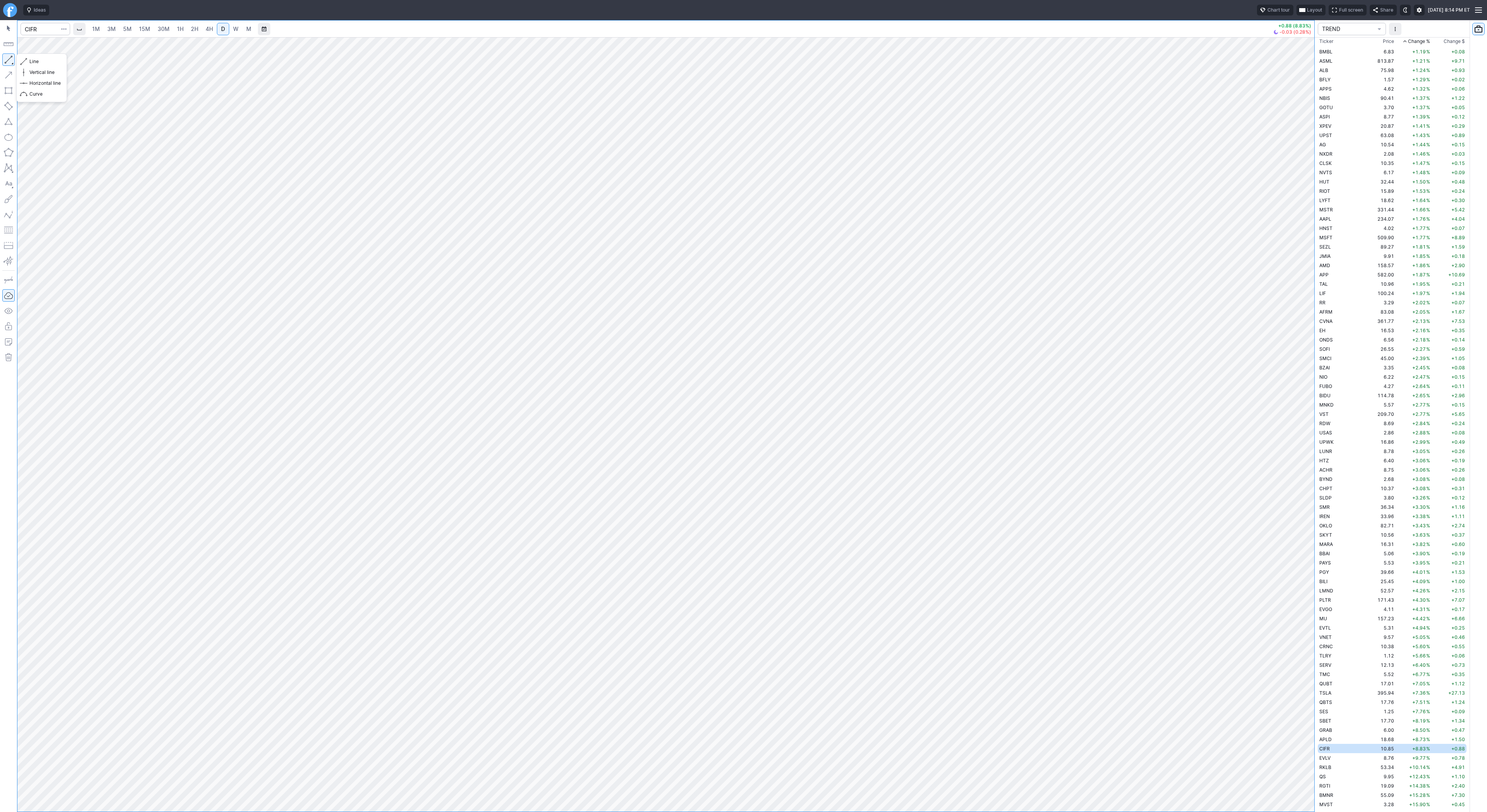
click at [7, 59] on button "button" at bounding box center [8, 59] width 12 height 12
click at [50, 65] on button "Line" at bounding box center [42, 61] width 45 height 11
click at [28, 59] on button "Line" at bounding box center [42, 61] width 45 height 11
click at [38, 59] on span "Line" at bounding box center [45, 61] width 31 height 8
click at [1302, 256] on div at bounding box center [666, 424] width 1297 height 774
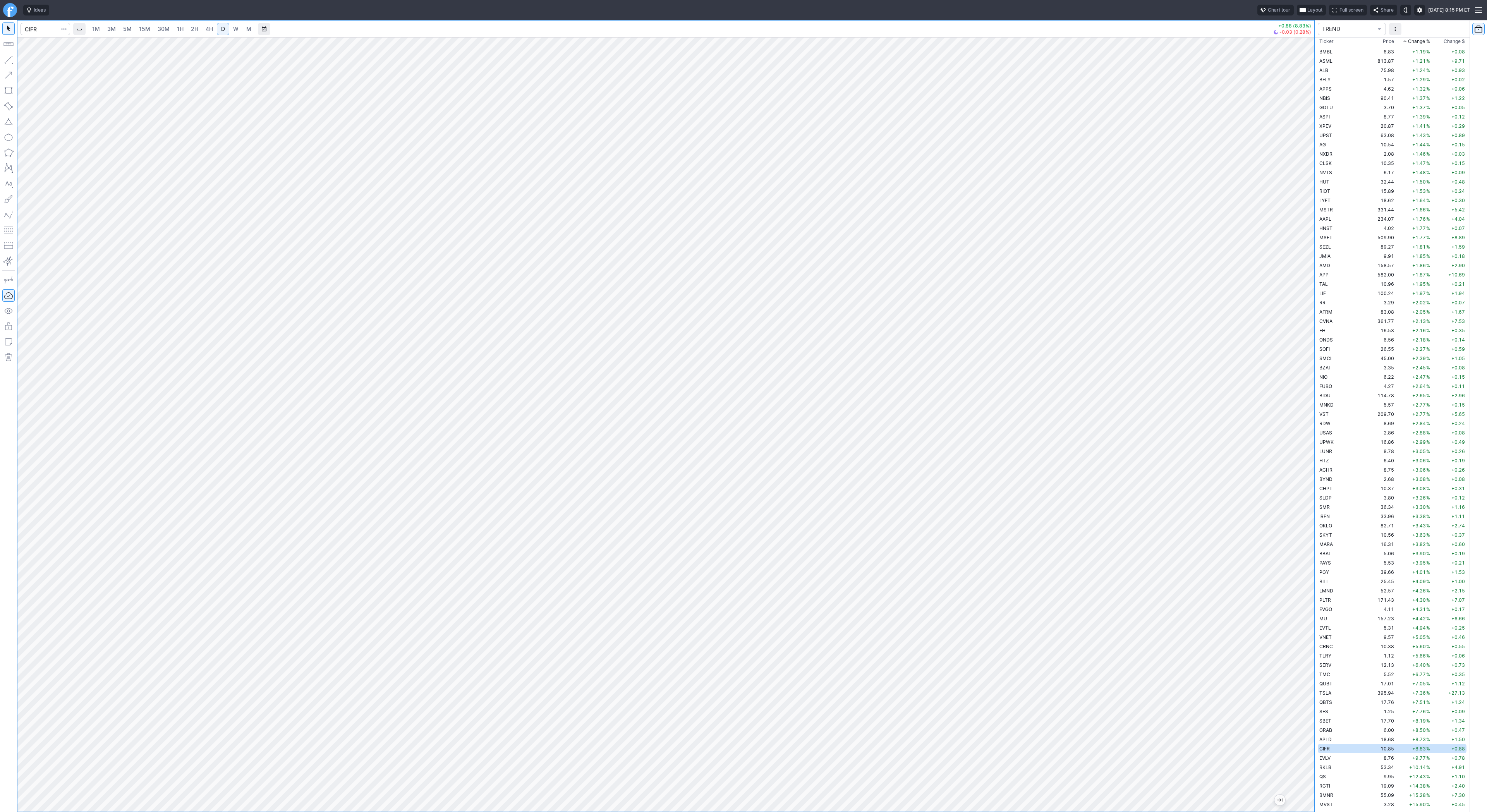
drag, startPoint x: 1309, startPoint y: 404, endPoint x: 1300, endPoint y: 418, distance: 16.6
click at [1302, 423] on div at bounding box center [1306, 422] width 16 height 755
click at [1333, 803] on td "MVST" at bounding box center [1342, 804] width 49 height 9
click at [1329, 792] on span "BMNR" at bounding box center [1327, 795] width 14 height 6
click at [1329, 787] on span "RGTI" at bounding box center [1325, 785] width 11 height 6
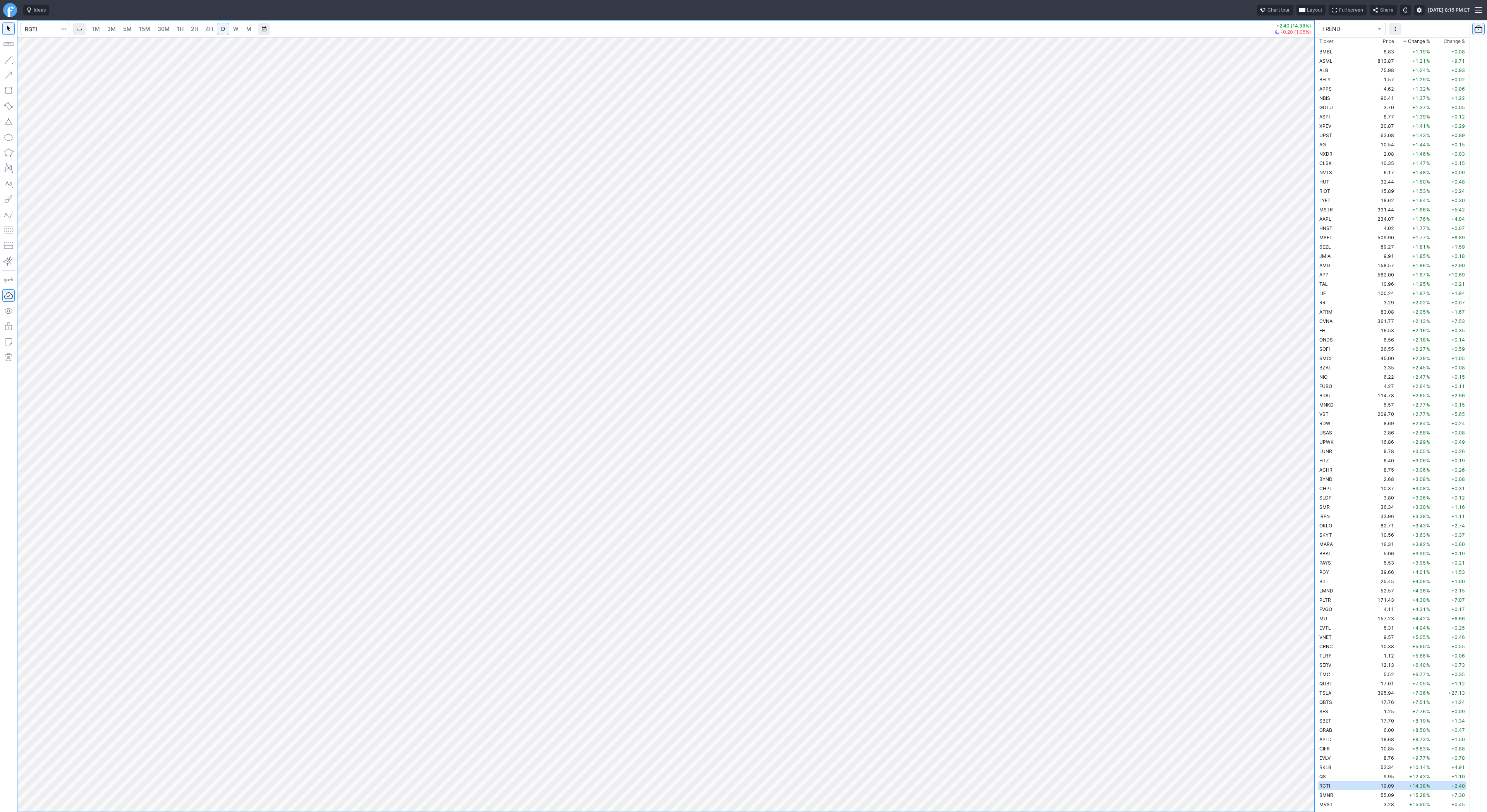
click at [236, 32] on span "W" at bounding box center [236, 28] width 5 height 6
click at [218, 28] on link "D" at bounding box center [223, 29] width 12 height 12
drag, startPoint x: 1309, startPoint y: 440, endPoint x: 1305, endPoint y: 524, distance: 84.1
click at [1310, 530] on div at bounding box center [1306, 422] width 16 height 755
click at [31, 62] on span "Line" at bounding box center [45, 61] width 31 height 8
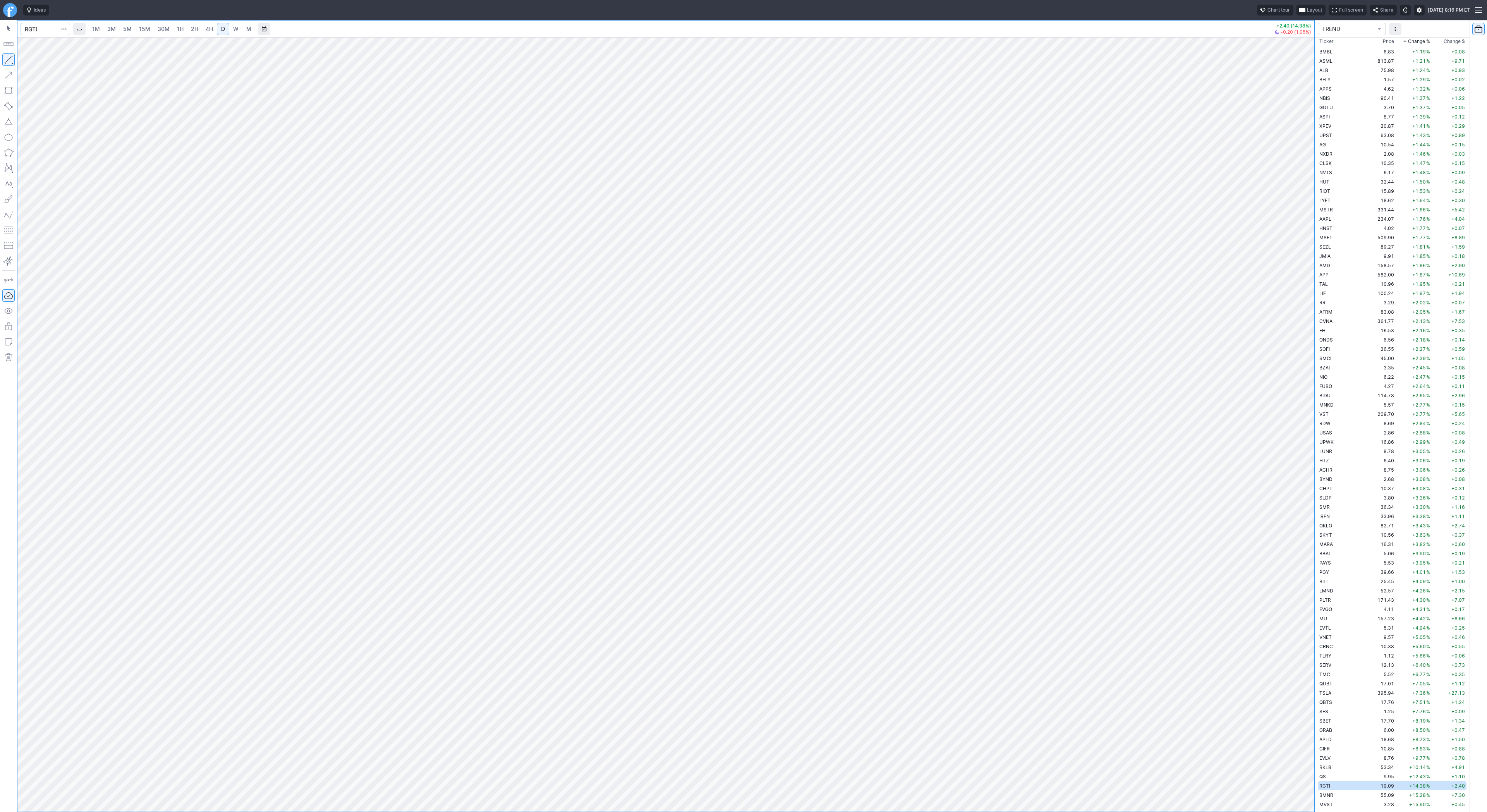
drag, startPoint x: 1311, startPoint y: 596, endPoint x: 1305, endPoint y: 476, distance: 120.1
click at [1305, 476] on div at bounding box center [1306, 422] width 16 height 755
drag, startPoint x: 1314, startPoint y: 612, endPoint x: 1318, endPoint y: 526, distance: 86.1
click at [1318, 526] on div "1M 3M 5M 15M 30M 1H 2H 4H D W M +2.40 (14.38%) -0.20 (1.05%) TREND Ticker Price…" at bounding box center [744, 416] width 1487 height 792
drag, startPoint x: 1304, startPoint y: 684, endPoint x: 1309, endPoint y: 562, distance: 122.1
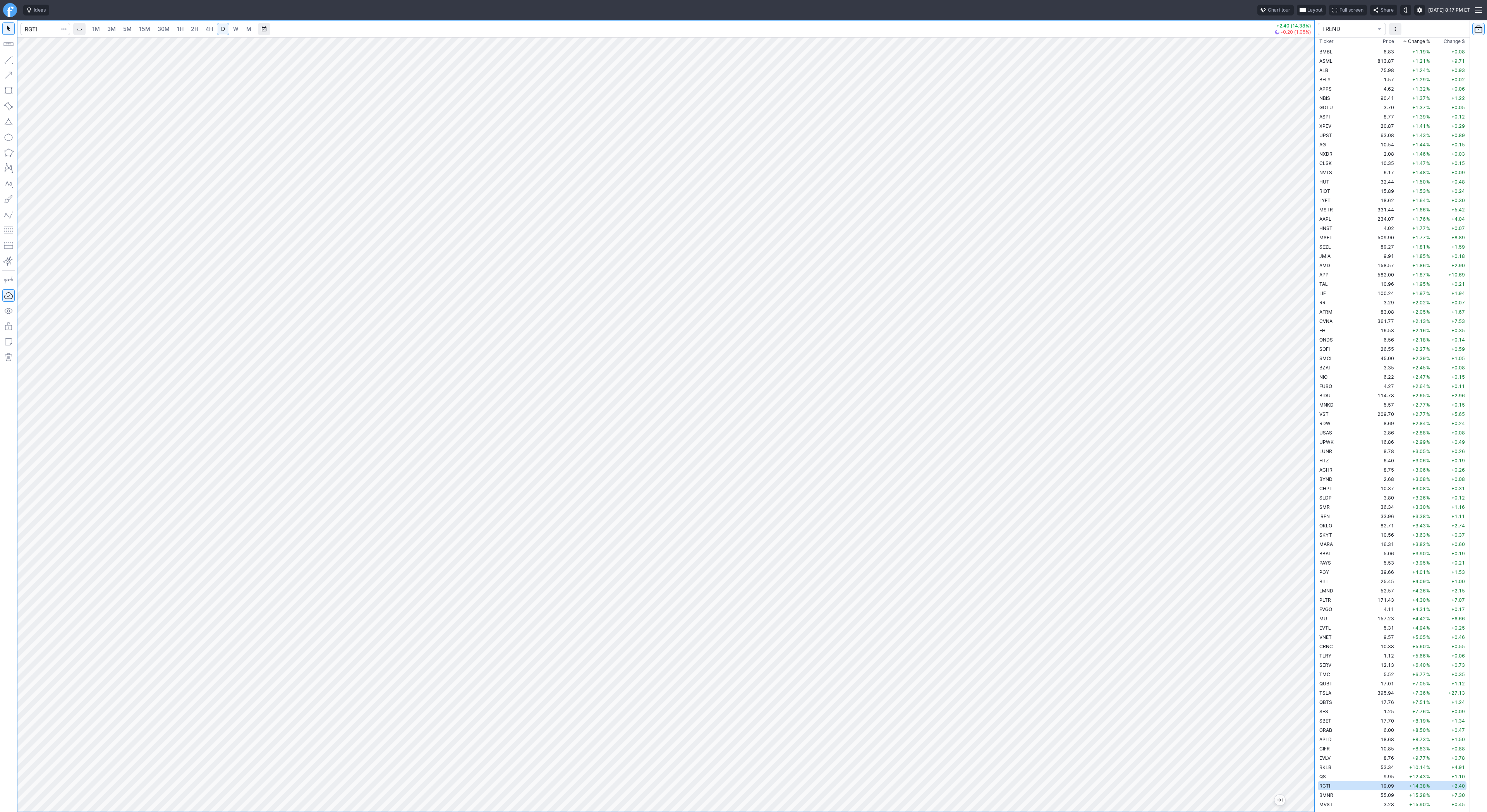
click at [1309, 562] on div at bounding box center [1306, 422] width 16 height 755
click at [35, 63] on span "Line" at bounding box center [45, 61] width 31 height 8
click at [4, 61] on button "button" at bounding box center [8, 59] width 12 height 12
drag, startPoint x: 9, startPoint y: 57, endPoint x: 9, endPoint y: 64, distance: 7.0
click at [9, 57] on button "button" at bounding box center [8, 59] width 12 height 12
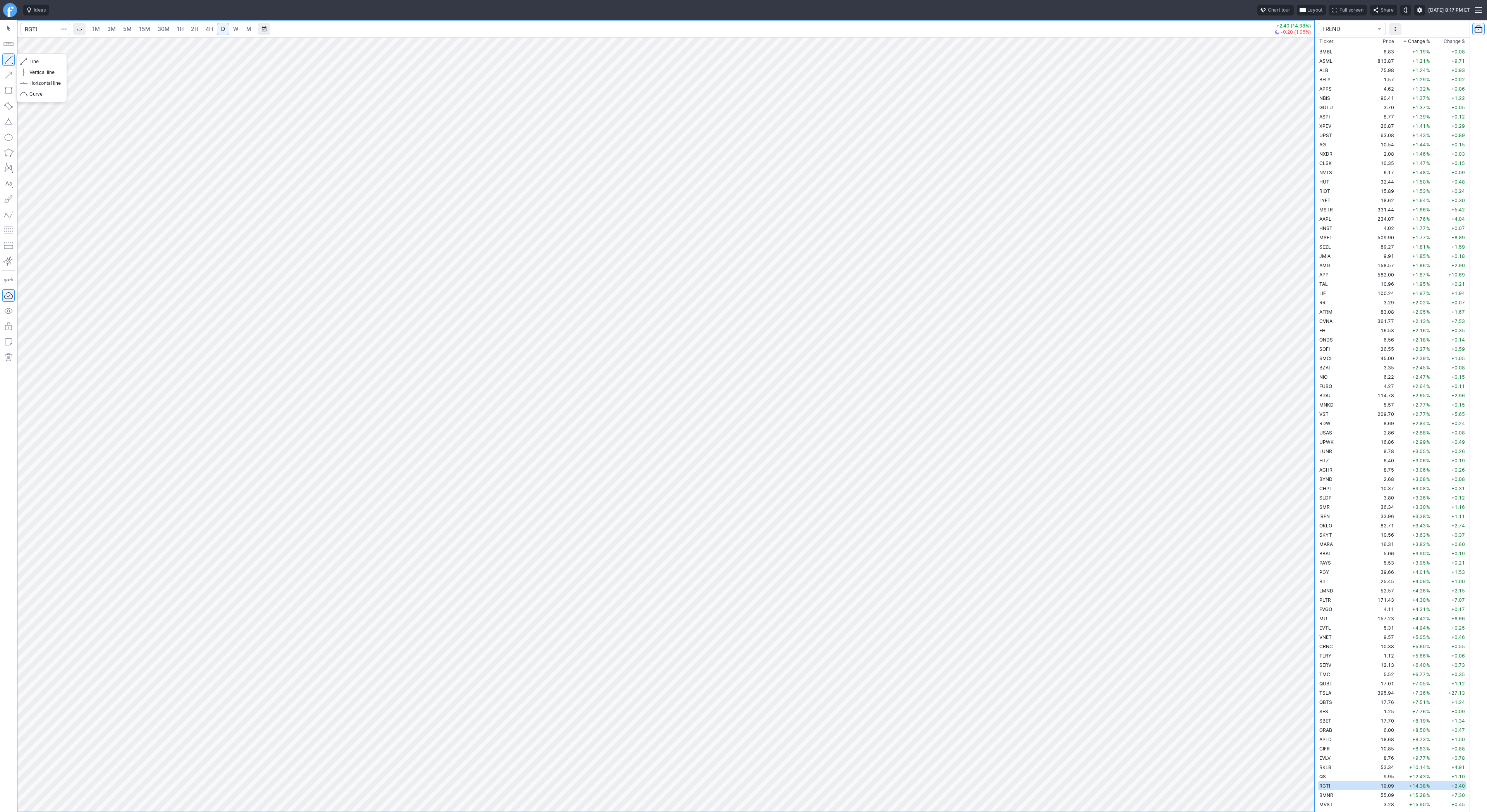
click at [8, 59] on button "button" at bounding box center [8, 59] width 12 height 12
drag, startPoint x: 1309, startPoint y: 578, endPoint x: 1299, endPoint y: 461, distance: 117.4
click at [1299, 461] on div at bounding box center [1306, 422] width 16 height 755
click at [1305, 717] on div at bounding box center [666, 424] width 1297 height 774
click at [1289, 456] on div at bounding box center [666, 424] width 1297 height 774
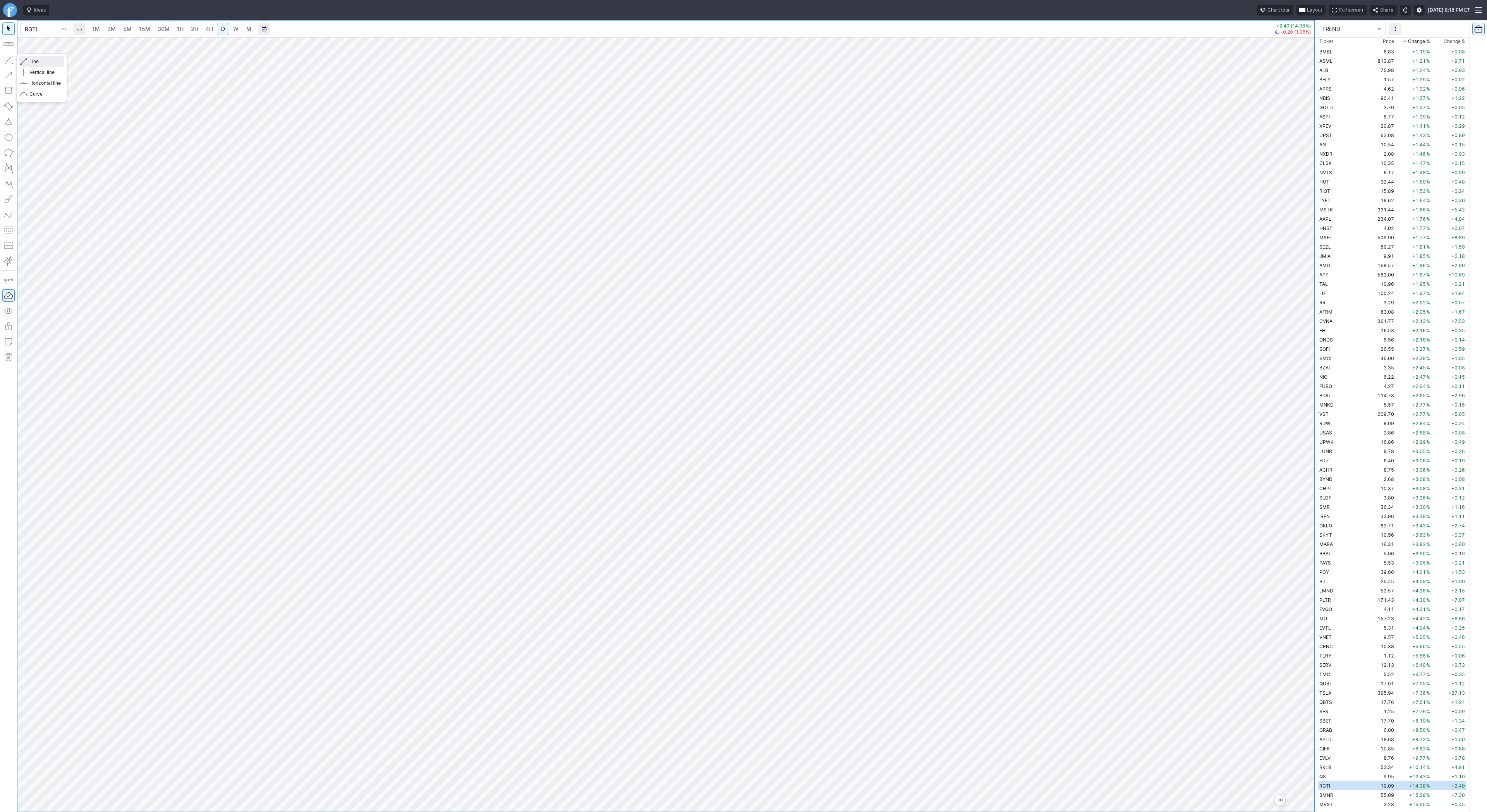
drag, startPoint x: 33, startPoint y: 58, endPoint x: 33, endPoint y: 62, distance: 4.0
click at [33, 60] on span "Line" at bounding box center [45, 61] width 31 height 8
click at [1297, 544] on div at bounding box center [666, 424] width 1297 height 774
click at [33, 62] on span "Line" at bounding box center [45, 61] width 31 height 8
drag, startPoint x: 1307, startPoint y: 415, endPoint x: 1299, endPoint y: 613, distance: 198.2
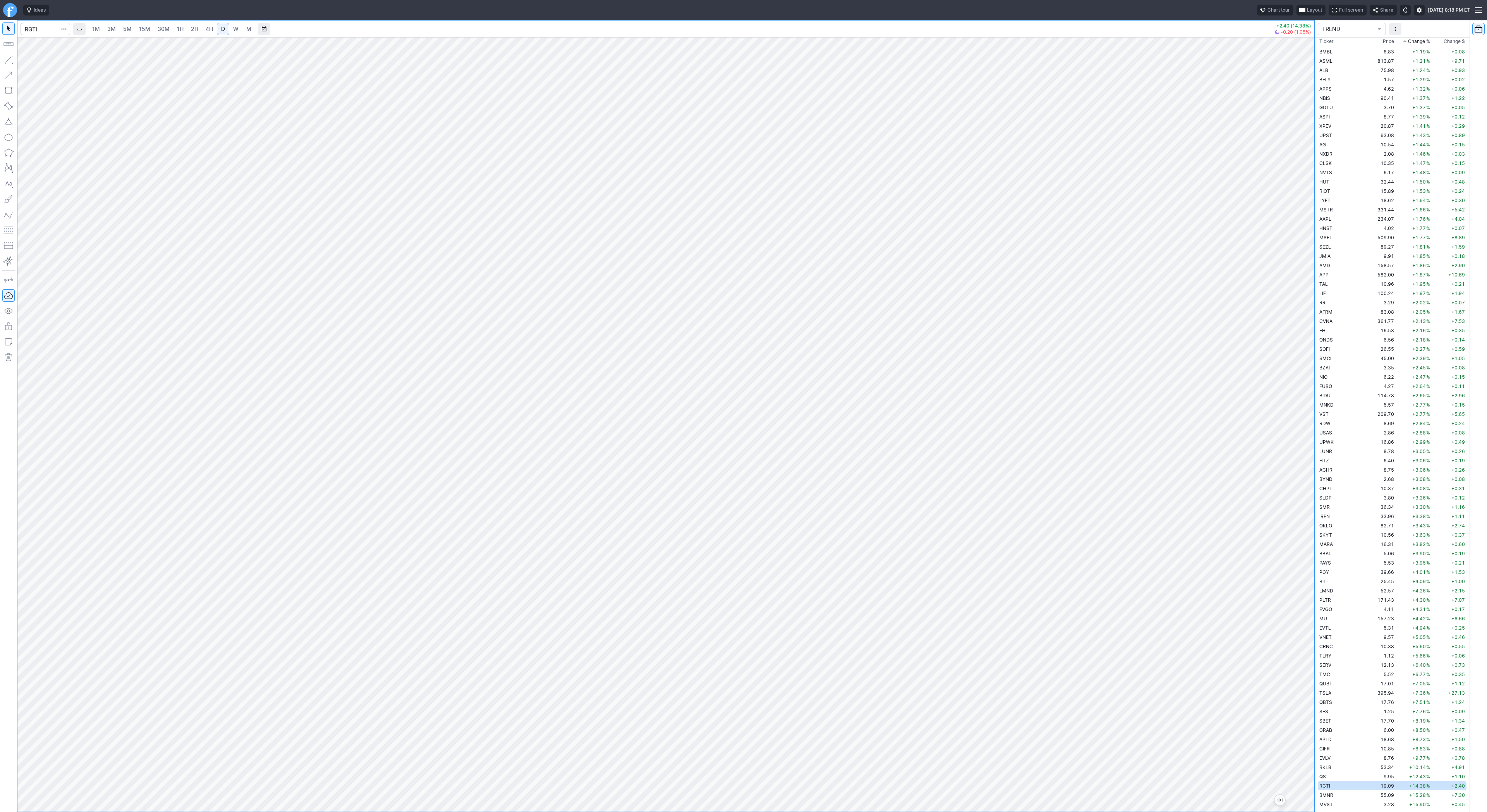
click at [1307, 622] on div at bounding box center [1306, 422] width 16 height 755
click at [1339, 797] on td "BMNR" at bounding box center [1342, 795] width 49 height 9
click at [1337, 777] on td "QS" at bounding box center [1342, 776] width 49 height 9
click at [24, 61] on span "button" at bounding box center [25, 61] width 5 height 11
click at [31, 62] on span "Line" at bounding box center [45, 61] width 31 height 8
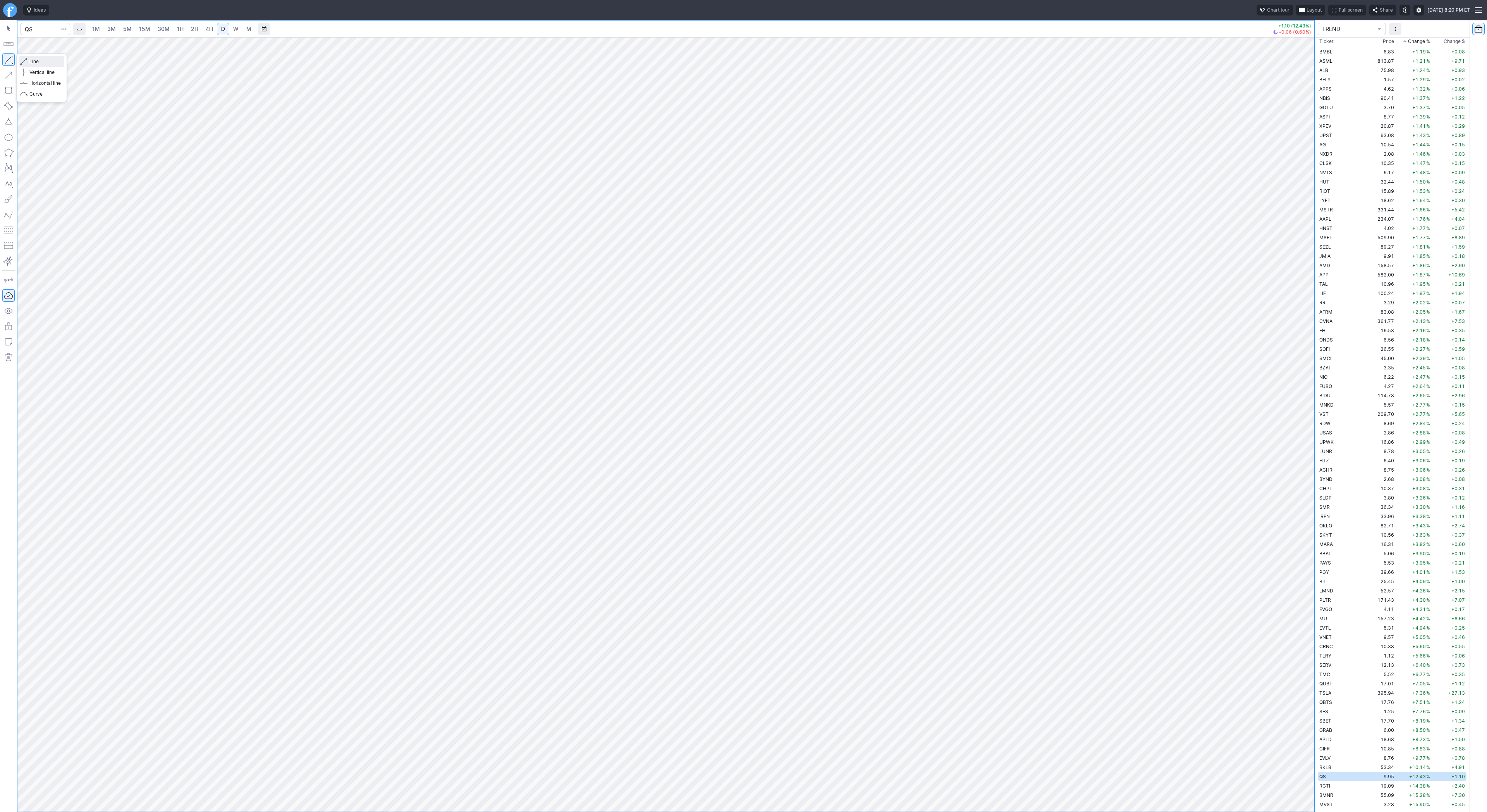
drag, startPoint x: 38, startPoint y: 61, endPoint x: 63, endPoint y: 85, distance: 34.7
click at [38, 62] on span "Line" at bounding box center [45, 61] width 31 height 8
click at [34, 62] on span "Line" at bounding box center [45, 61] width 31 height 8
click at [46, 62] on span "Line" at bounding box center [45, 61] width 31 height 8
drag, startPoint x: 37, startPoint y: 59, endPoint x: 45, endPoint y: 83, distance: 25.3
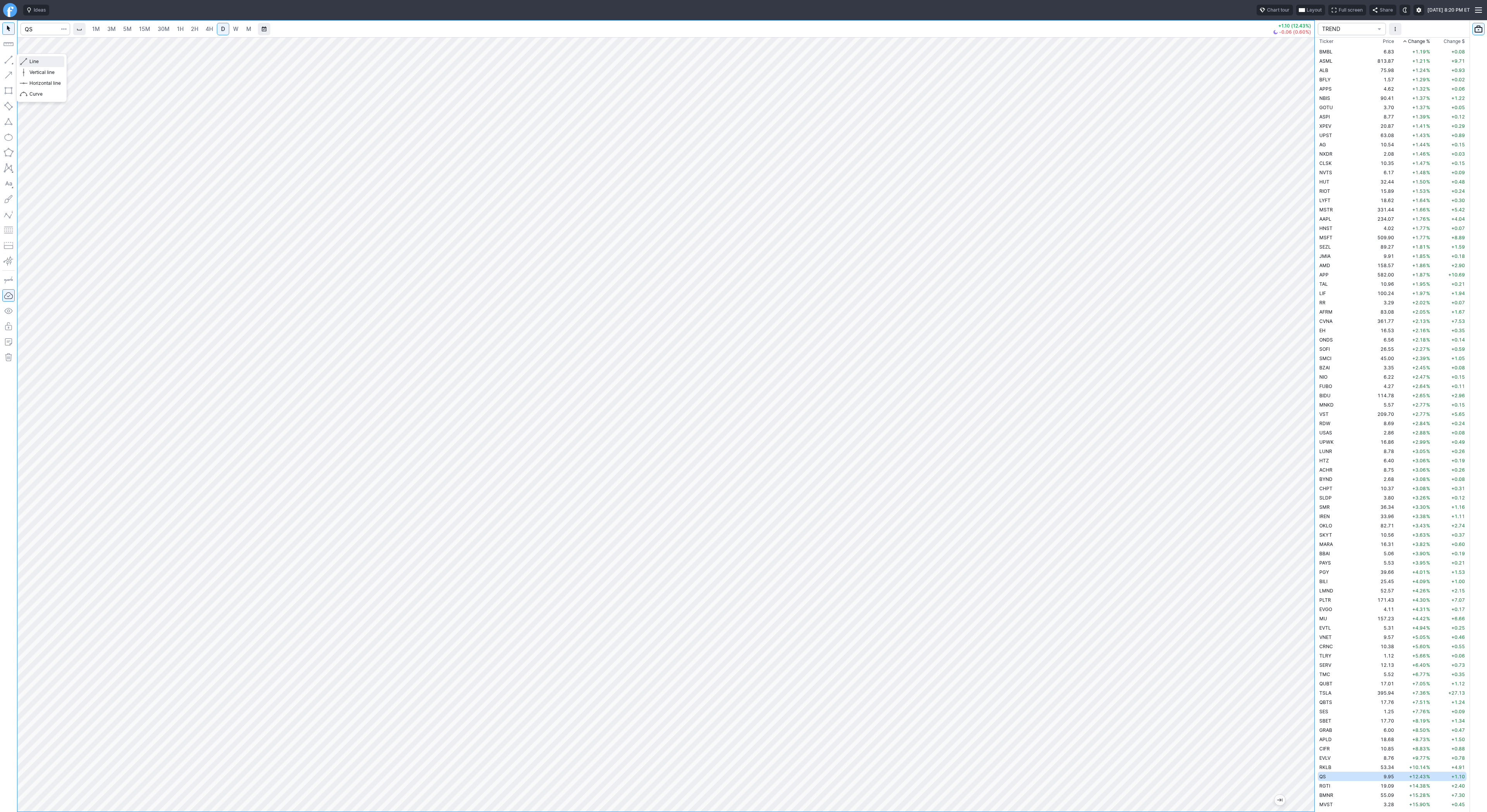
click at [37, 61] on span "Line" at bounding box center [45, 61] width 31 height 8
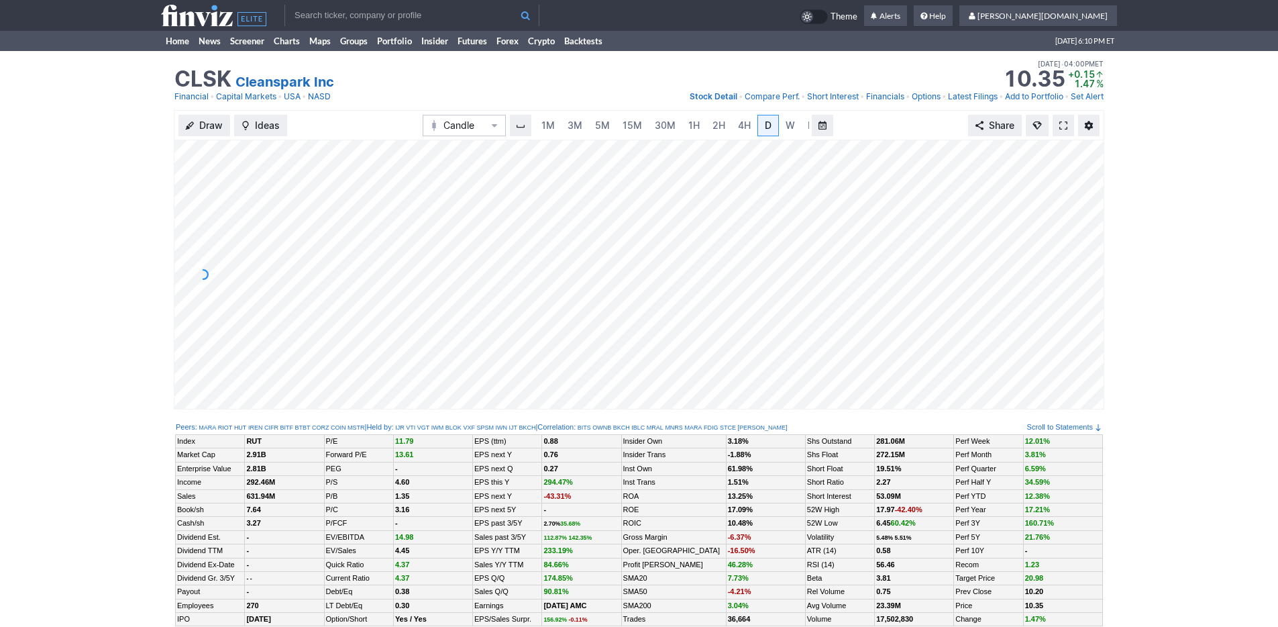
scroll to position [0, 13]
